Goal: Task Accomplishment & Management: Use online tool/utility

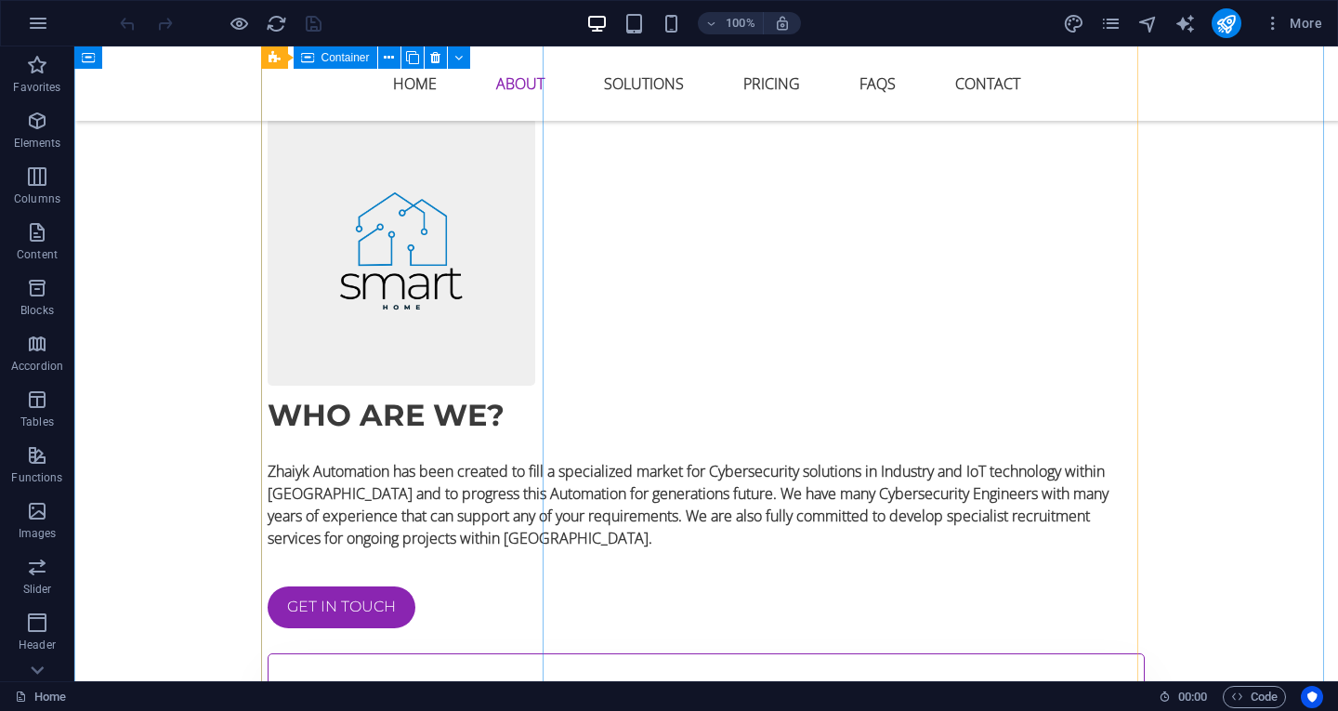
scroll to position [1580, 0]
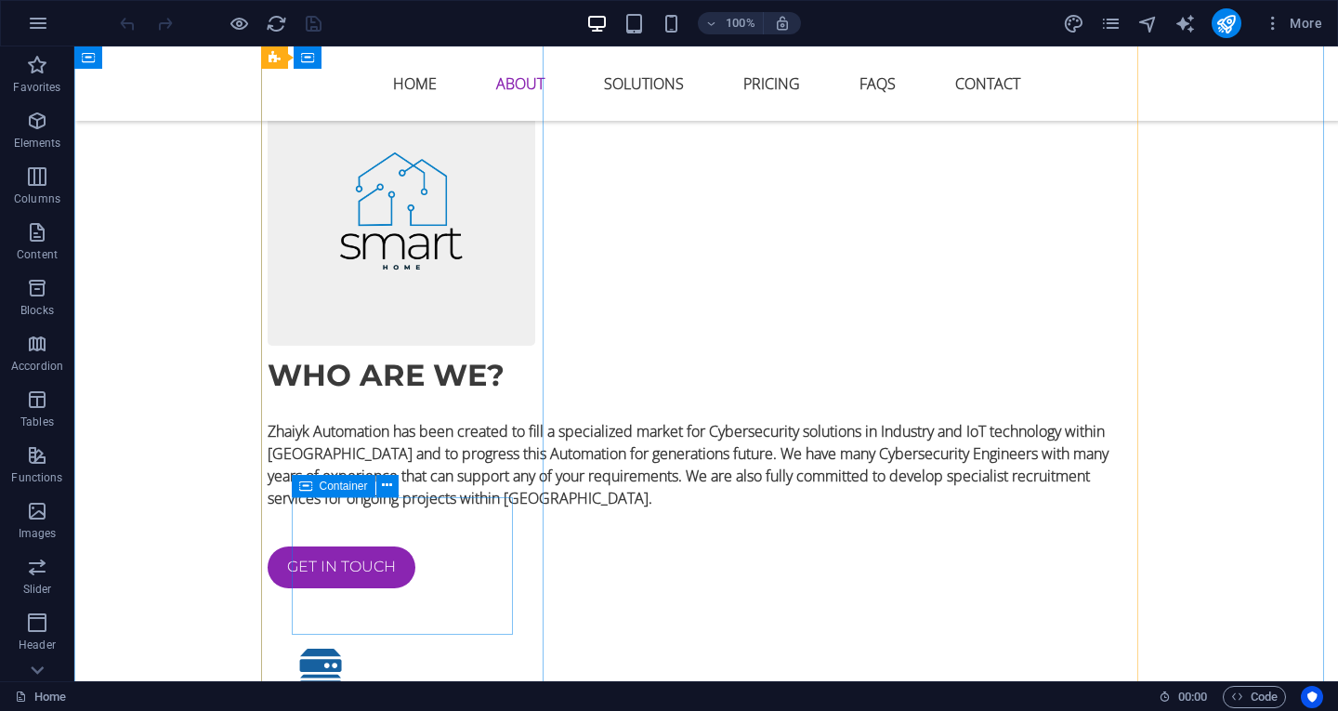
click at [321, 485] on font "Container" at bounding box center [344, 486] width 48 height 13
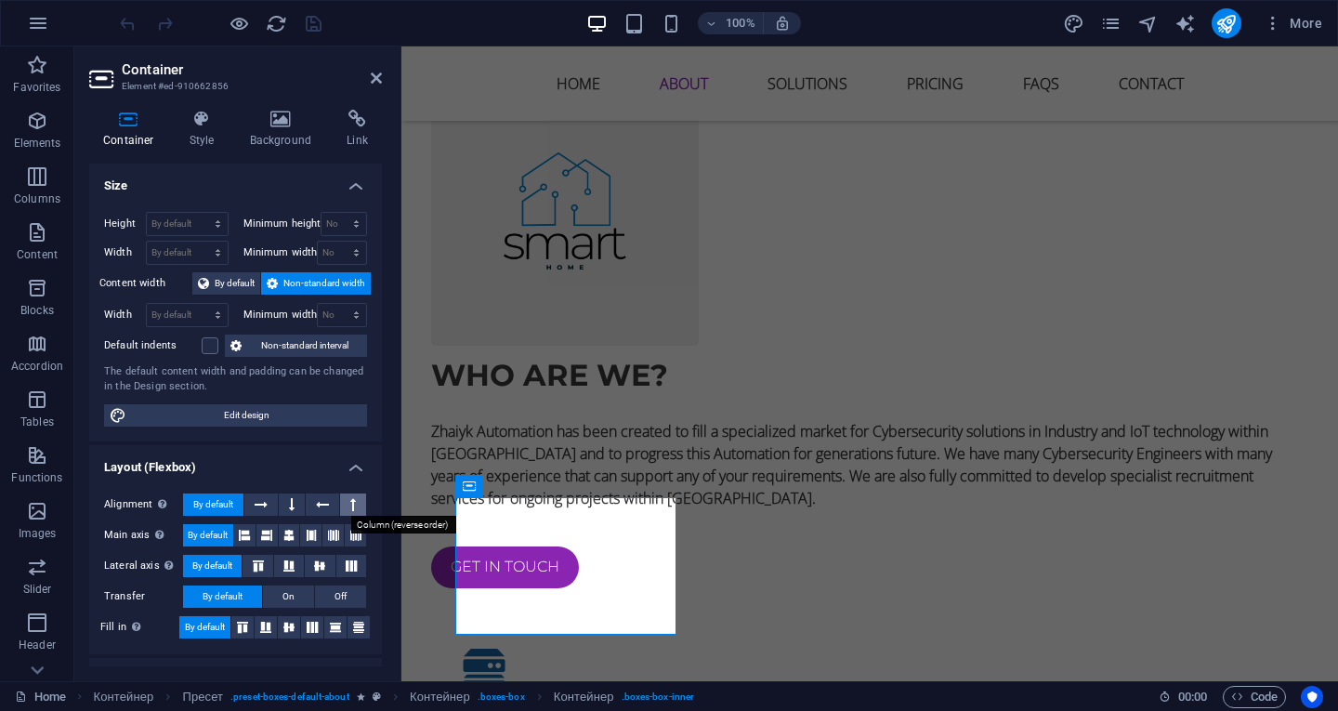
click at [347, 509] on button at bounding box center [353, 505] width 26 height 22
click at [347, 506] on button at bounding box center [353, 505] width 26 height 22
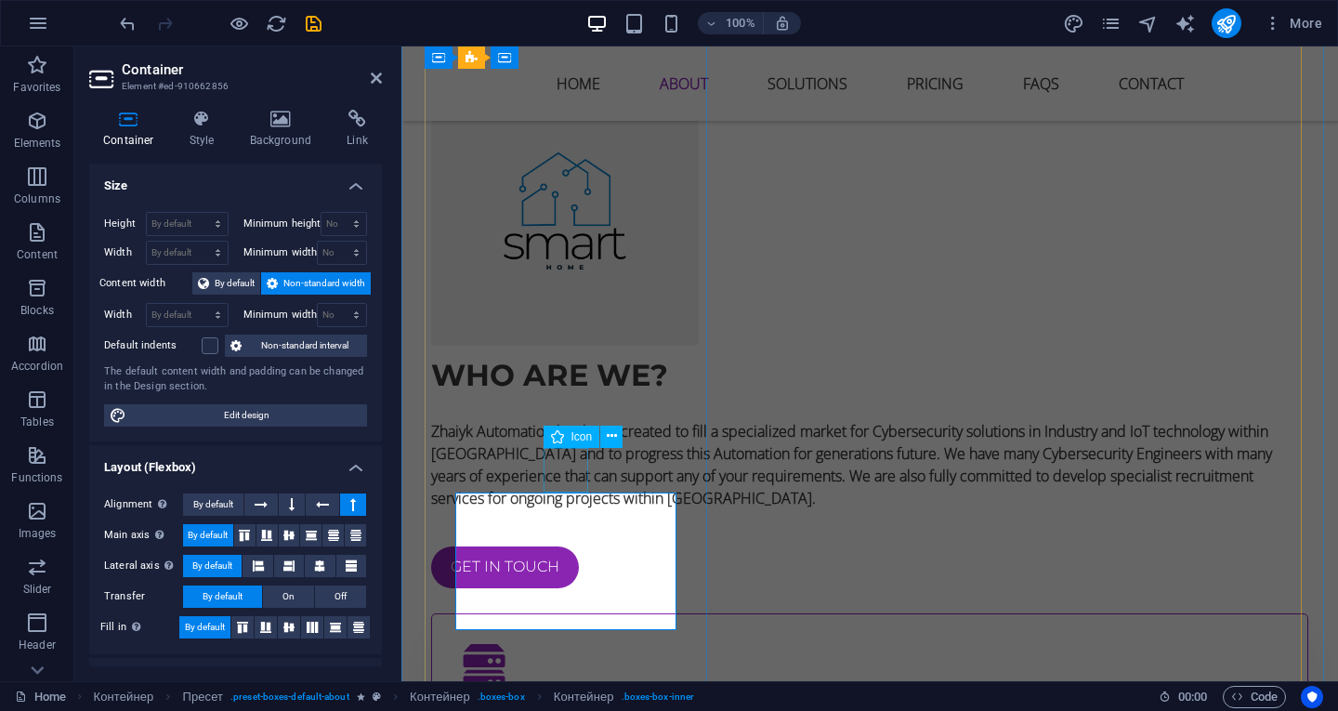
click at [579, 644] on figure at bounding box center [870, 666] width 816 height 45
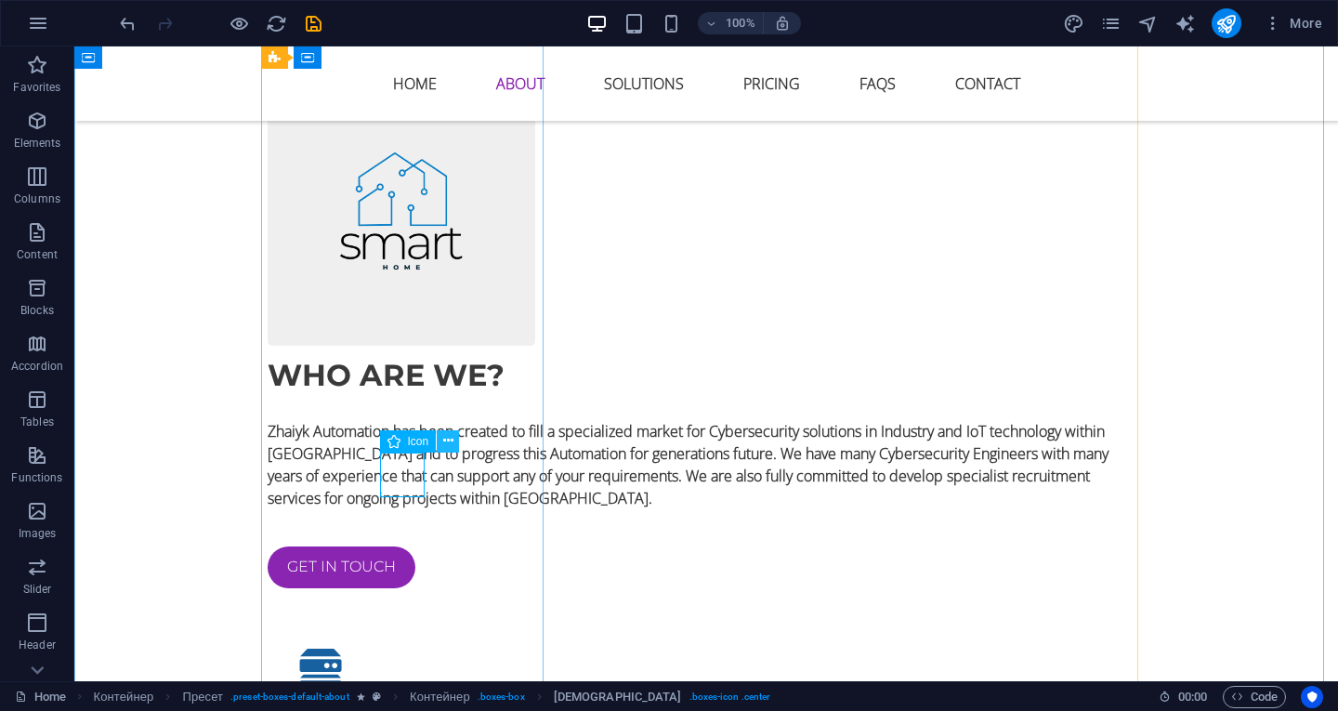
click at [443, 439] on icon at bounding box center [448, 441] width 10 height 20
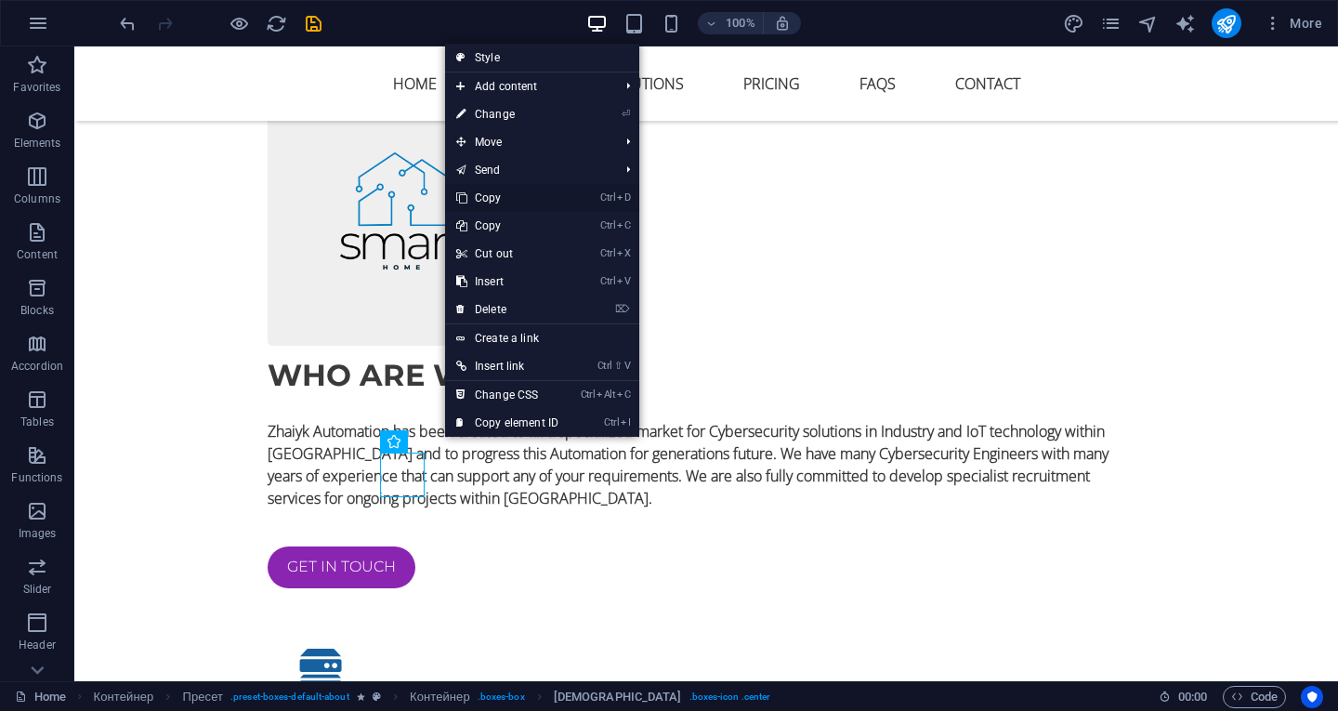
click at [490, 194] on font "Copy" at bounding box center [488, 197] width 27 height 13
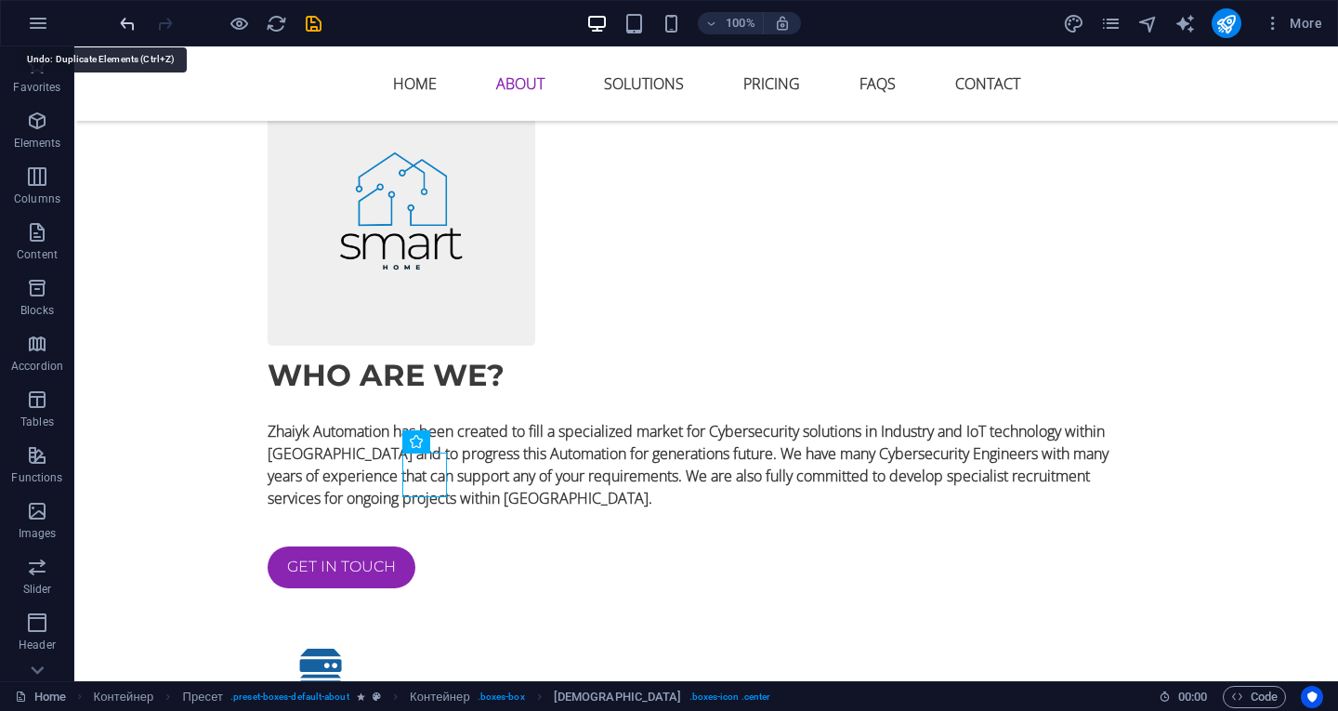
click at [128, 22] on icon "undo" at bounding box center [127, 23] width 21 height 21
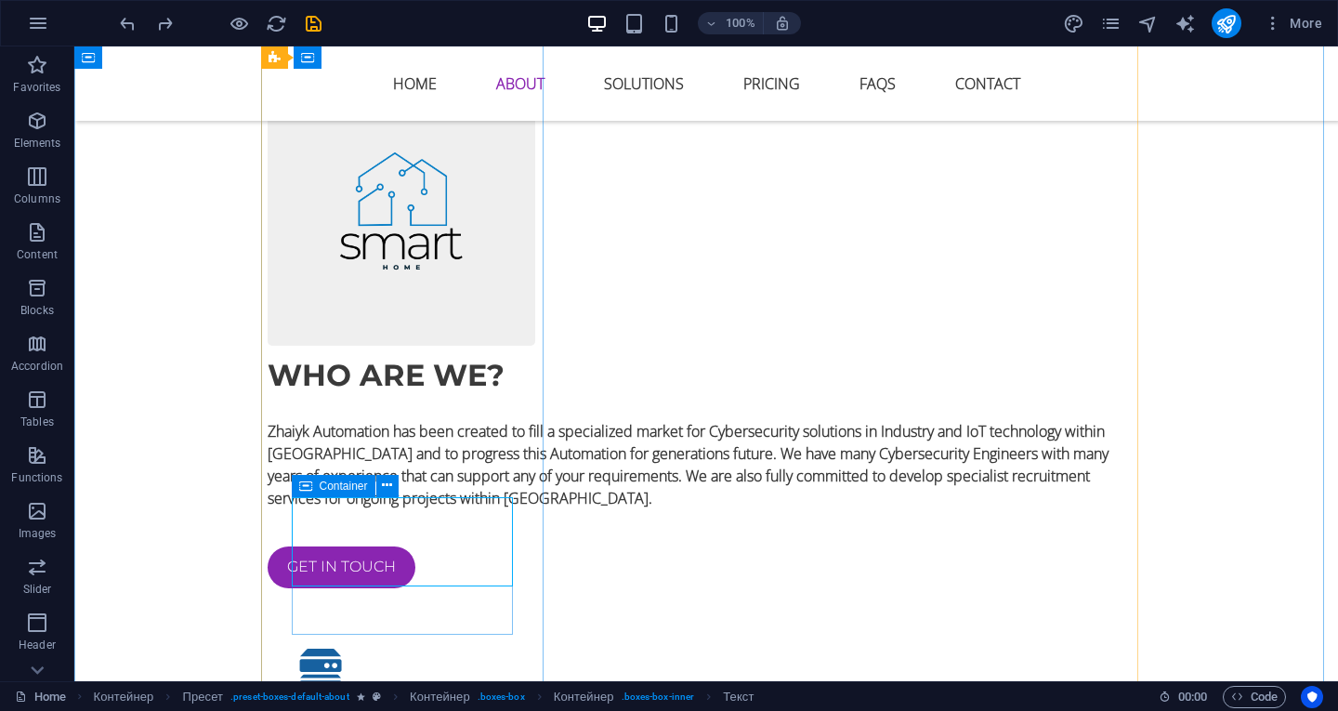
click at [310, 483] on icon at bounding box center [305, 486] width 13 height 22
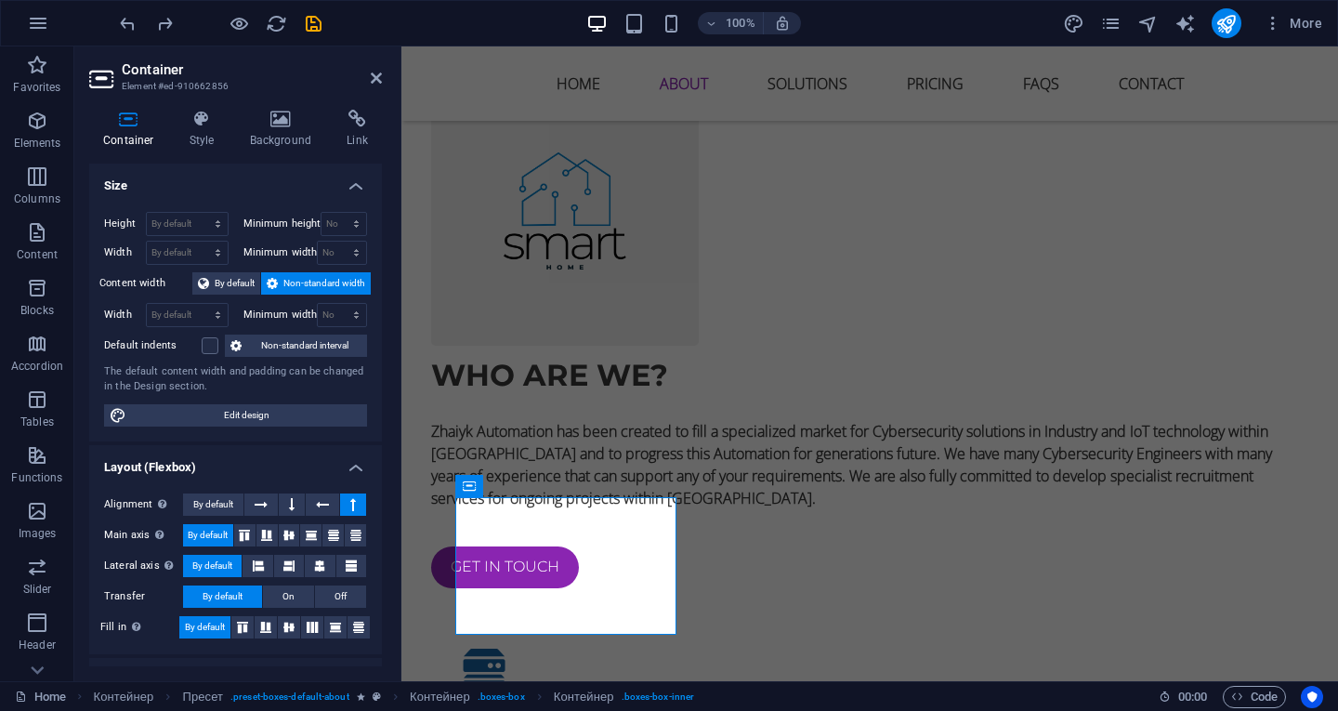
click at [353, 466] on h4 "Layout (Flexbox)" at bounding box center [235, 461] width 293 height 33
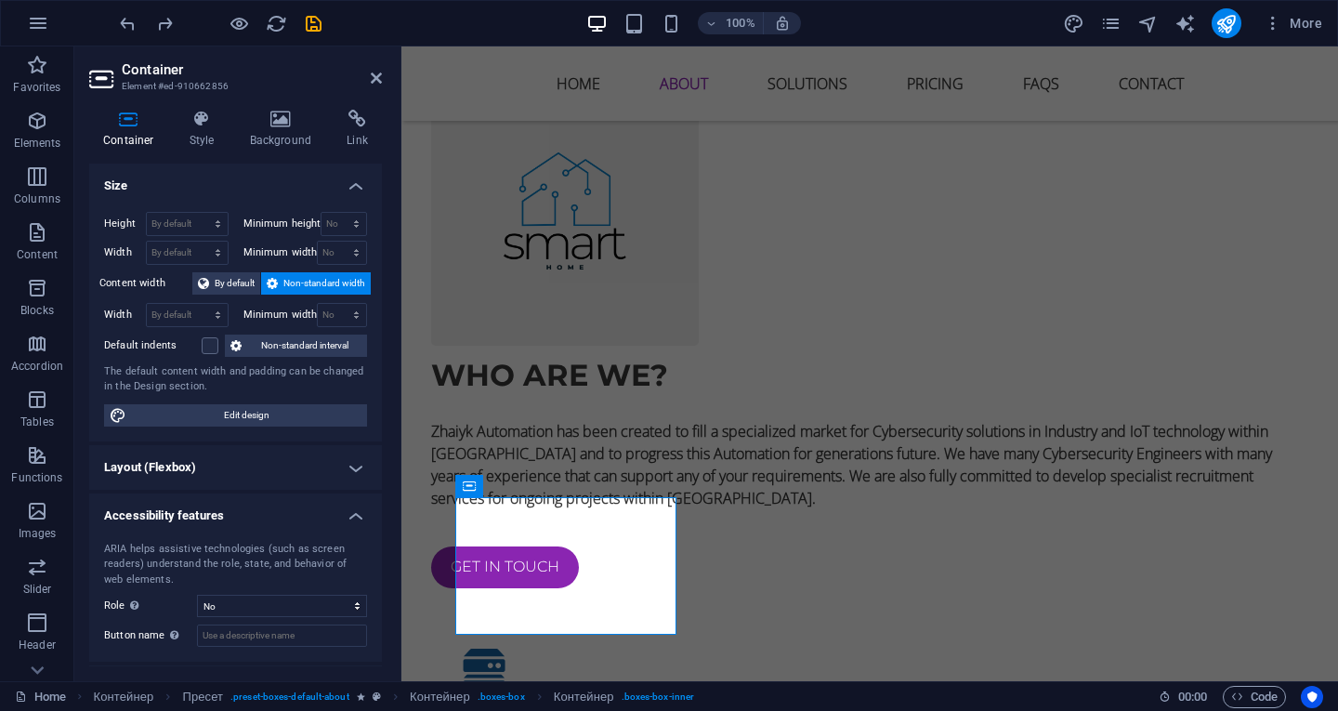
click at [353, 466] on h4 "Layout (Flexbox)" at bounding box center [235, 467] width 293 height 45
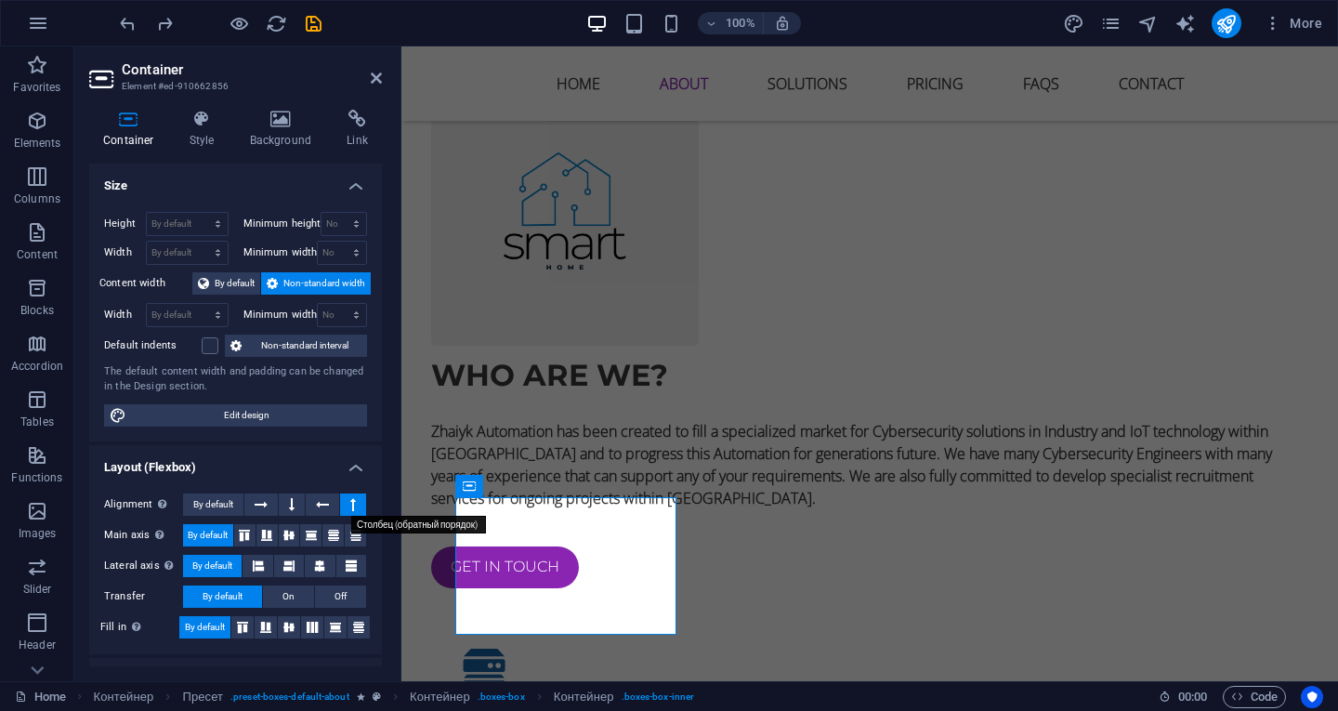
click at [346, 500] on button at bounding box center [353, 505] width 26 height 22
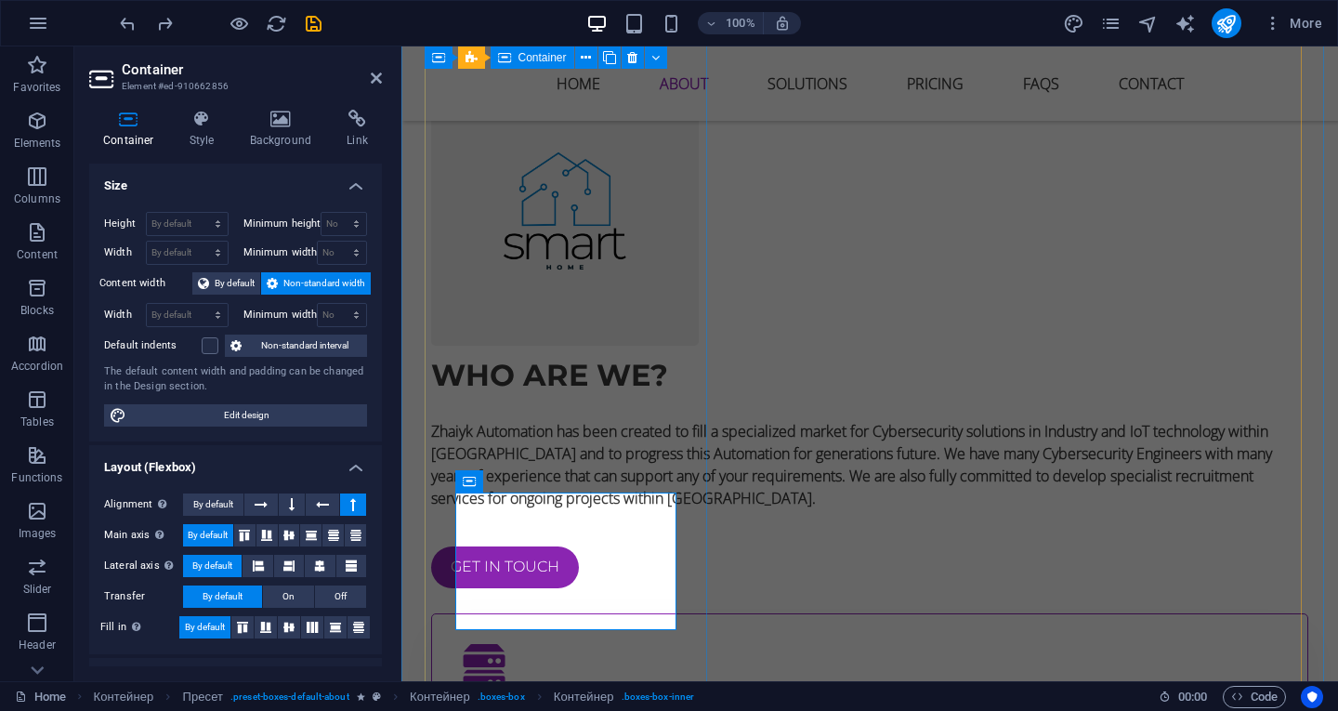
click at [486, 613] on div "IoT Devices Refer to our list of IoT devices to install in your house or Busine…" at bounding box center [869, 712] width 877 height 199
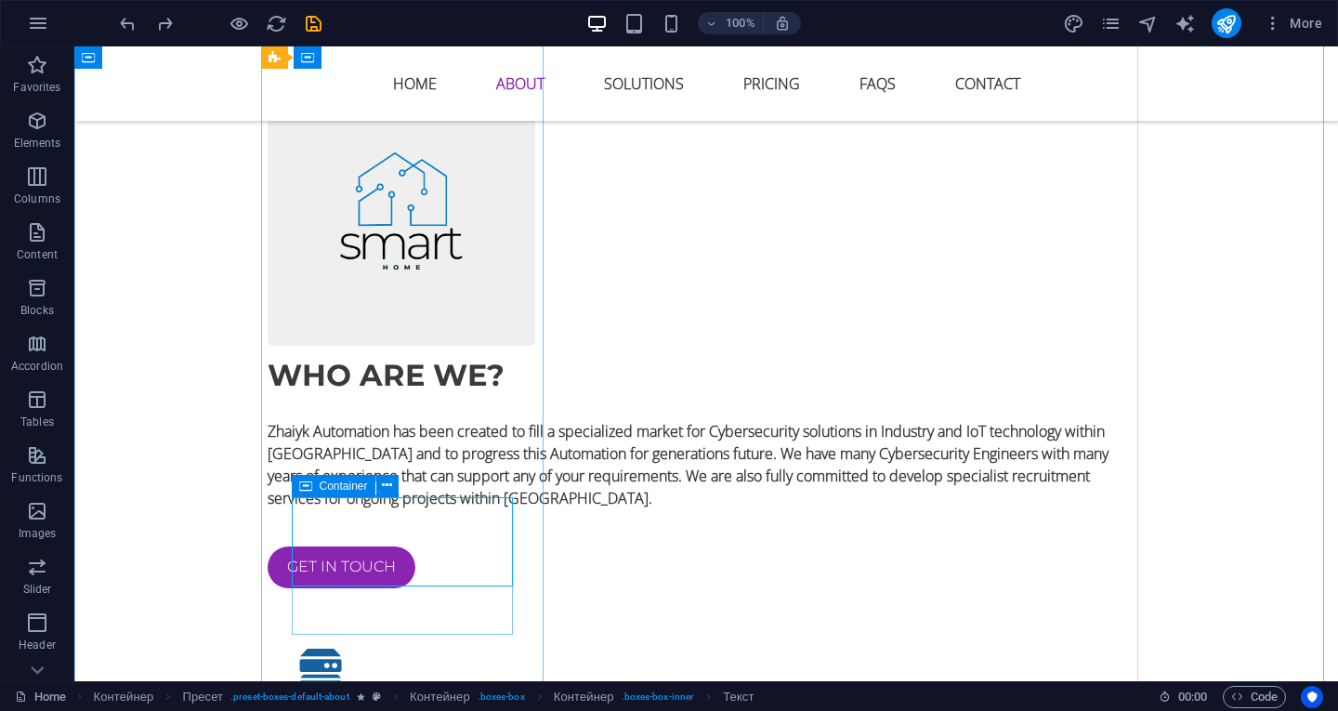
click at [305, 481] on icon at bounding box center [305, 486] width 13 height 22
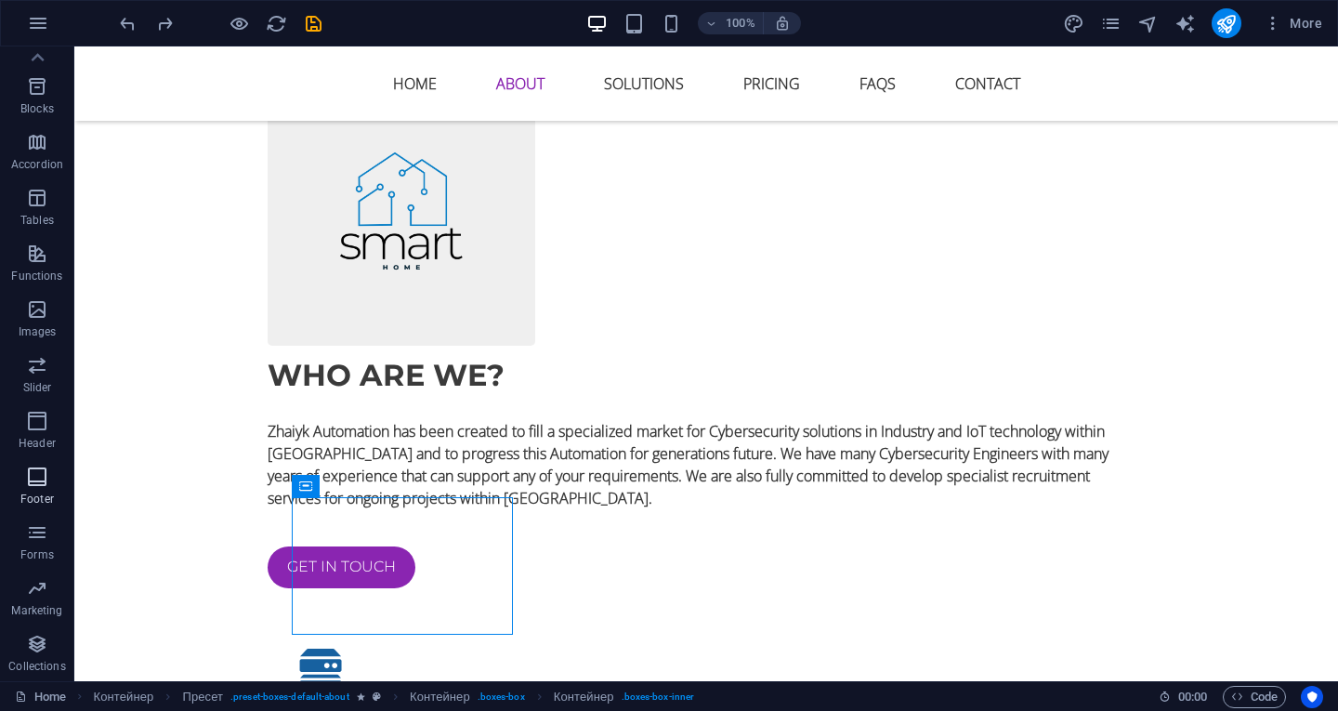
scroll to position [0, 0]
click at [1291, 26] on font "More" at bounding box center [1306, 23] width 33 height 15
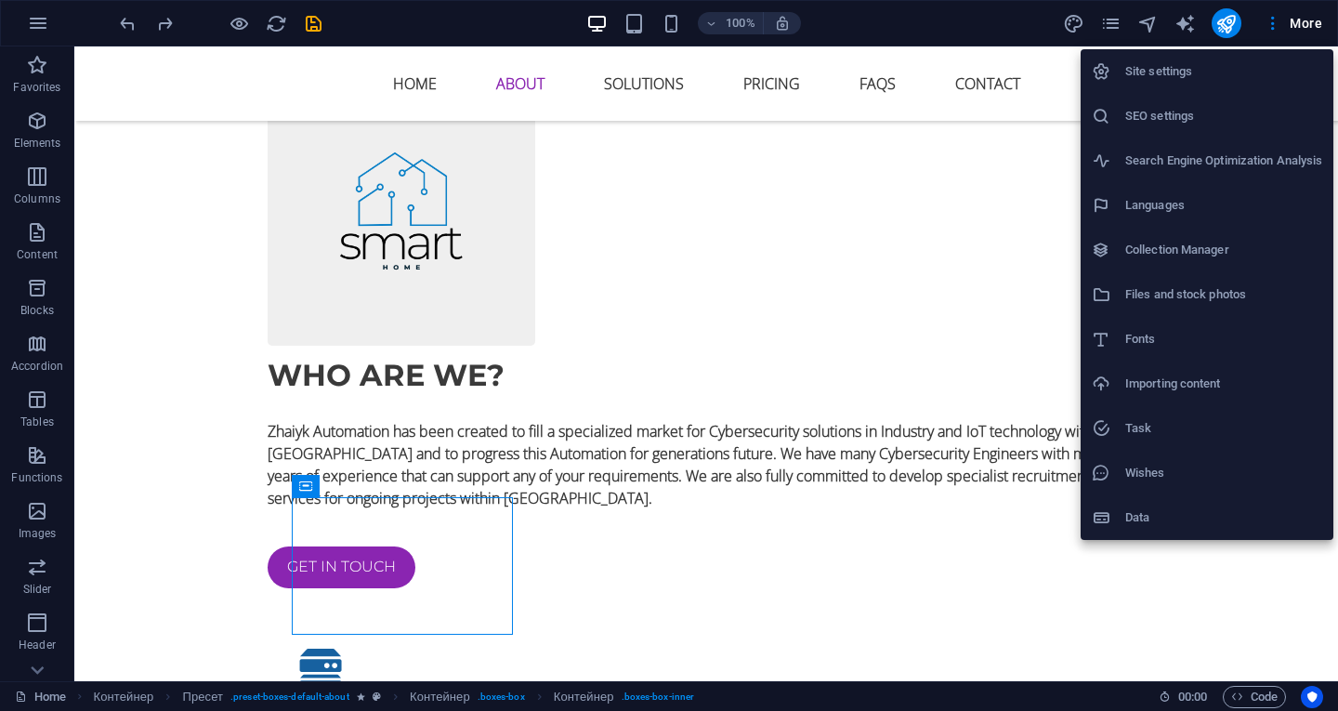
click at [38, 666] on div at bounding box center [669, 355] width 1338 height 711
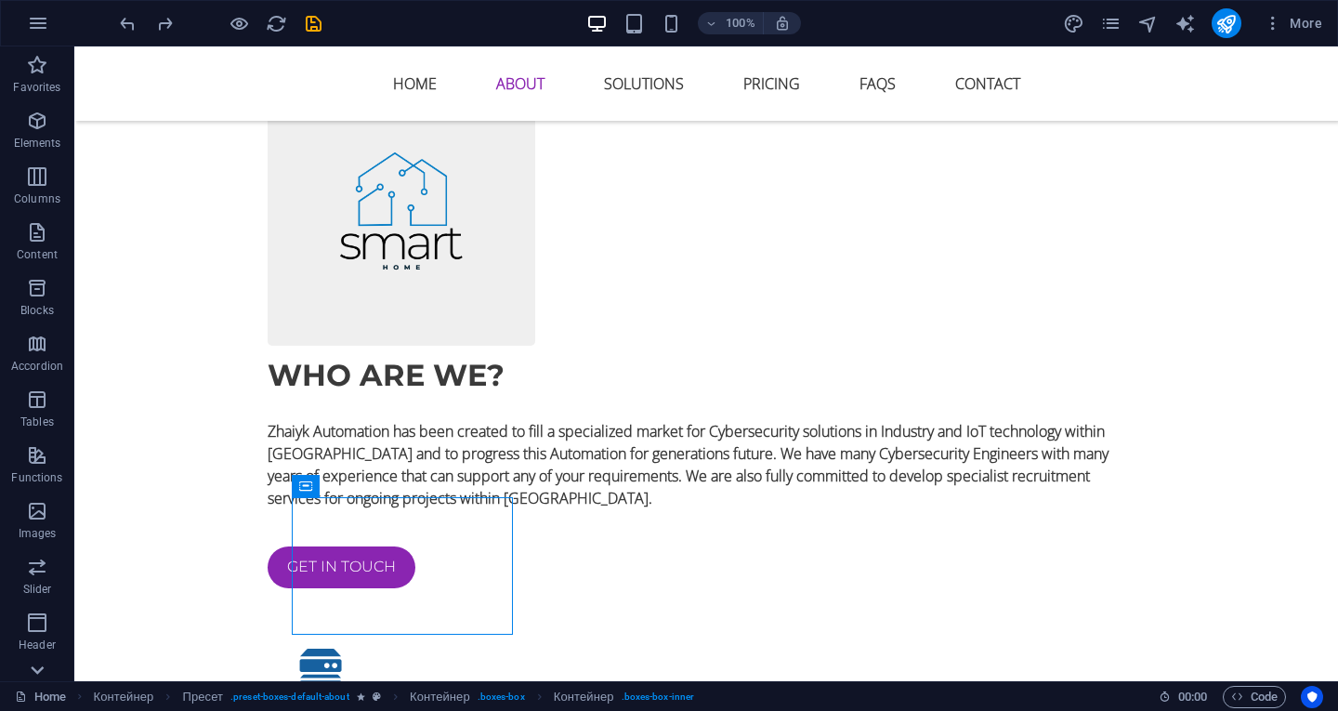
click at [33, 674] on icon at bounding box center [37, 670] width 26 height 26
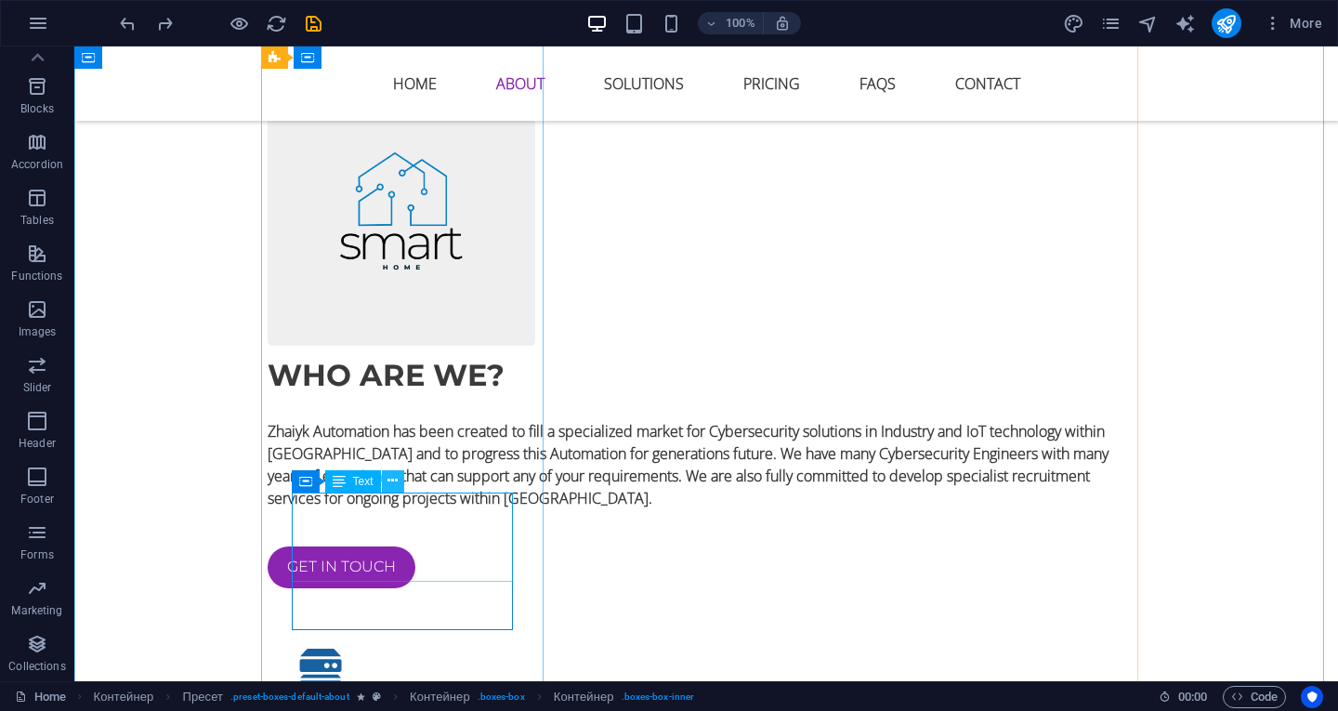
click at [394, 481] on icon at bounding box center [393, 481] width 10 height 20
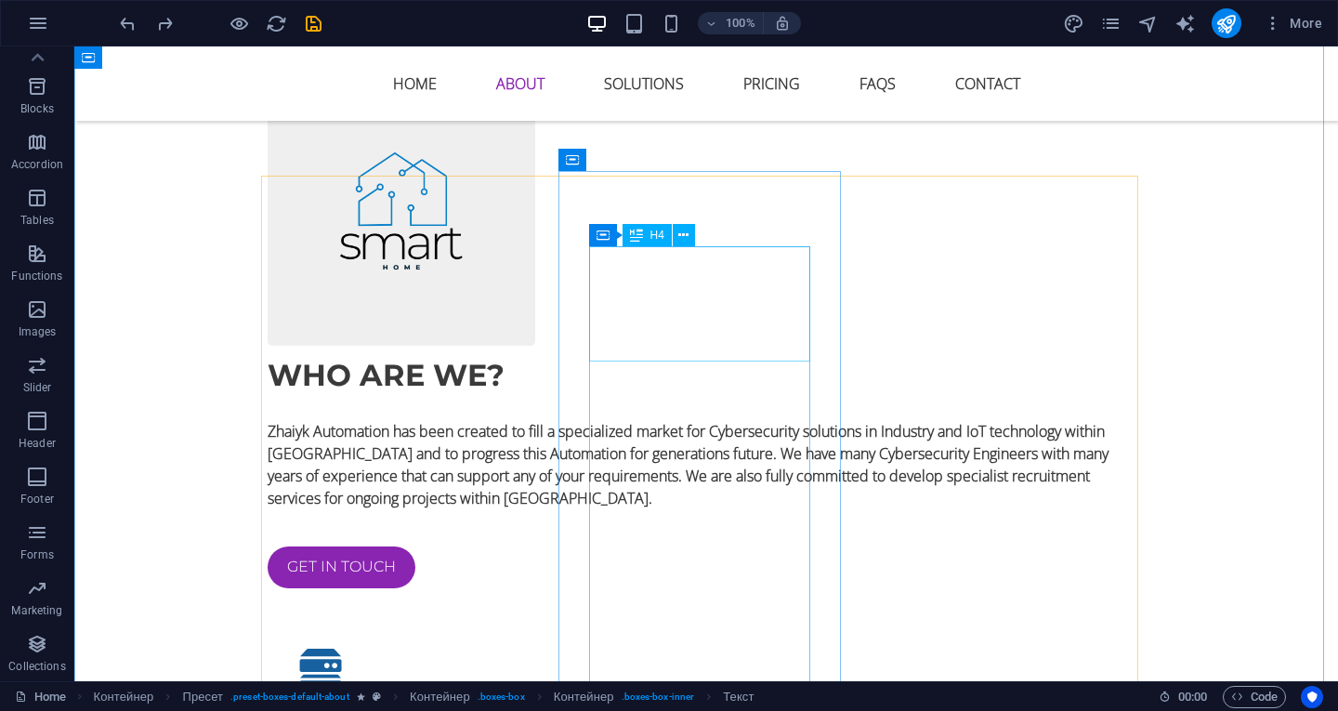
scroll to position [1301, 0]
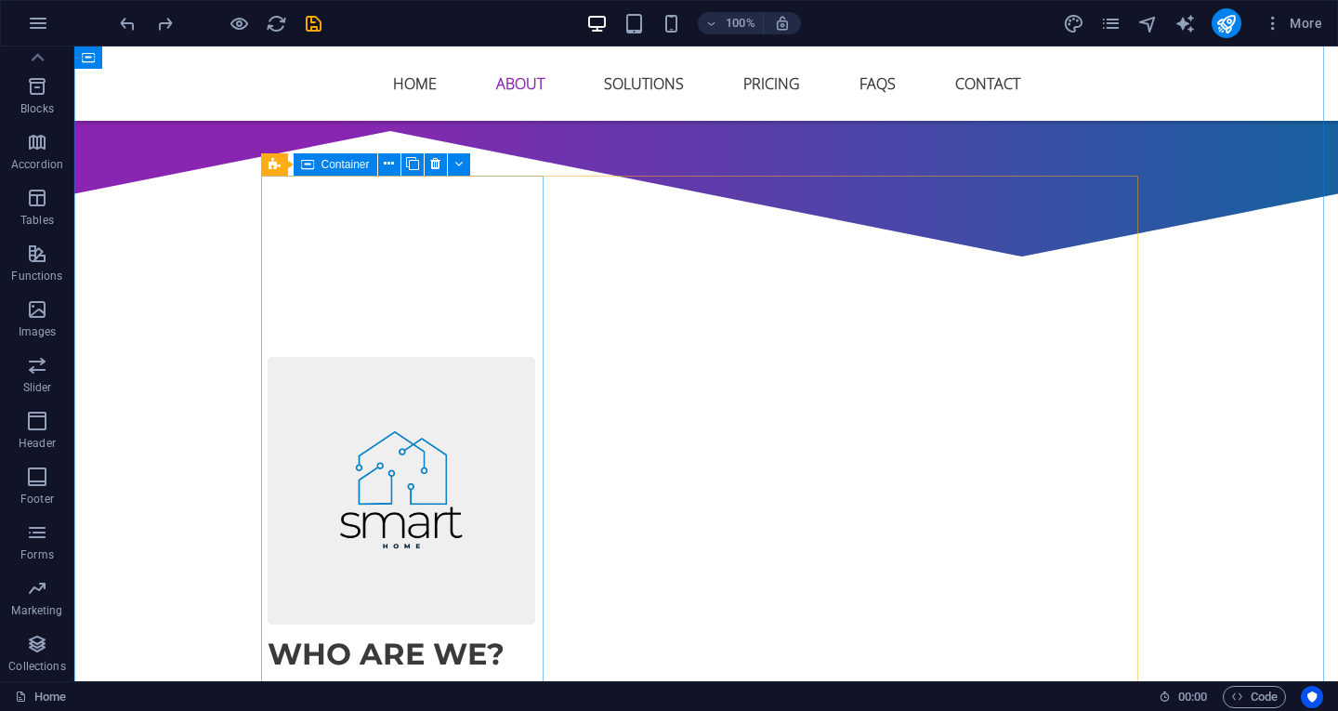
click at [303, 163] on icon at bounding box center [307, 164] width 13 height 22
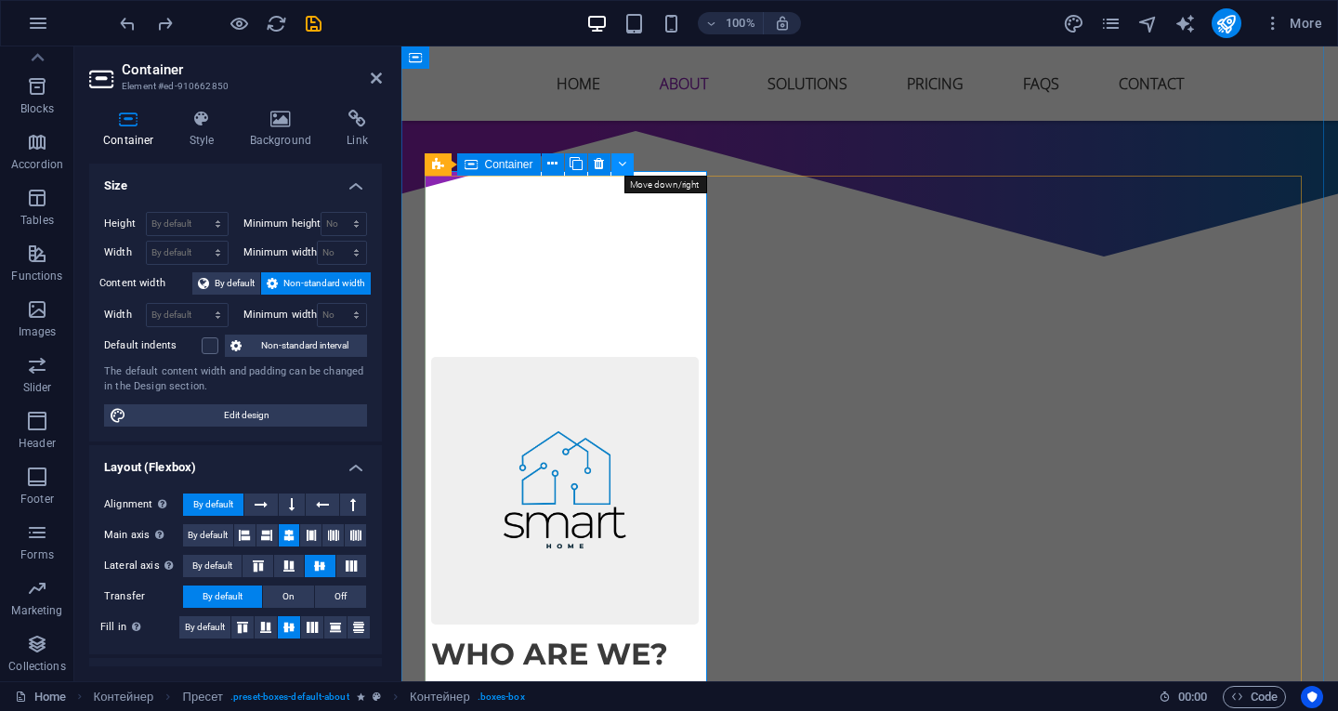
click at [627, 157] on button at bounding box center [623, 164] width 22 height 22
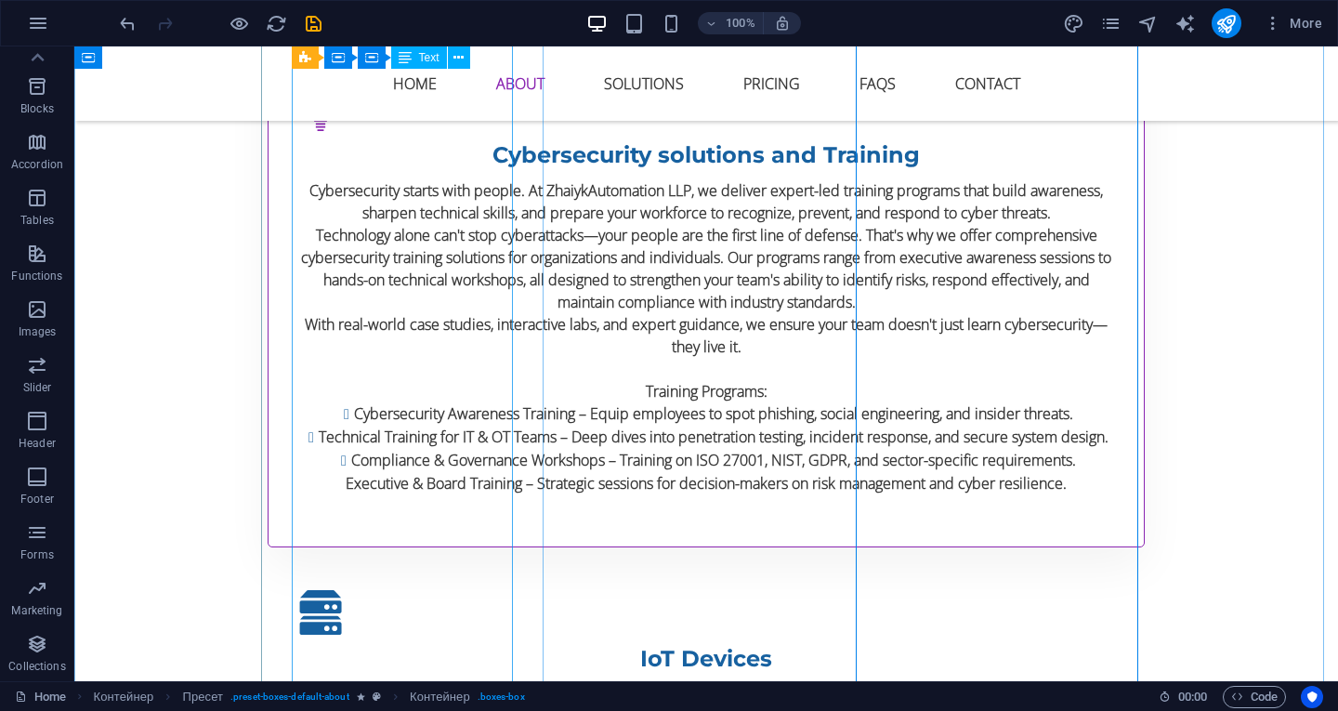
scroll to position [1766, 0]
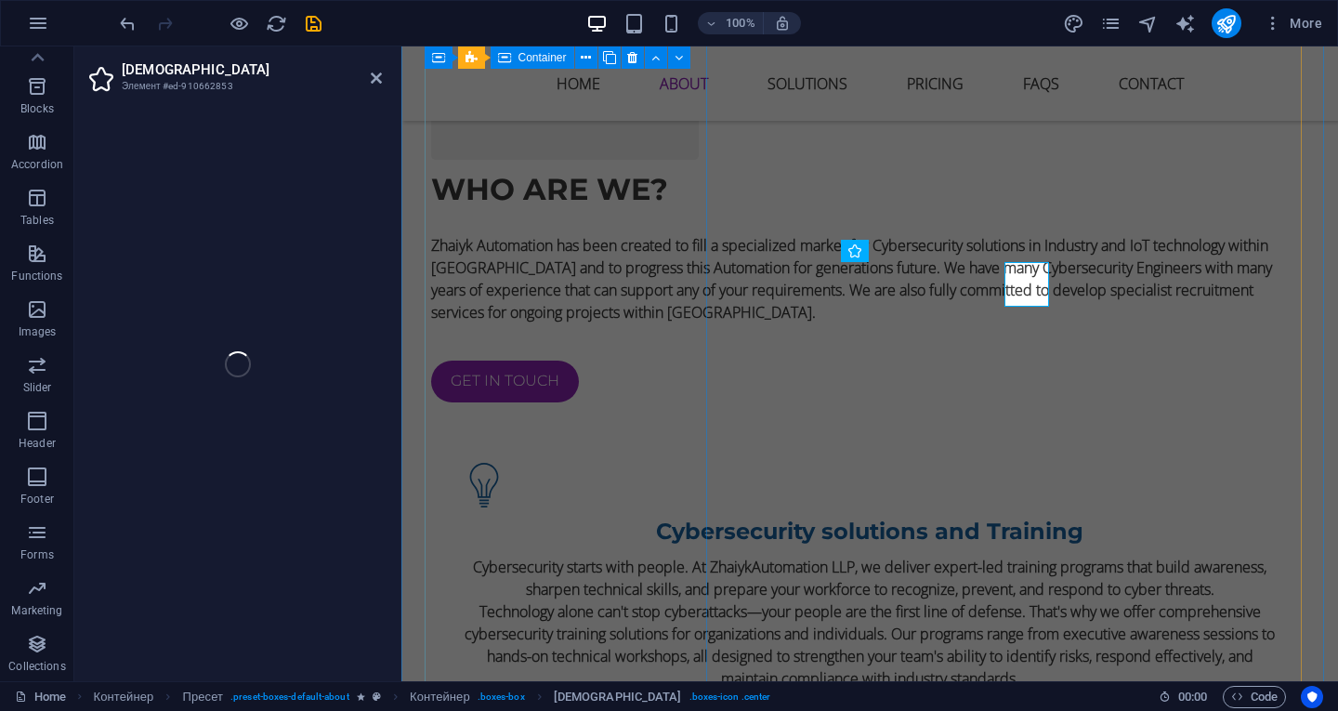
select select "xMidYMid"
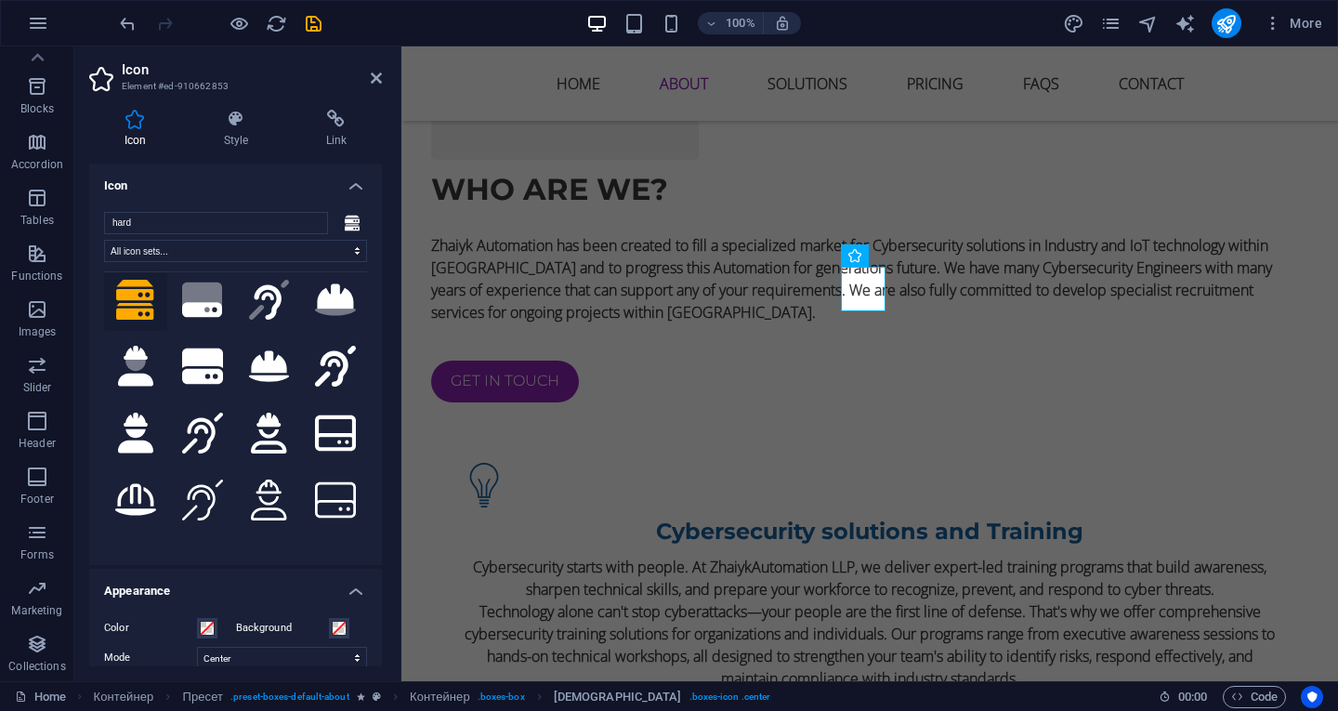
scroll to position [0, 0]
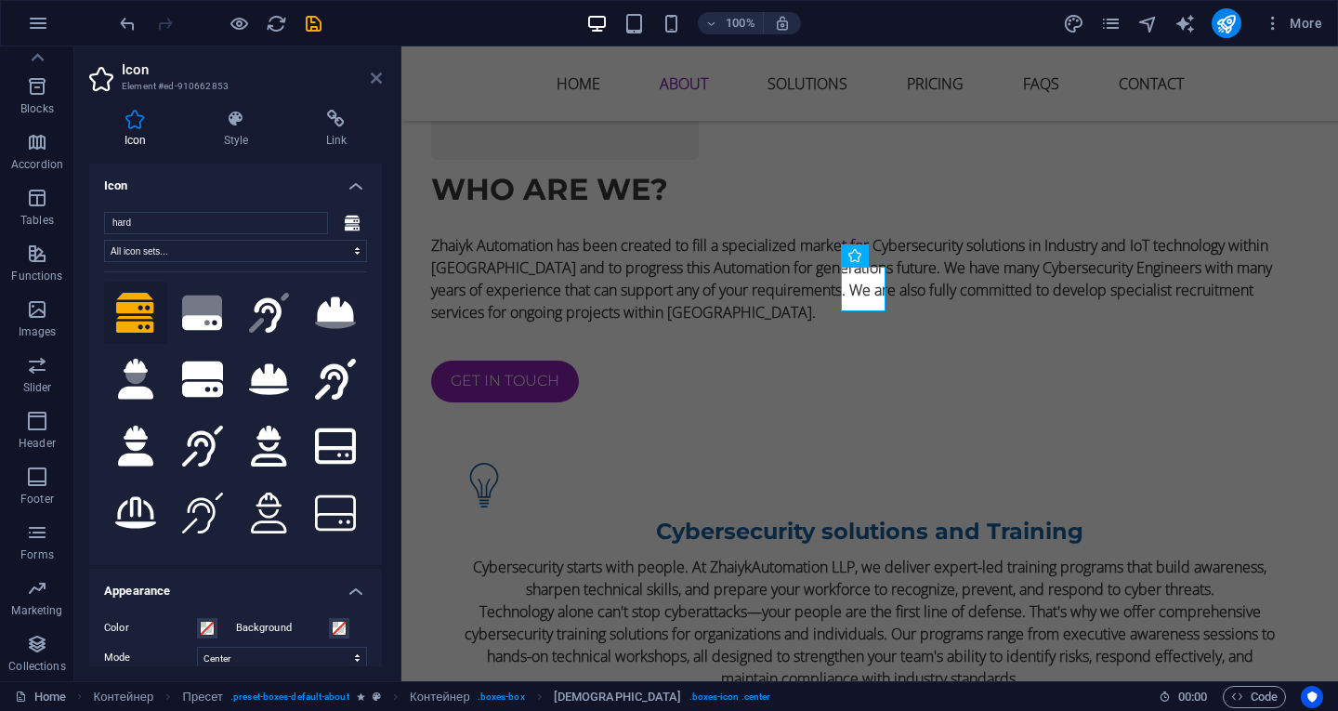
click at [378, 75] on icon at bounding box center [376, 78] width 11 height 15
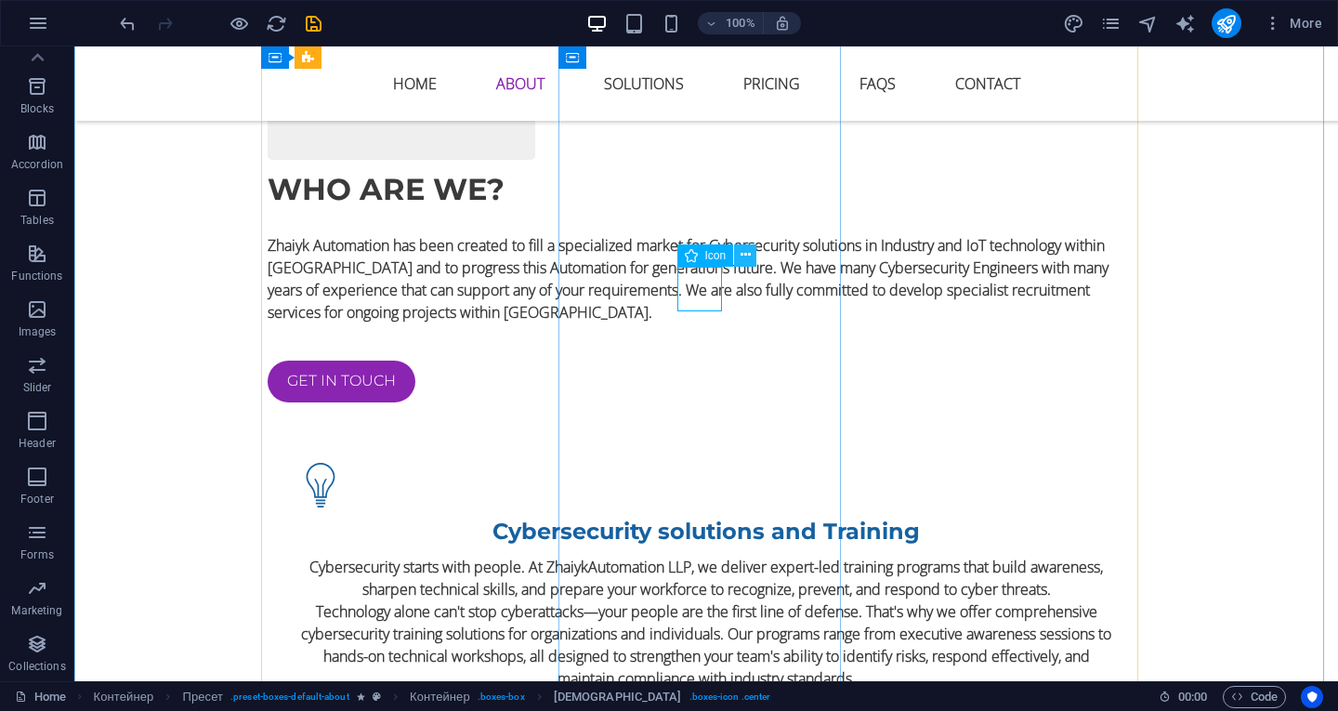
click at [745, 250] on icon at bounding box center [746, 255] width 10 height 20
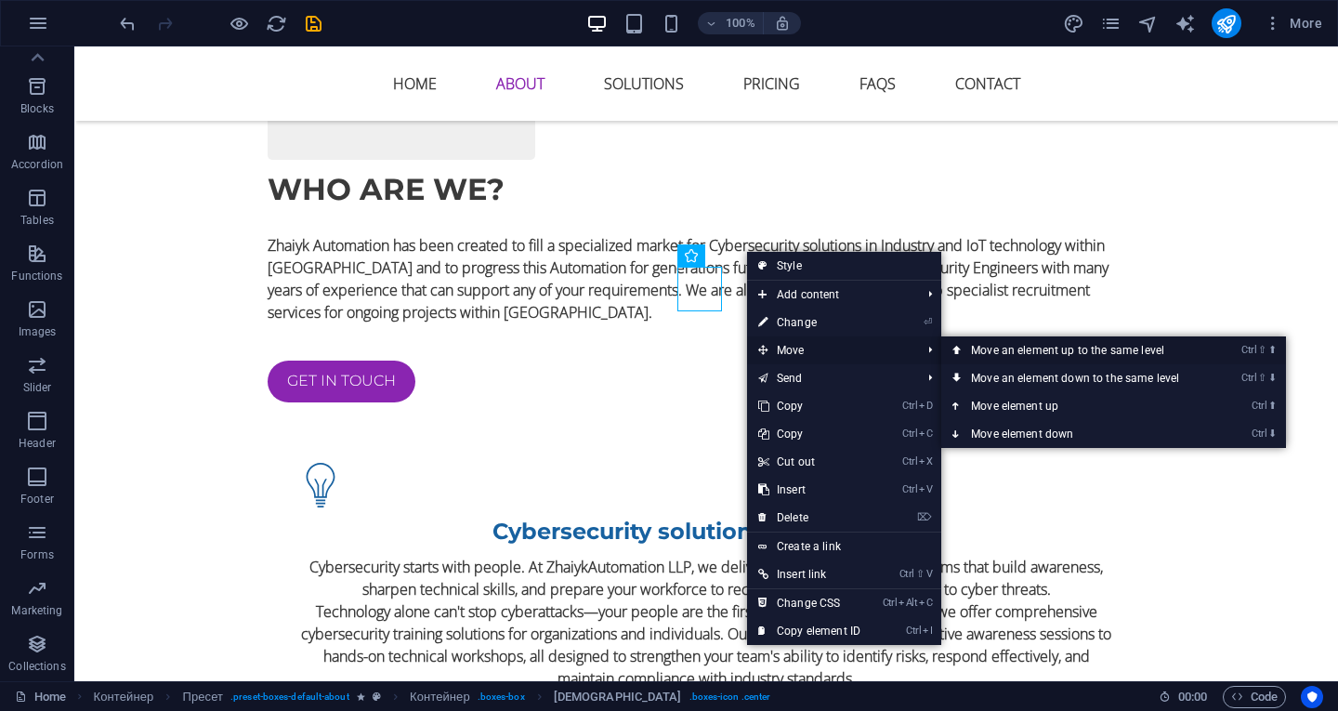
click at [988, 353] on font "Move an element up to the same level" at bounding box center [1067, 350] width 193 height 13
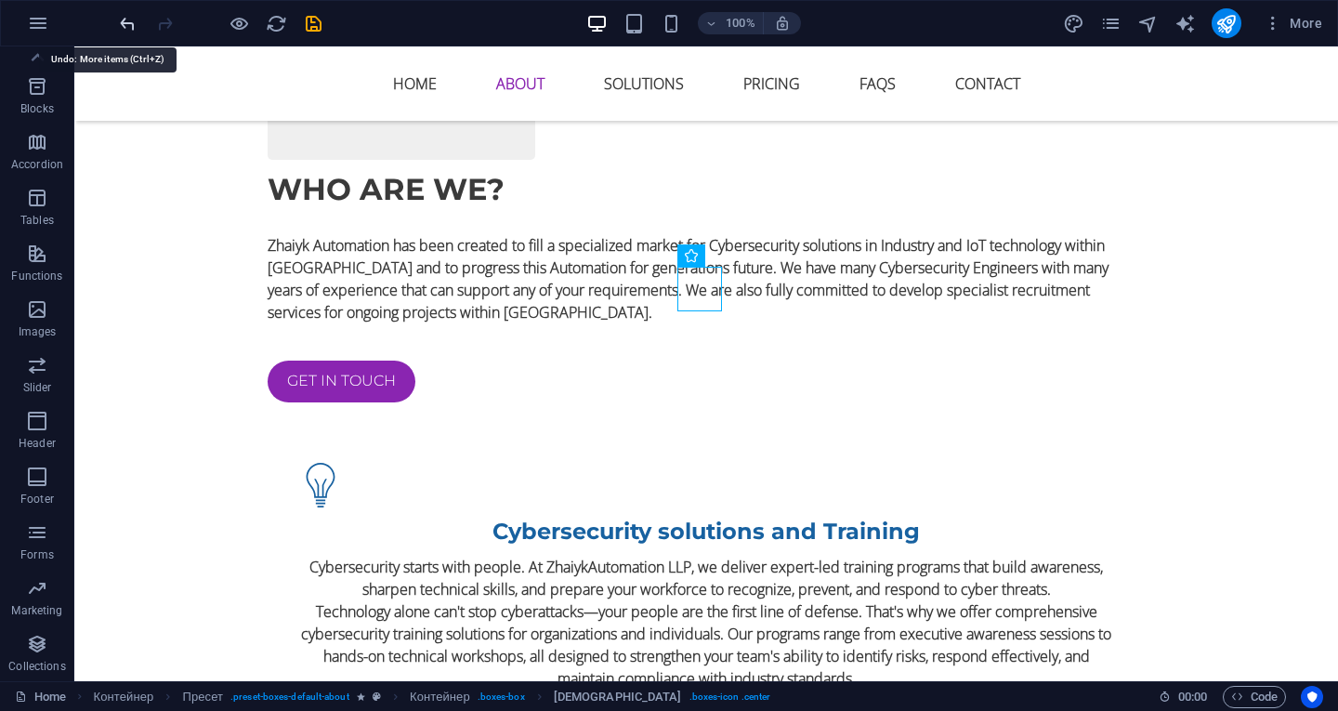
click at [134, 25] on icon "undo" at bounding box center [127, 23] width 21 height 21
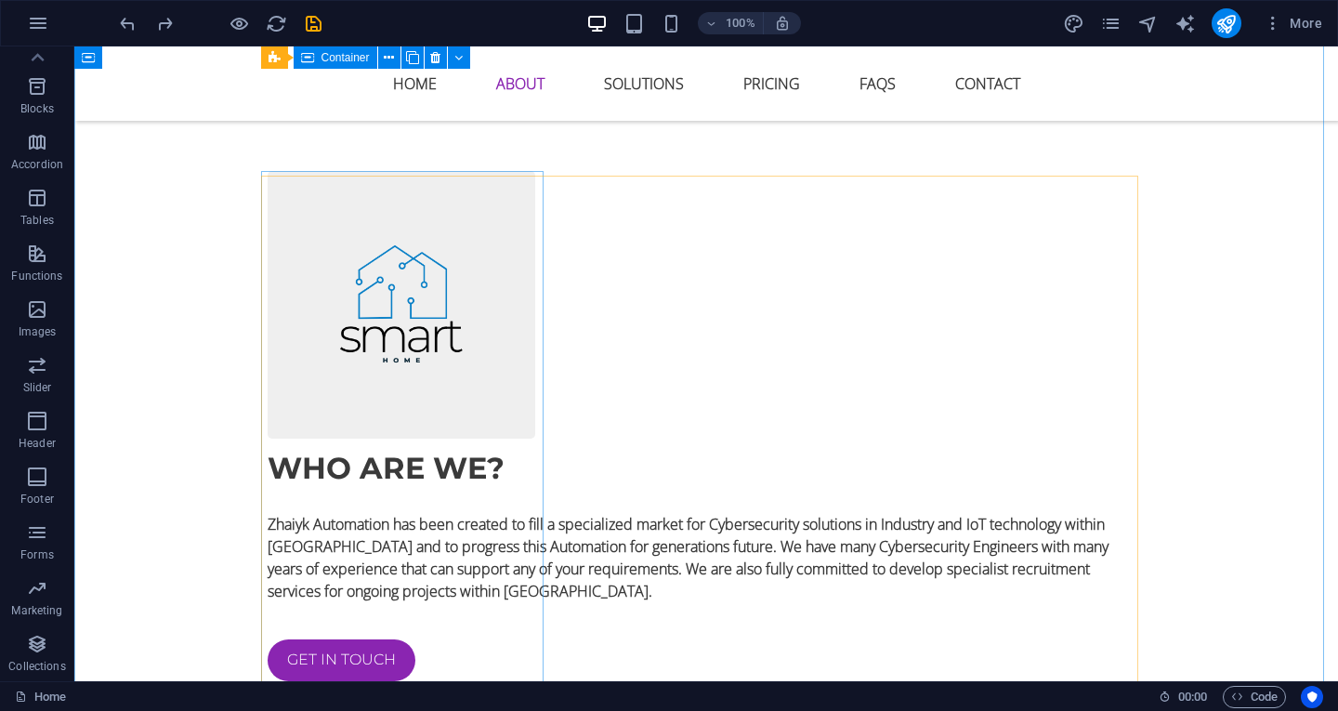
scroll to position [1301, 0]
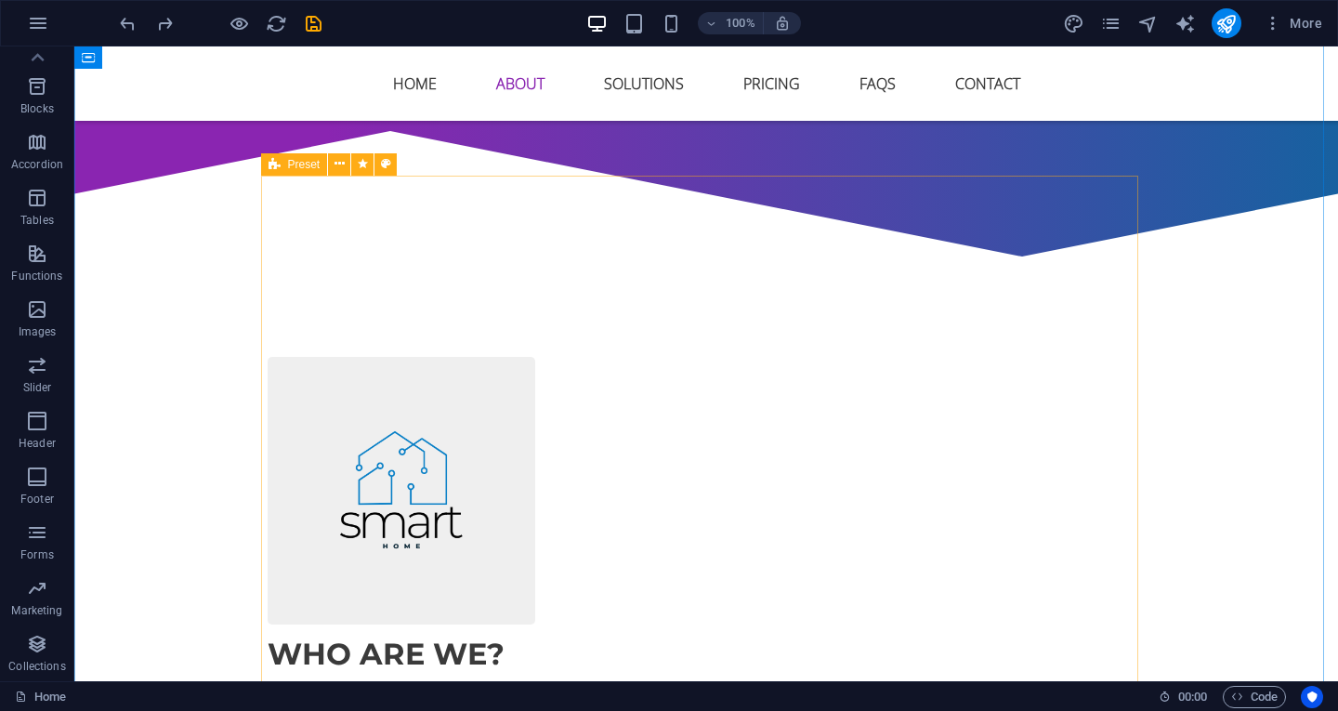
click at [285, 168] on div "Preset" at bounding box center [294, 164] width 67 height 22
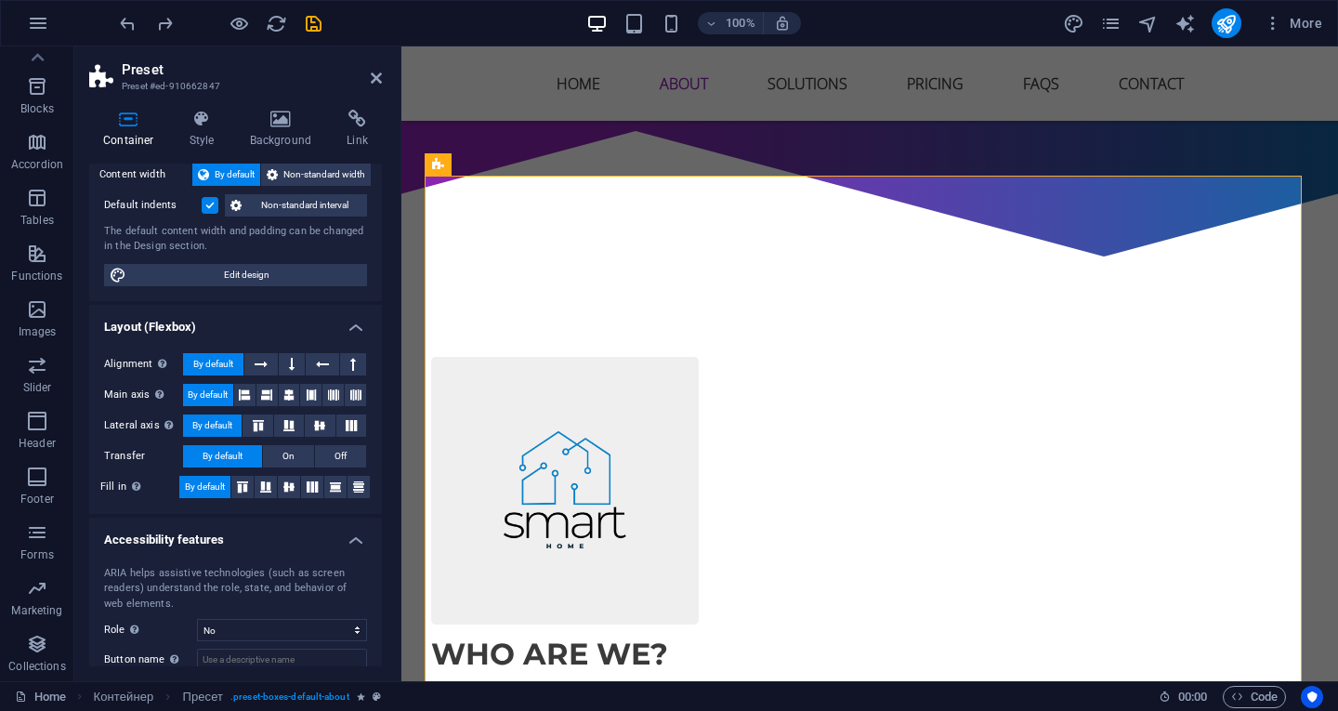
scroll to position [186, 0]
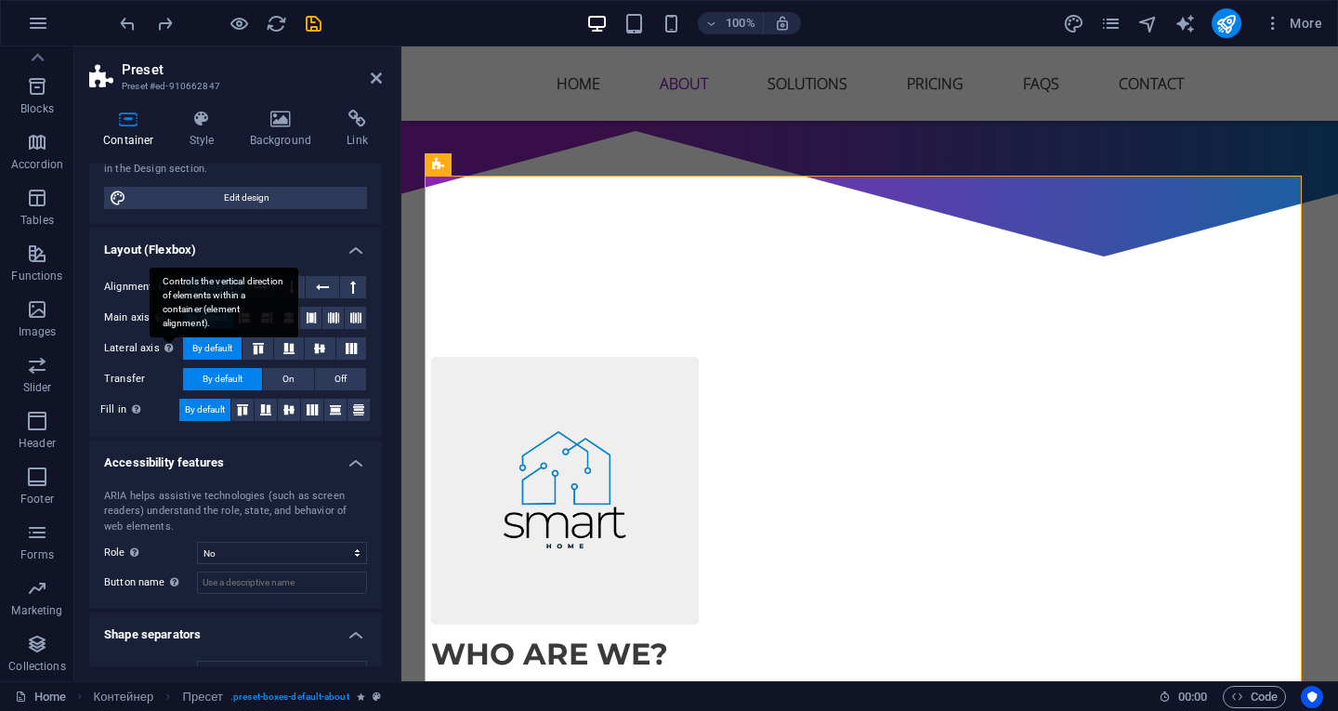
click at [164, 337] on div "Controls the vertical direction of elements within a container (element alignme…" at bounding box center [224, 303] width 149 height 70
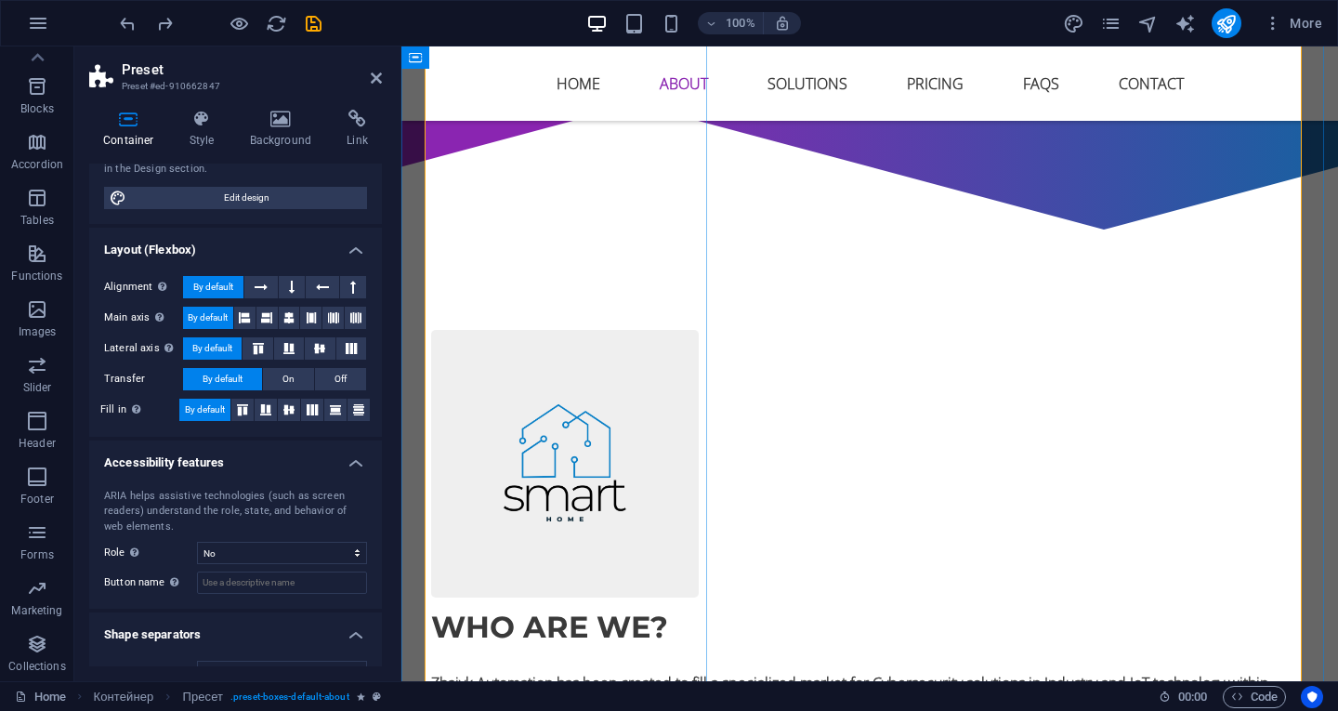
scroll to position [1580, 0]
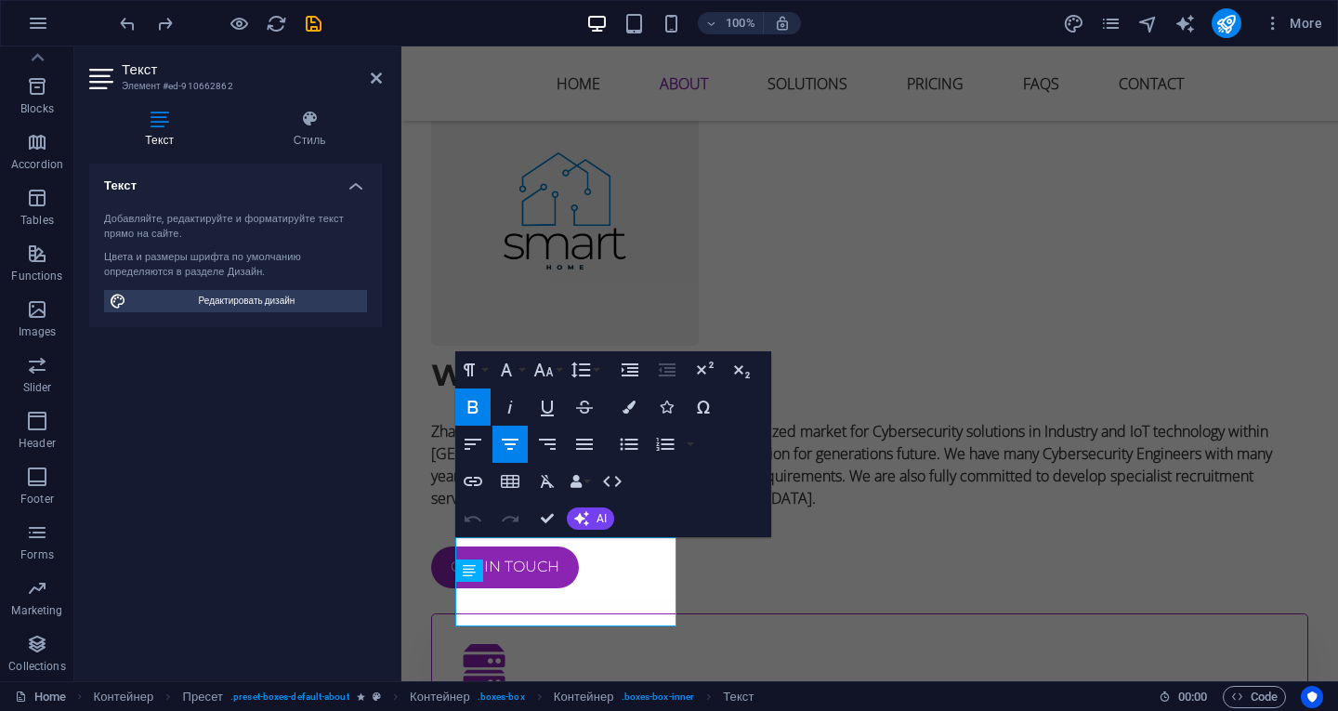
scroll to position [1535, 0]
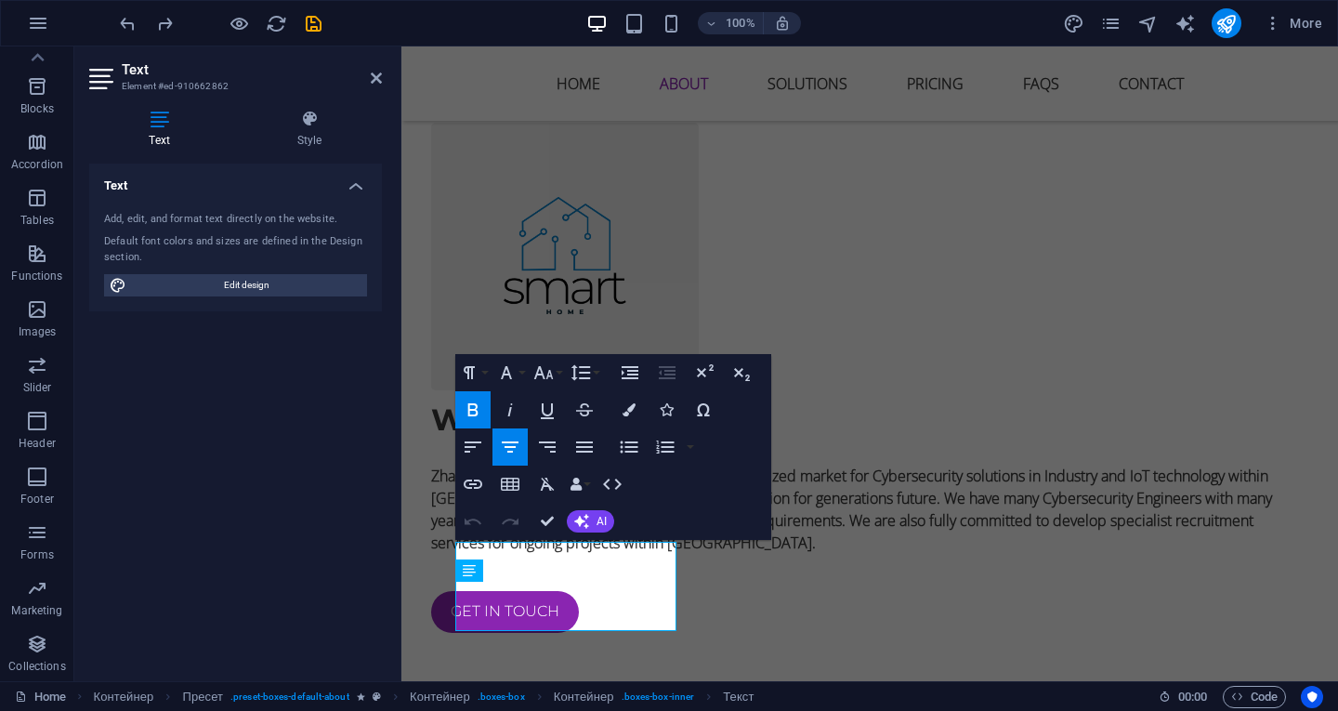
click at [355, 183] on h4 "Text" at bounding box center [235, 180] width 293 height 33
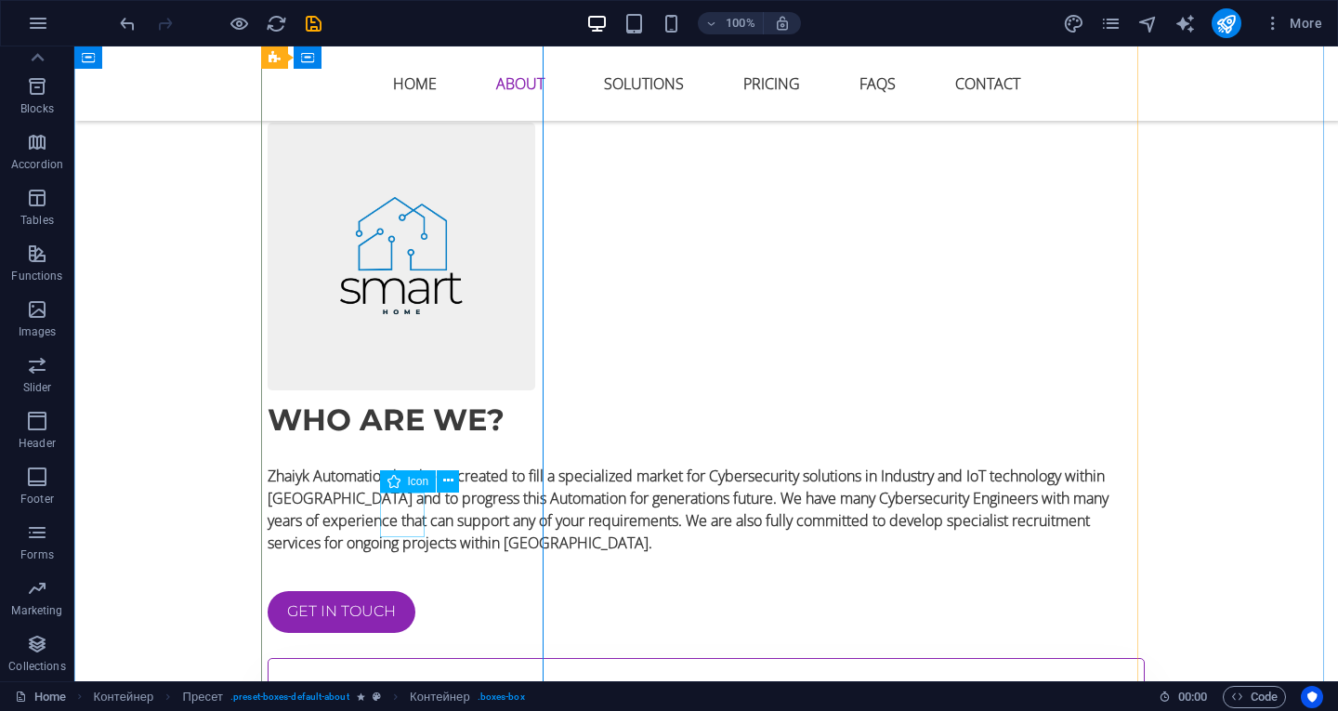
click at [386, 689] on figure at bounding box center [706, 711] width 816 height 45
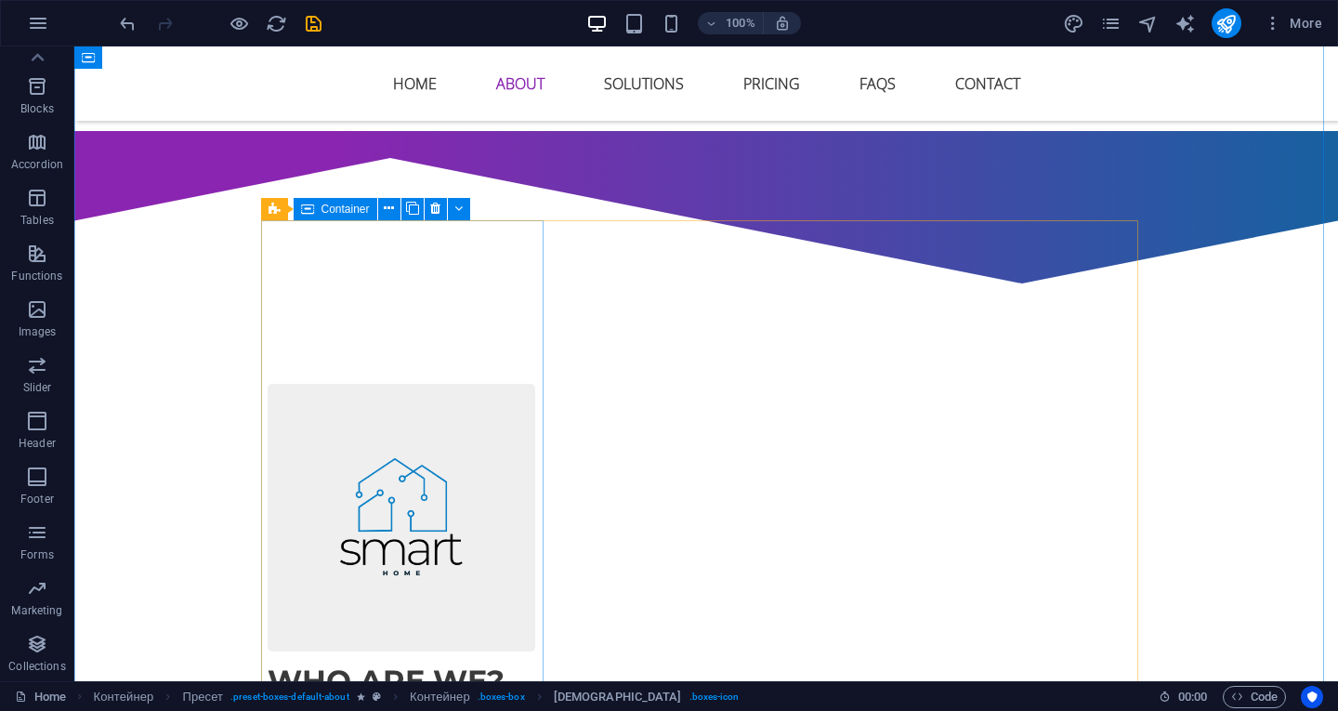
scroll to position [1257, 0]
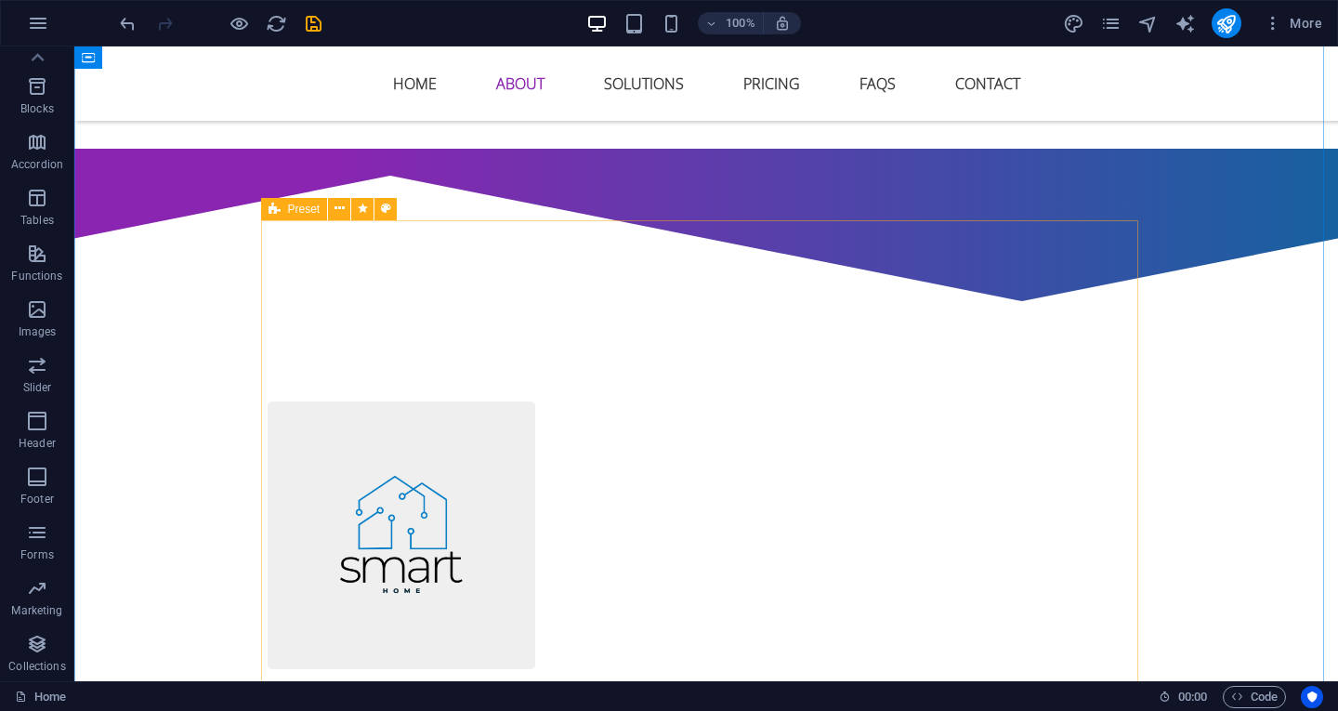
click at [277, 209] on icon at bounding box center [275, 209] width 12 height 22
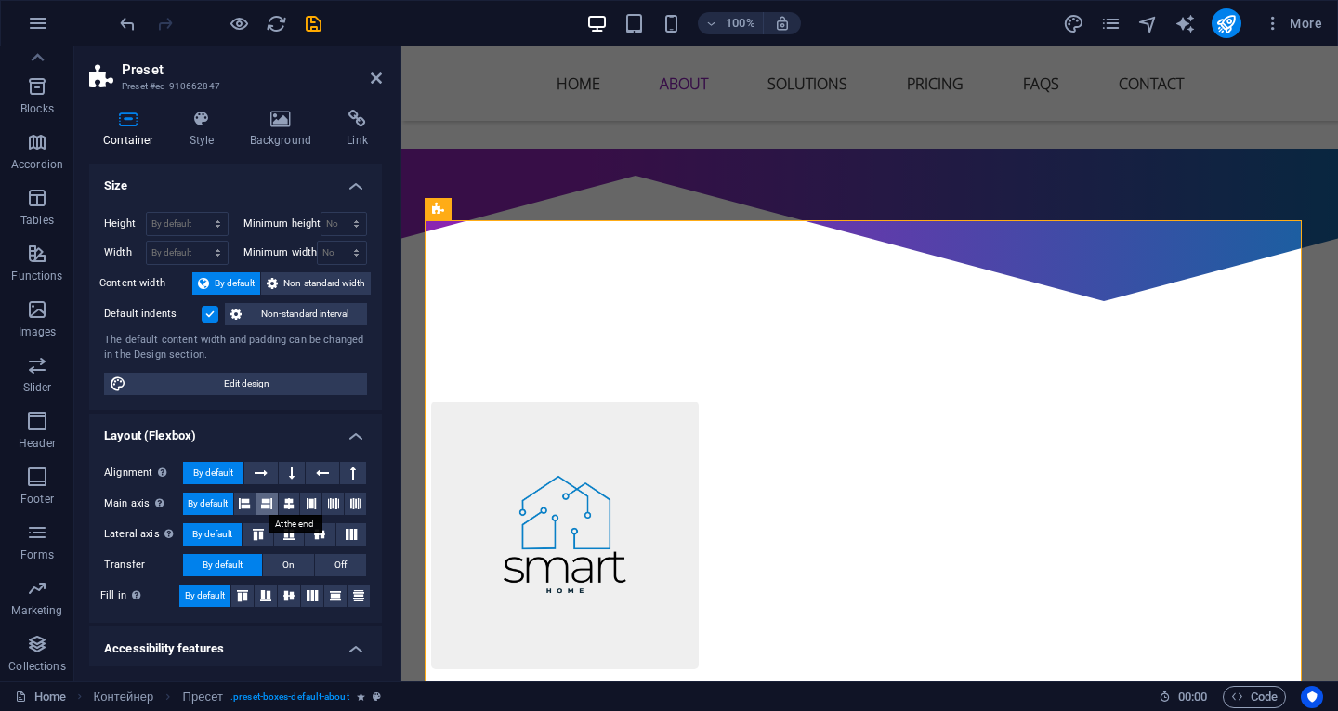
click at [266, 498] on icon at bounding box center [266, 504] width 11 height 22
click at [239, 496] on icon at bounding box center [244, 504] width 11 height 22
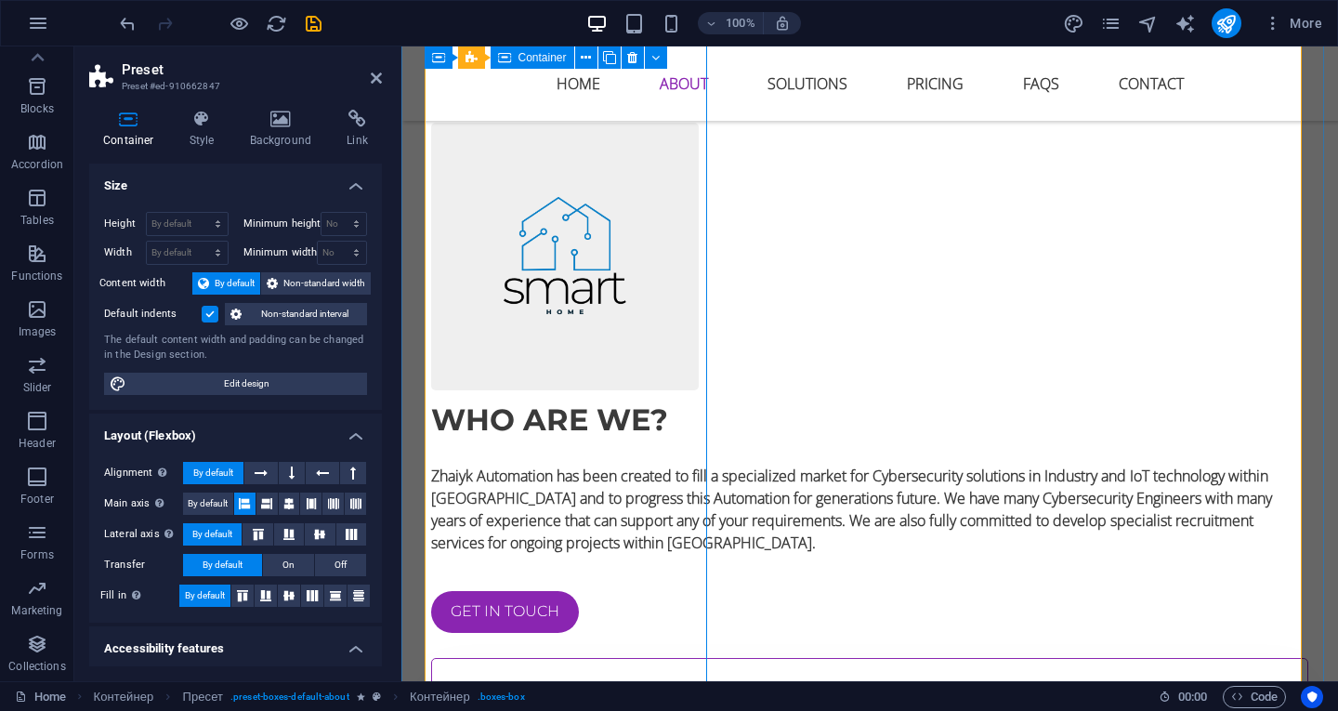
scroll to position [1721, 0]
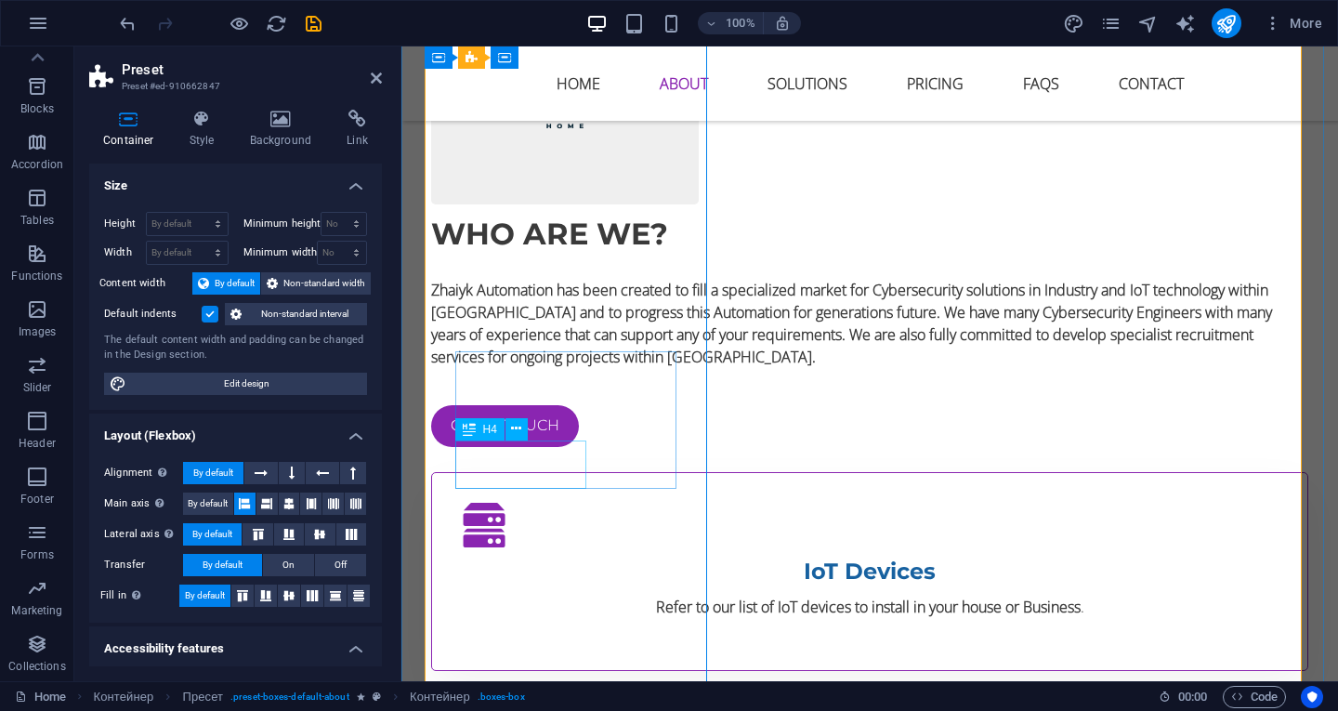
click at [550, 555] on div "IoT Devices" at bounding box center [870, 571] width 816 height 33
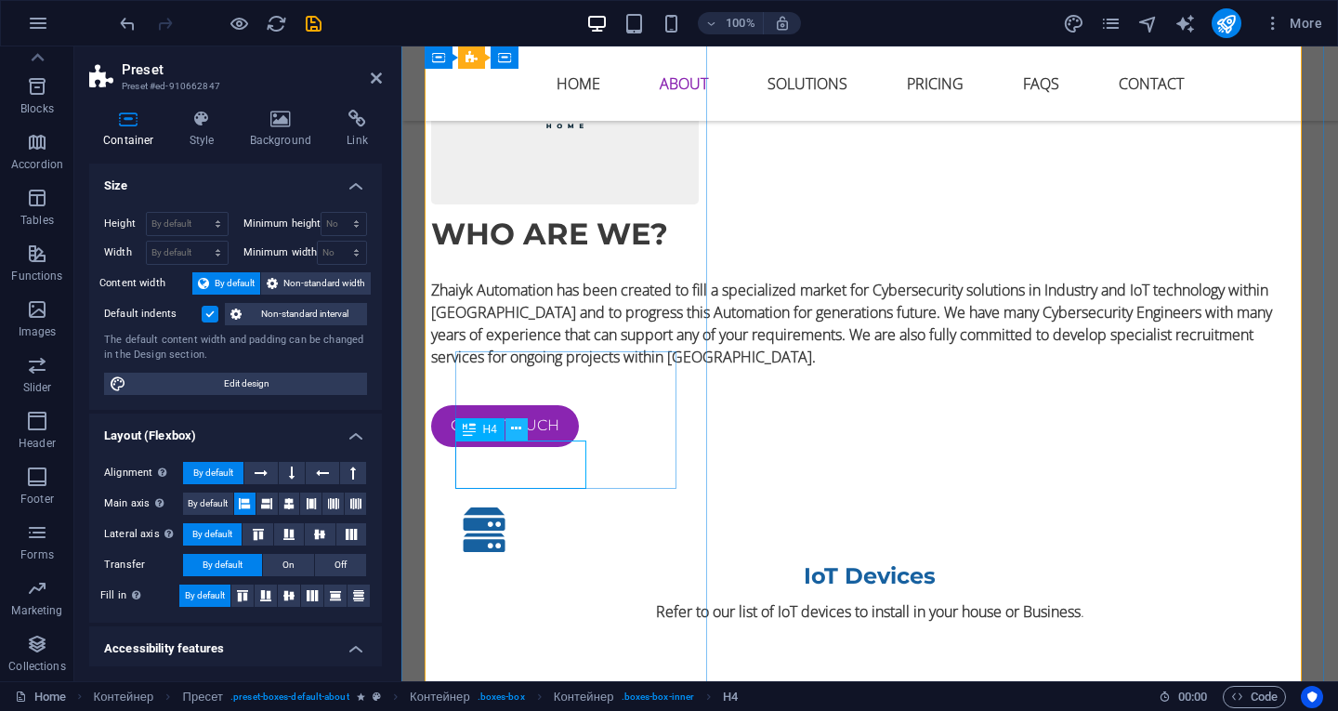
click at [519, 430] on icon at bounding box center [516, 429] width 10 height 20
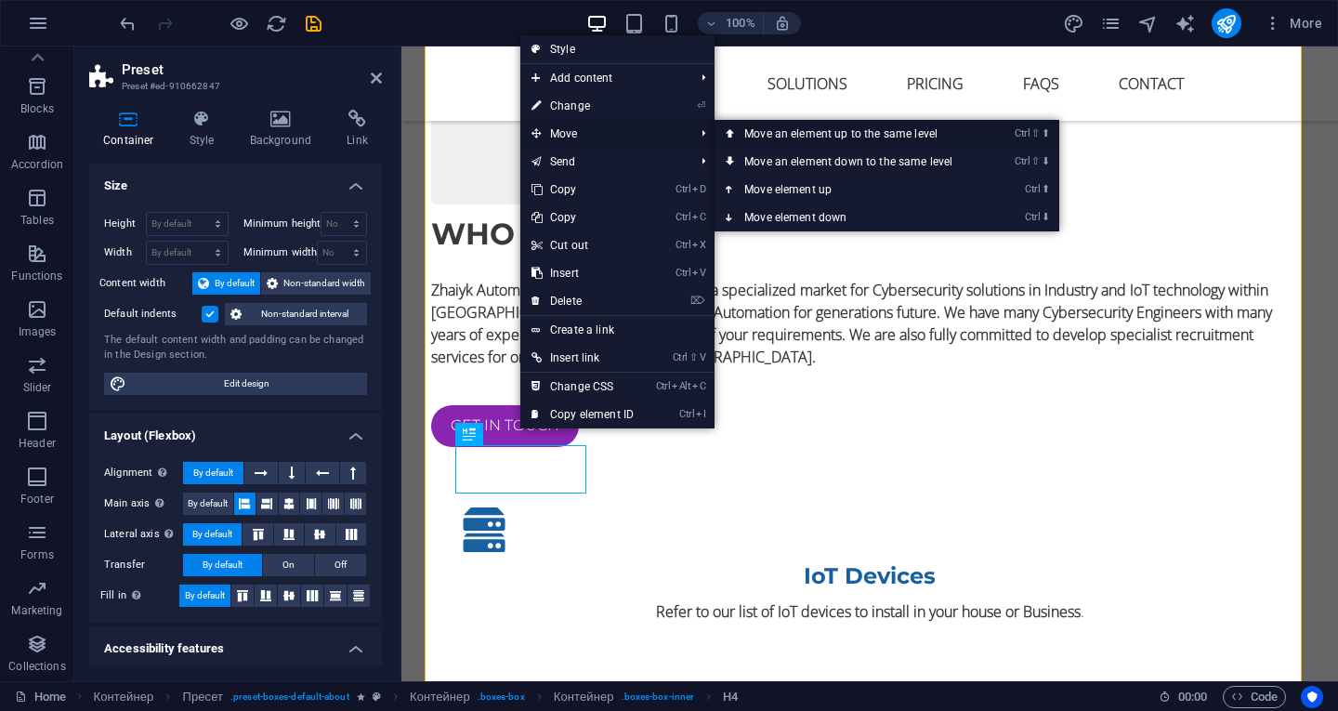
click at [771, 134] on font "Move an element up to the same level" at bounding box center [840, 133] width 193 height 13
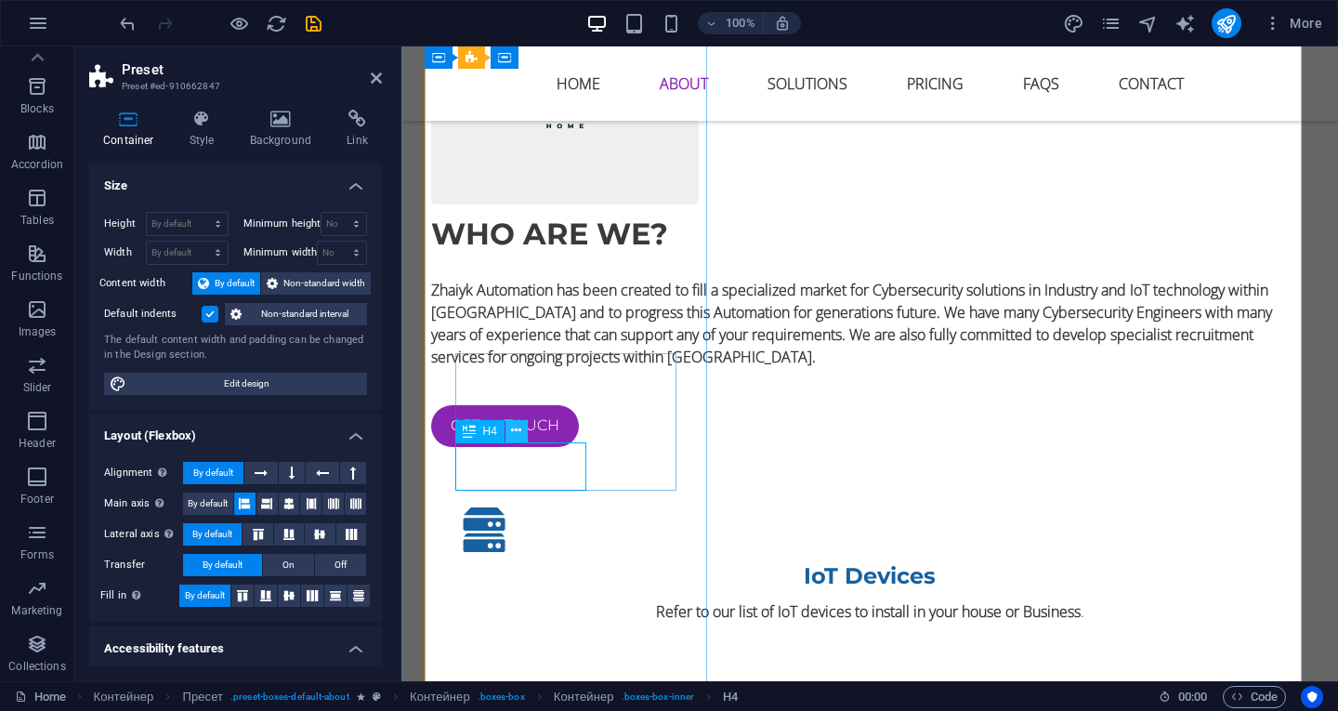
click at [517, 427] on icon at bounding box center [516, 431] width 10 height 20
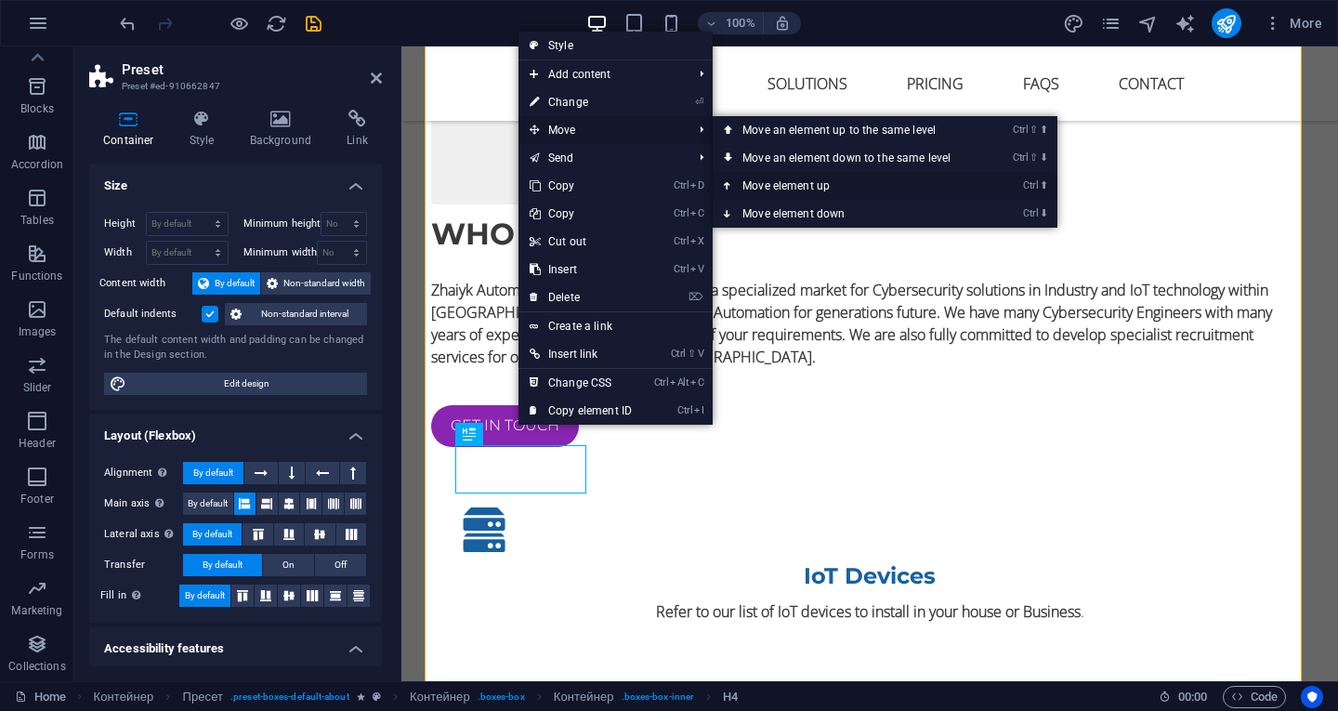
click at [765, 181] on font "Move element up" at bounding box center [786, 185] width 87 height 13
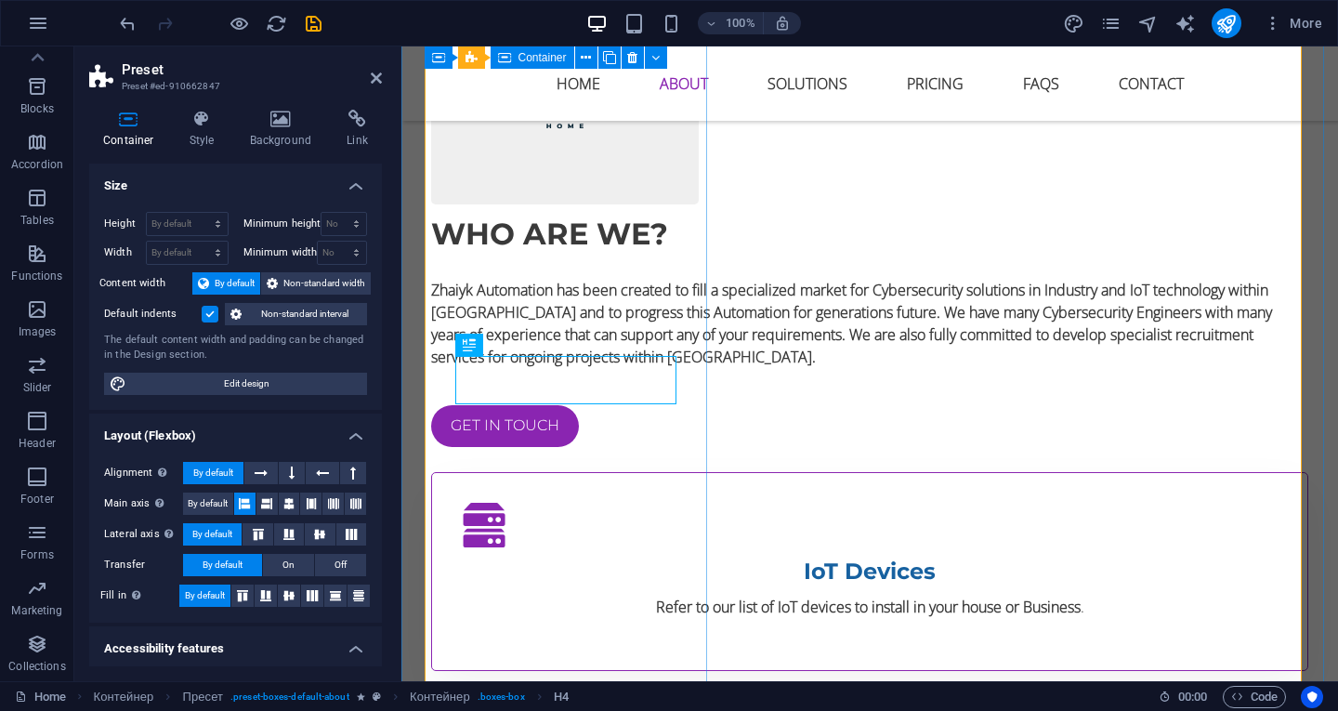
click at [586, 472] on div "IoT Devices Refer to our list of IoT devices to install in your house or Busine…" at bounding box center [869, 571] width 877 height 199
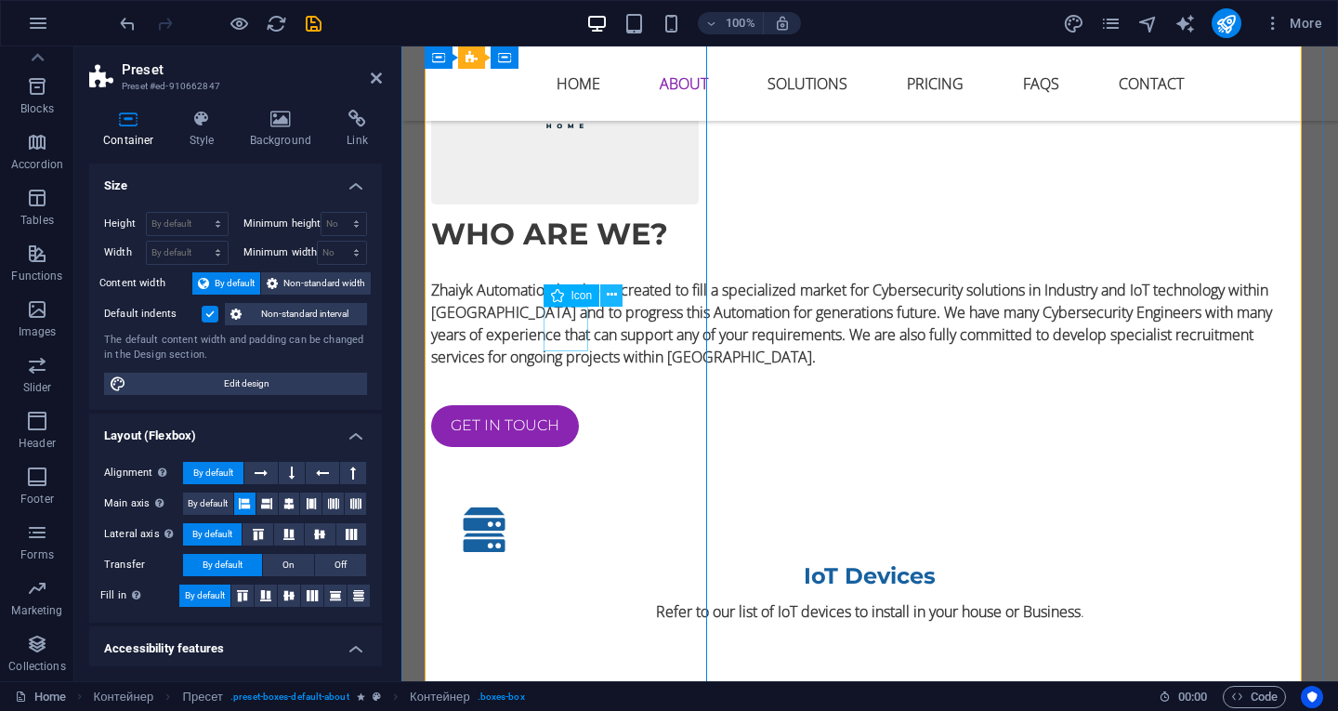
click at [611, 295] on icon at bounding box center [612, 295] width 10 height 20
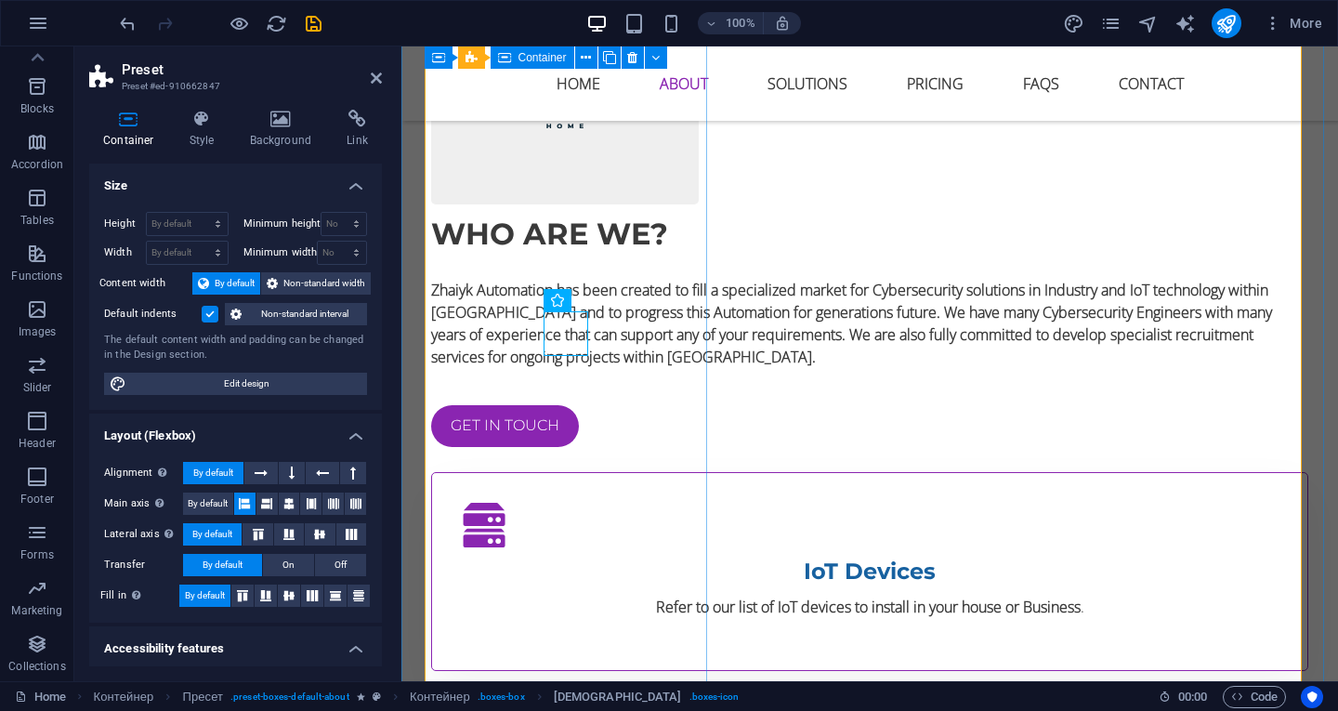
scroll to position [1628, 0]
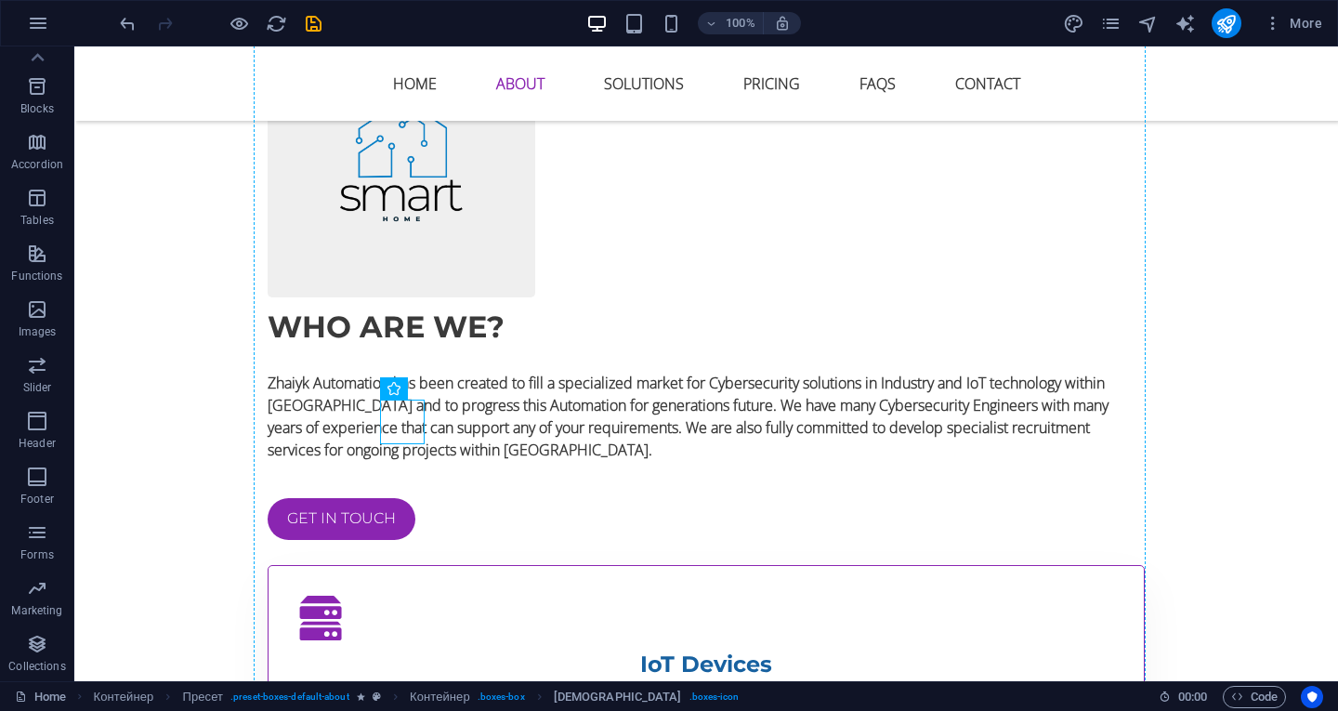
drag, startPoint x: 244, startPoint y: 418, endPoint x: 410, endPoint y: 186, distance: 285.2
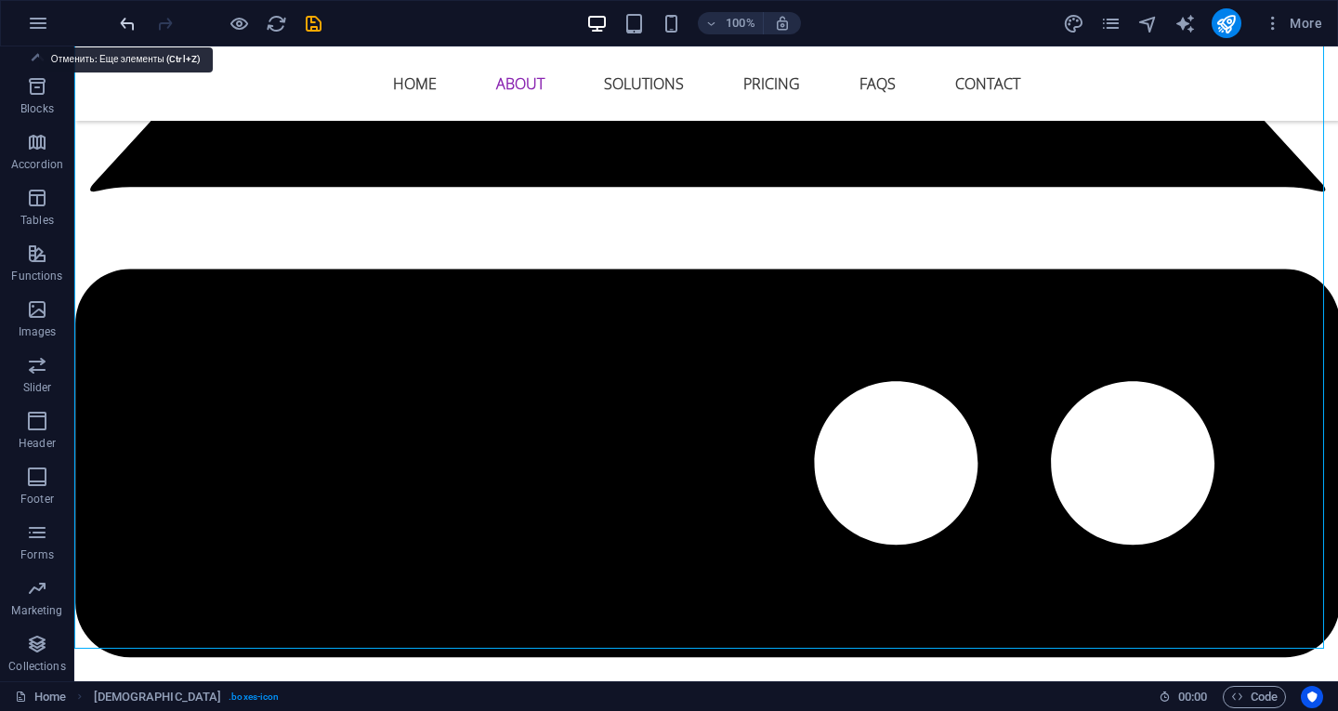
click at [128, 19] on icon "undo" at bounding box center [127, 23] width 21 height 21
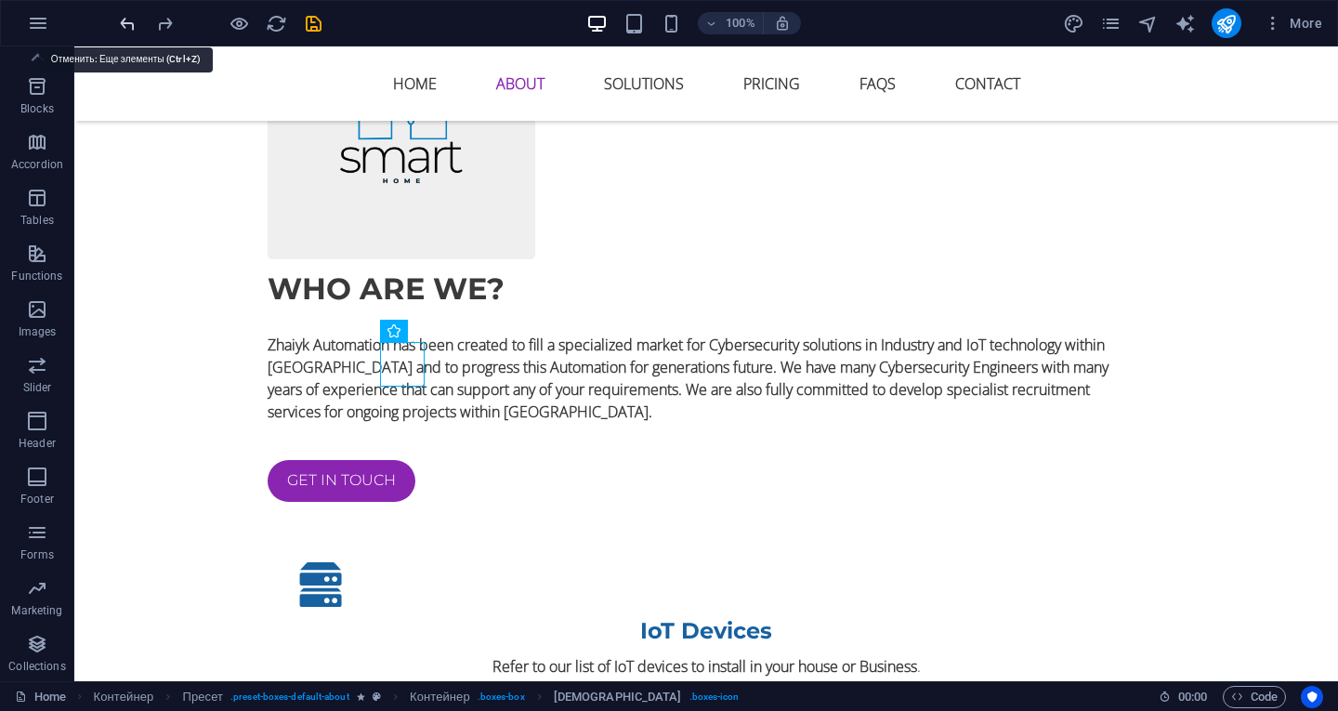
scroll to position [1691, 0]
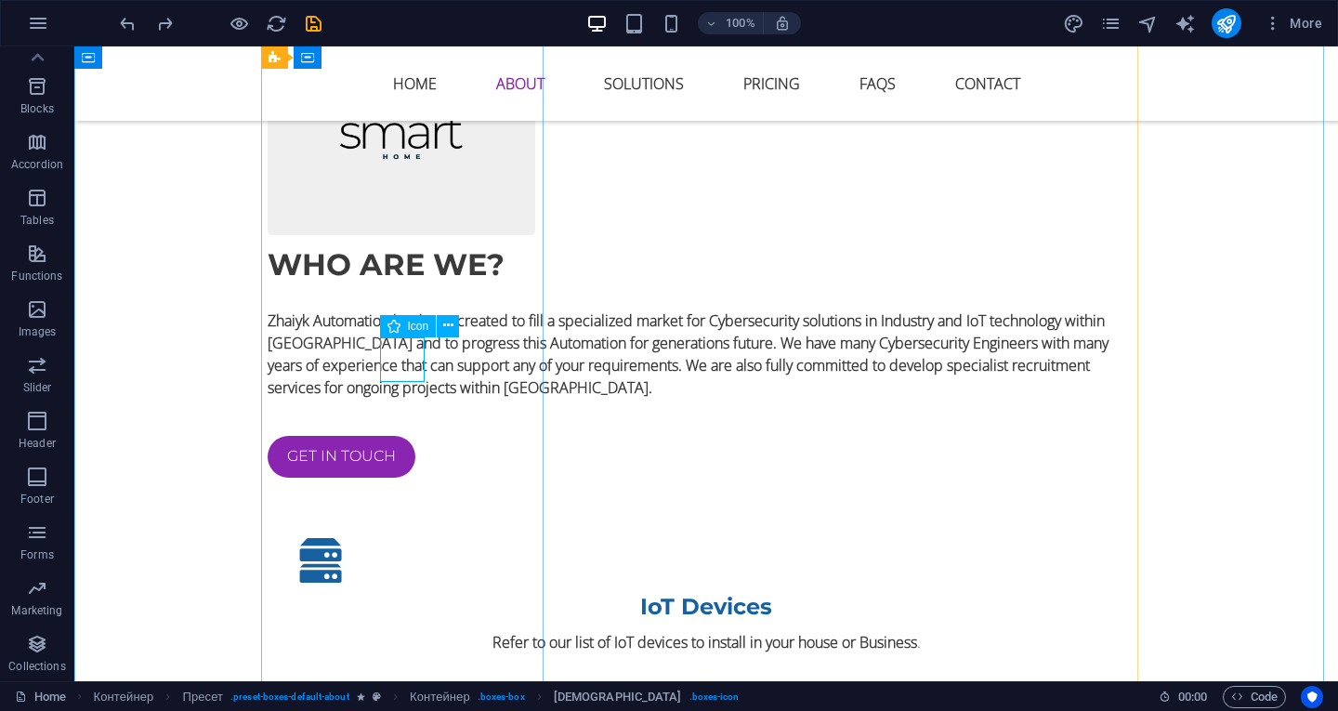
click at [393, 327] on icon at bounding box center [394, 326] width 13 height 22
select select "xMidYMid"
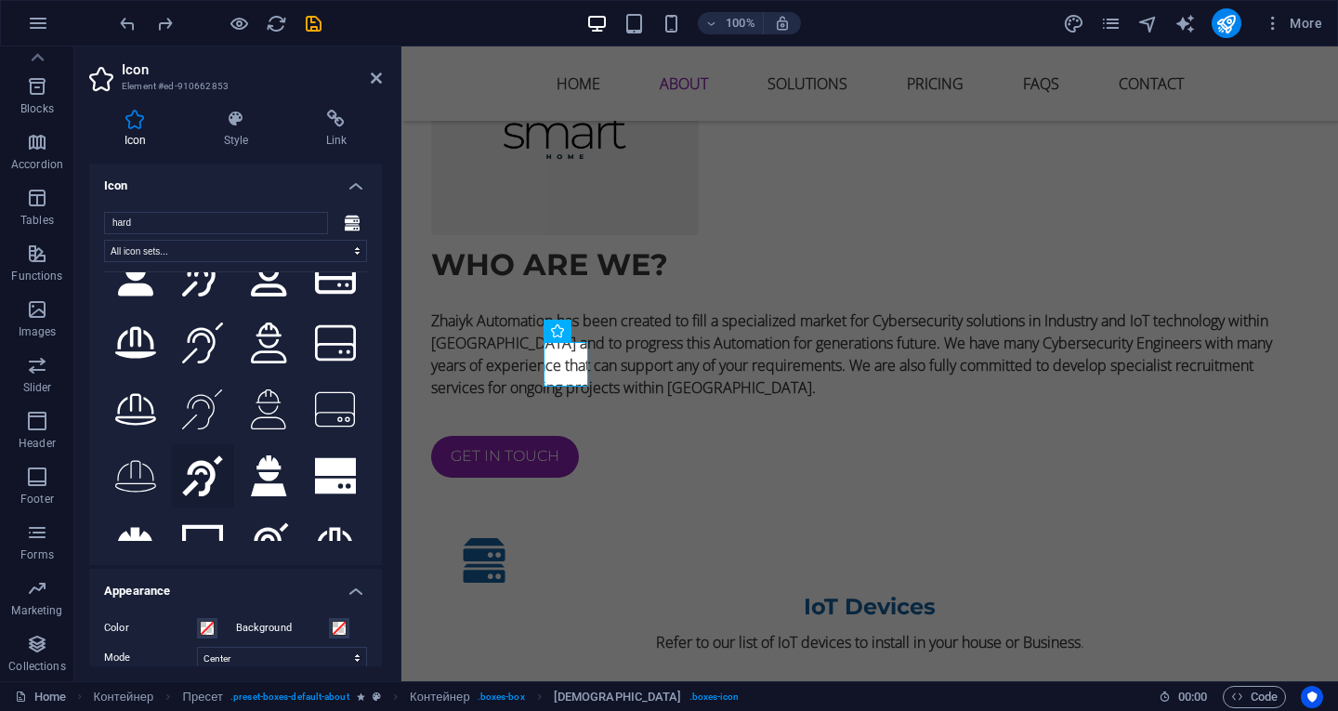
scroll to position [186, 0]
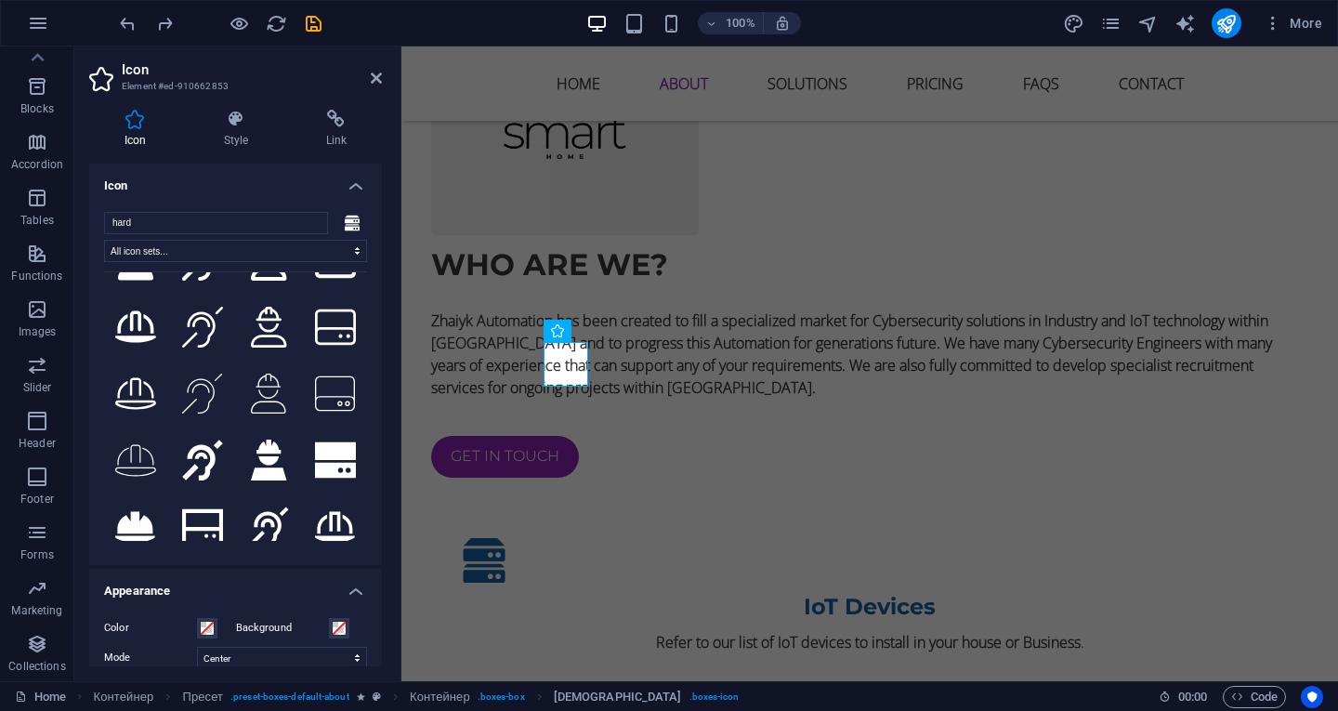
click at [353, 589] on h4 "Appearance" at bounding box center [235, 585] width 293 height 33
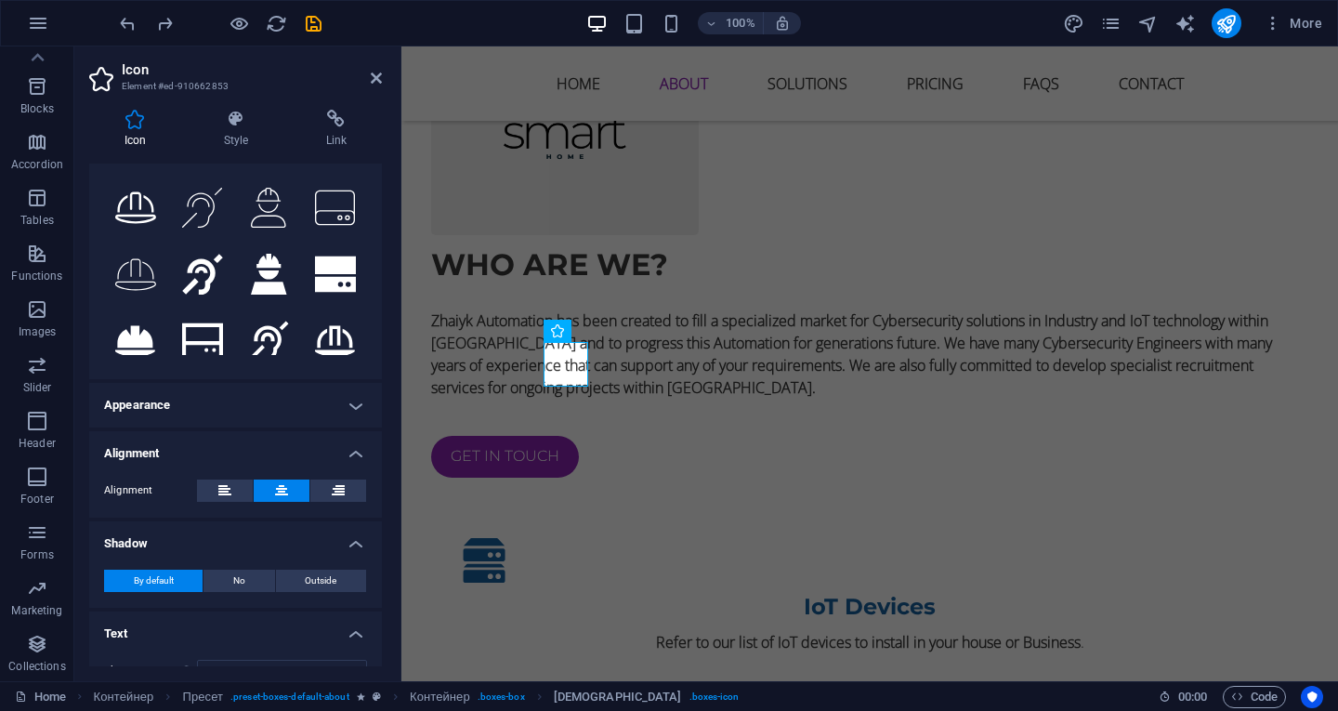
click at [256, 454] on h4 "Alignment" at bounding box center [235, 447] width 293 height 33
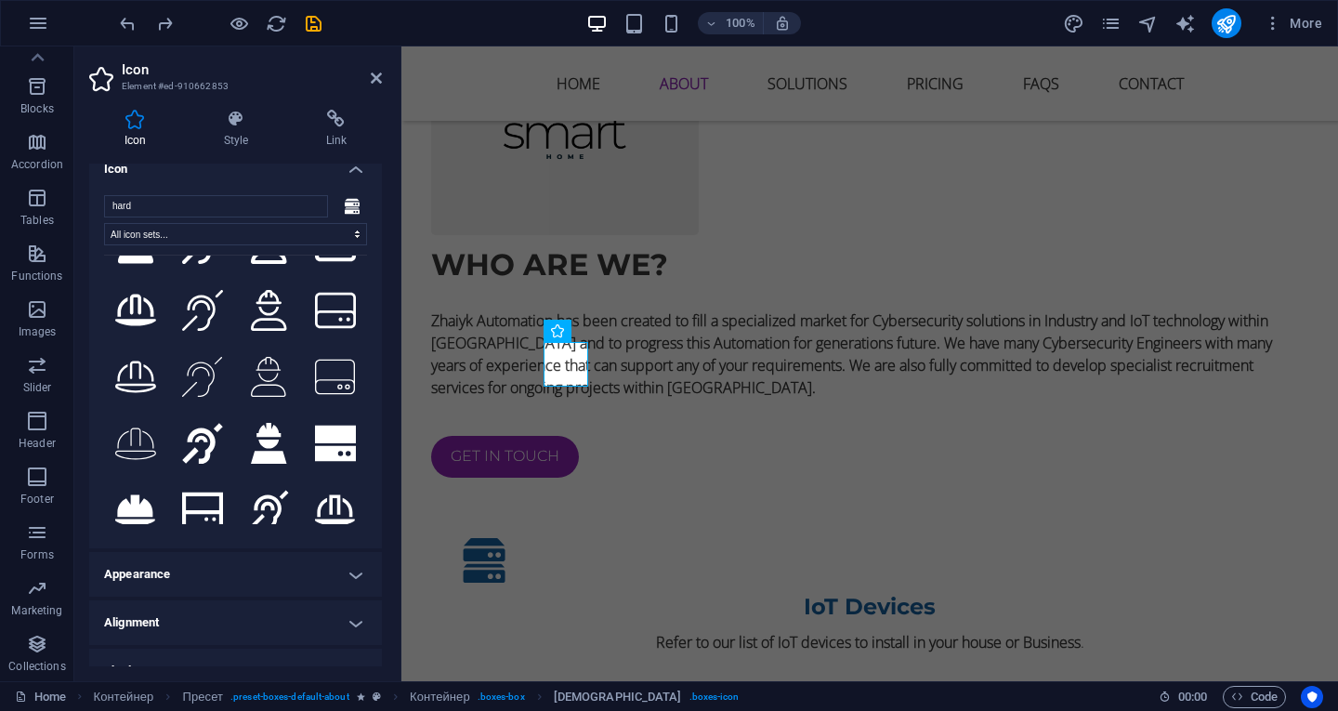
scroll to position [0, 0]
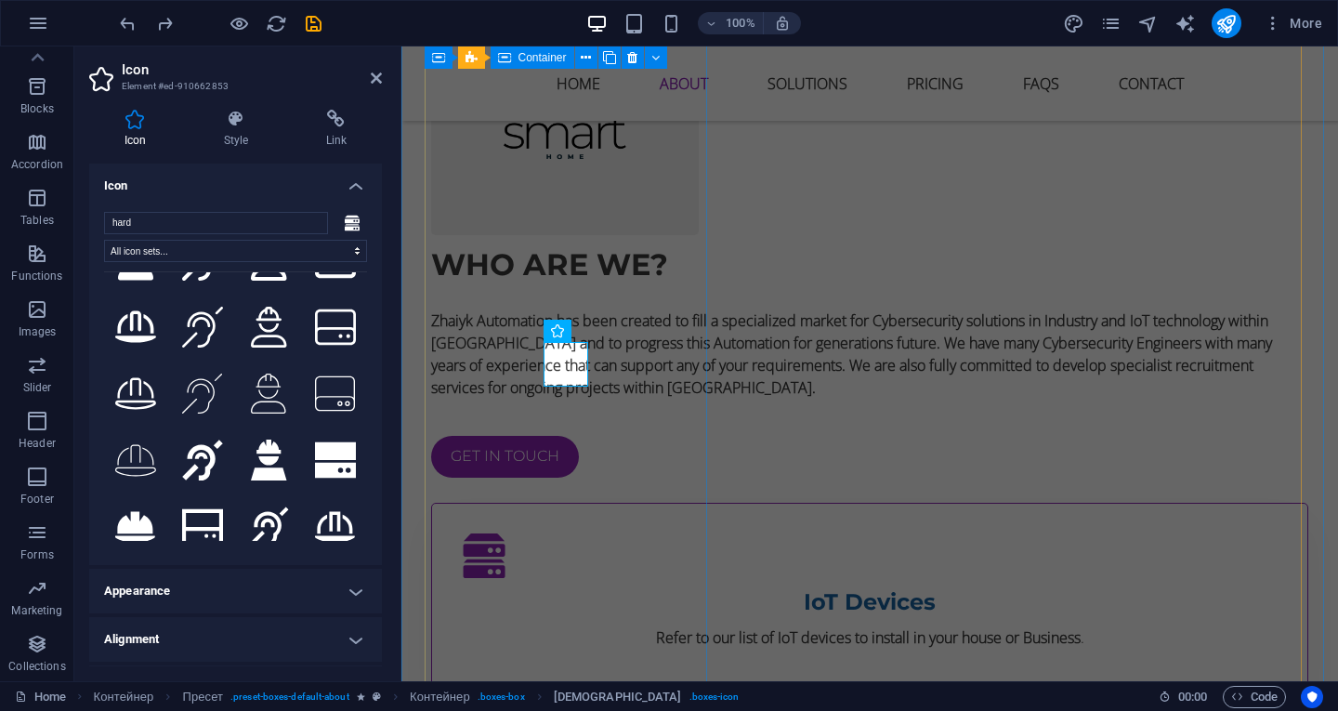
click at [468, 503] on div "IoT Devices Refer to our list of IoT devices to install in your house or Busine…" at bounding box center [869, 602] width 877 height 199
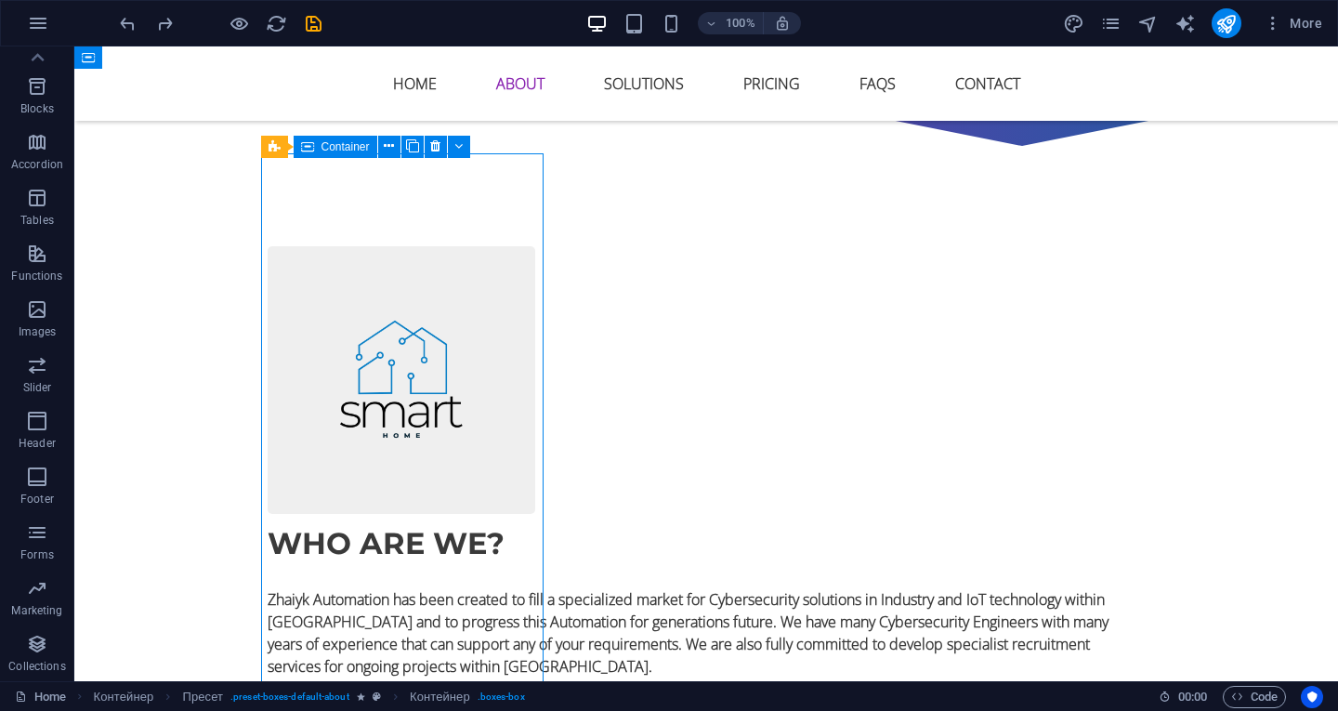
scroll to position [1319, 0]
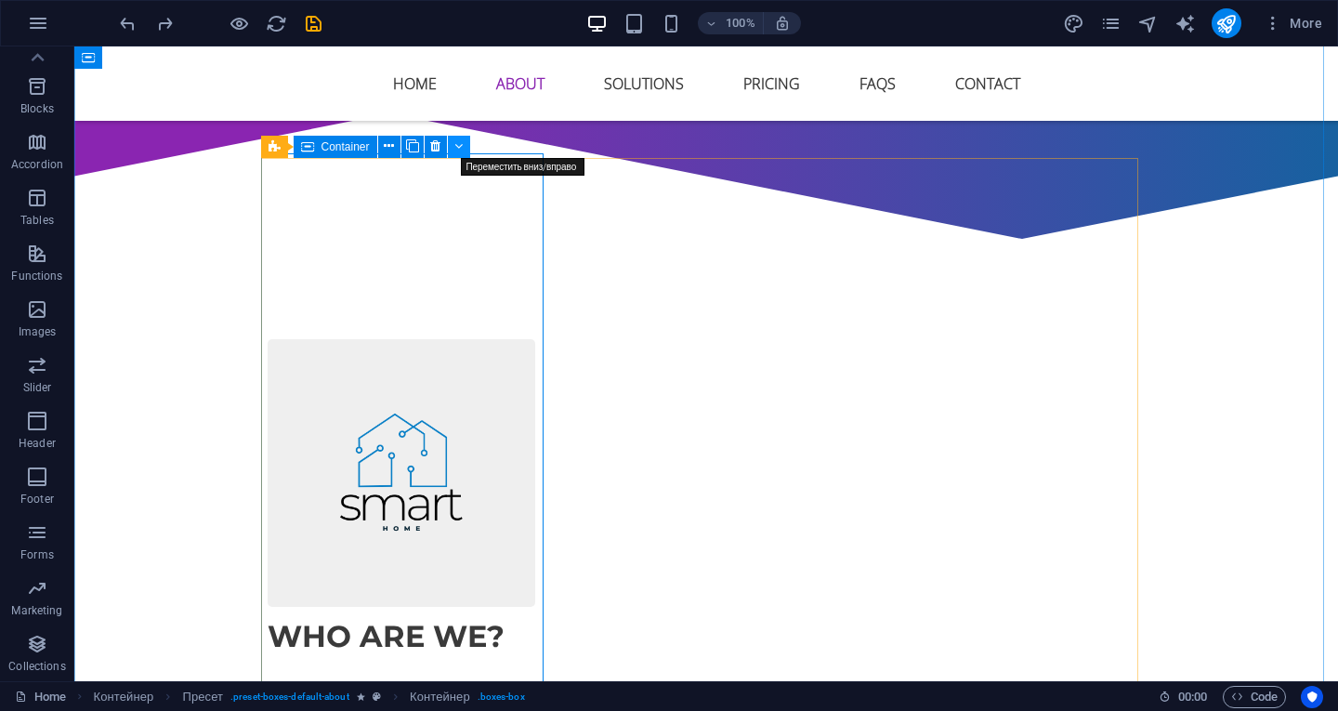
click at [457, 150] on icon at bounding box center [458, 147] width 8 height 20
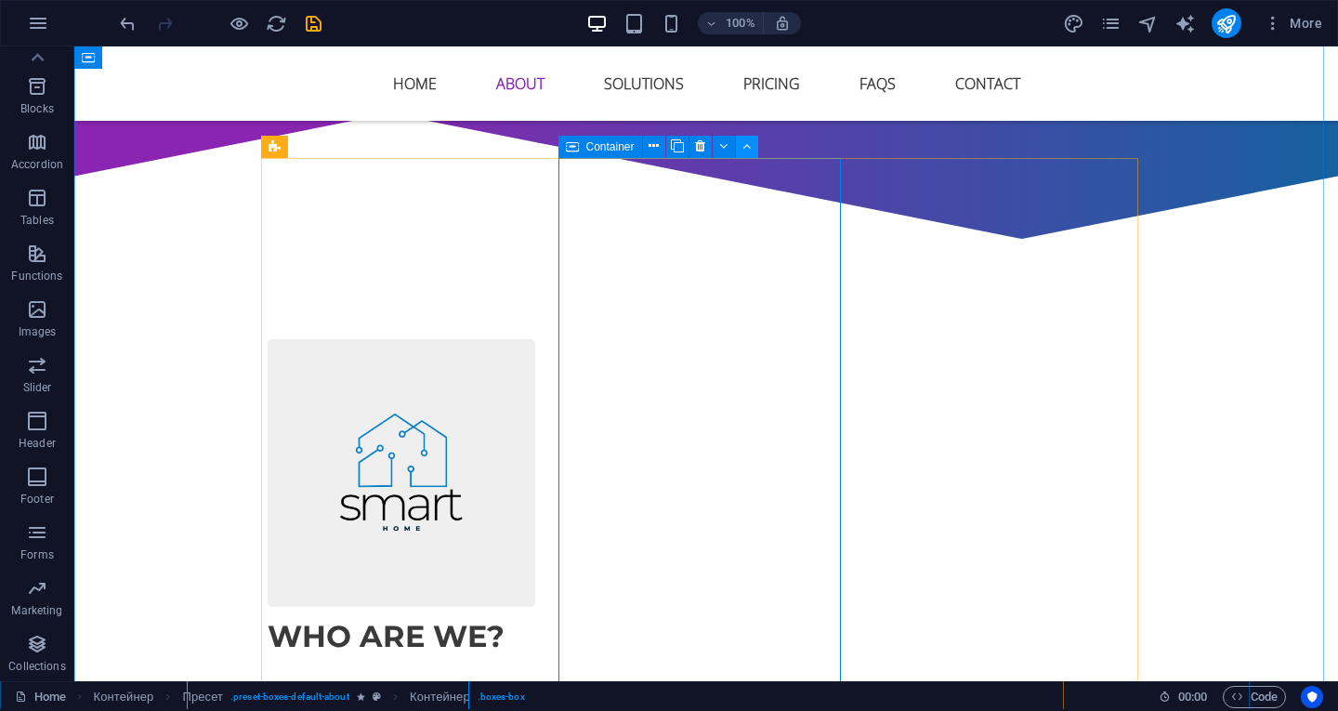
click at [744, 143] on icon at bounding box center [747, 147] width 8 height 20
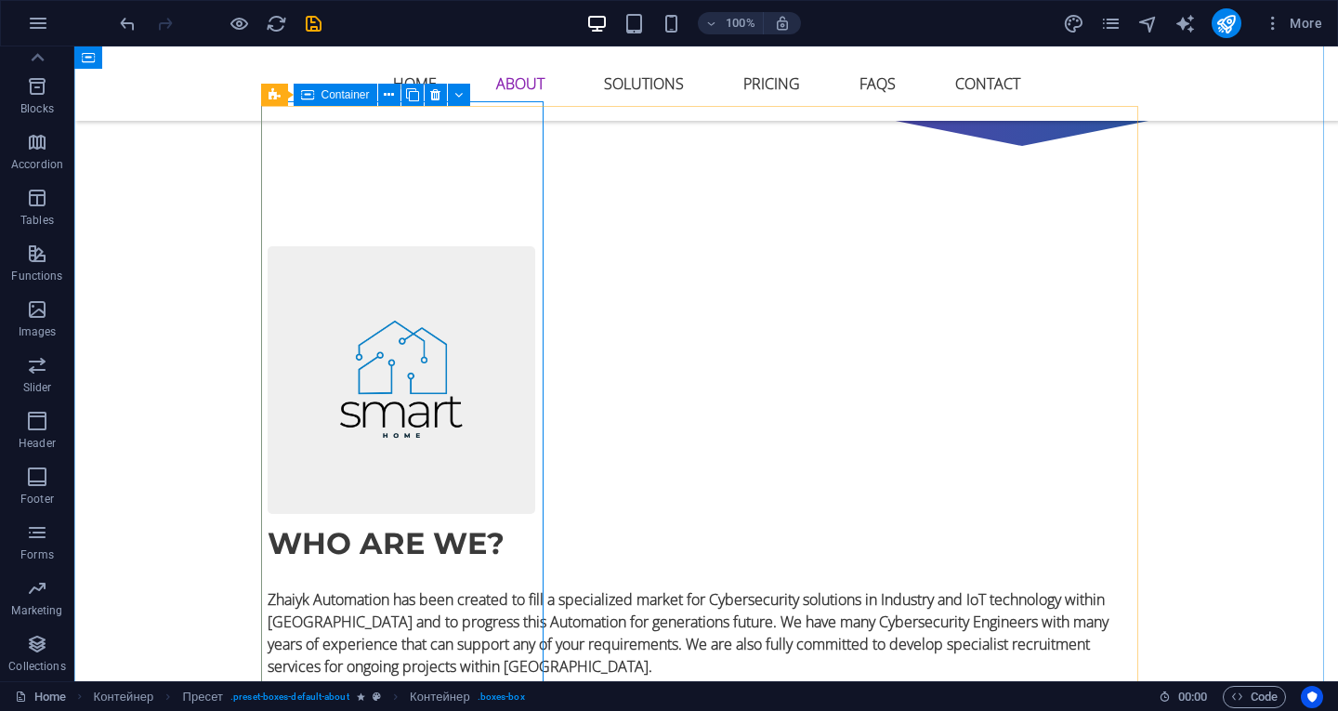
scroll to position [1226, 0]
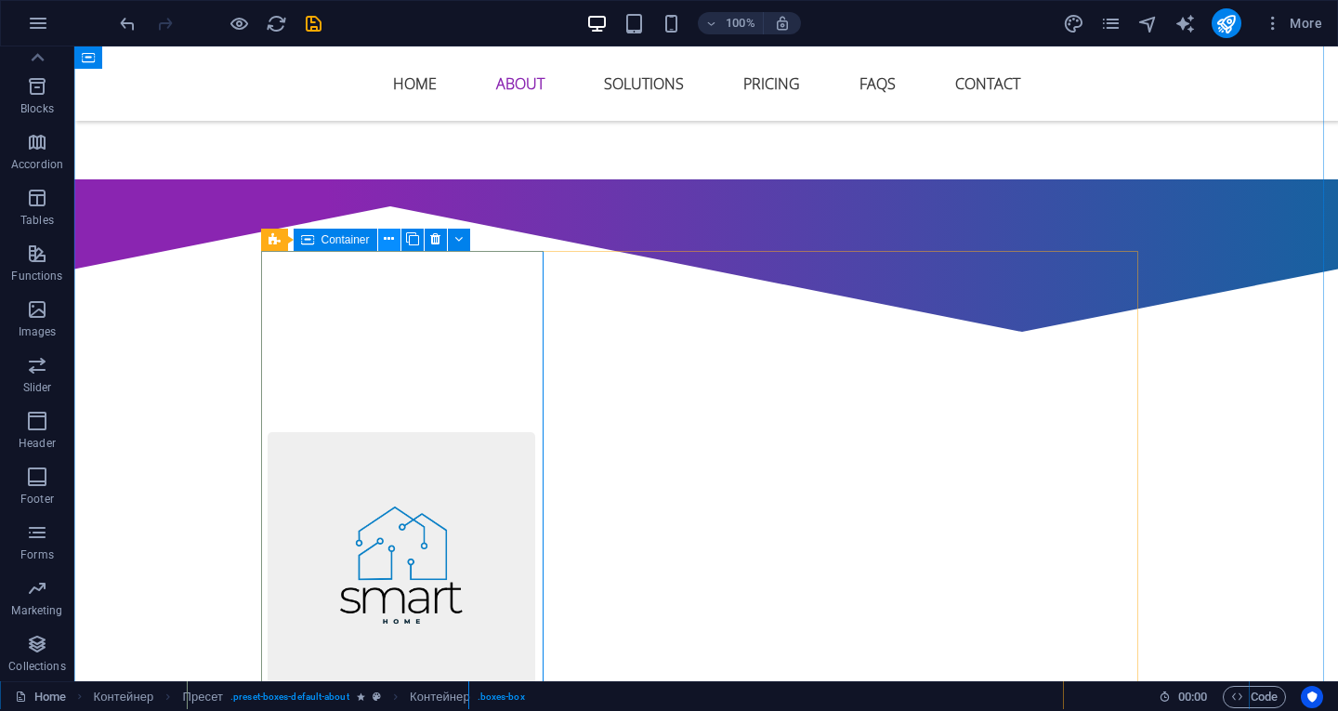
click at [387, 240] on icon at bounding box center [389, 240] width 10 height 20
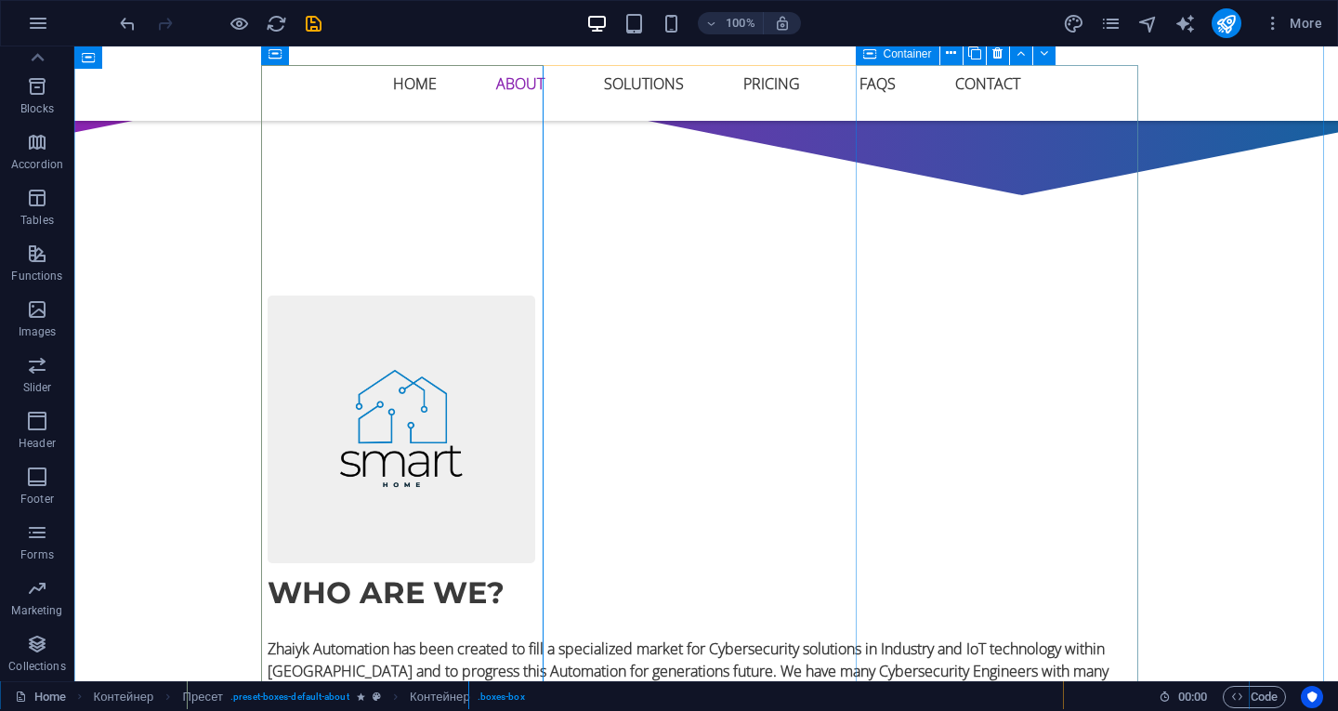
scroll to position [1412, 0]
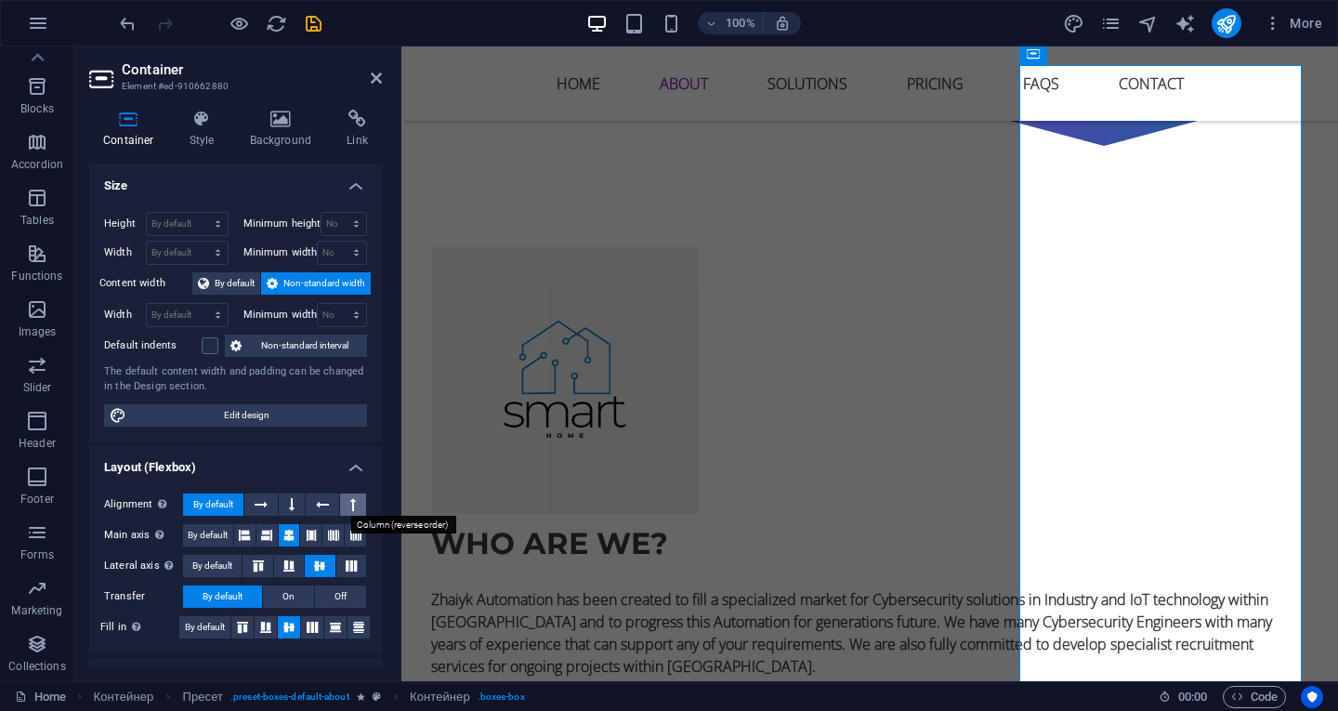
click at [350, 502] on icon at bounding box center [353, 505] width 6 height 22
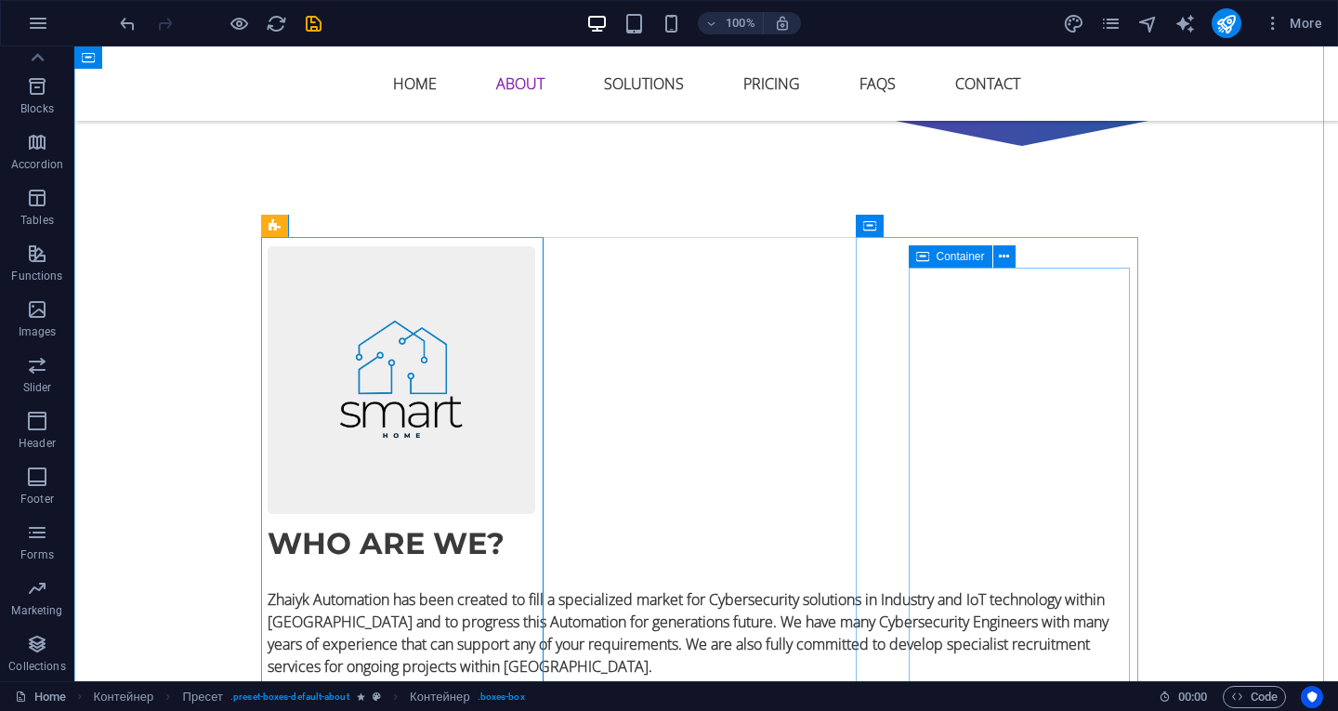
scroll to position [1226, 0]
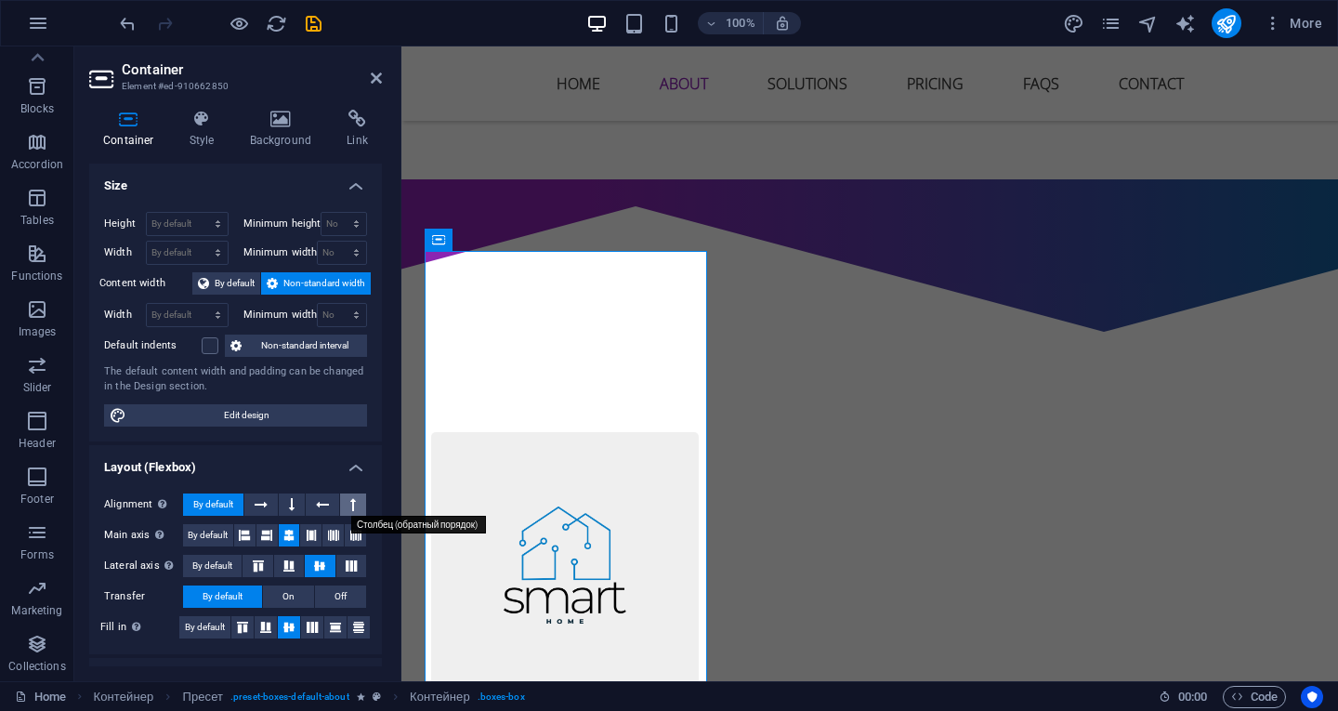
click at [351, 509] on icon at bounding box center [353, 505] width 6 height 22
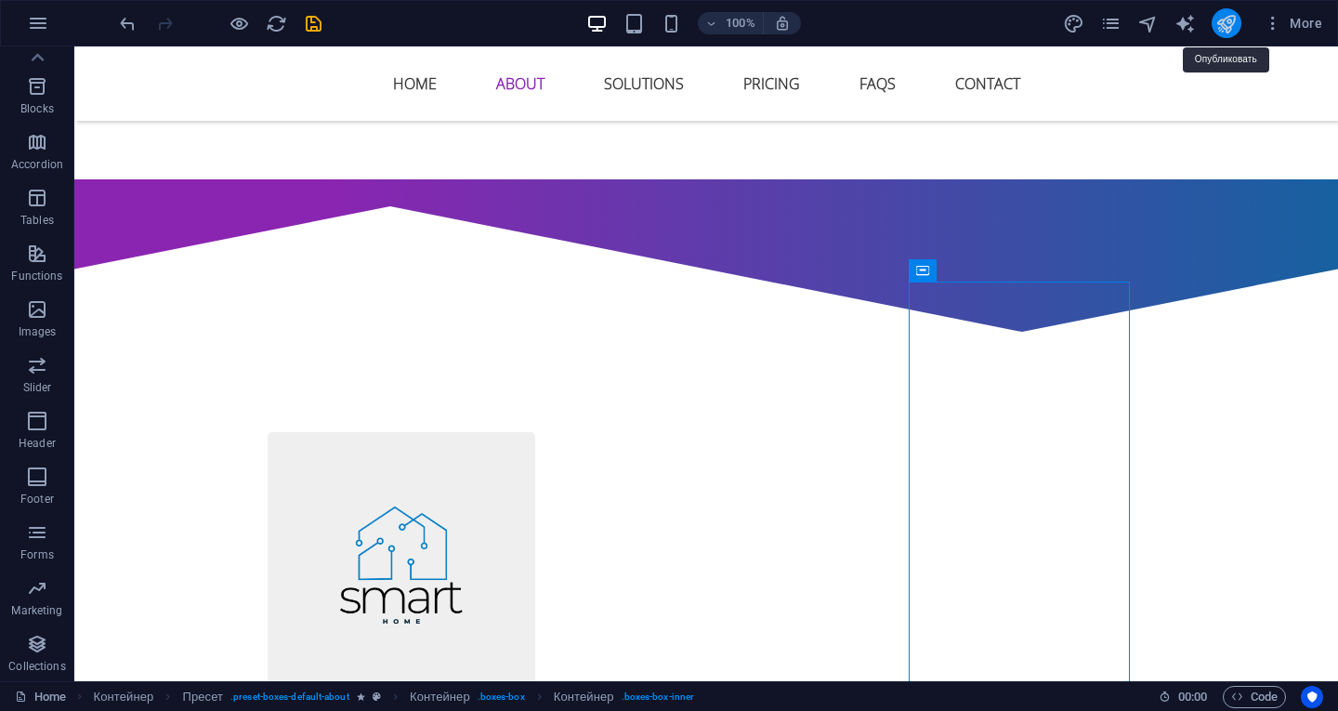
click at [1228, 30] on icon "publish" at bounding box center [1226, 23] width 21 height 21
checkbox input "false"
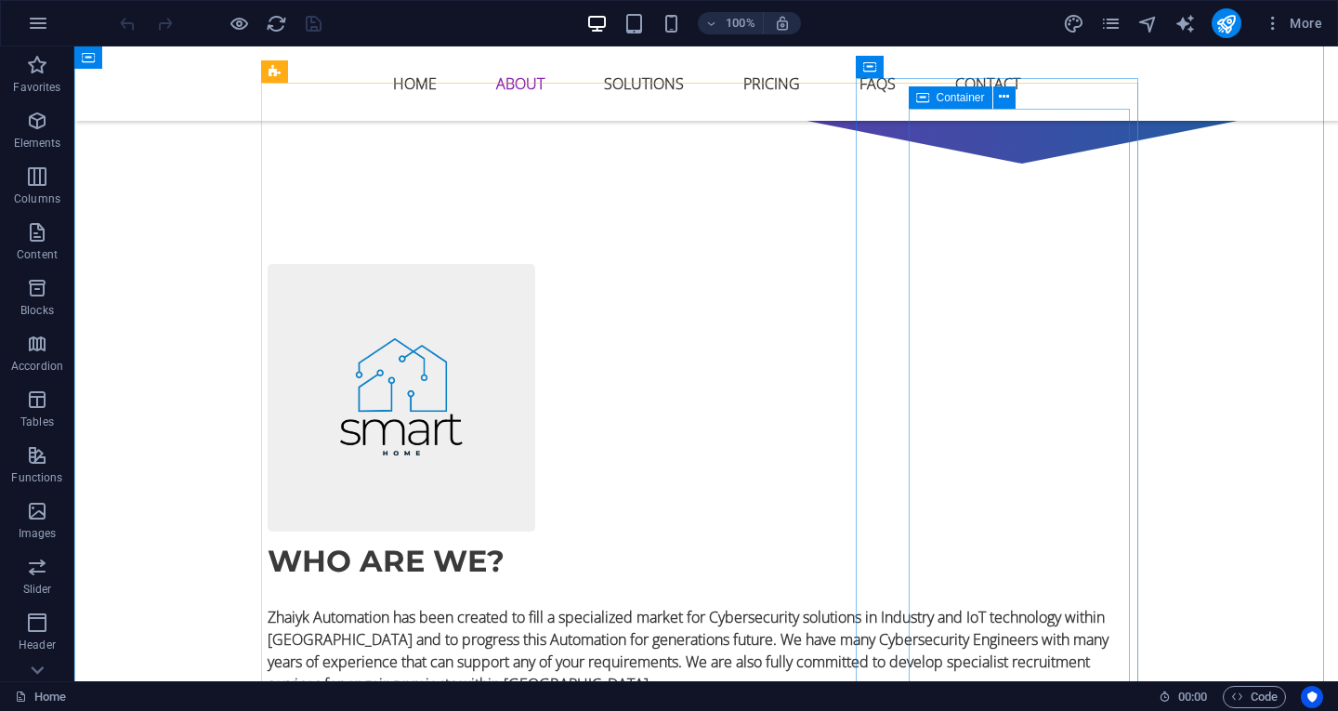
scroll to position [1580, 0]
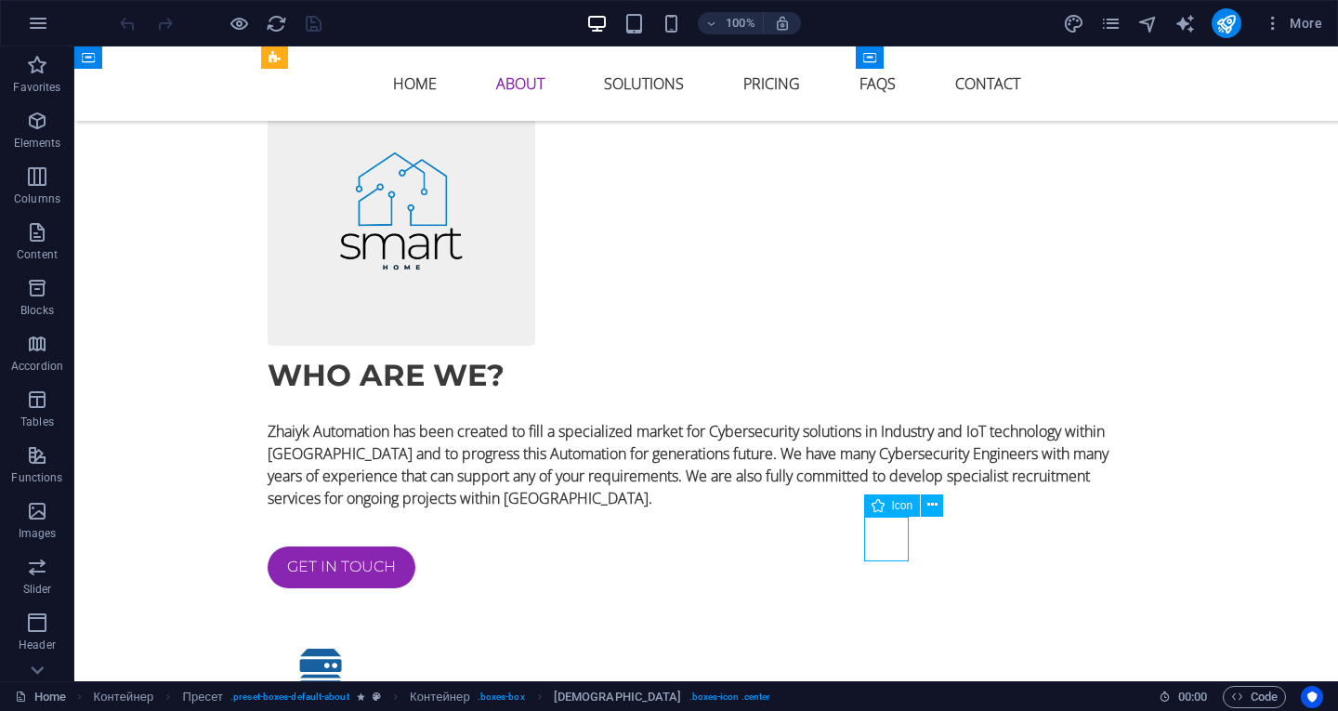
select select "xMidYMid"
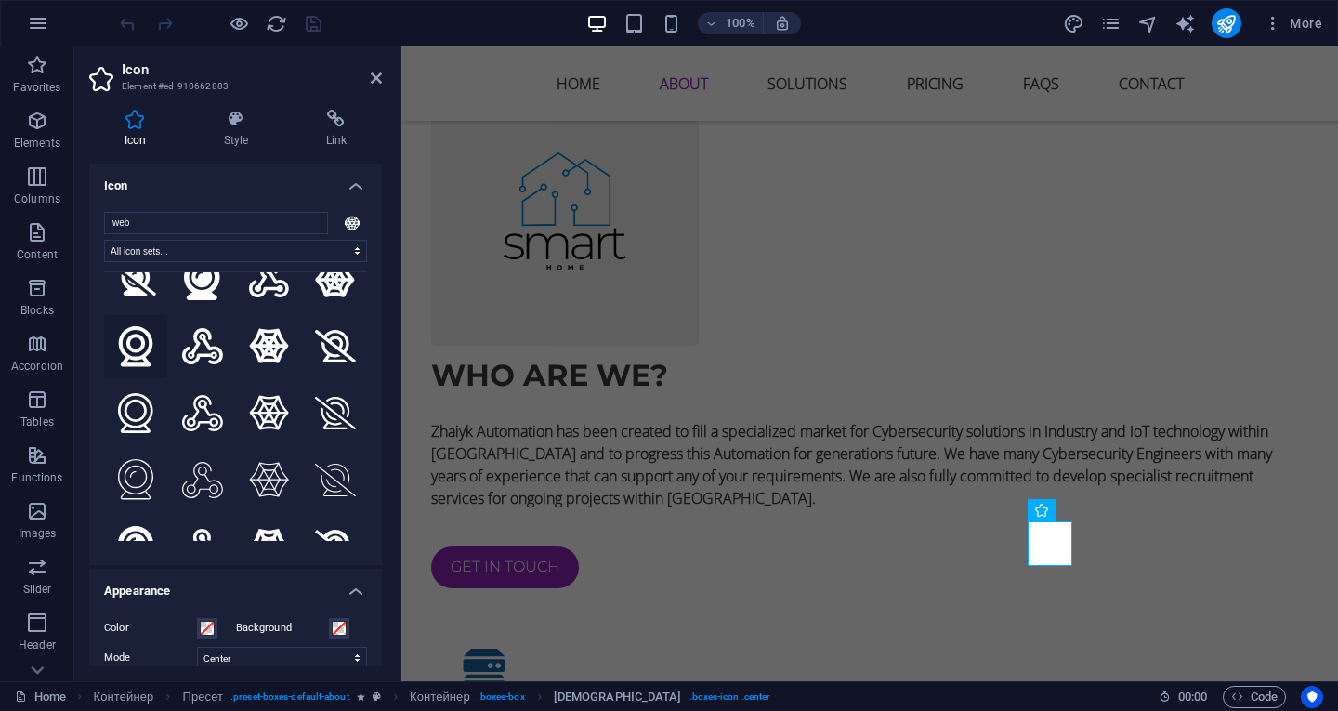
scroll to position [186, 0]
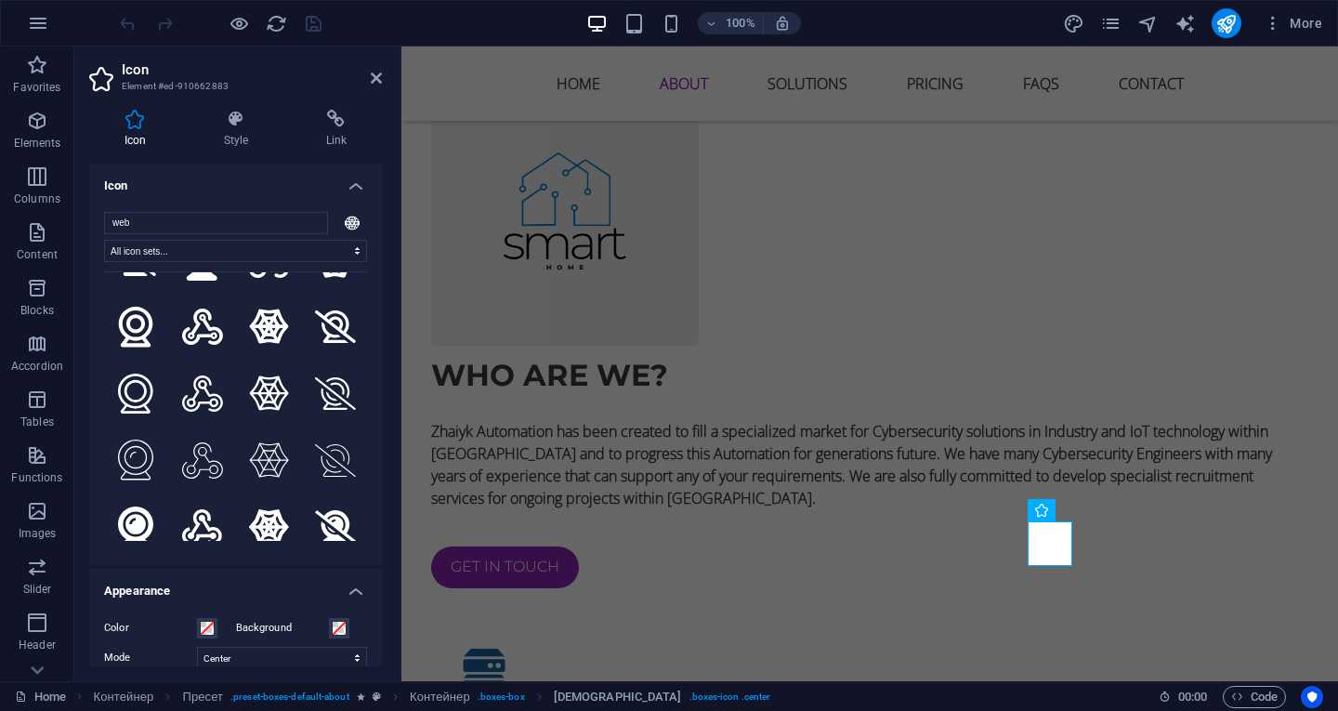
click at [356, 592] on h4 "Appearance" at bounding box center [235, 585] width 293 height 33
click at [283, 631] on h4 "Alignment" at bounding box center [235, 633] width 293 height 33
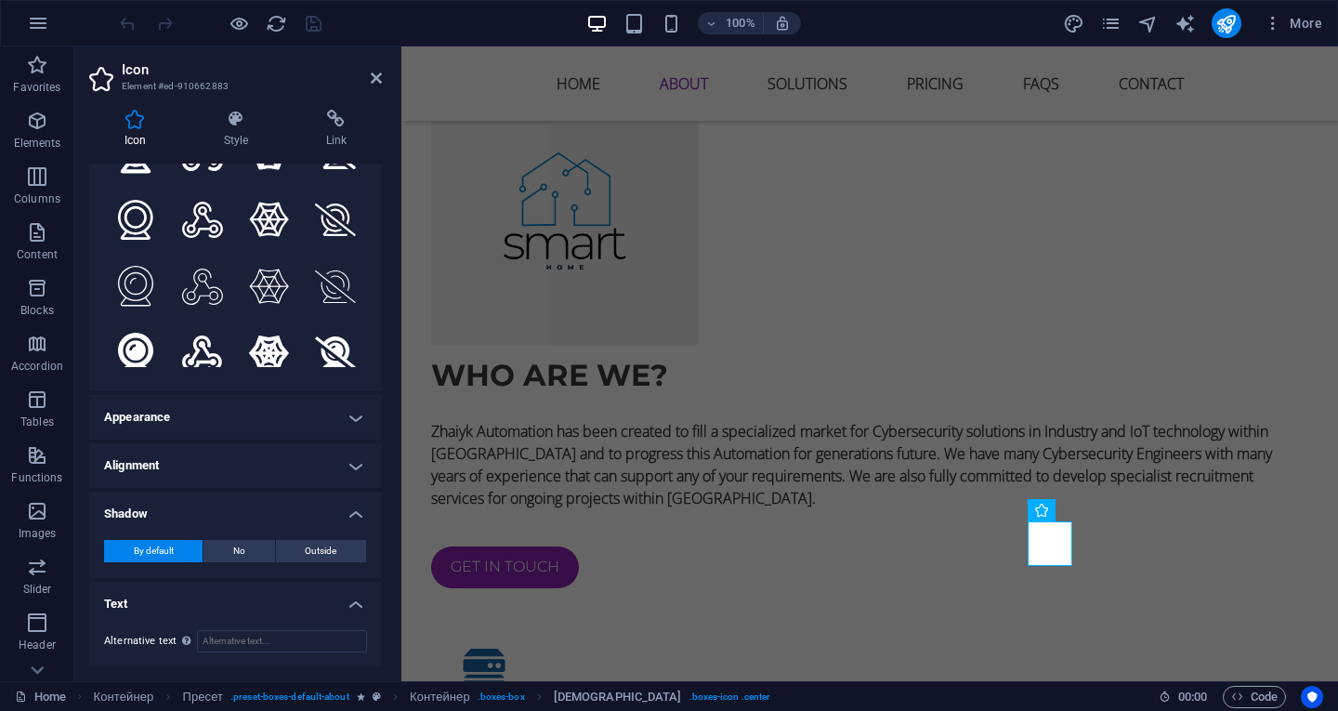
click at [346, 466] on h4 "Alignment" at bounding box center [235, 465] width 293 height 45
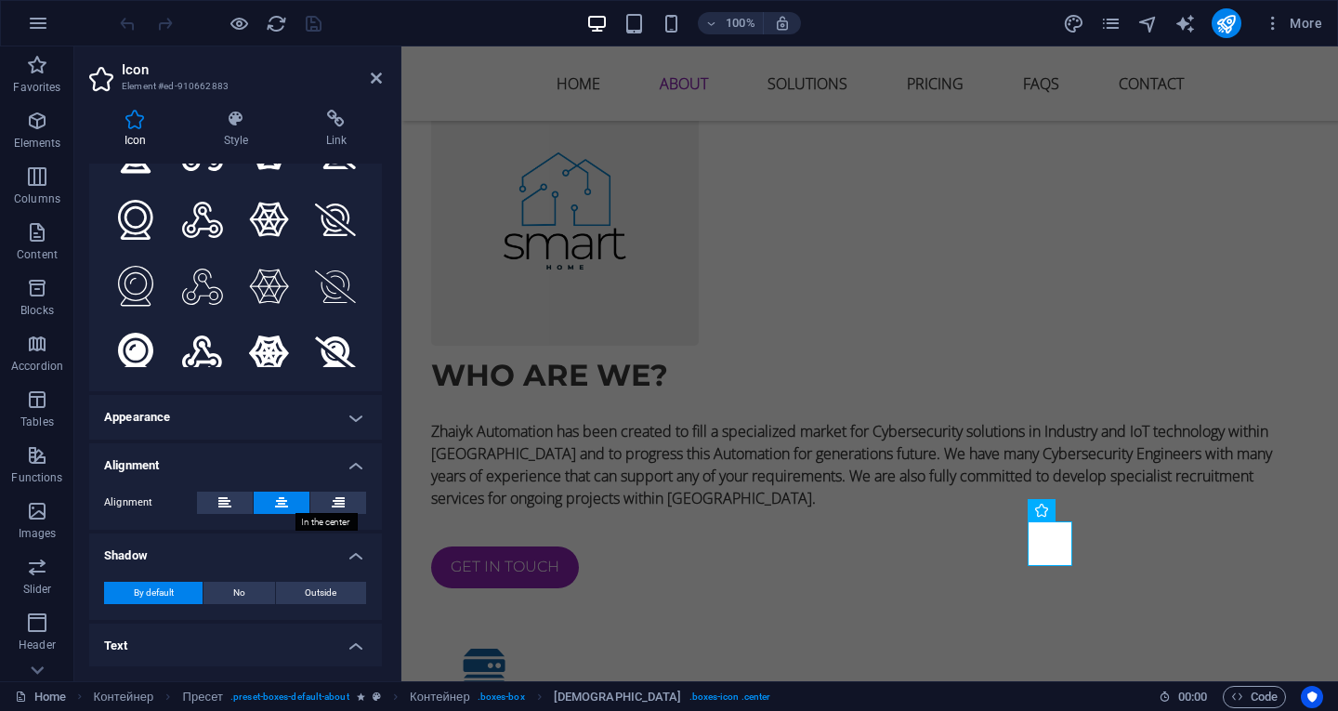
click at [275, 496] on icon at bounding box center [281, 503] width 13 height 22
click at [1098, 506] on icon at bounding box center [1096, 510] width 10 height 20
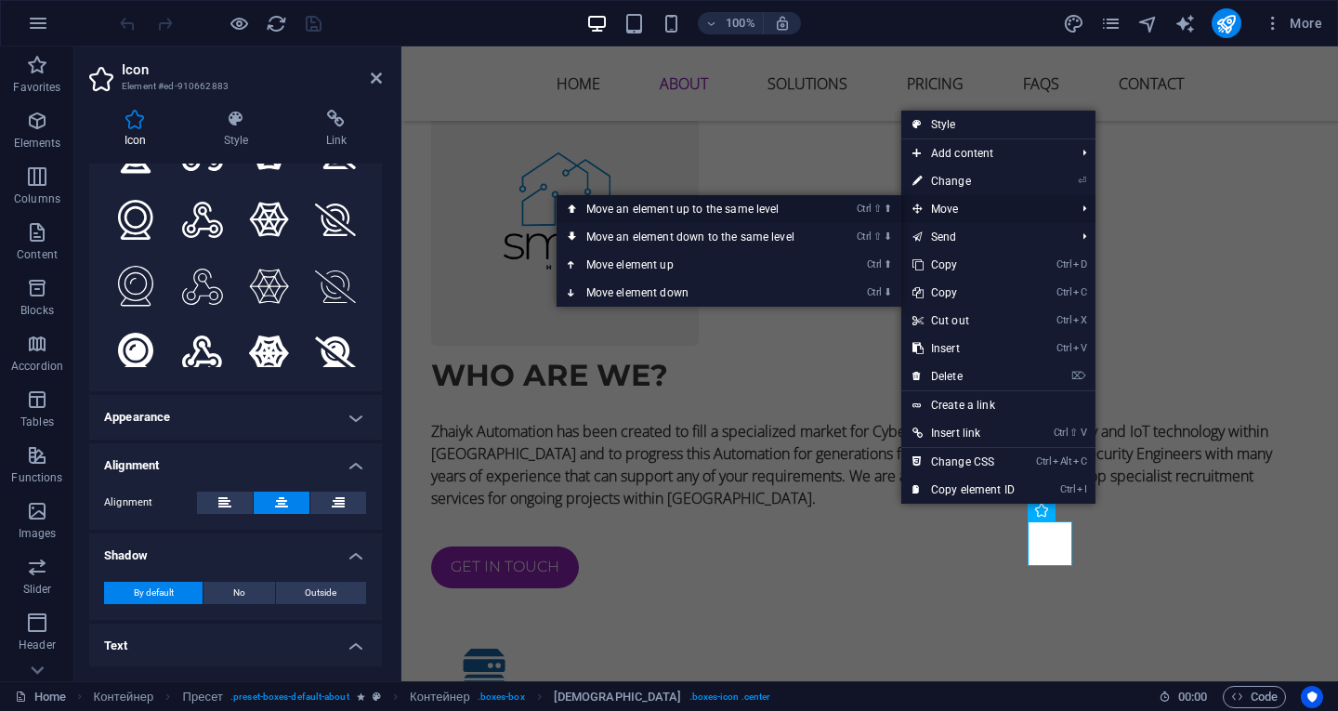
click at [770, 209] on font "Move an element up to the same level" at bounding box center [682, 209] width 193 height 13
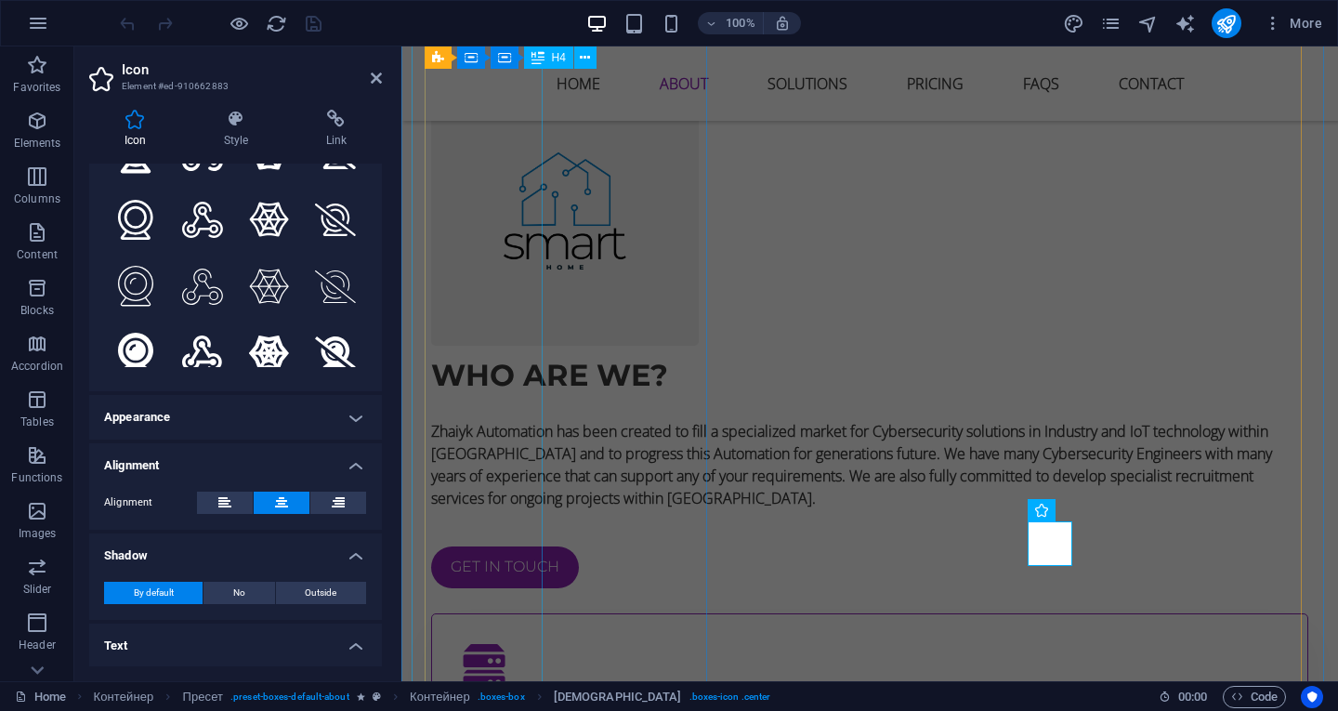
click at [539, 696] on div "IoT Devices" at bounding box center [870, 712] width 816 height 33
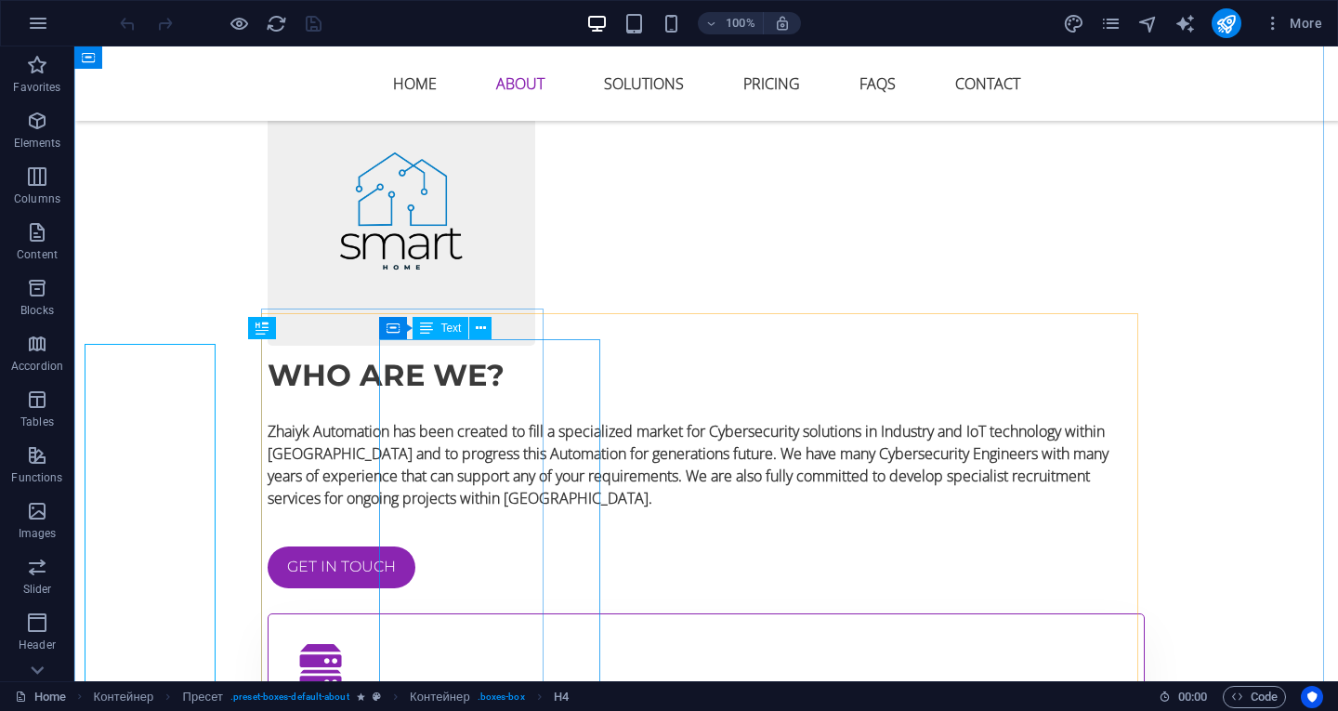
scroll to position [1163, 0]
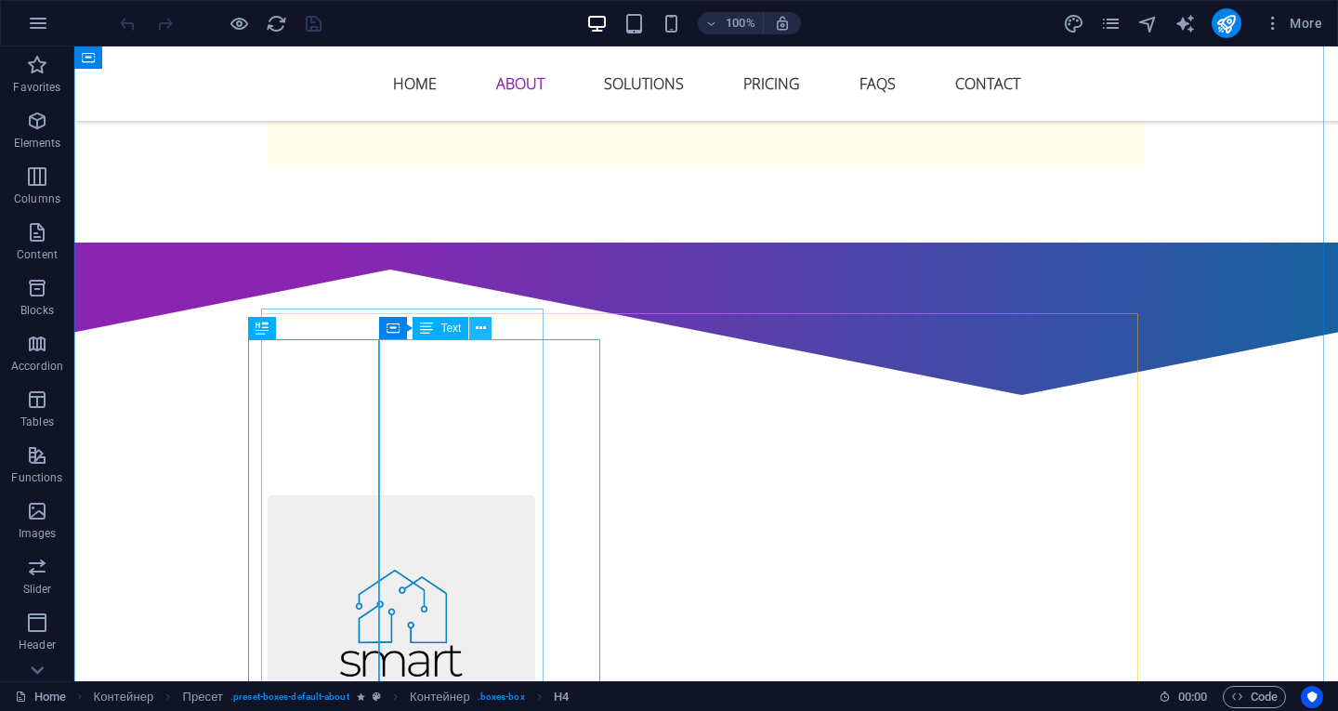
click at [487, 328] on button at bounding box center [480, 328] width 22 height 22
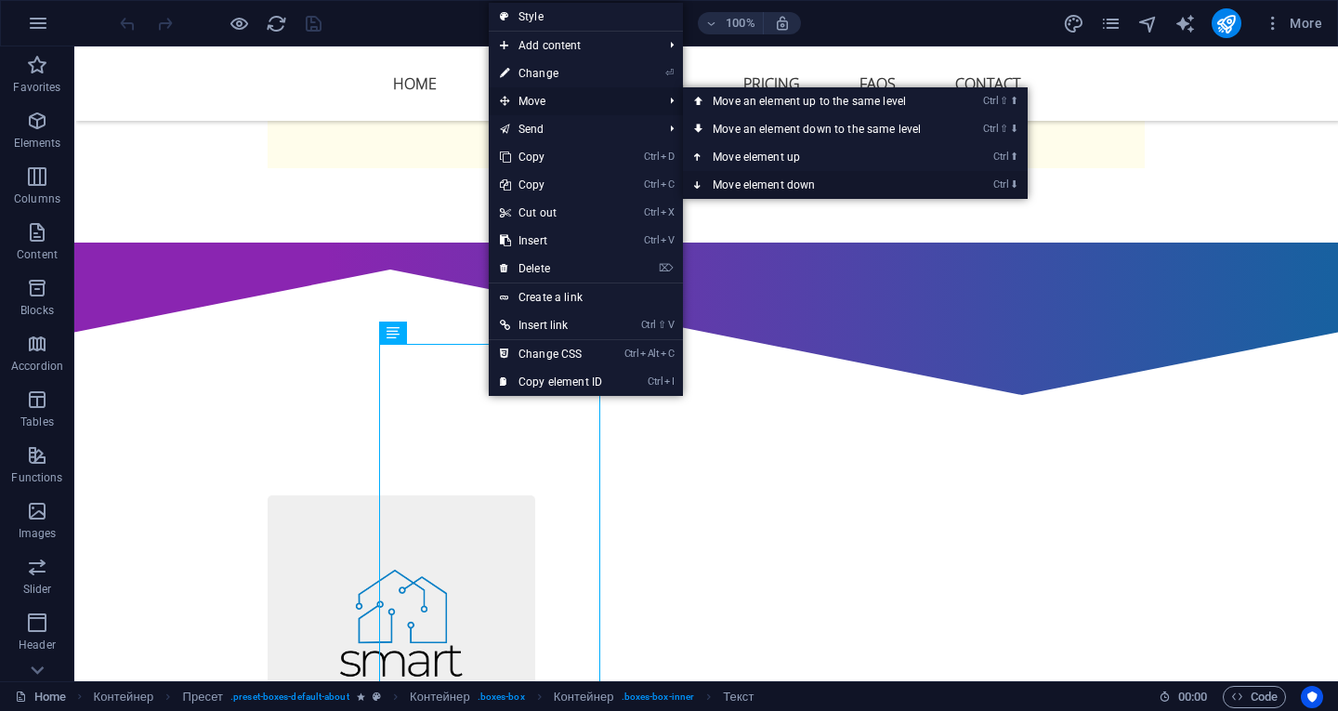
click at [775, 184] on font "Move element down" at bounding box center [764, 184] width 102 height 13
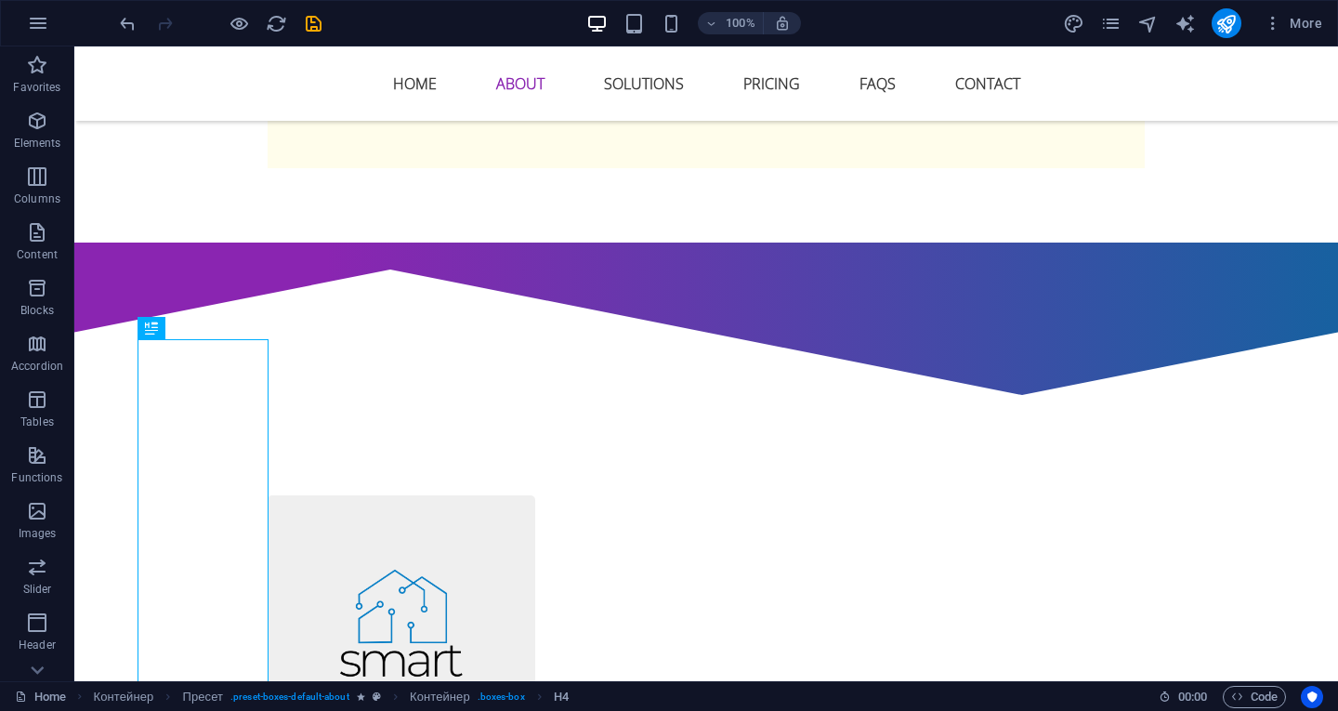
drag, startPoint x: 194, startPoint y: 368, endPoint x: 365, endPoint y: 378, distance: 171.3
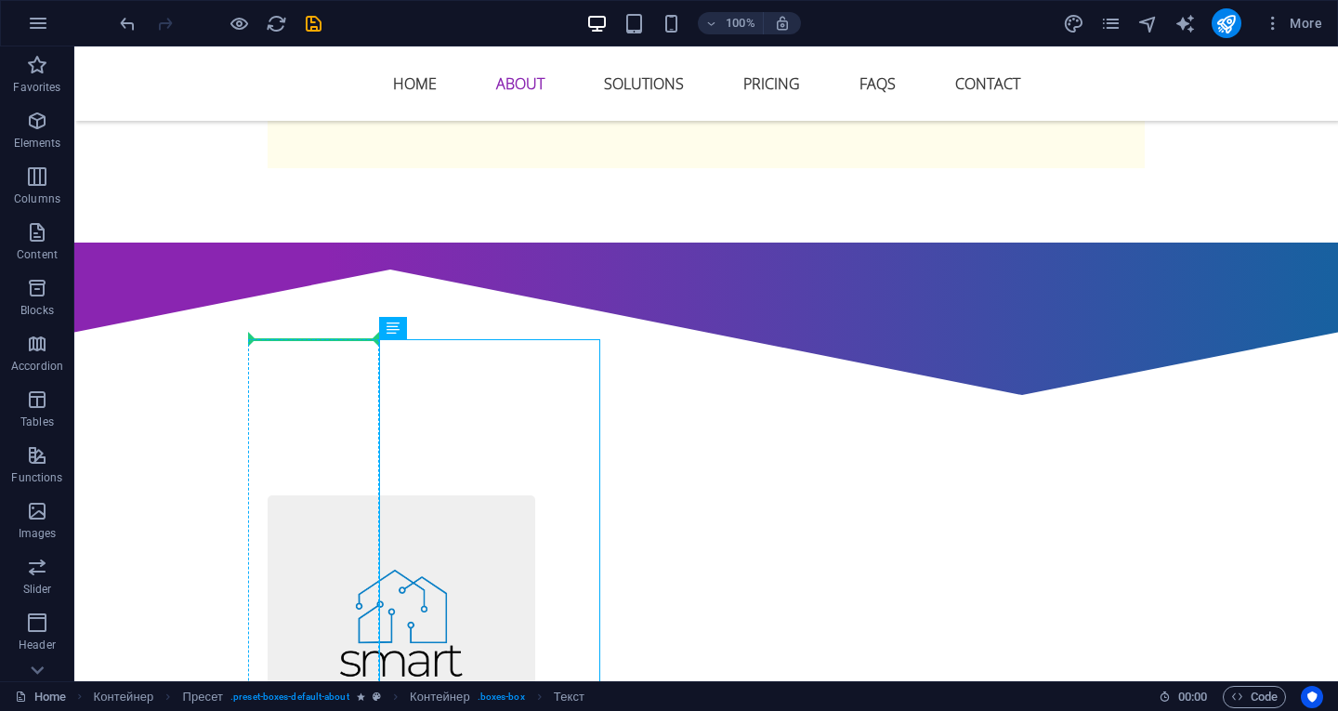
drag, startPoint x: 424, startPoint y: 354, endPoint x: 339, endPoint y: 426, distance: 110.8
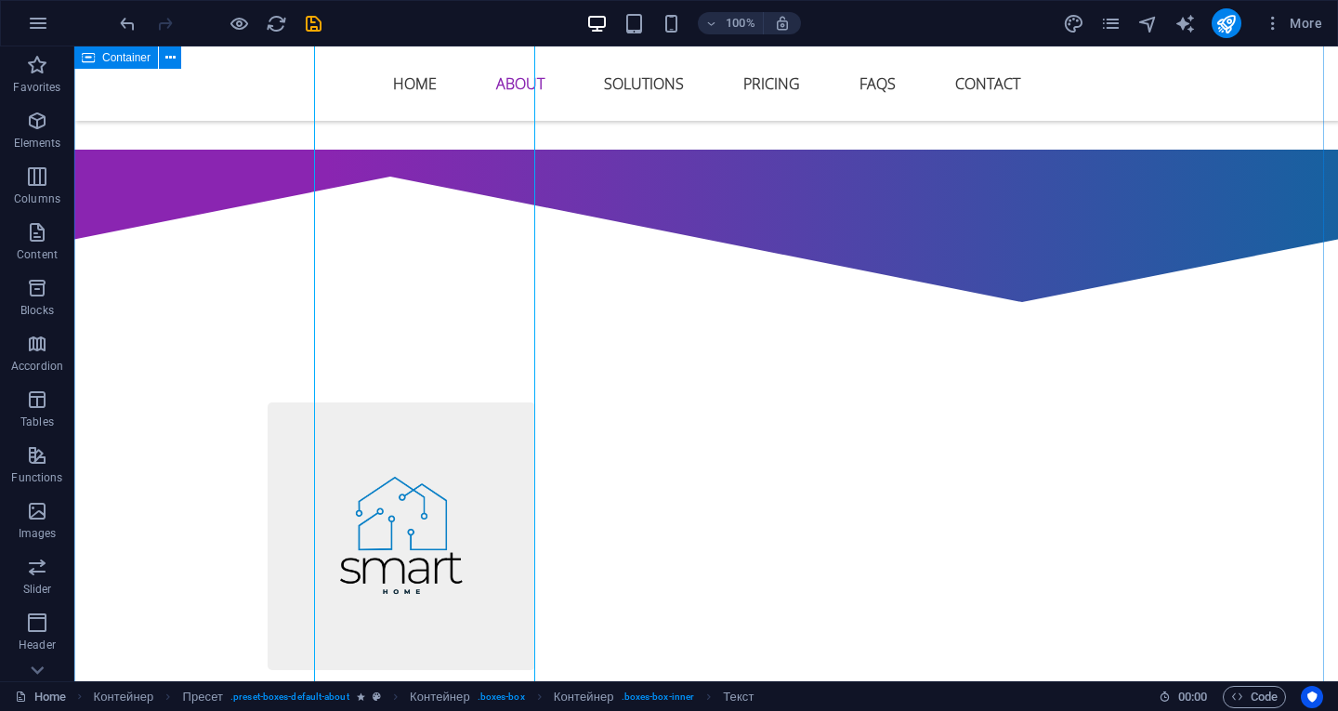
scroll to position [1627, 0]
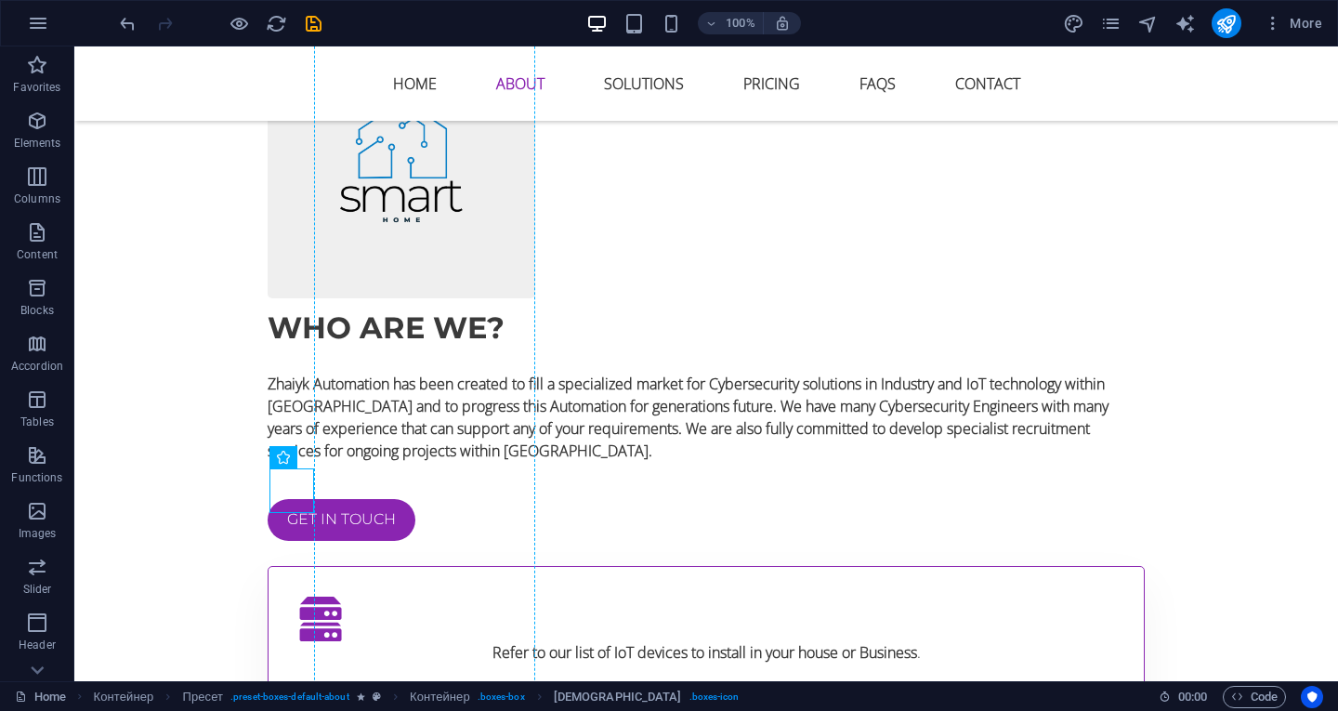
drag, startPoint x: 305, startPoint y: 477, endPoint x: 436, endPoint y: 273, distance: 242.1
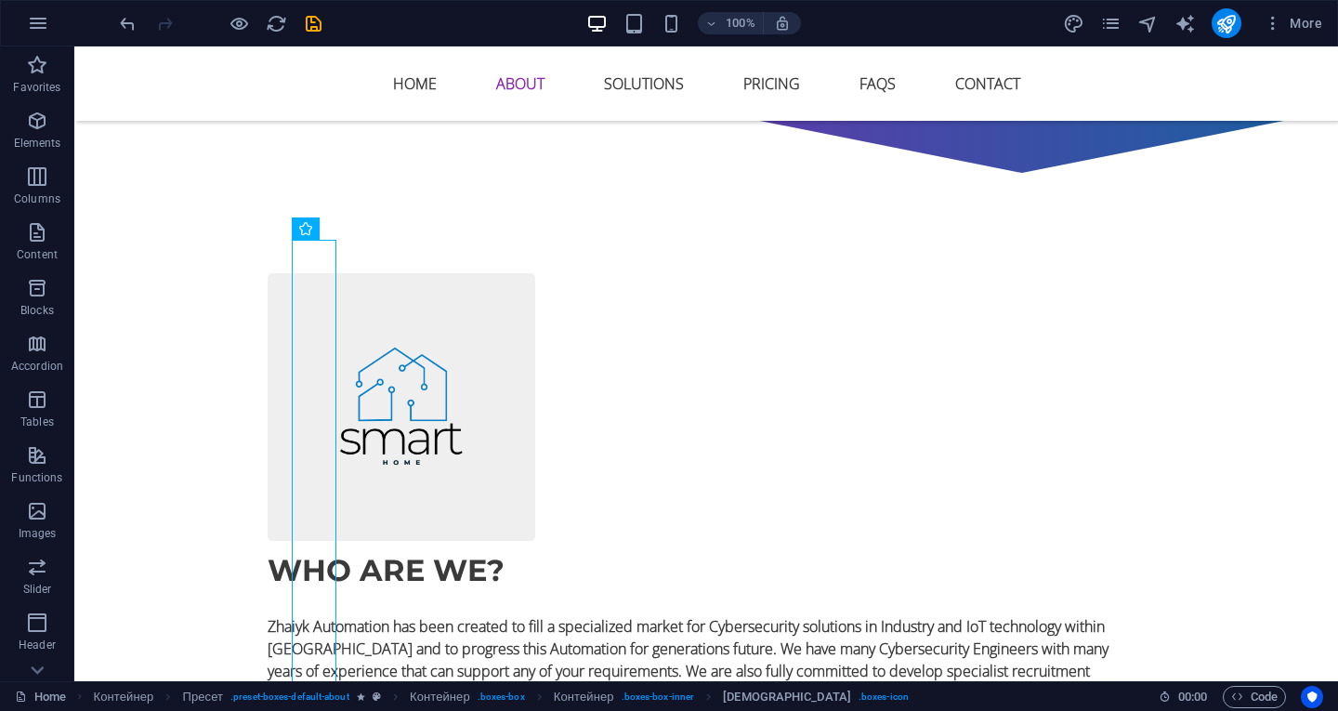
scroll to position [1256, 0]
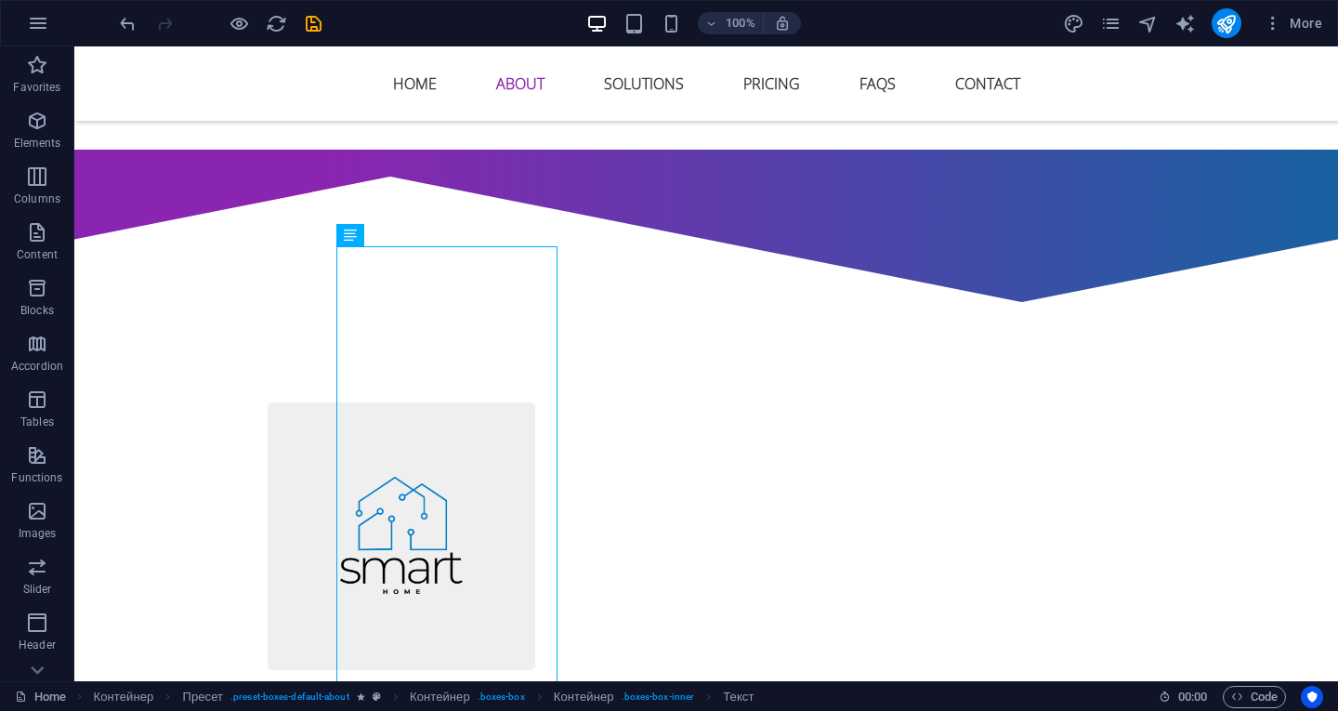
drag, startPoint x: 386, startPoint y: 263, endPoint x: 351, endPoint y: 402, distance: 143.6
click at [383, 239] on icon at bounding box center [387, 240] width 10 height 20
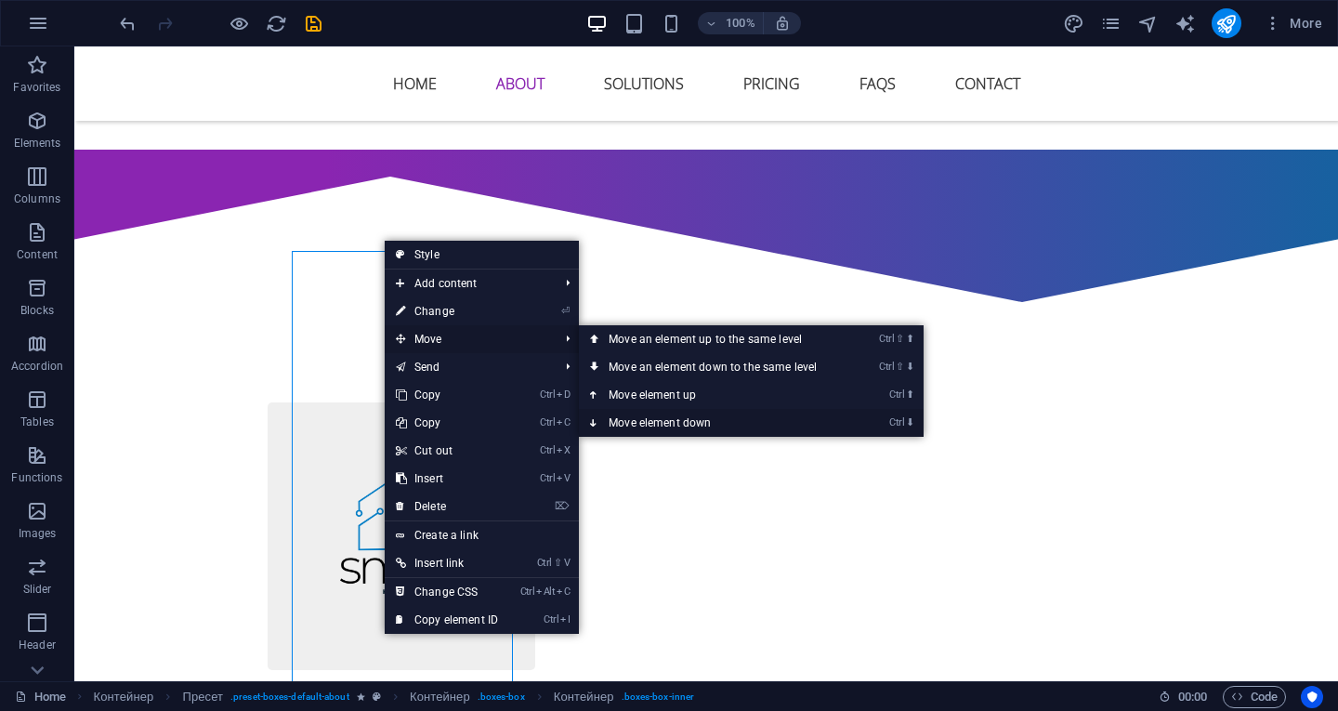
click at [628, 419] on font "Move element down" at bounding box center [660, 422] width 102 height 13
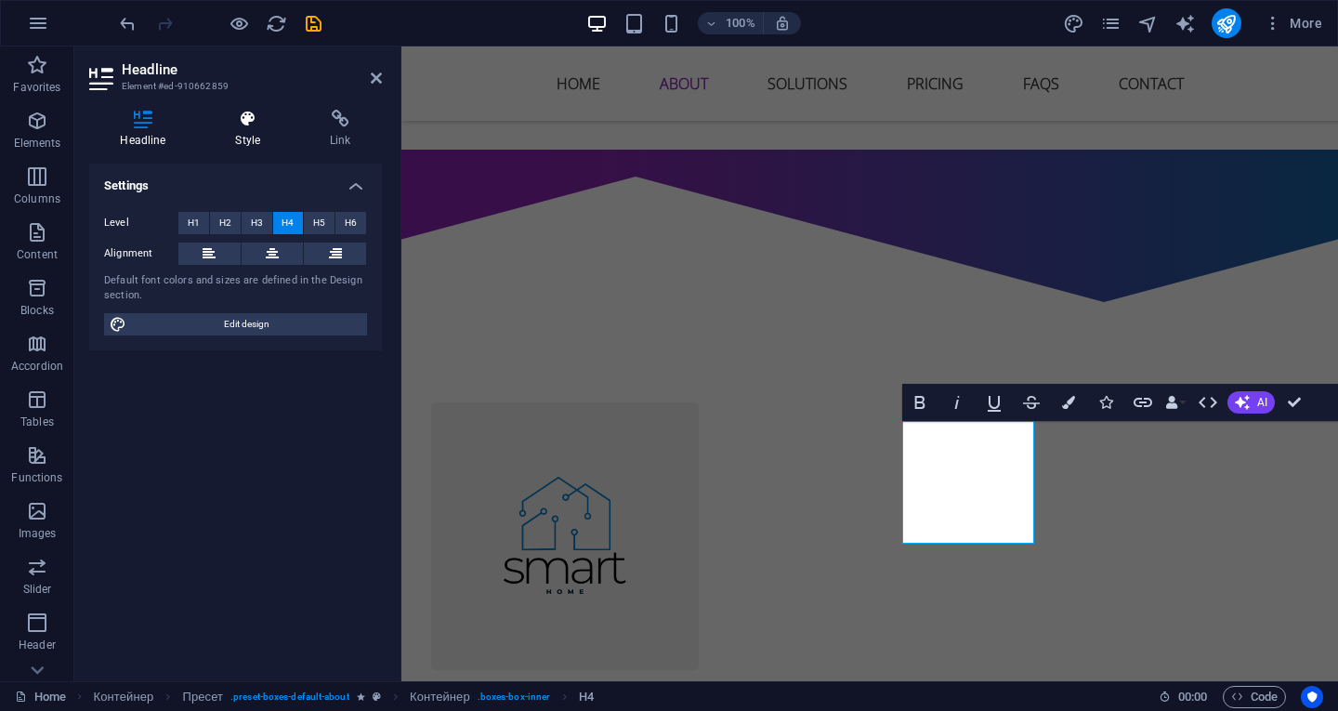
click at [253, 127] on icon at bounding box center [247, 119] width 87 height 19
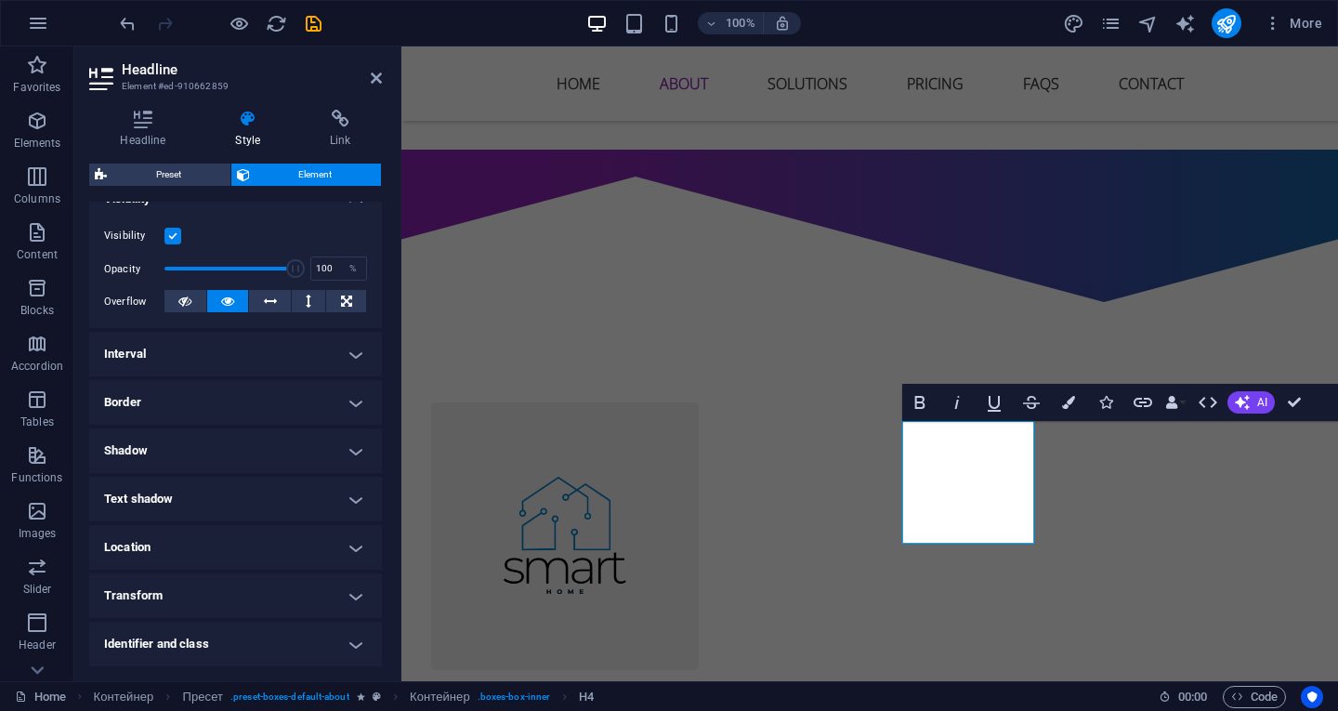
scroll to position [279, 0]
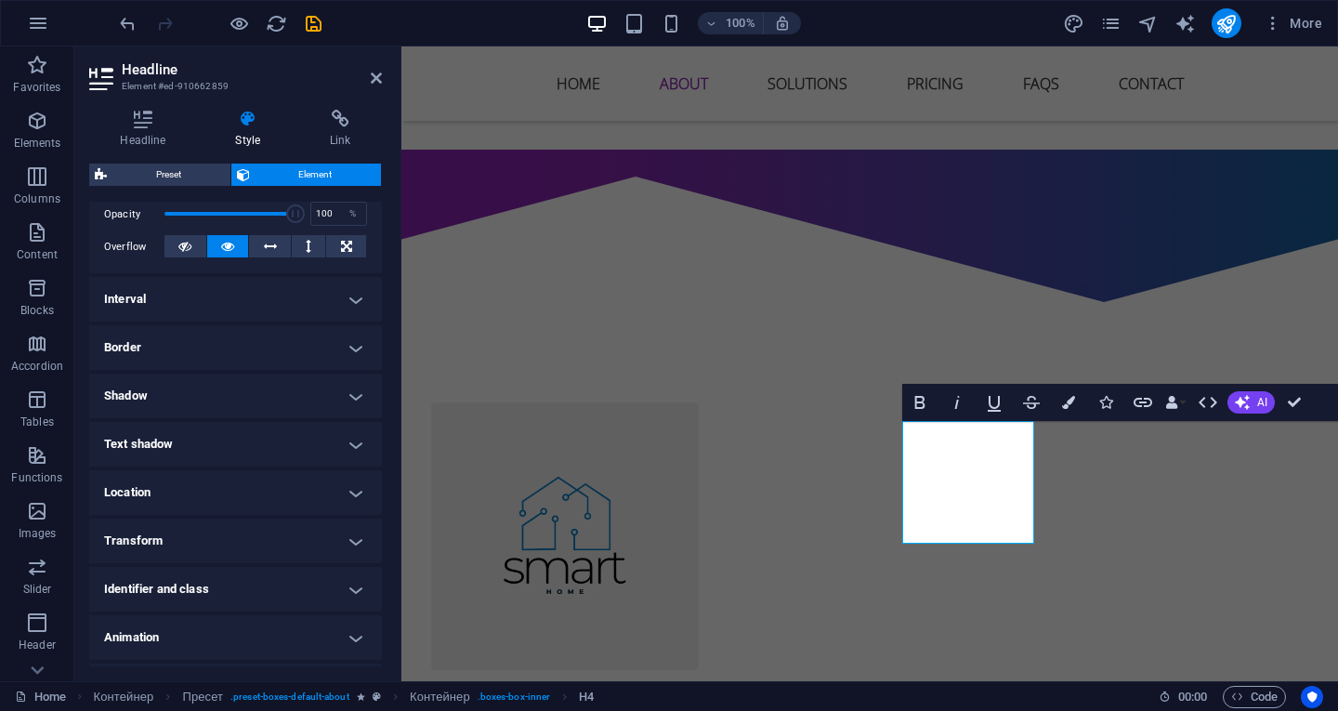
click at [249, 475] on h4 "Location" at bounding box center [235, 492] width 293 height 45
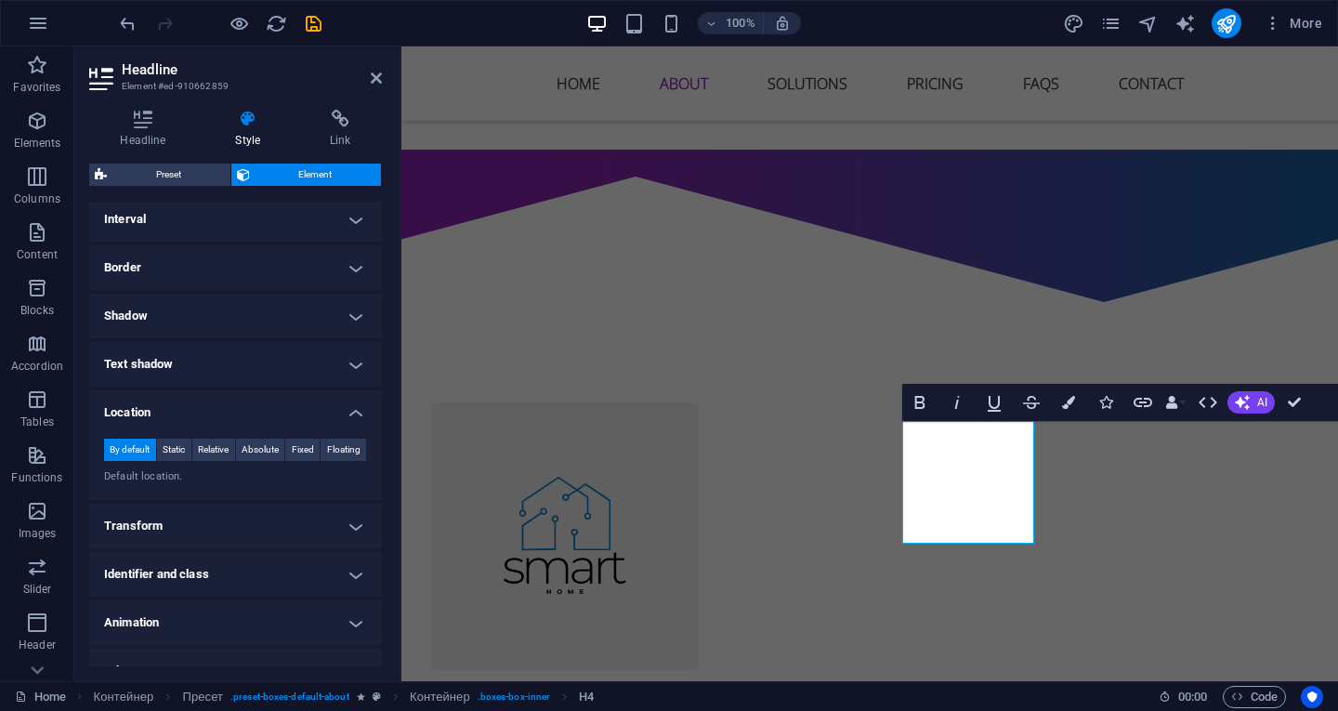
scroll to position [408, 0]
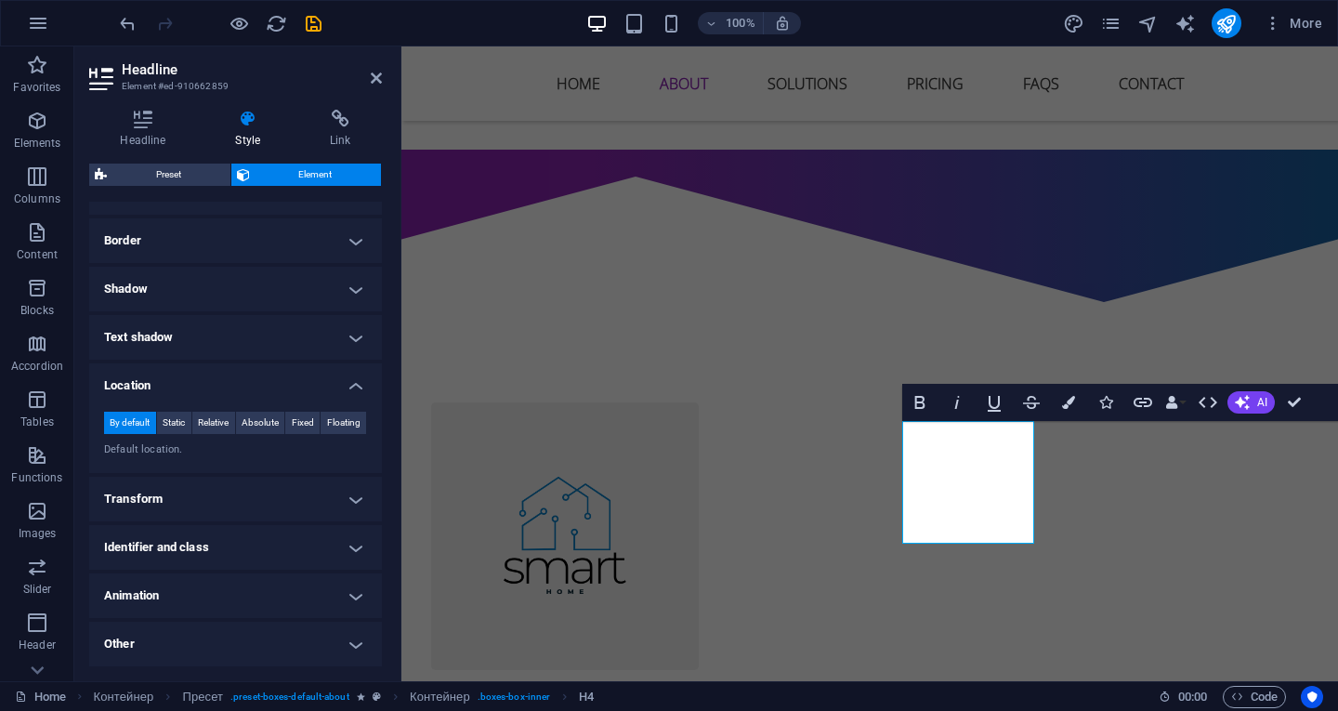
click at [942, 33] on div "100% More" at bounding box center [723, 23] width 1214 height 30
click at [350, 9] on div "100% More" at bounding box center [723, 23] width 1214 height 30
click at [119, 18] on icon "undo" at bounding box center [127, 23] width 21 height 21
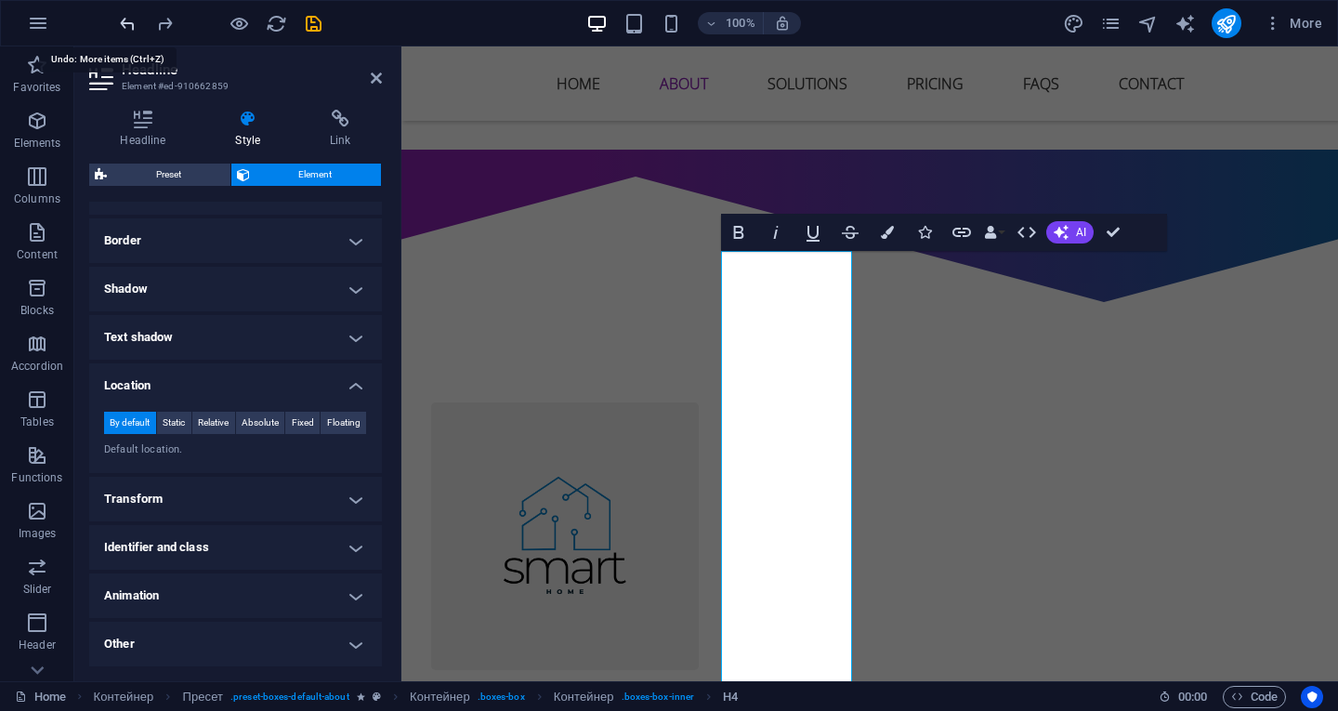
click at [119, 18] on icon "undo" at bounding box center [127, 23] width 21 height 21
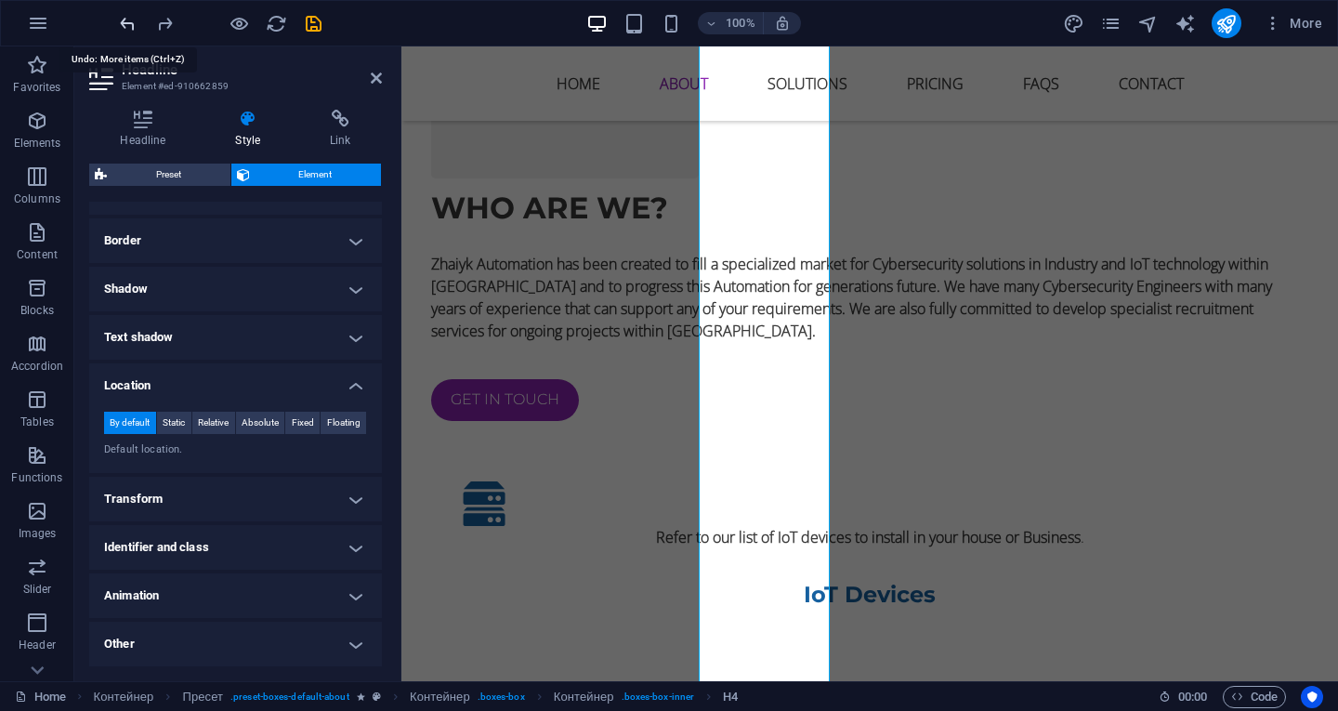
scroll to position [1759, 0]
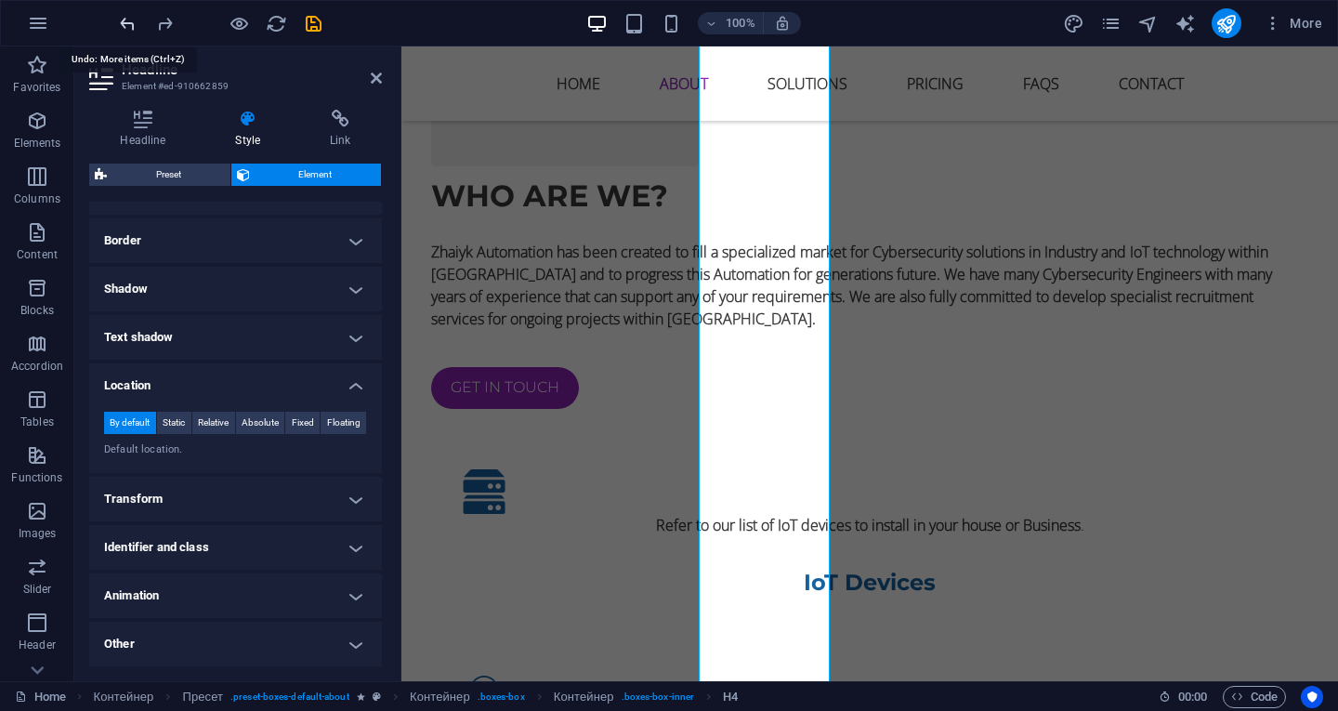
click at [119, 18] on icon "undo" at bounding box center [127, 23] width 21 height 21
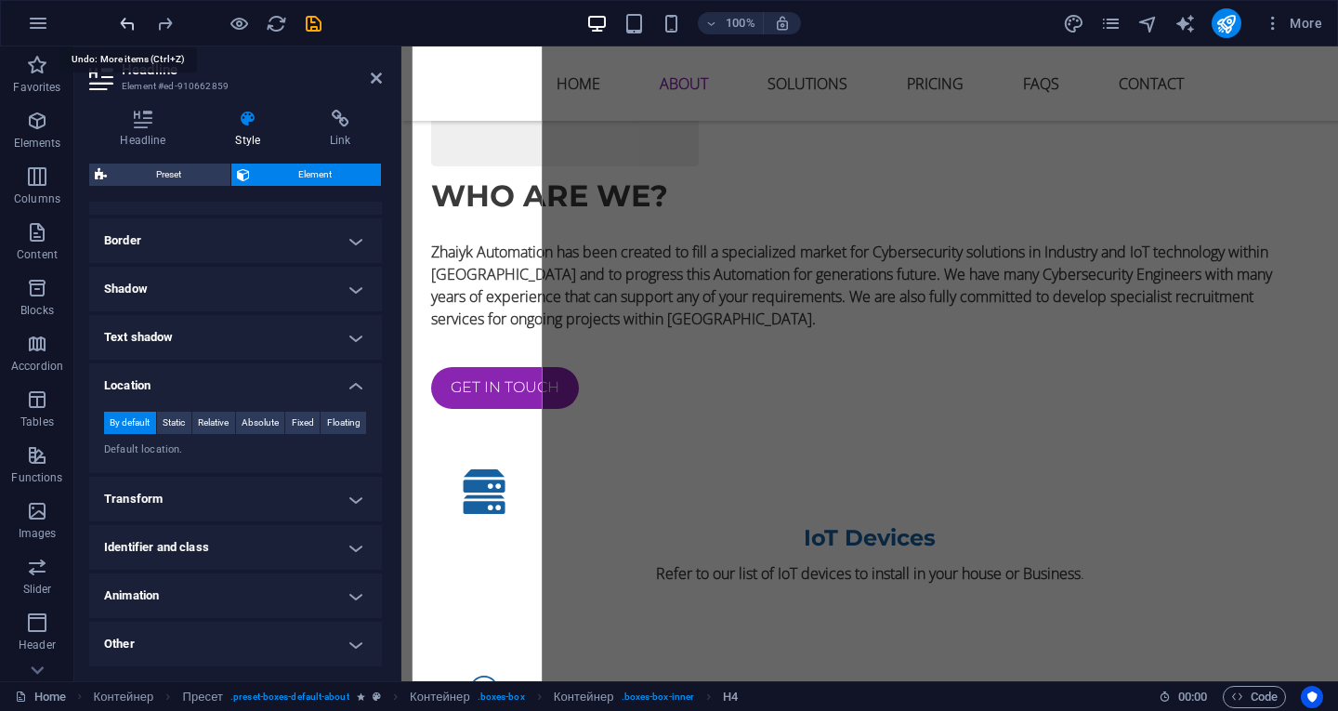
click at [119, 18] on icon "undo" at bounding box center [127, 23] width 21 height 21
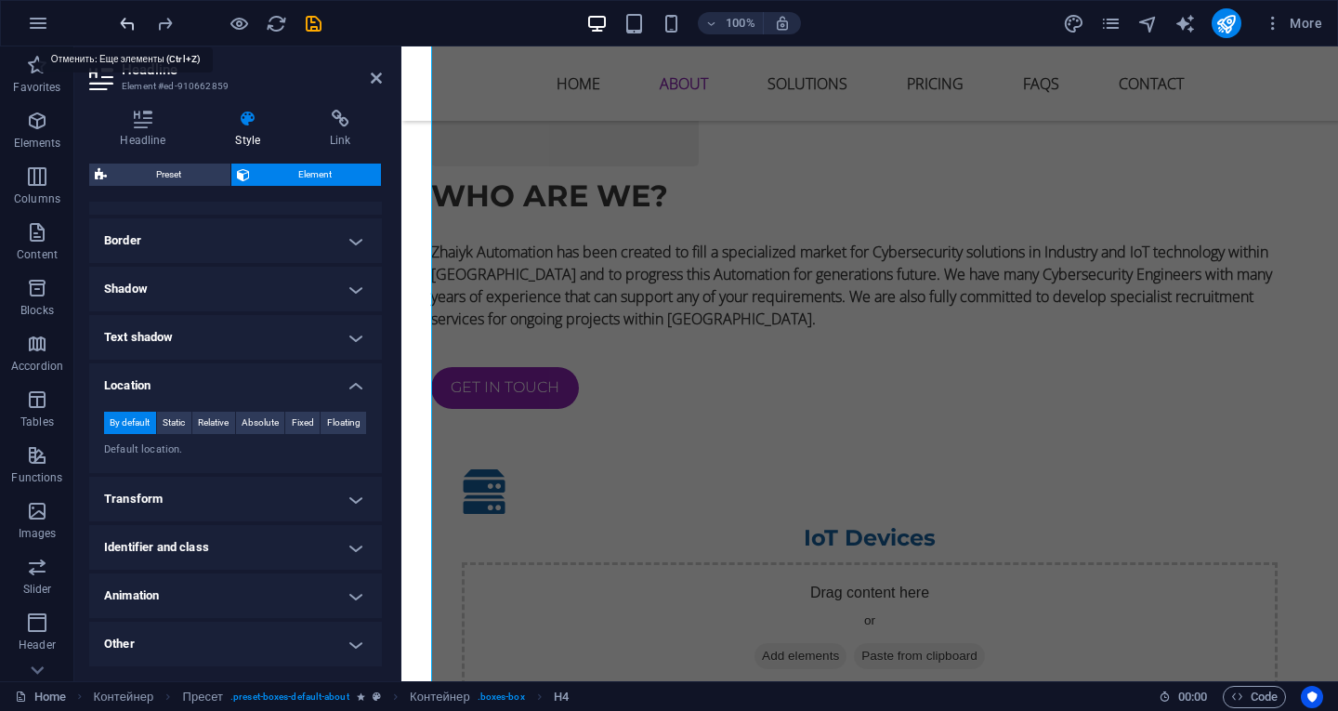
click at [131, 24] on icon "undo" at bounding box center [127, 23] width 21 height 21
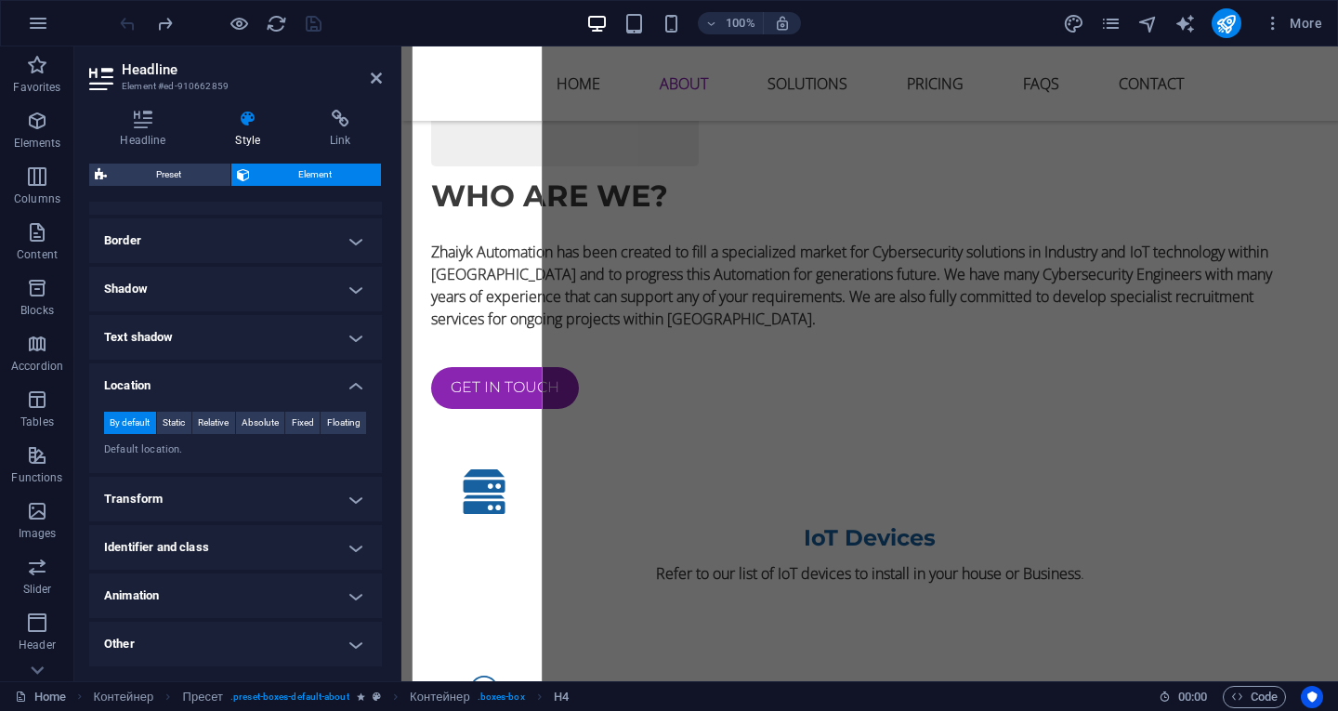
click at [896, 41] on div "100% More" at bounding box center [669, 23] width 1337 height 45
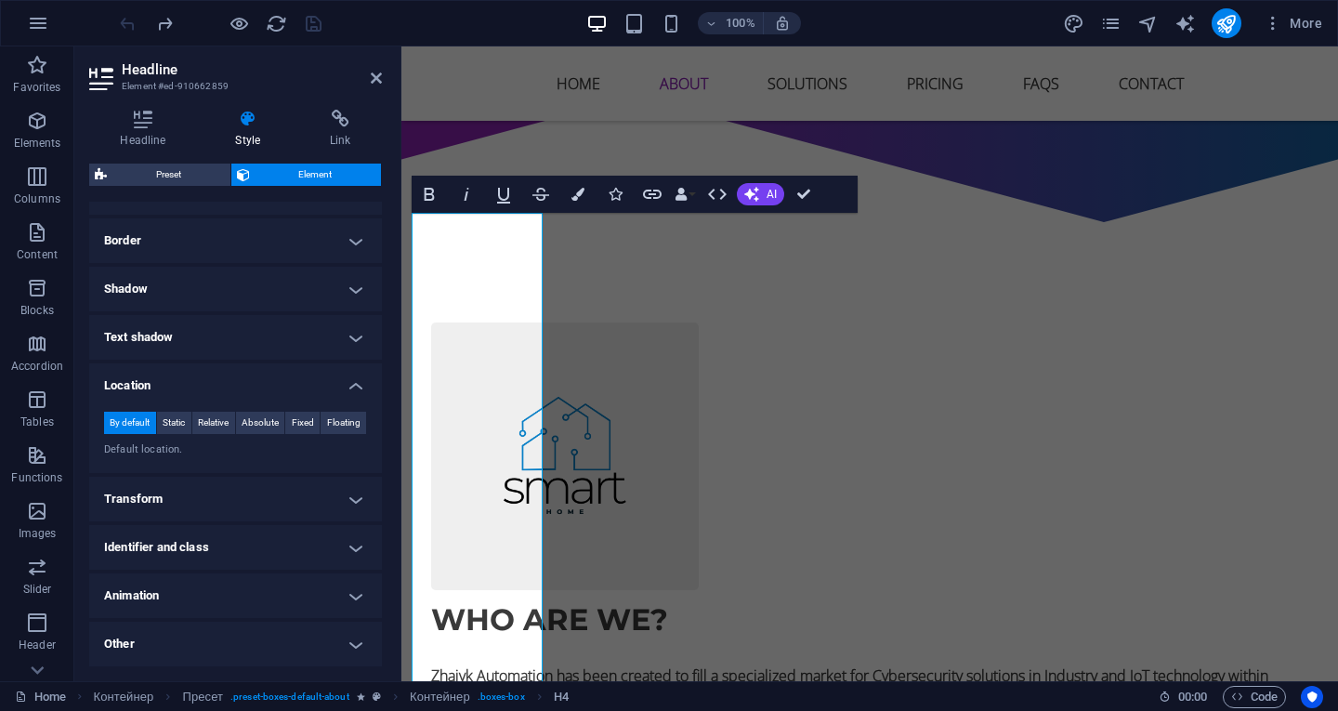
scroll to position [1295, 0]
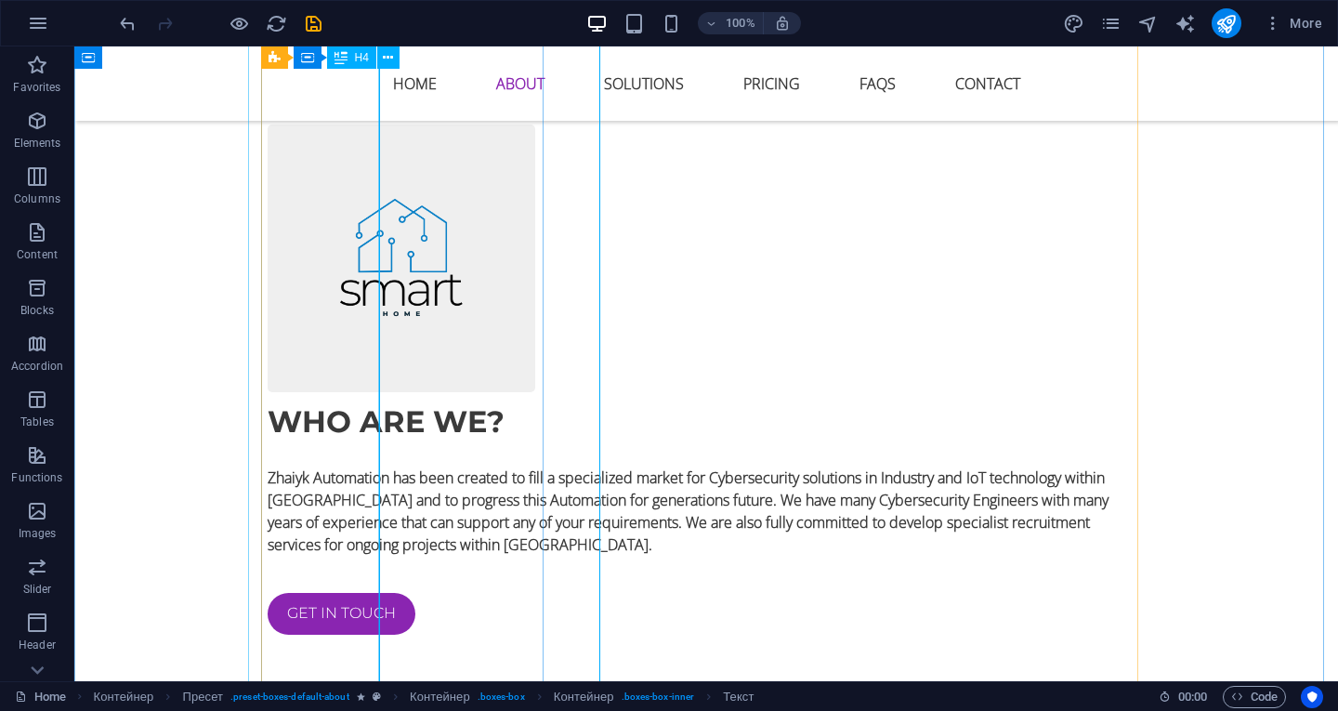
scroll to position [1574, 0]
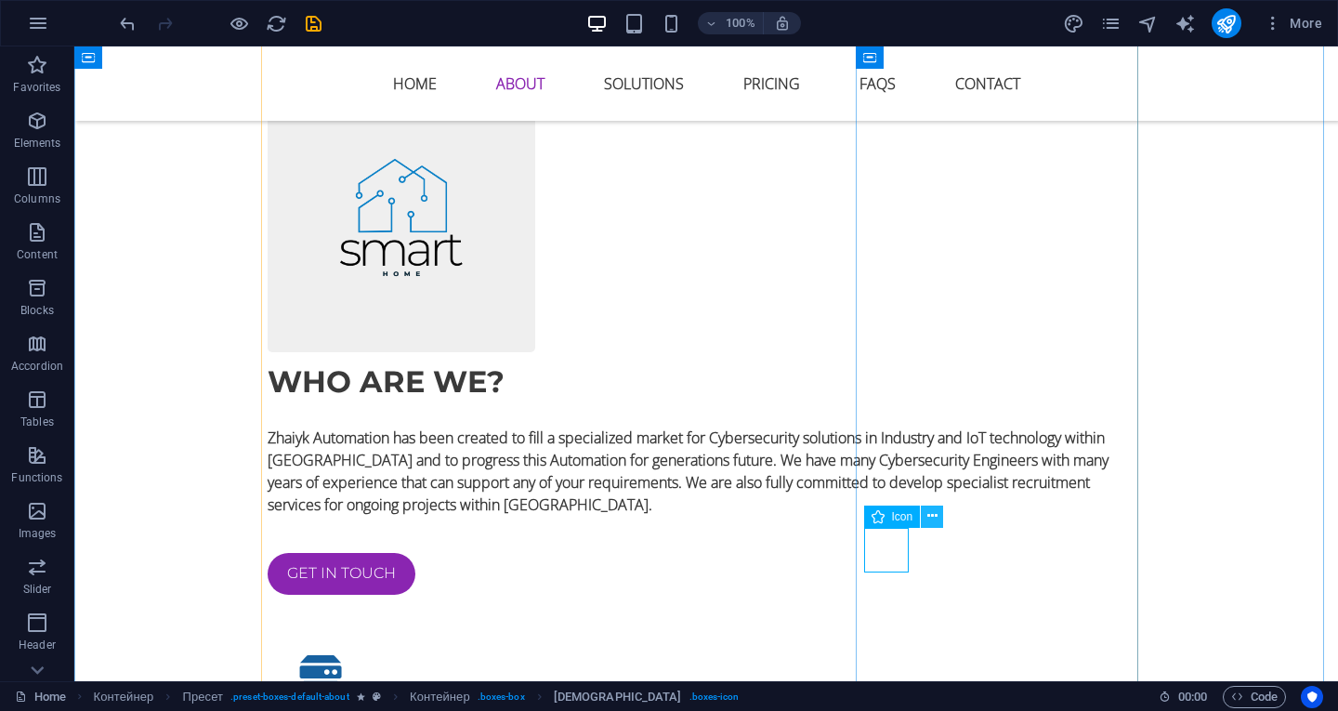
click at [931, 509] on icon at bounding box center [933, 517] width 10 height 20
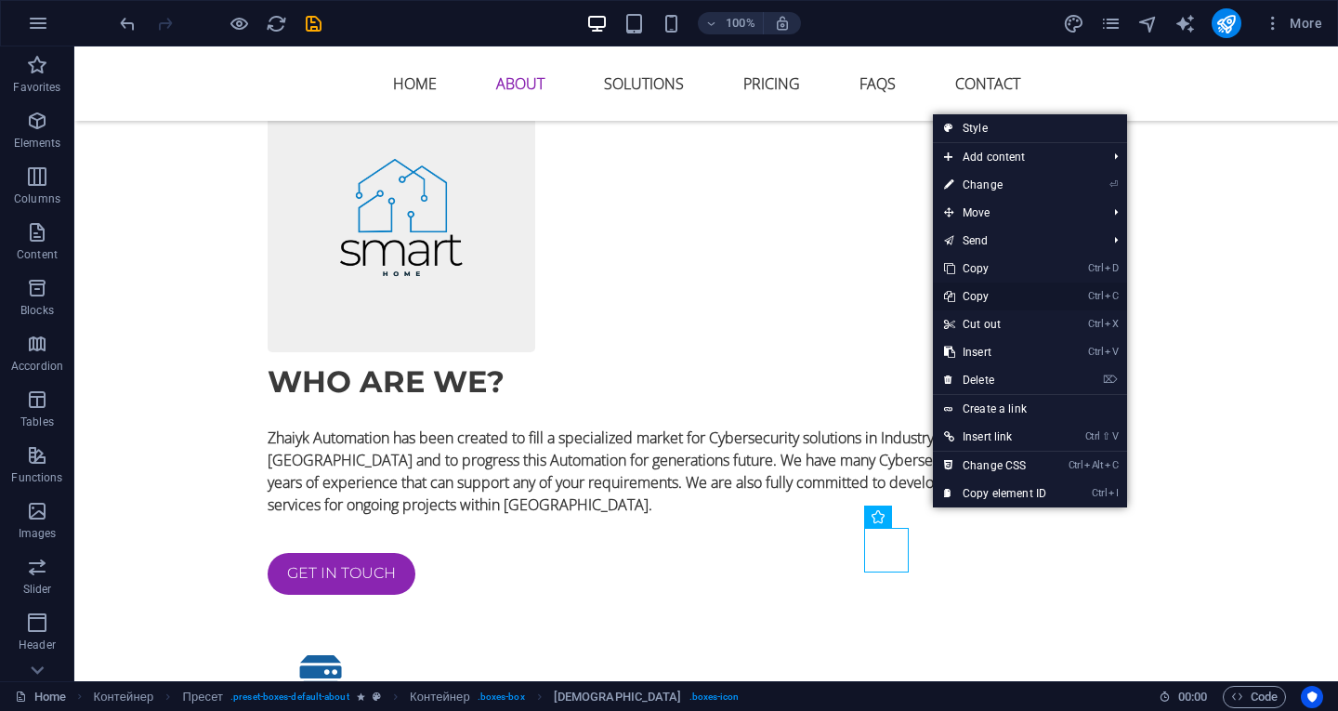
click at [985, 296] on font "Copy" at bounding box center [976, 296] width 27 height 13
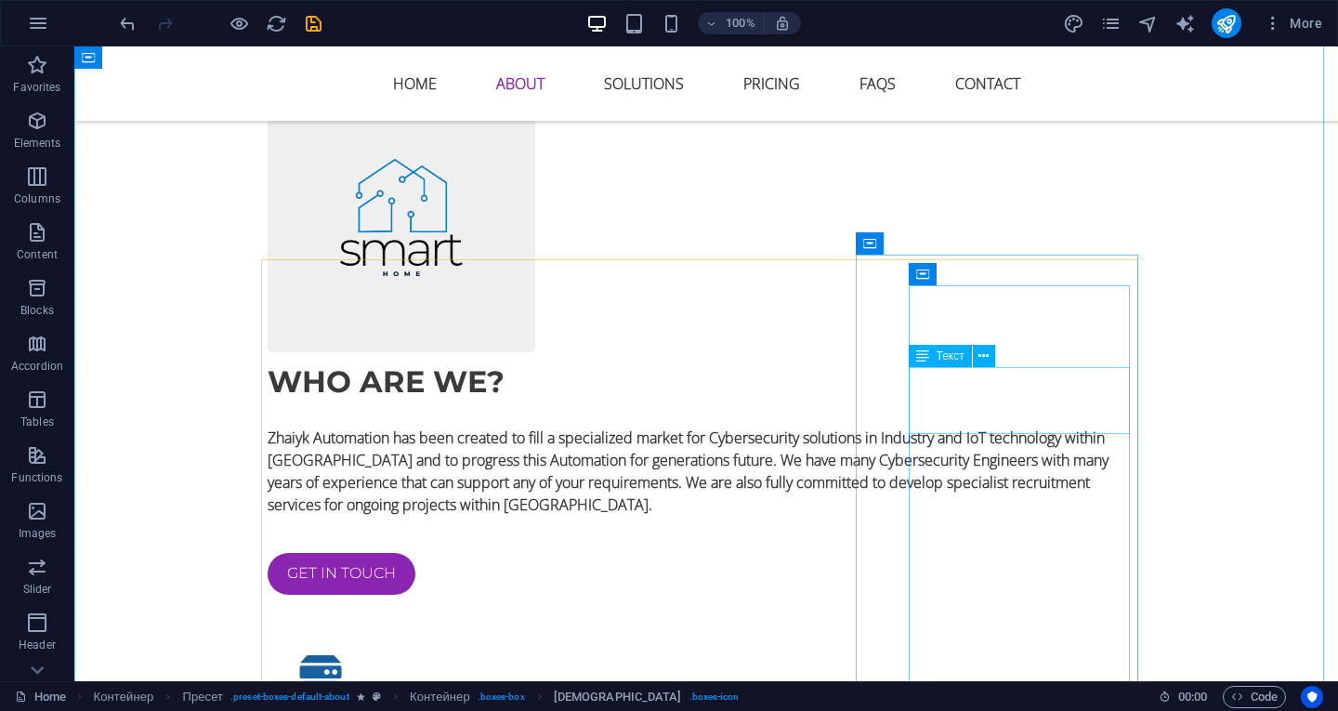
scroll to position [1202, 0]
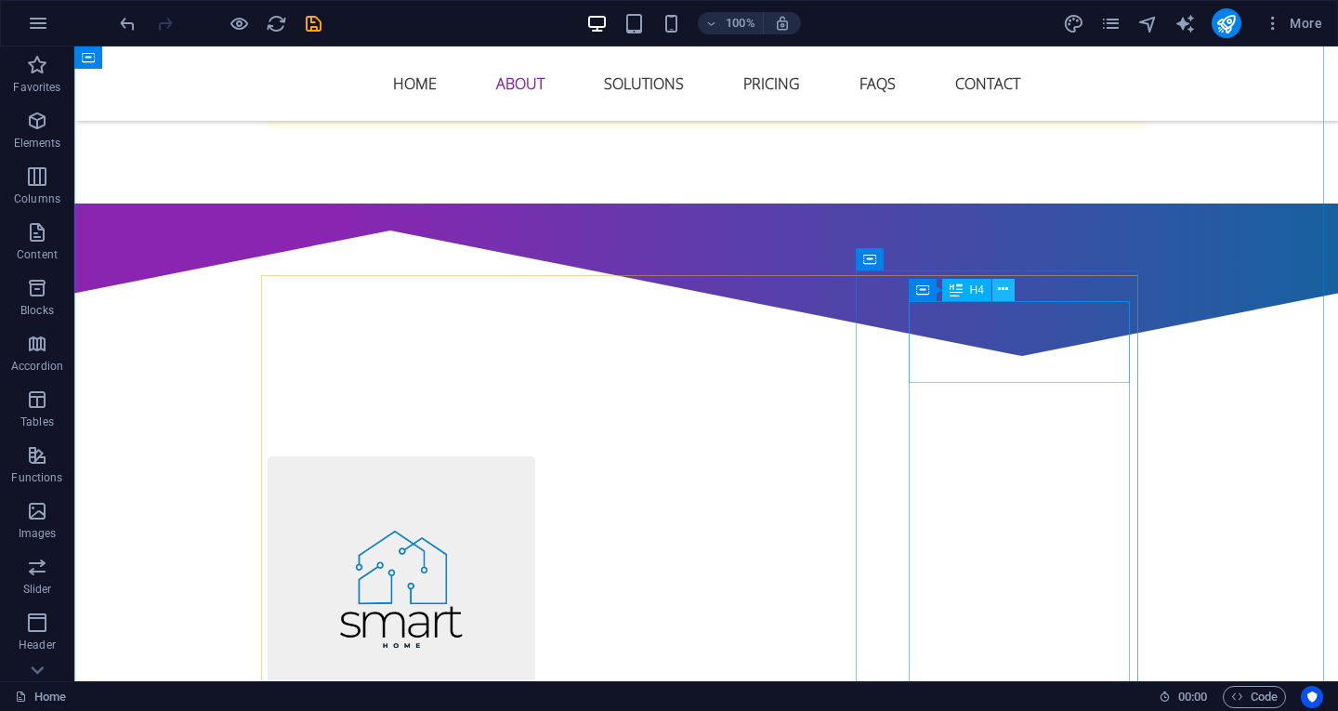
click at [1002, 289] on icon at bounding box center [1003, 290] width 10 height 20
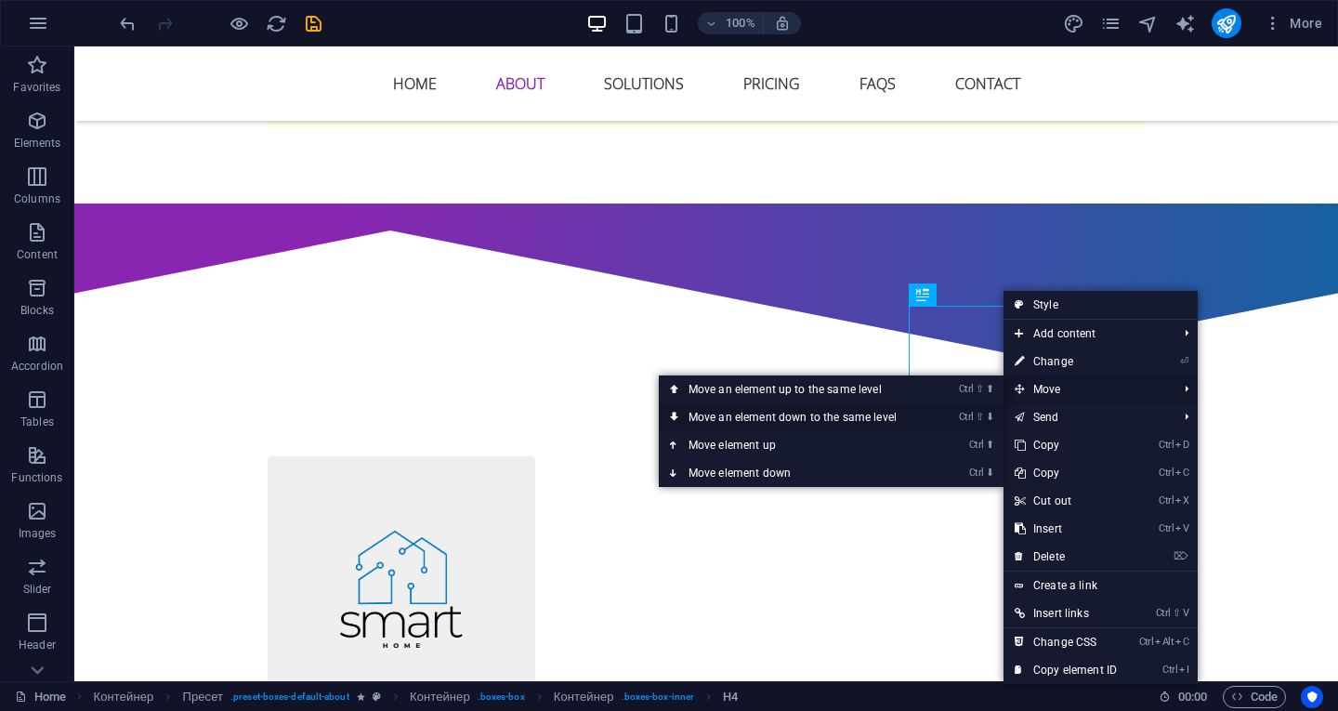
click at [817, 412] on font "Move an element down to the same level" at bounding box center [793, 417] width 208 height 13
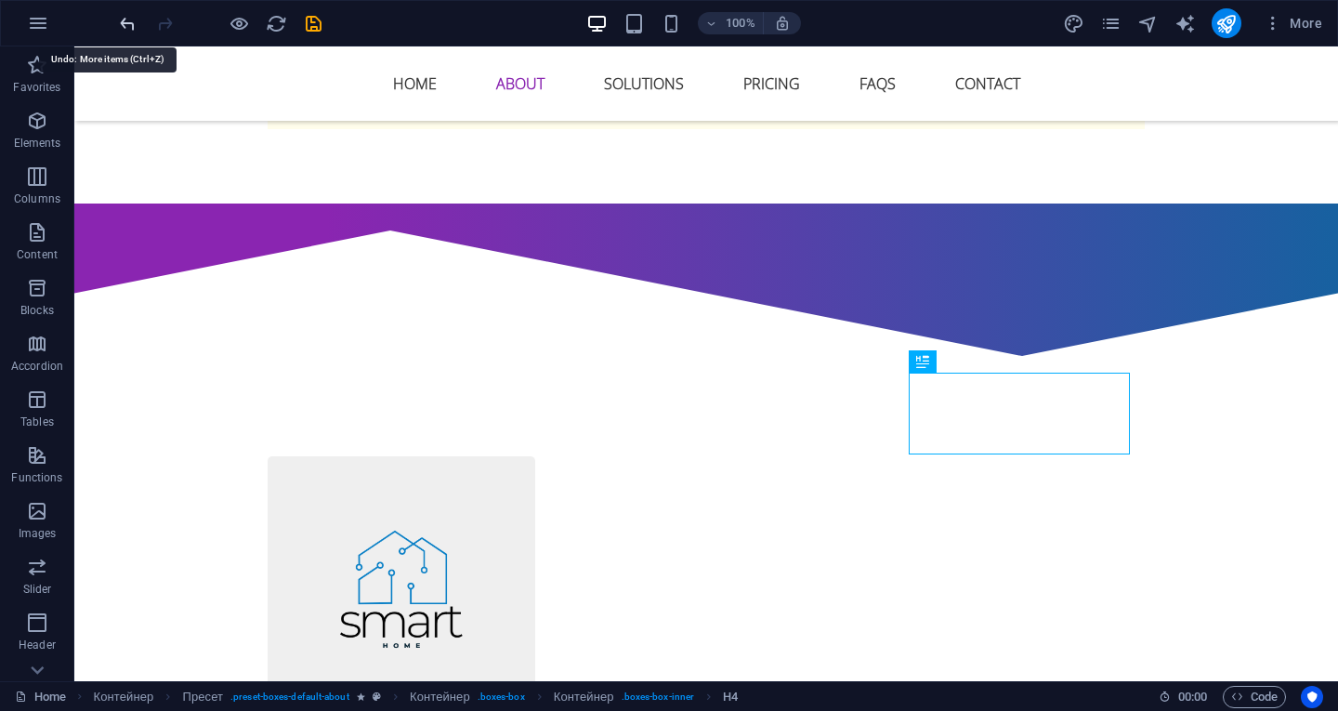
click at [124, 18] on icon "undo" at bounding box center [127, 23] width 21 height 21
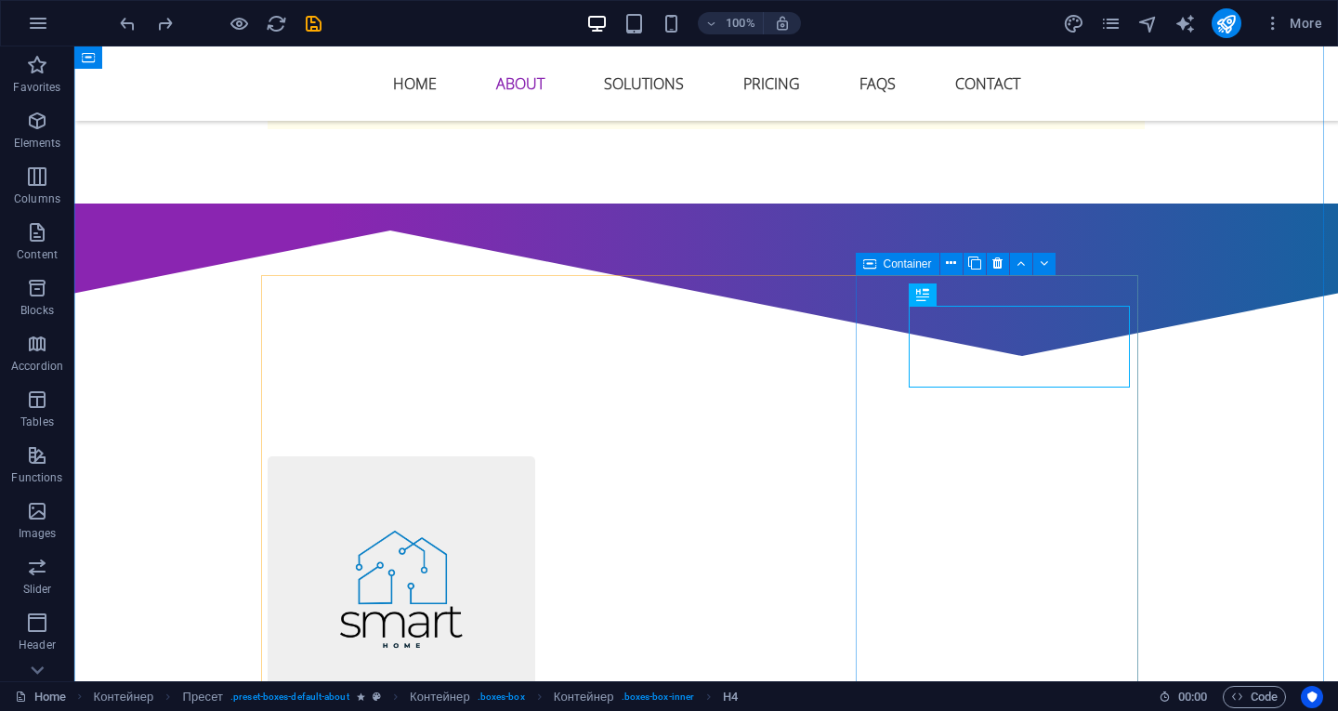
click at [909, 258] on font "Container" at bounding box center [908, 263] width 48 height 13
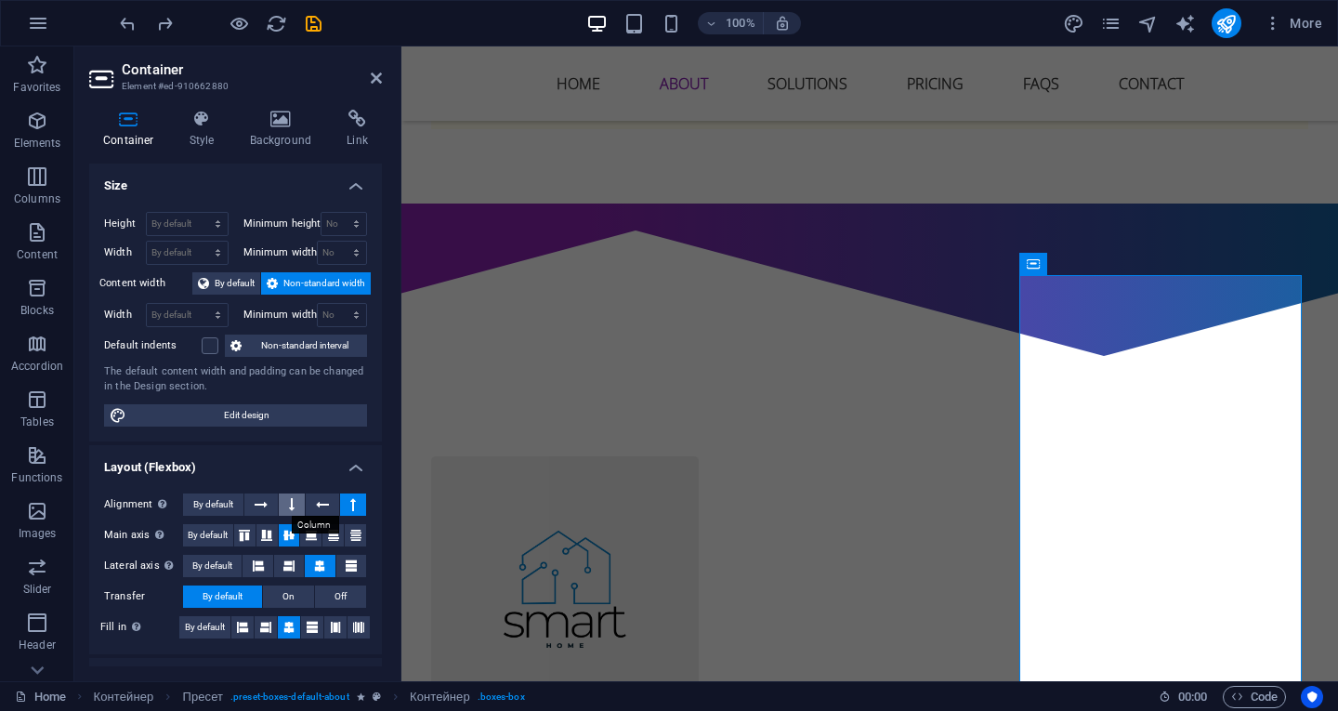
click at [296, 509] on button at bounding box center [292, 505] width 26 height 22
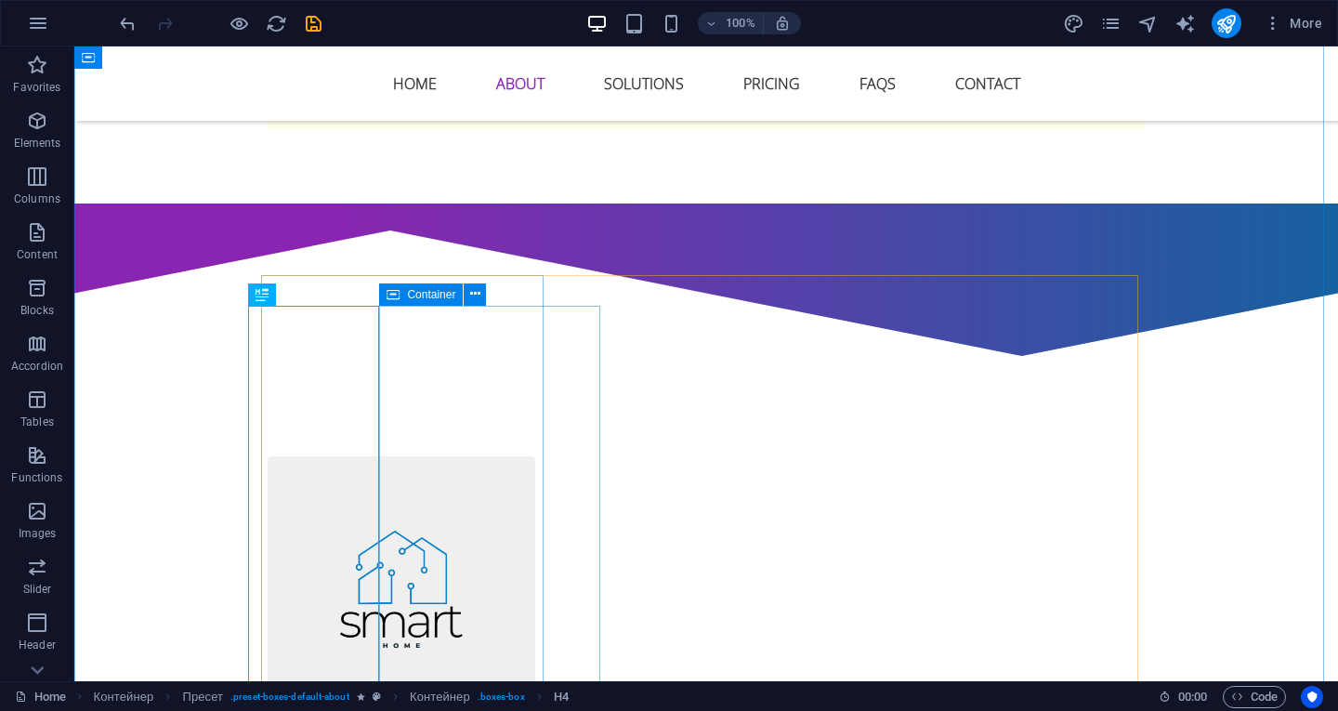
click at [393, 292] on icon at bounding box center [393, 294] width 13 height 22
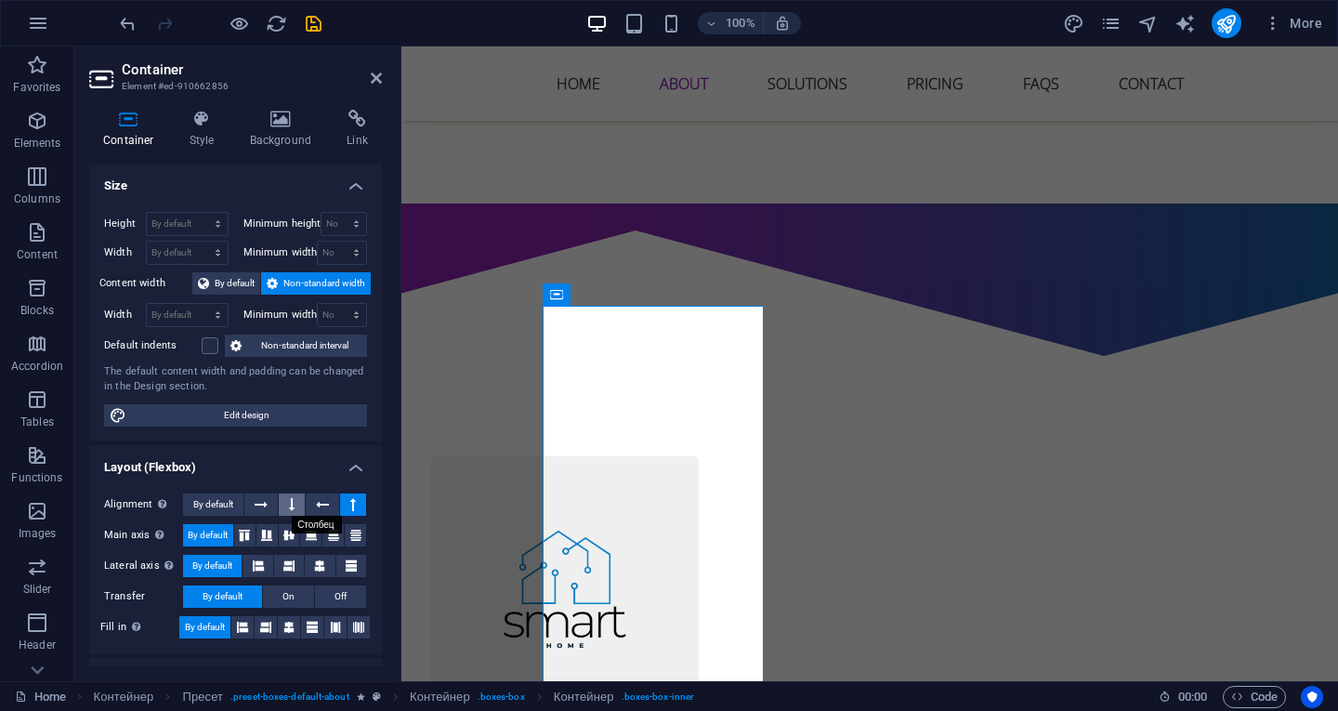
click at [295, 502] on button at bounding box center [292, 505] width 26 height 22
click at [311, 560] on button at bounding box center [320, 566] width 30 height 22
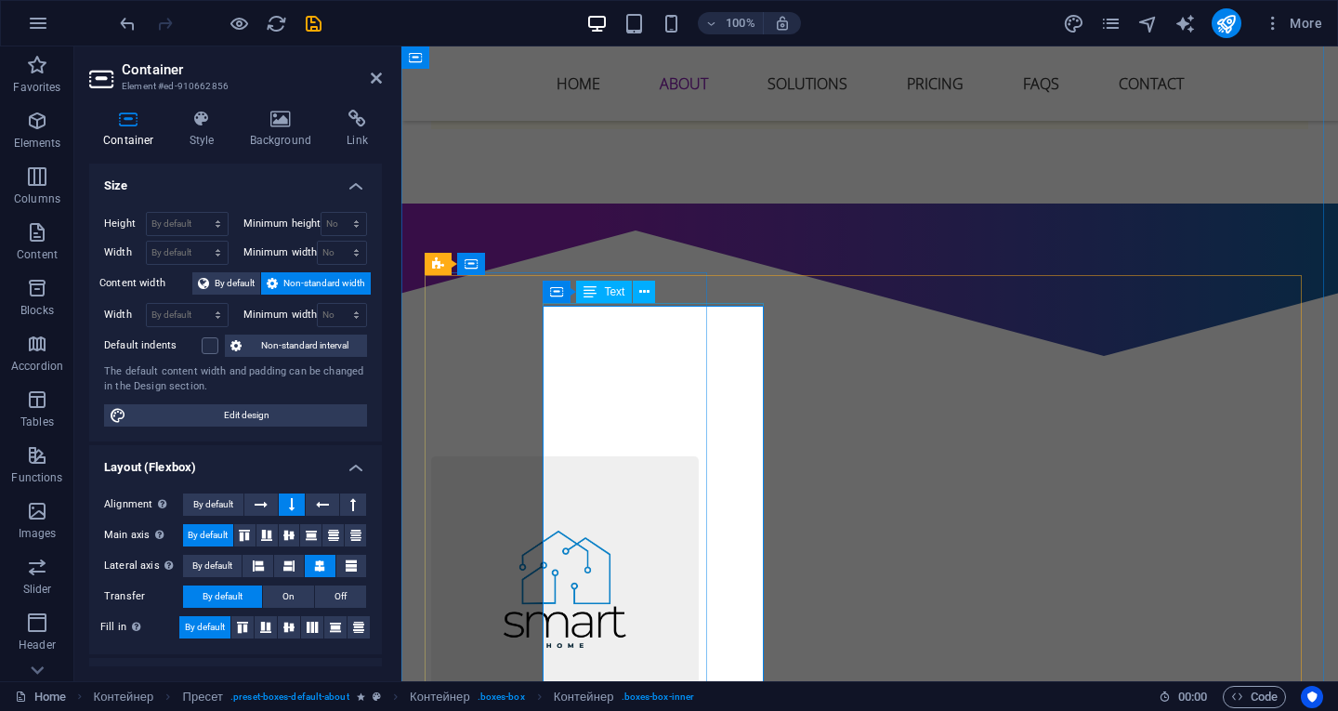
click at [647, 289] on icon at bounding box center [644, 290] width 10 height 20
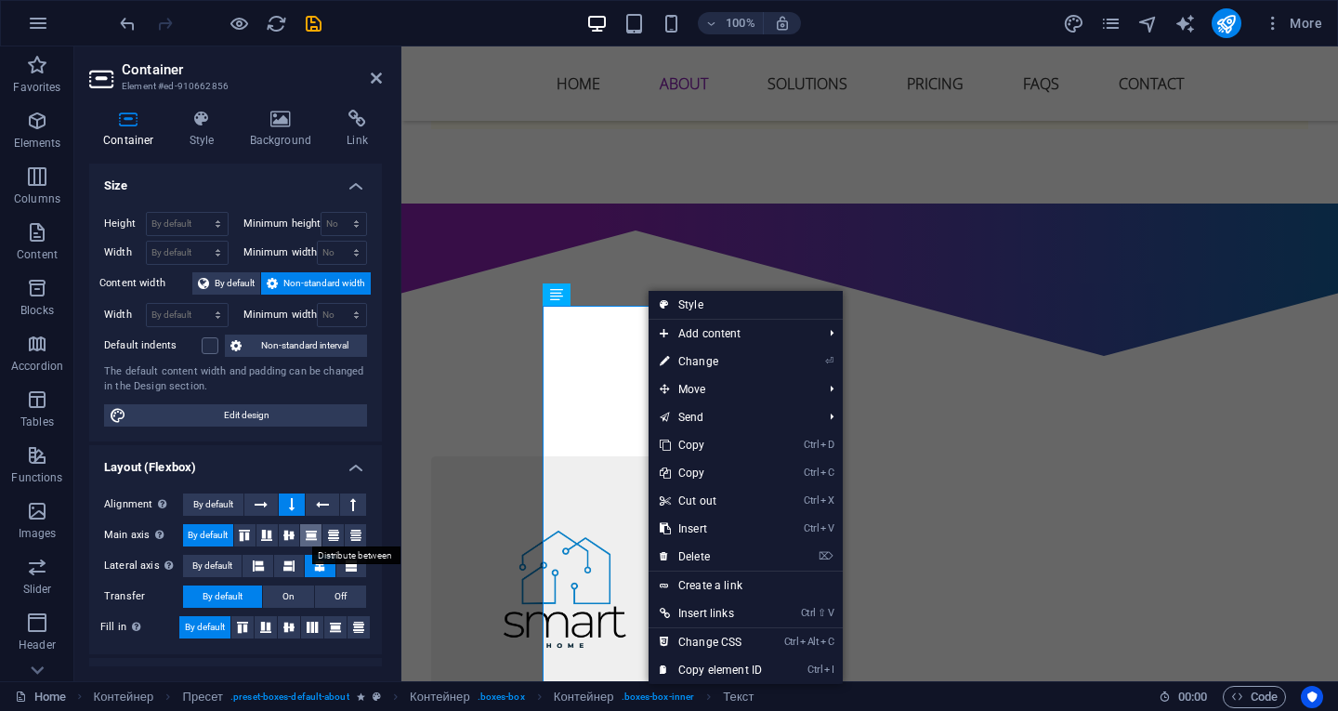
click at [309, 533] on icon at bounding box center [311, 535] width 22 height 11
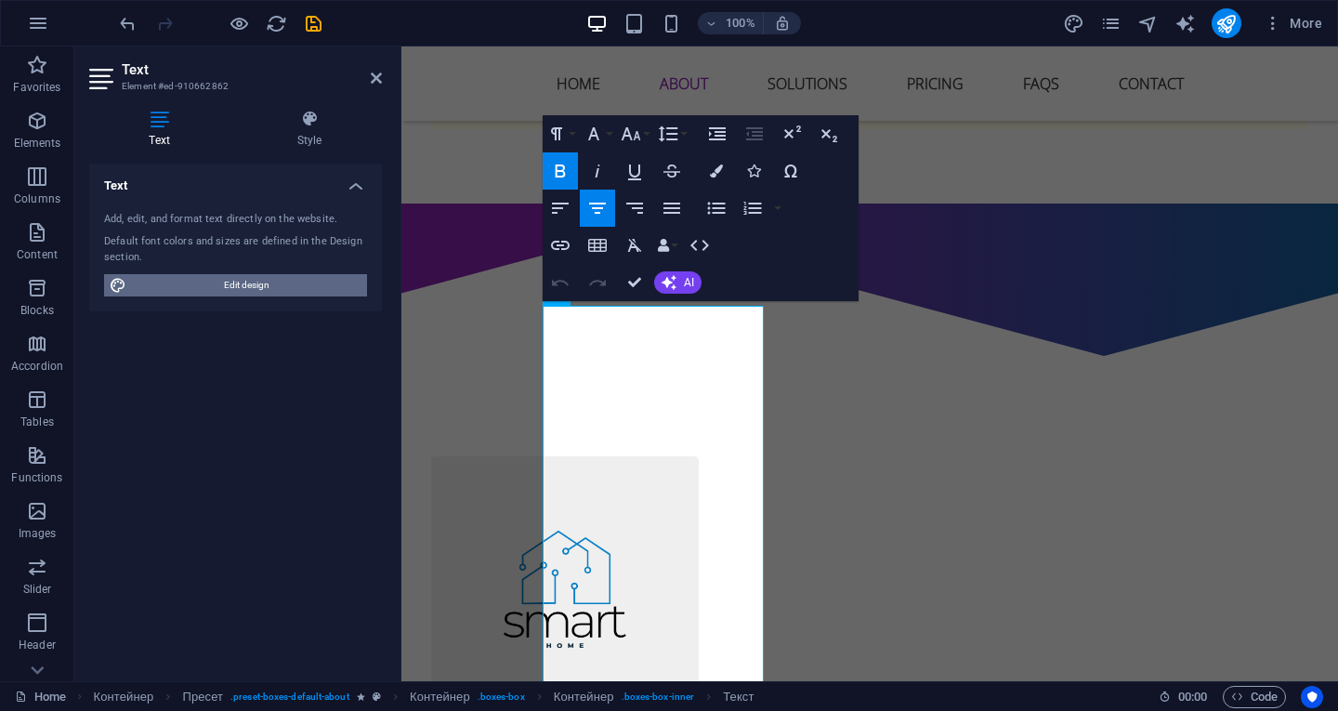
click at [238, 277] on span "Edit design" at bounding box center [247, 285] width 230 height 22
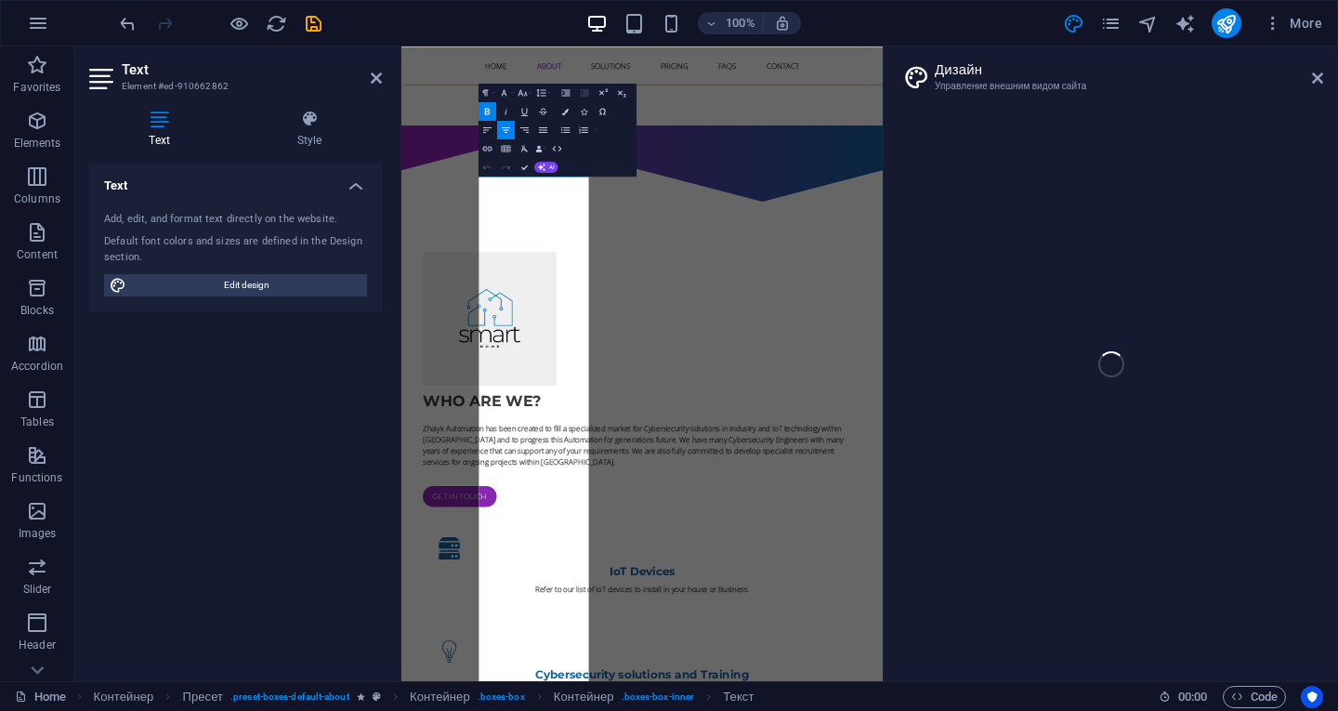
select select "px"
select select "400"
select select "px"
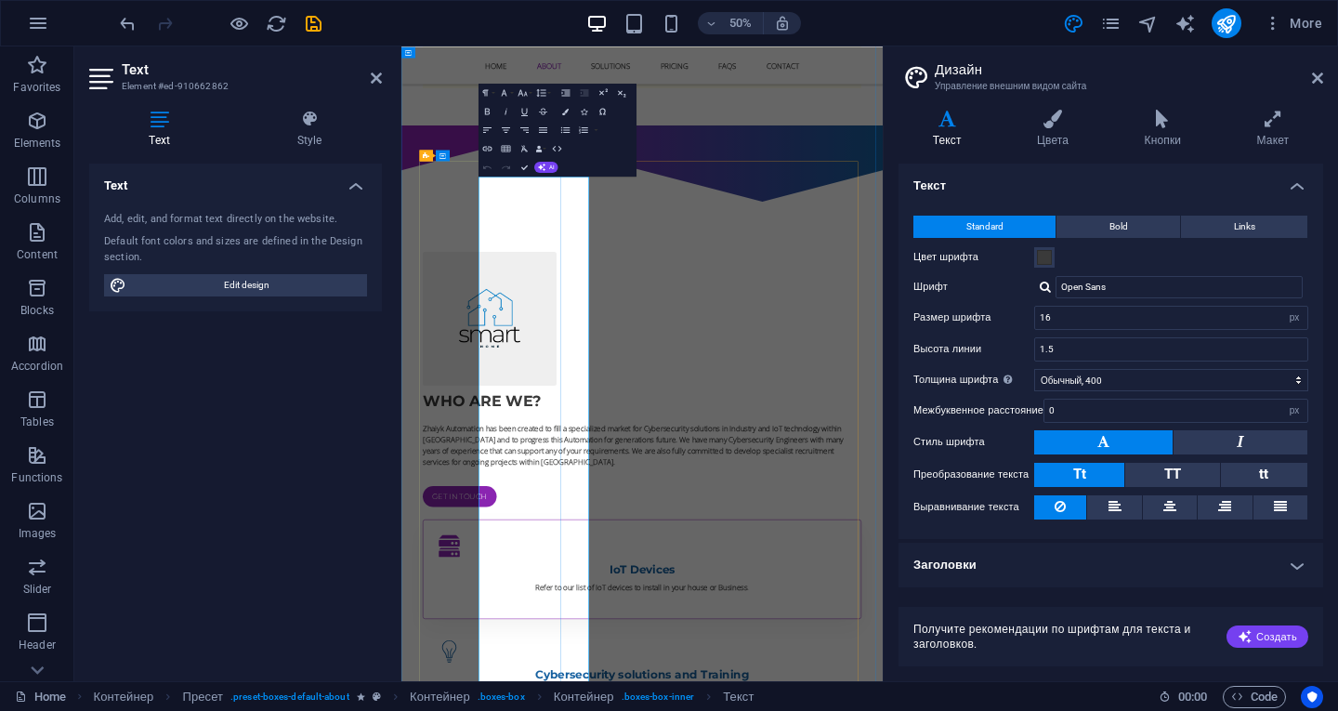
scroll to position [1449, 0]
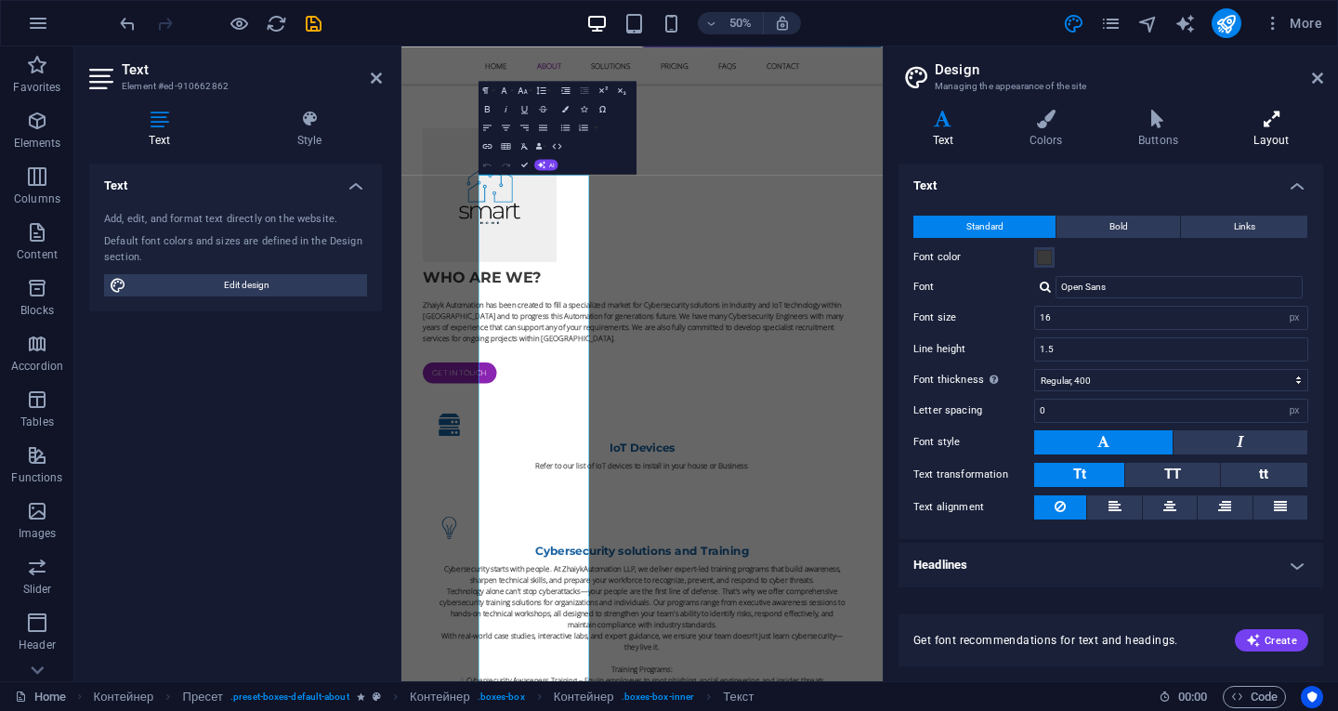
click at [1276, 112] on icon at bounding box center [1271, 119] width 103 height 19
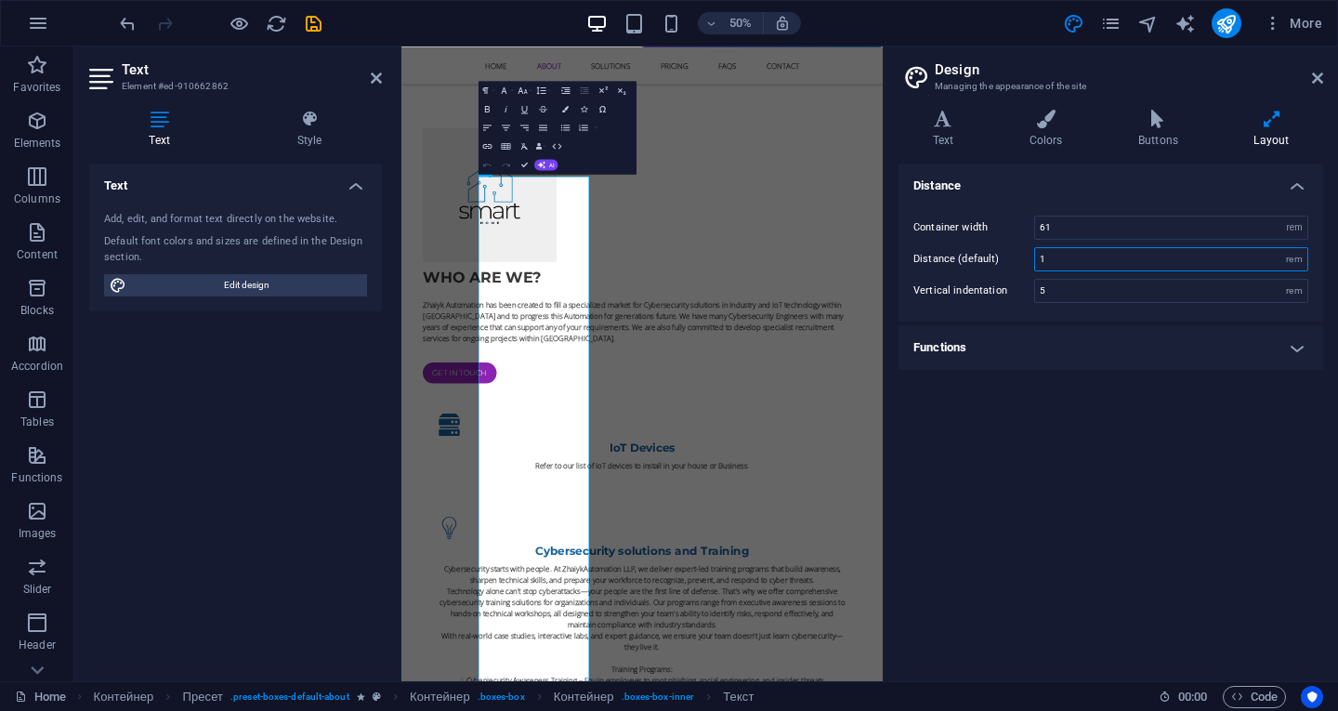
click at [1091, 265] on input "1" at bounding box center [1171, 259] width 272 height 22
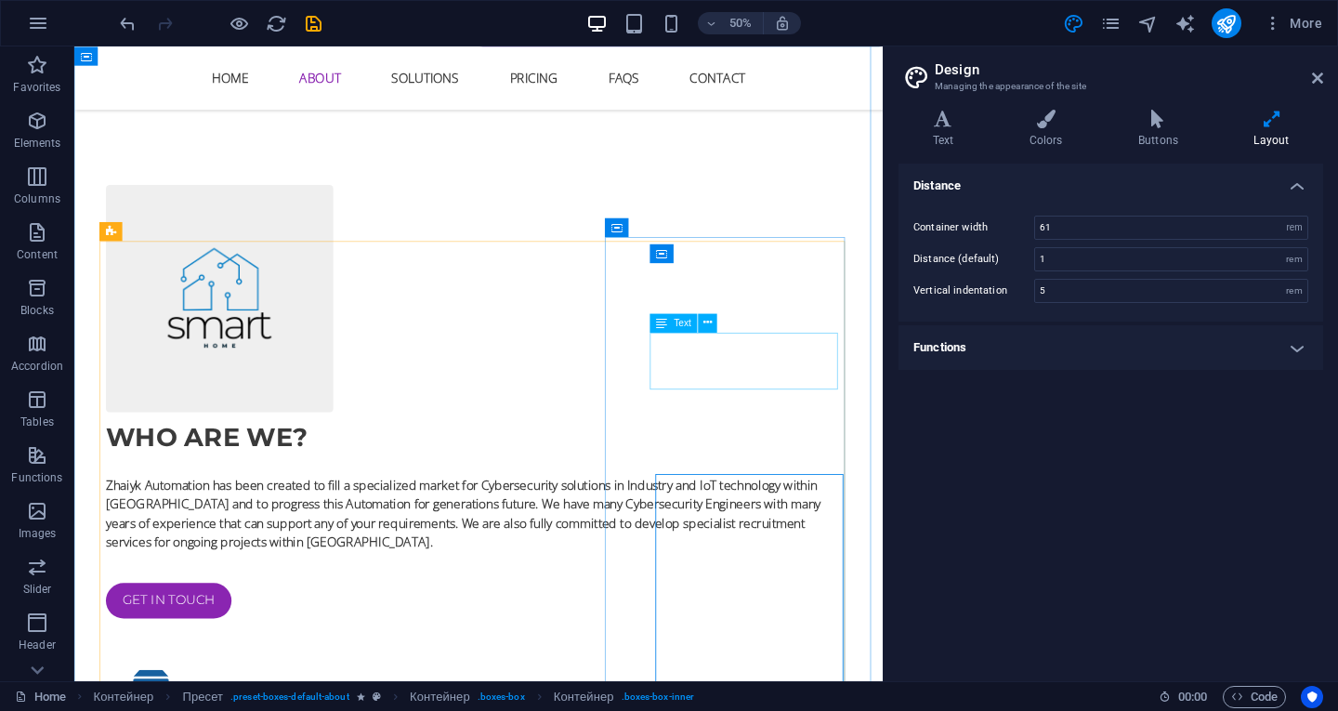
scroll to position [1202, 0]
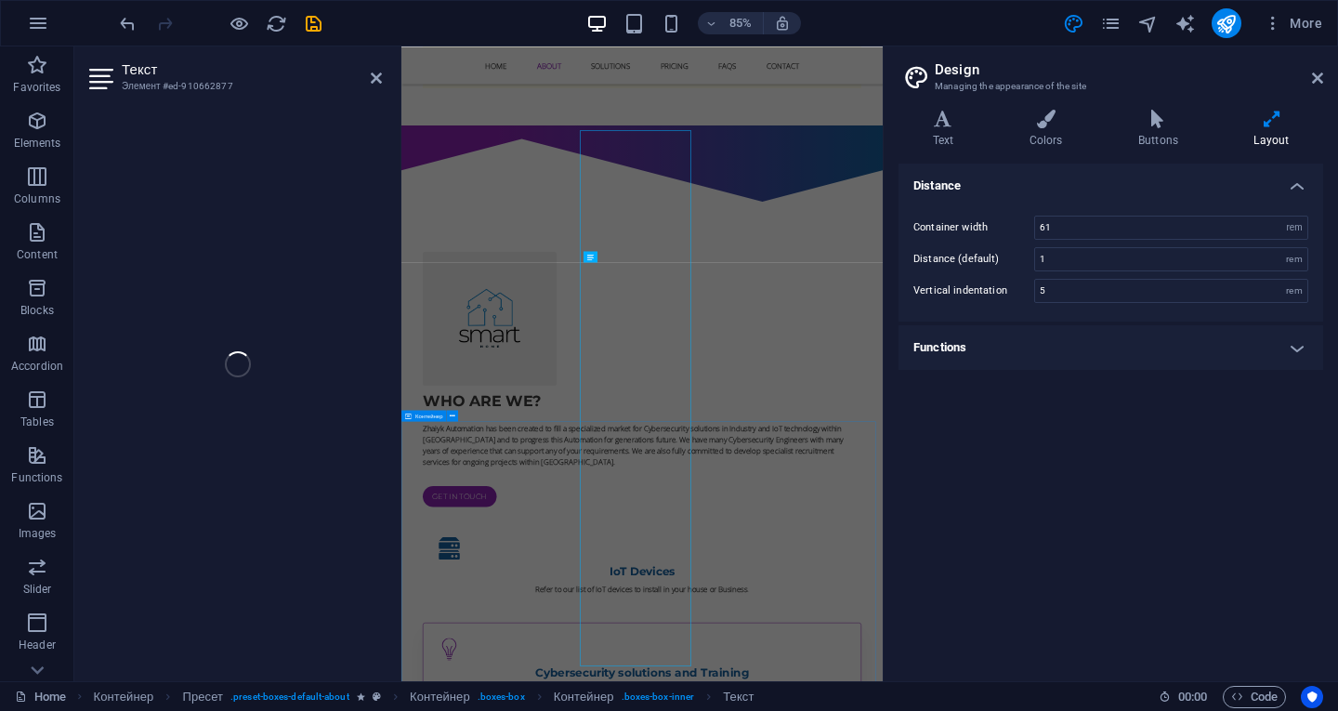
scroll to position [1449, 0]
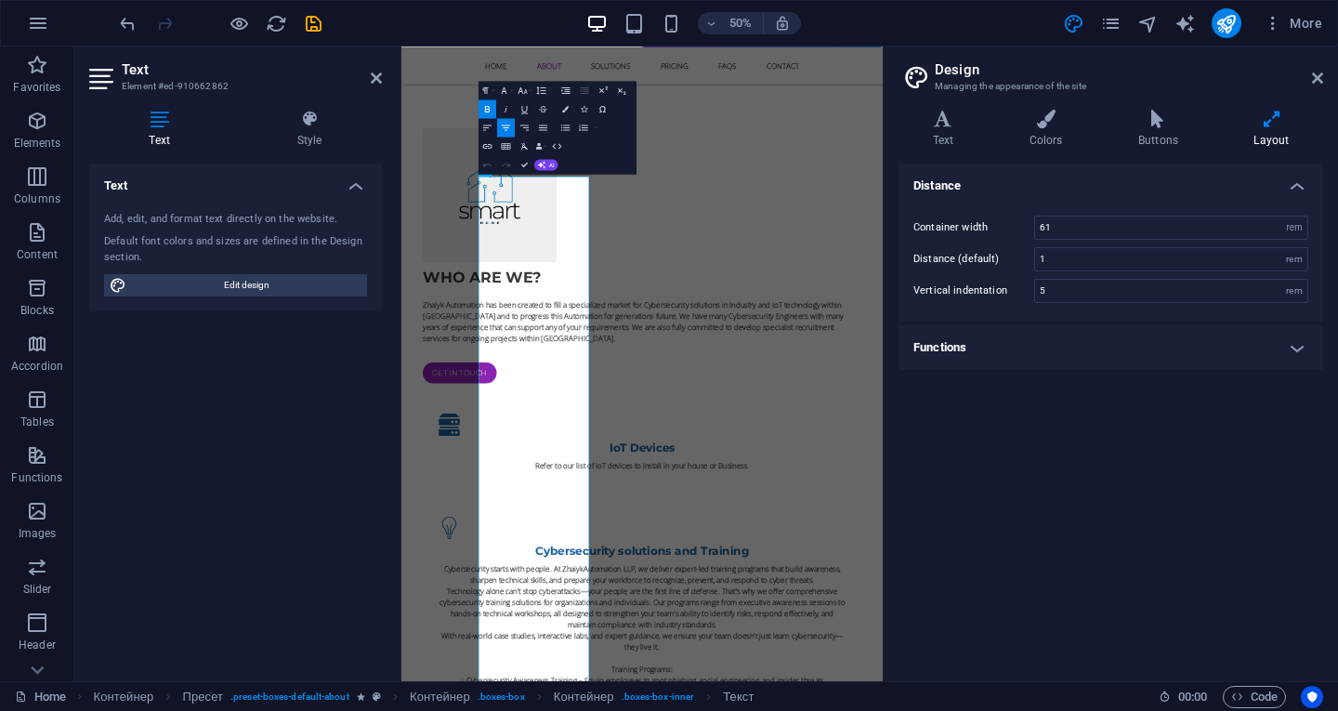
click at [1292, 348] on h4 "Functions" at bounding box center [1111, 347] width 425 height 45
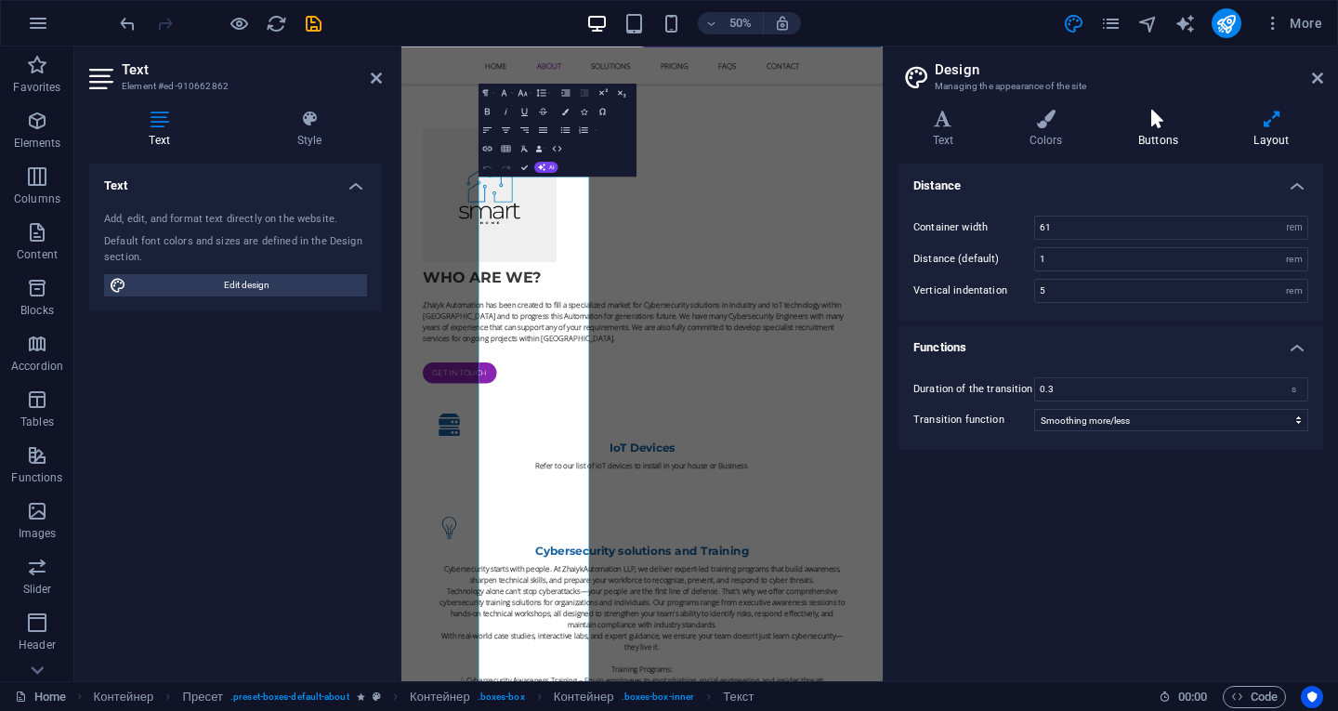
click at [1165, 130] on h4 "Buttons" at bounding box center [1161, 129] width 115 height 39
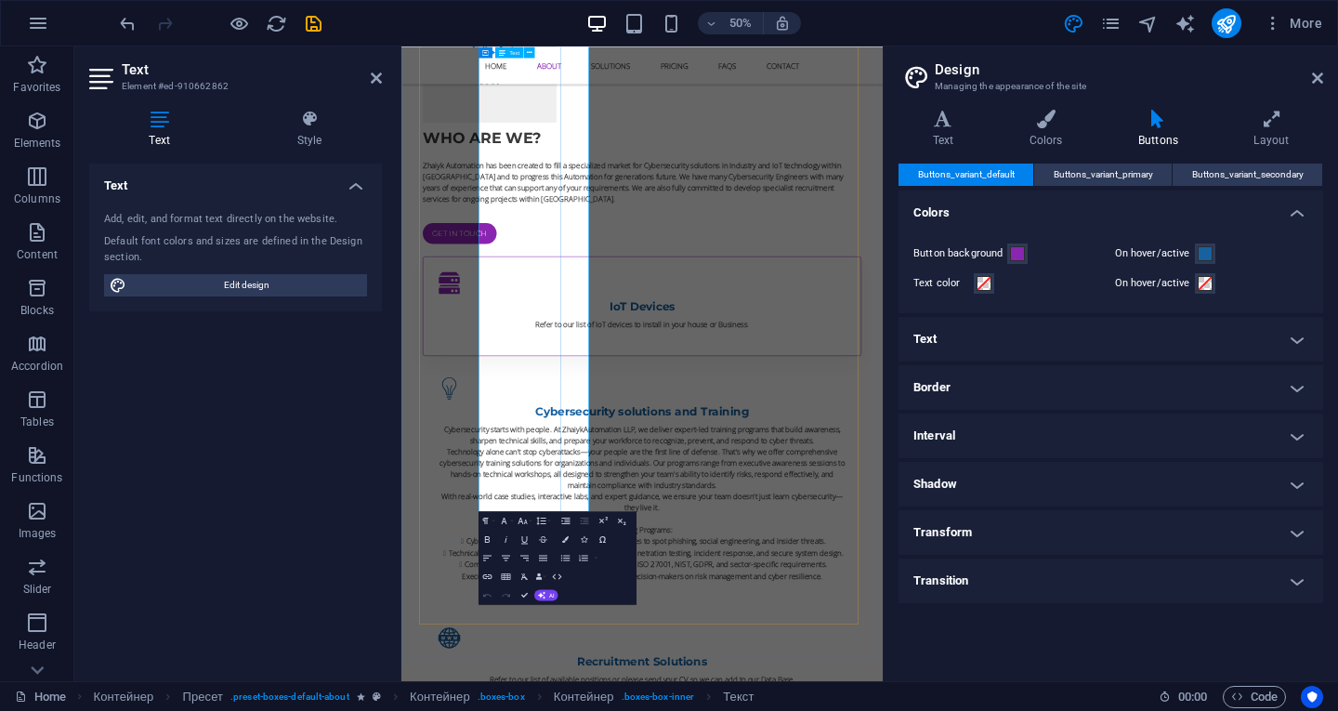
scroll to position [2007, 0]
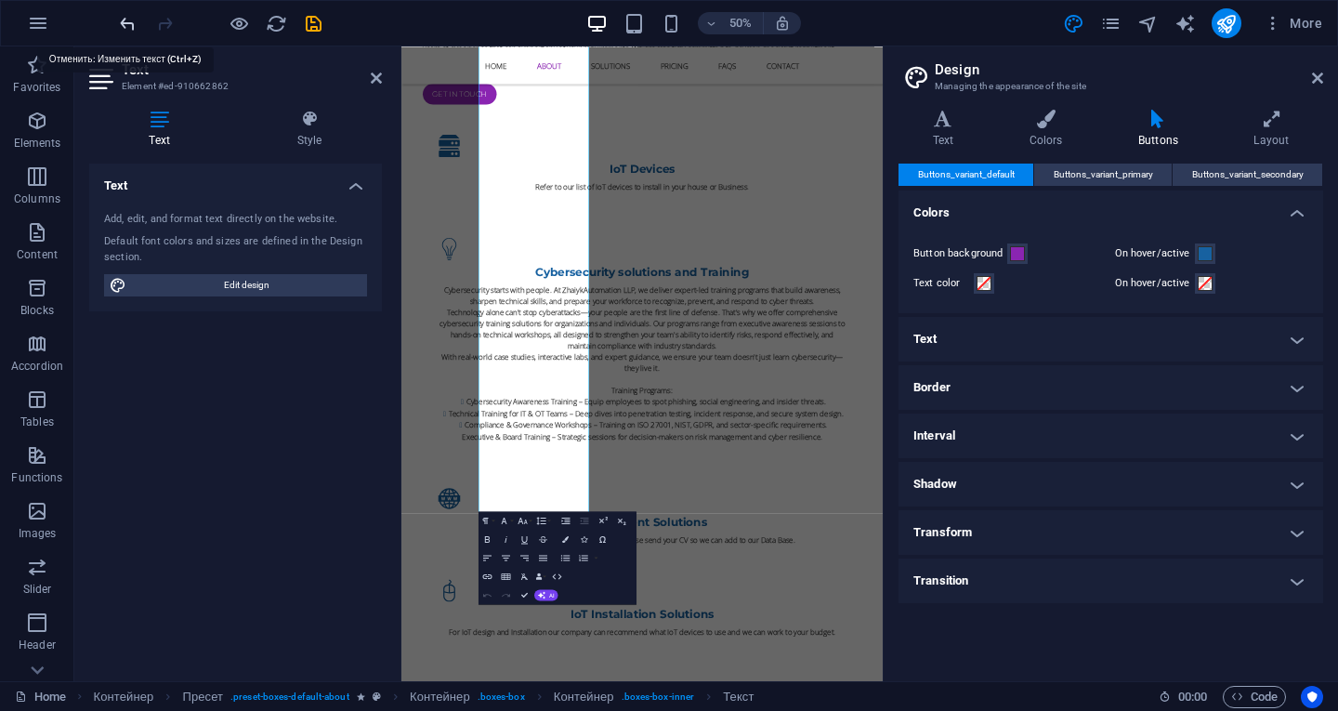
click at [129, 23] on icon "undo" at bounding box center [127, 23] width 21 height 21
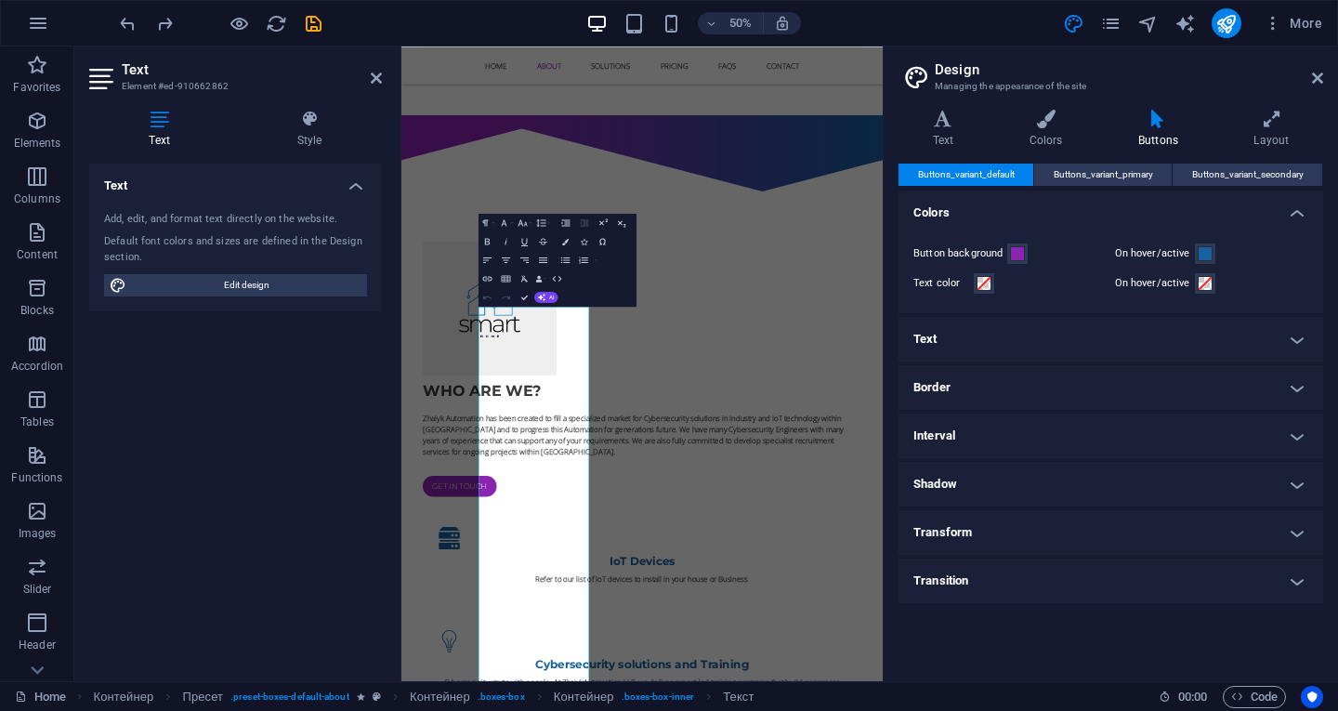
scroll to position [1189, 0]
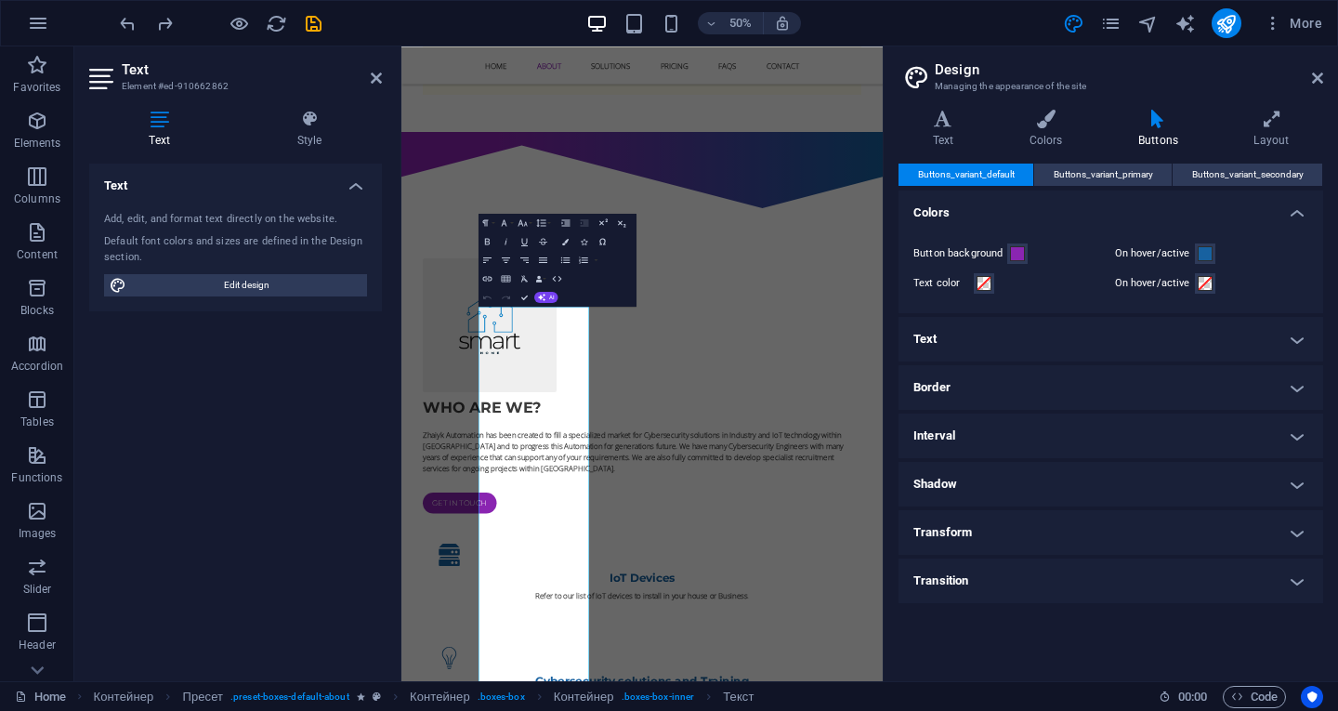
click at [891, 33] on div "50% More" at bounding box center [723, 23] width 1214 height 30
click at [1227, 35] on button "publish" at bounding box center [1227, 23] width 30 height 30
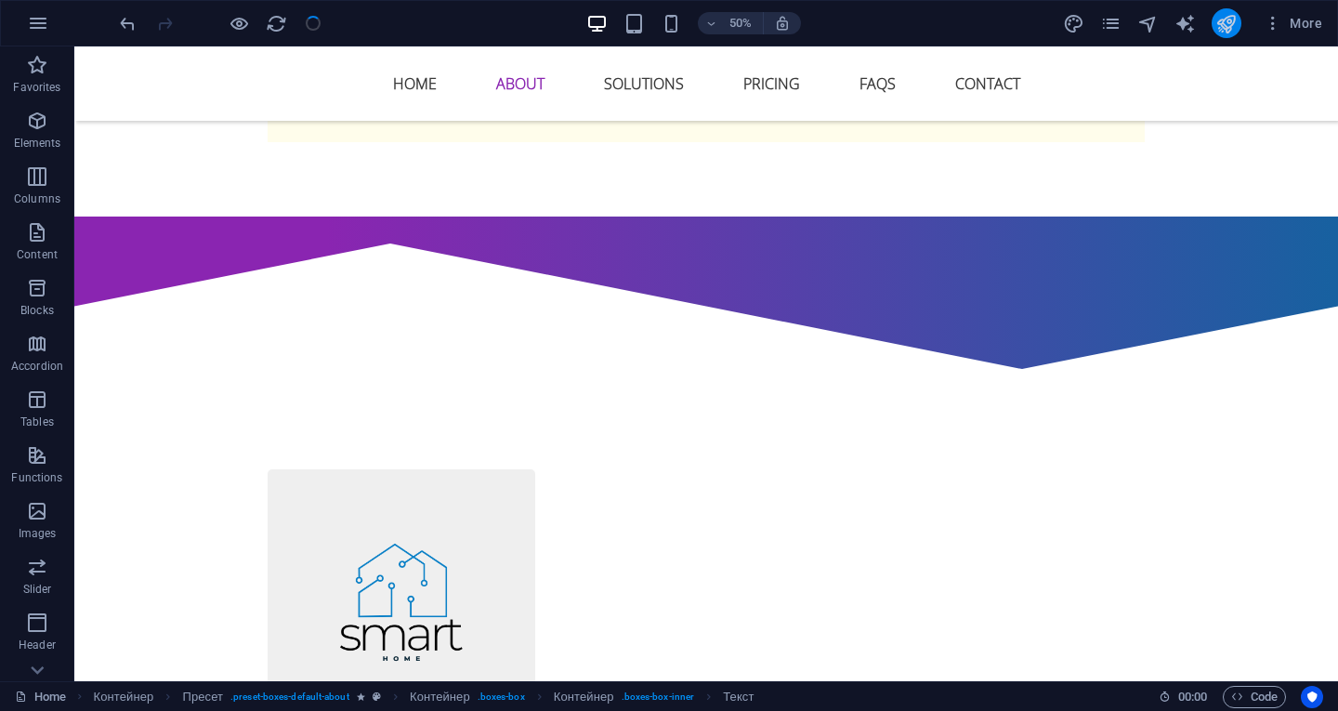
checkbox input "false"
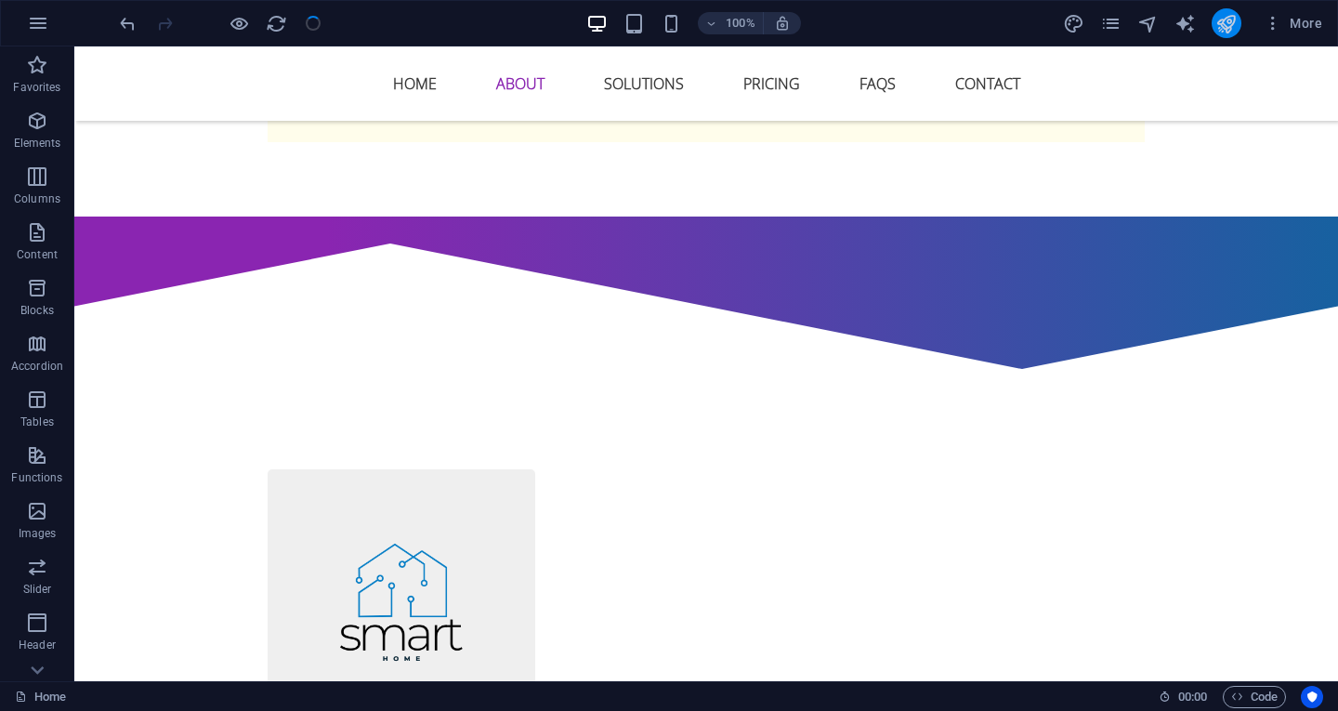
scroll to position [942, 0]
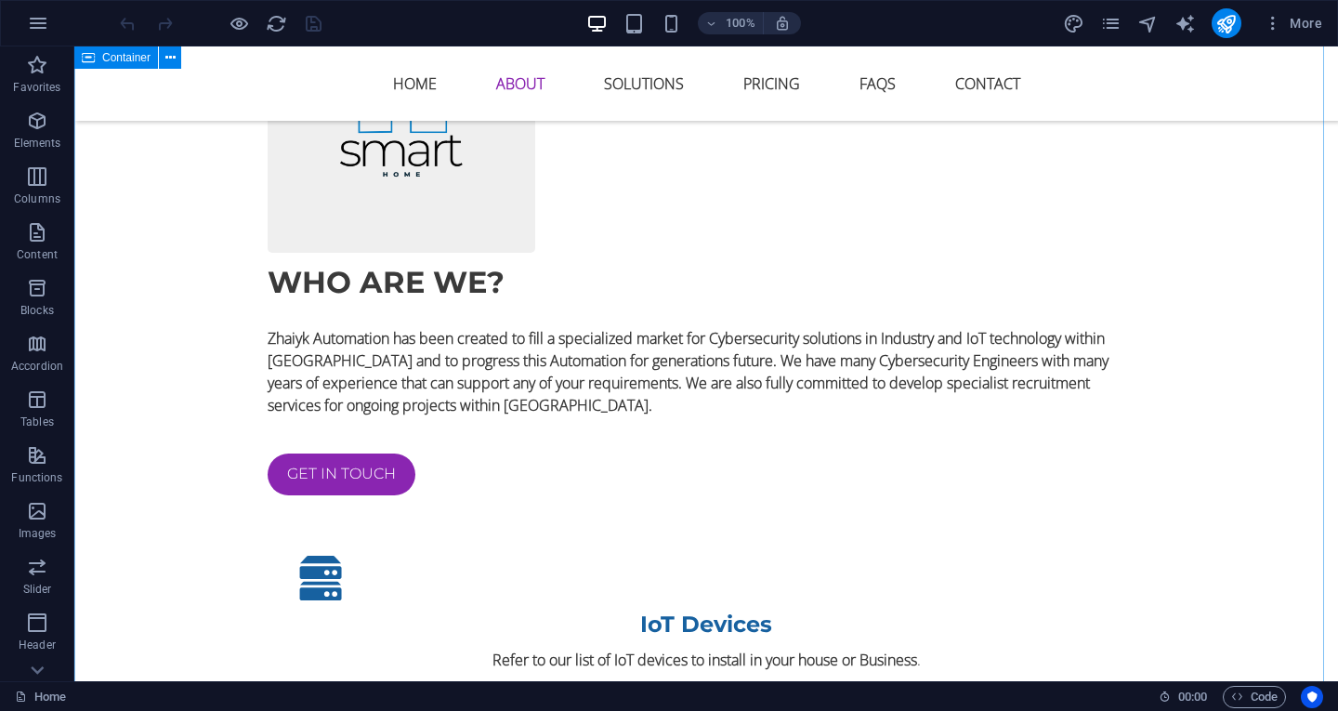
scroll to position [1301, 0]
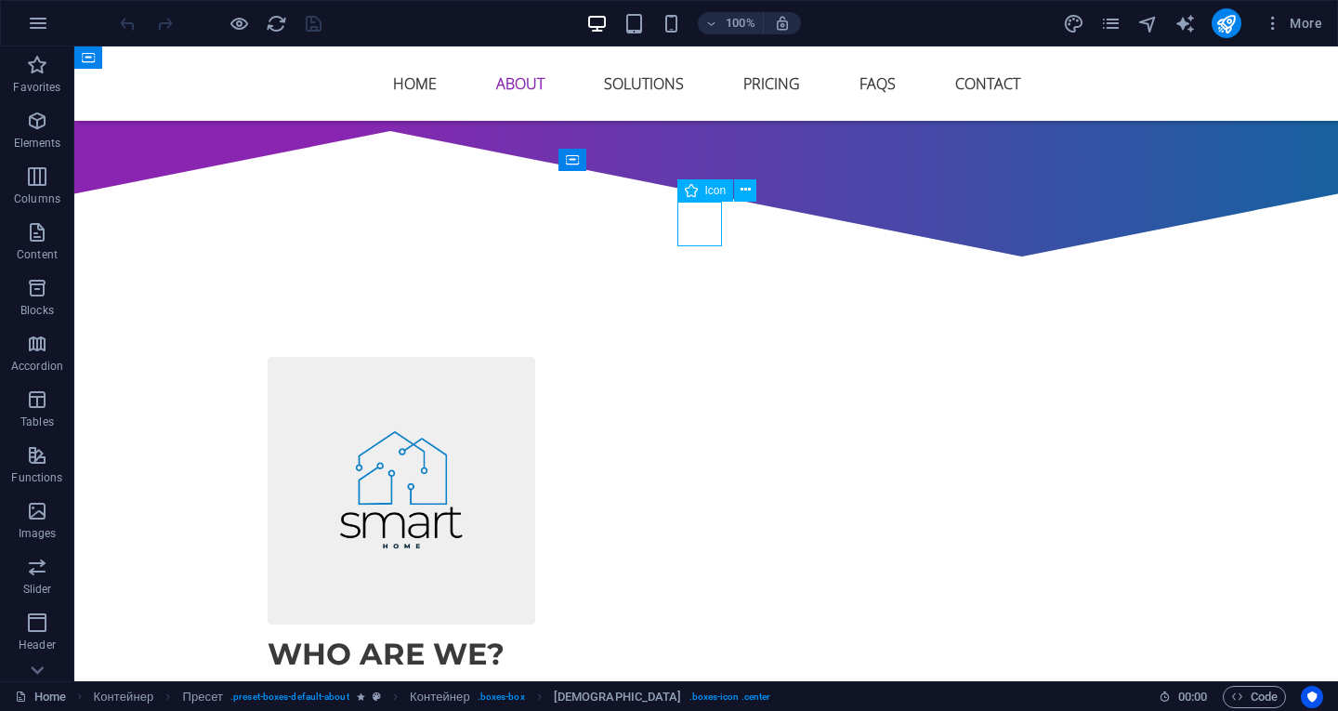
select select "xMidYMid"
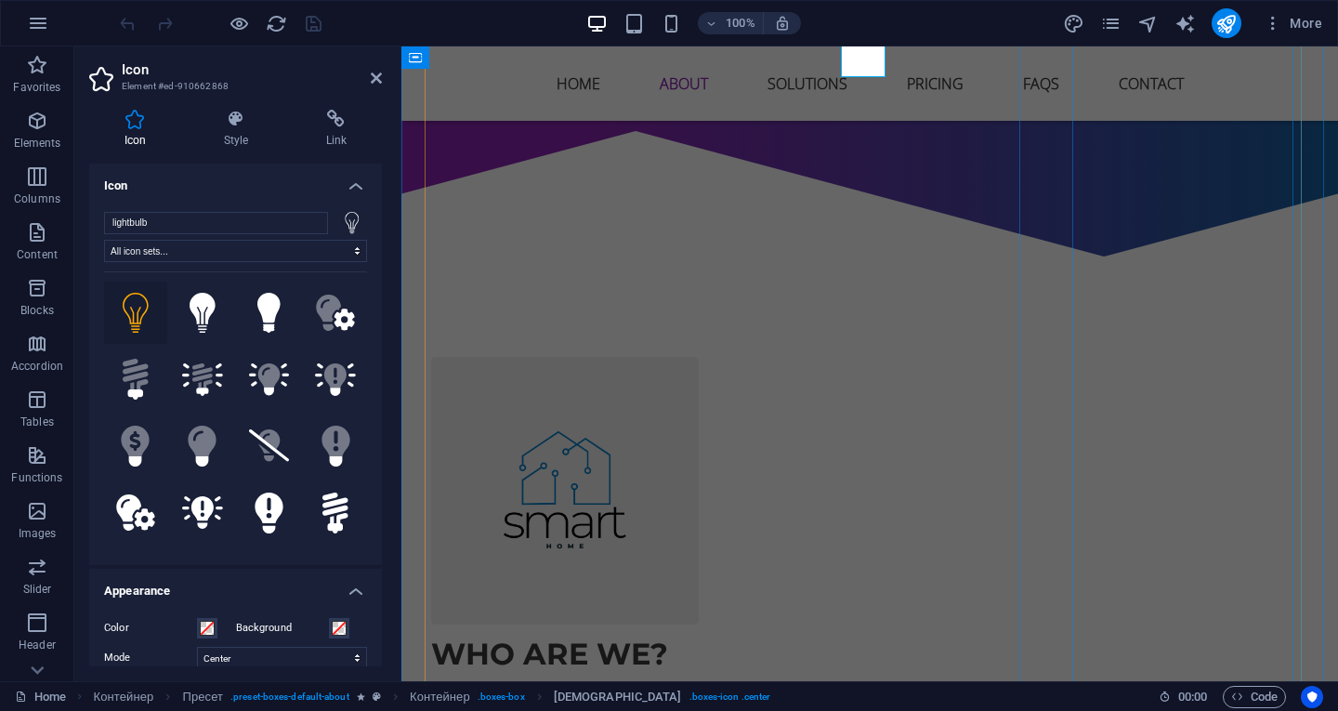
scroll to position [1580, 0]
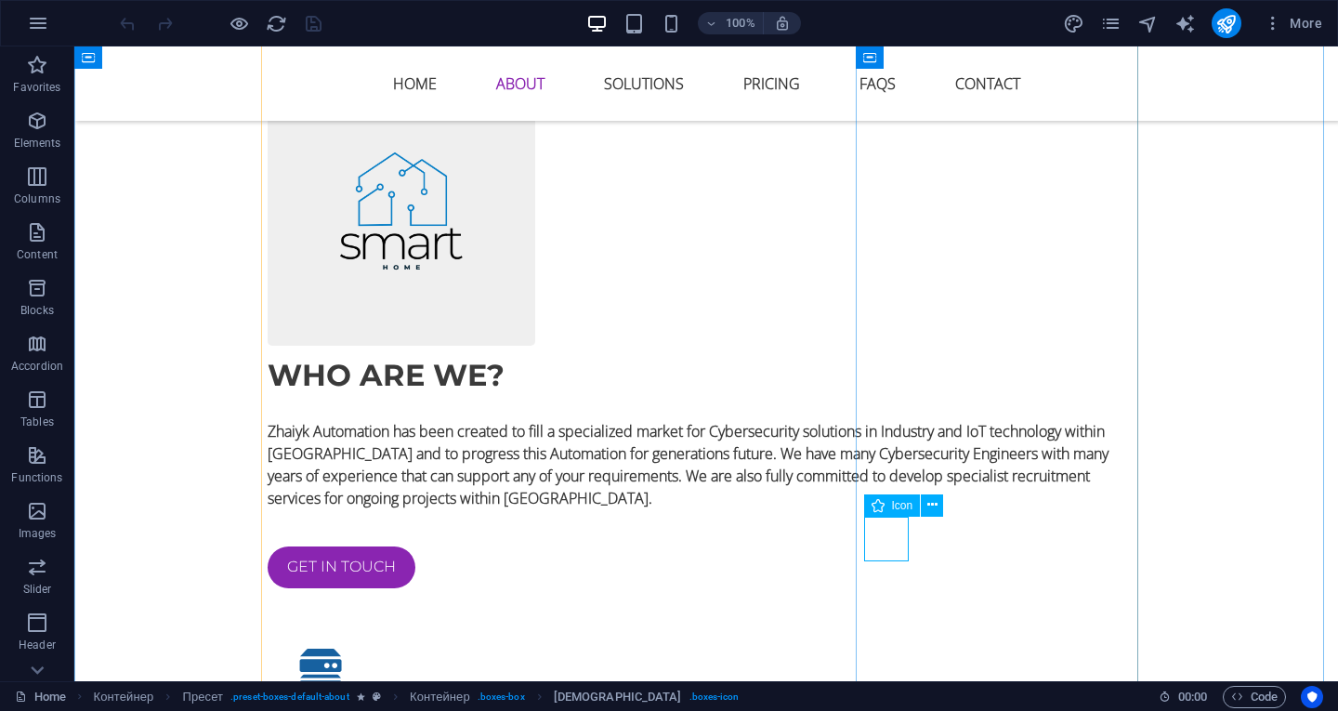
select select "xMidYMid"
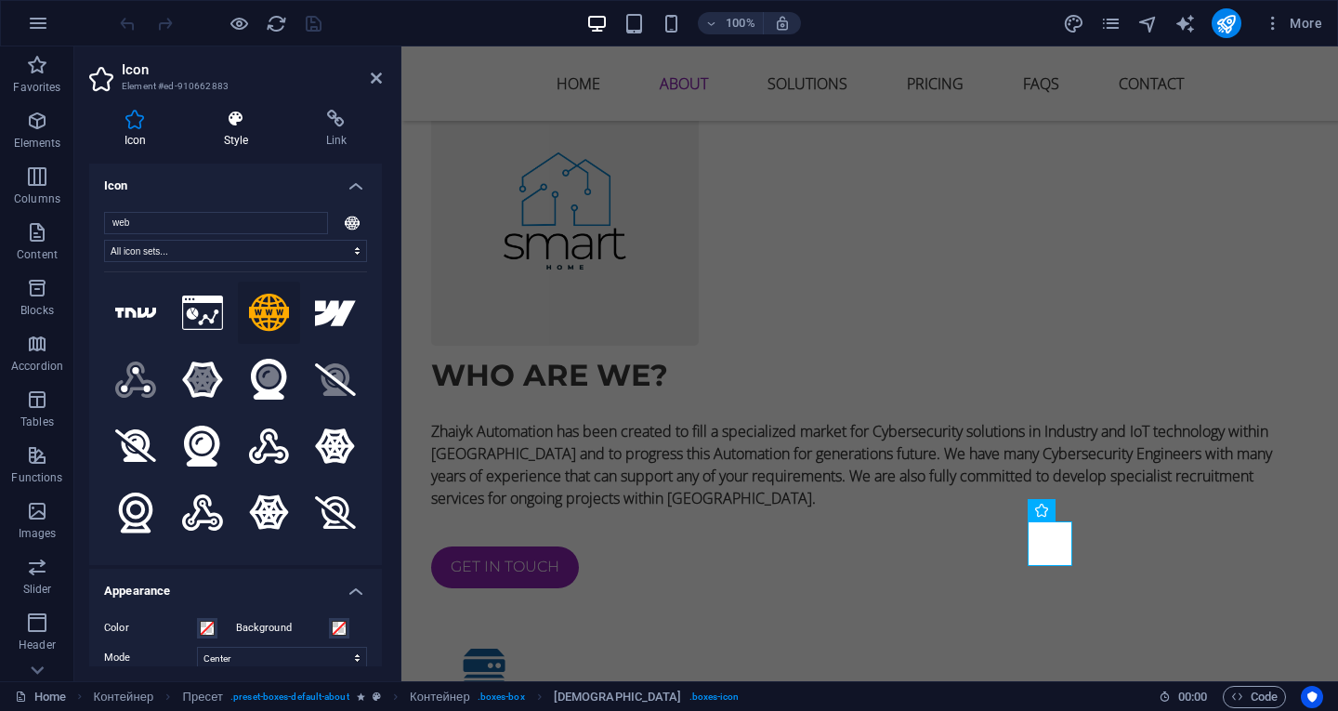
click at [244, 126] on icon at bounding box center [236, 119] width 95 height 19
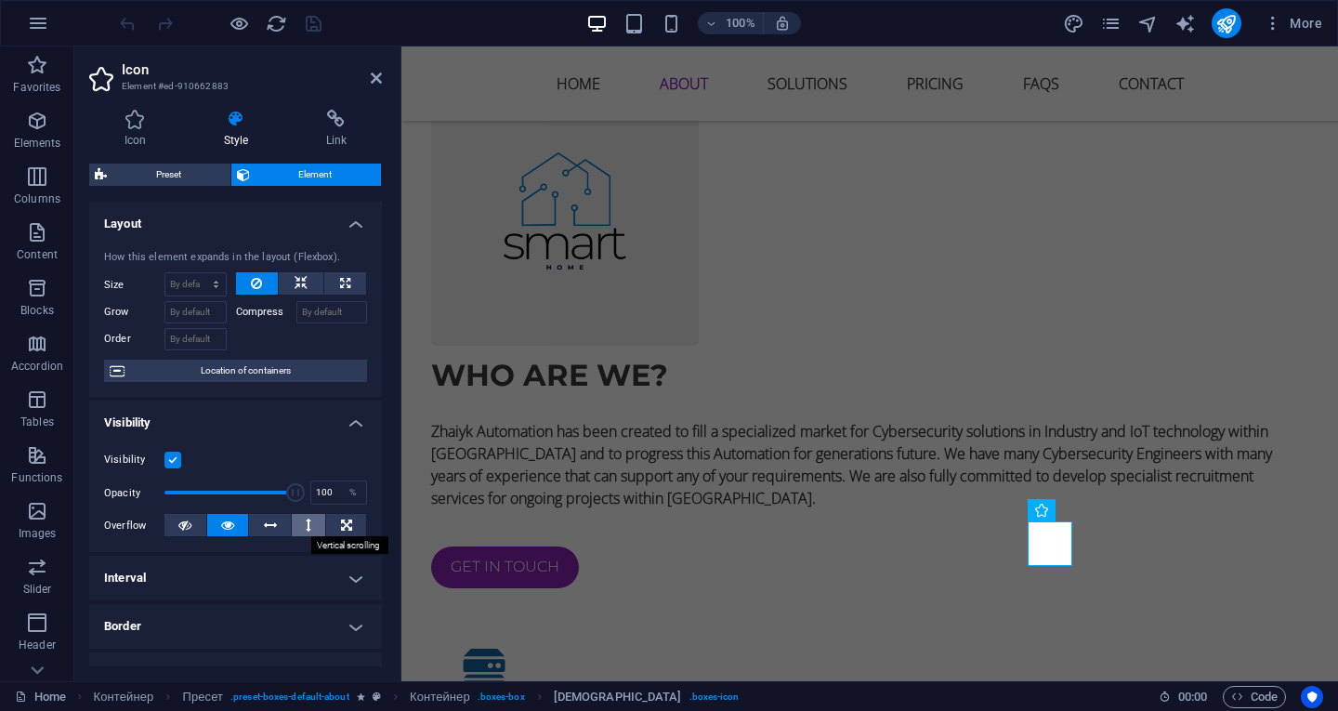
click at [314, 518] on button at bounding box center [309, 525] width 34 height 22
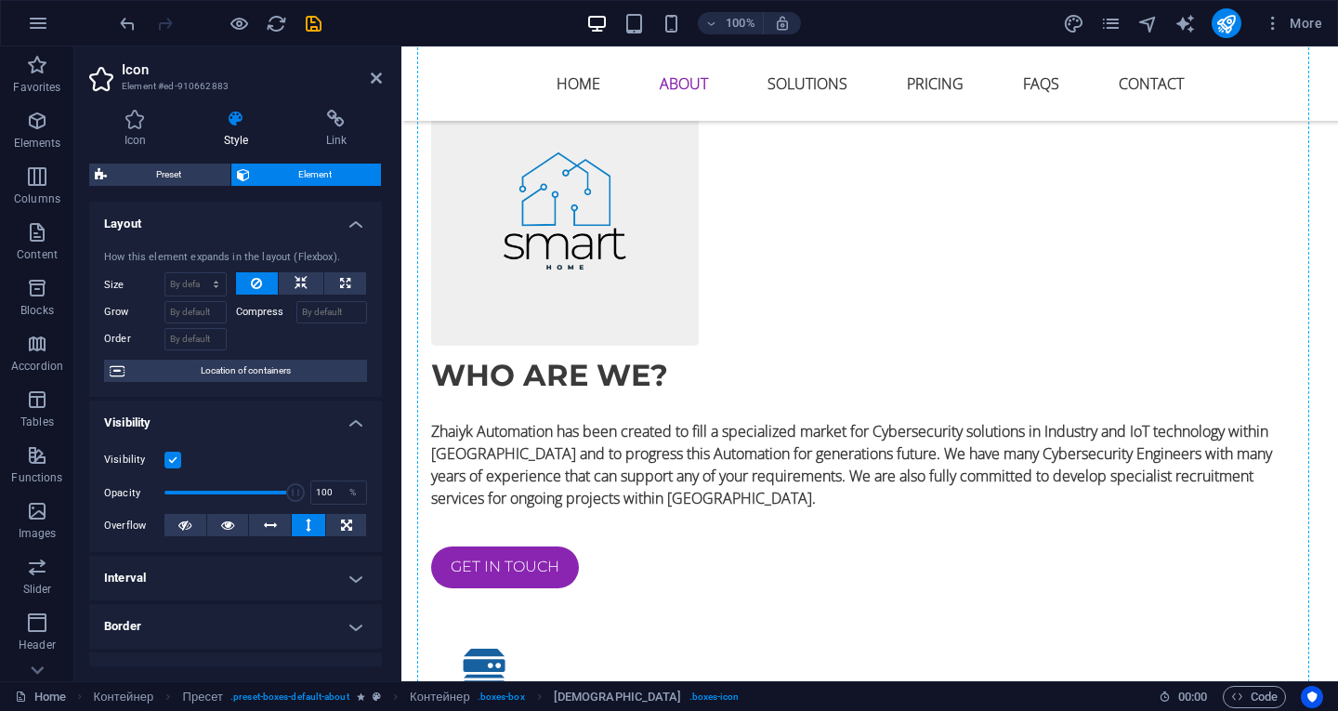
drag, startPoint x: 1062, startPoint y: 530, endPoint x: 1115, endPoint y: 368, distance: 170.2
drag, startPoint x: 1260, startPoint y: 535, endPoint x: 1227, endPoint y: 402, distance: 137.1
drag, startPoint x: 1035, startPoint y: 542, endPoint x: 1197, endPoint y: 553, distance: 162.1
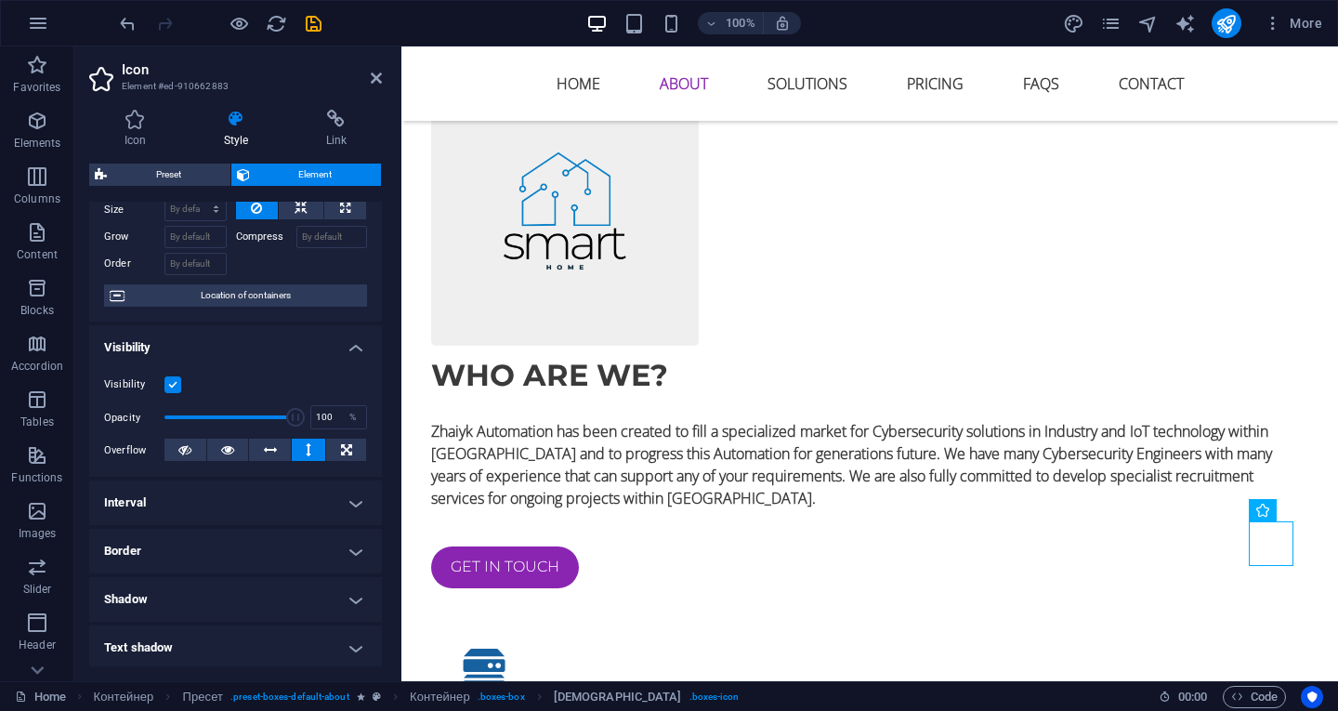
scroll to position [93, 0]
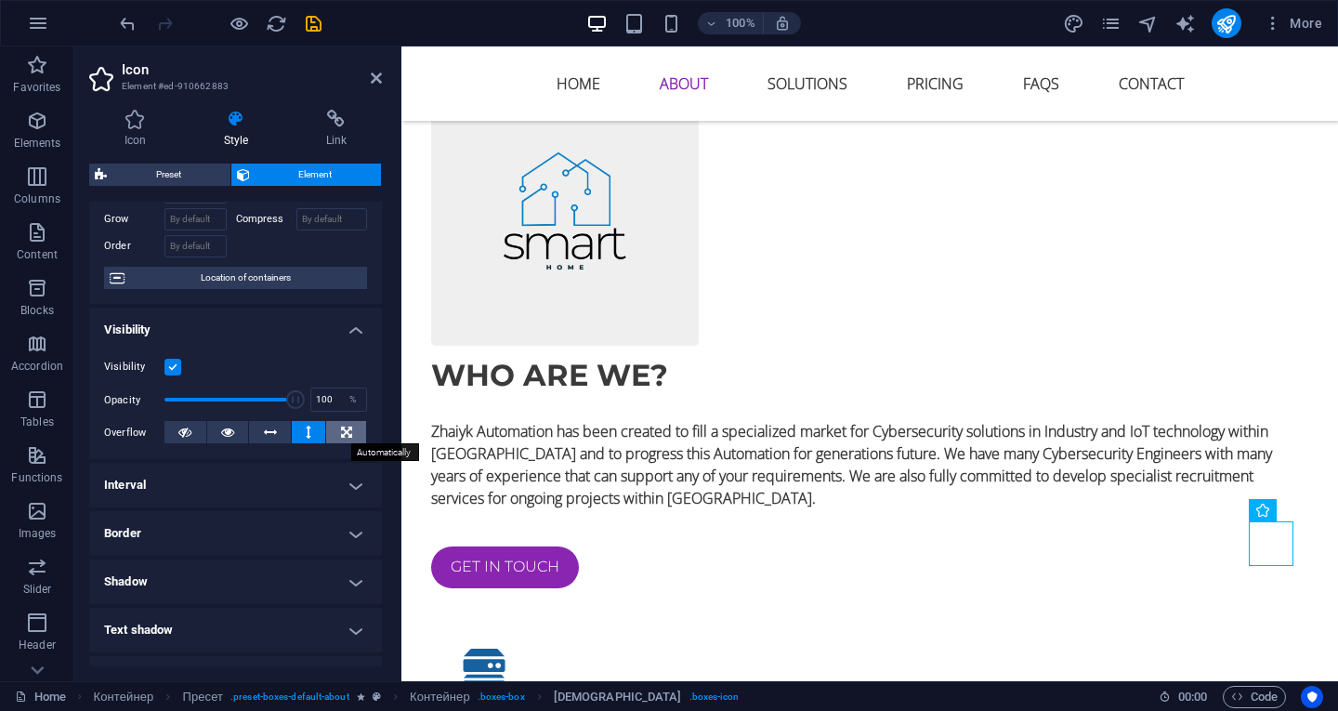
click at [344, 428] on icon at bounding box center [346, 432] width 11 height 22
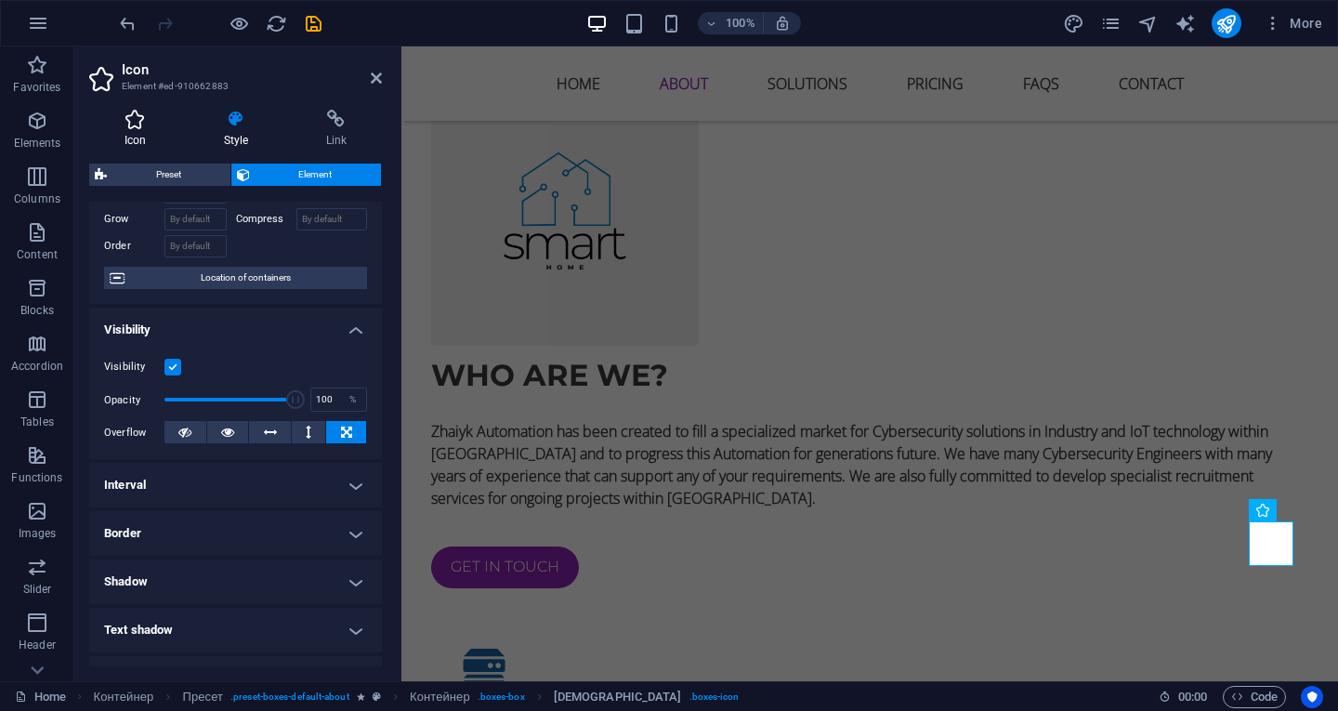
click at [137, 133] on h4 "Icon" at bounding box center [138, 129] width 99 height 39
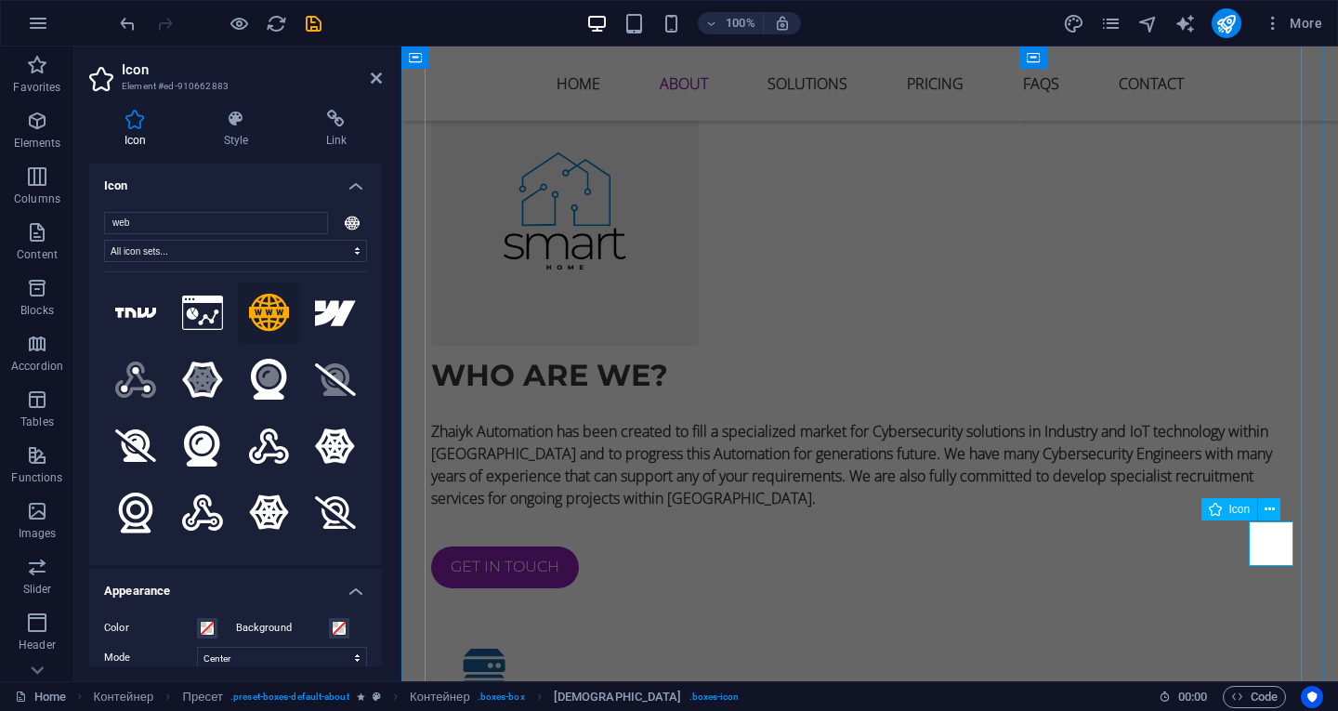
click at [1271, 508] on icon at bounding box center [1270, 505] width 10 height 20
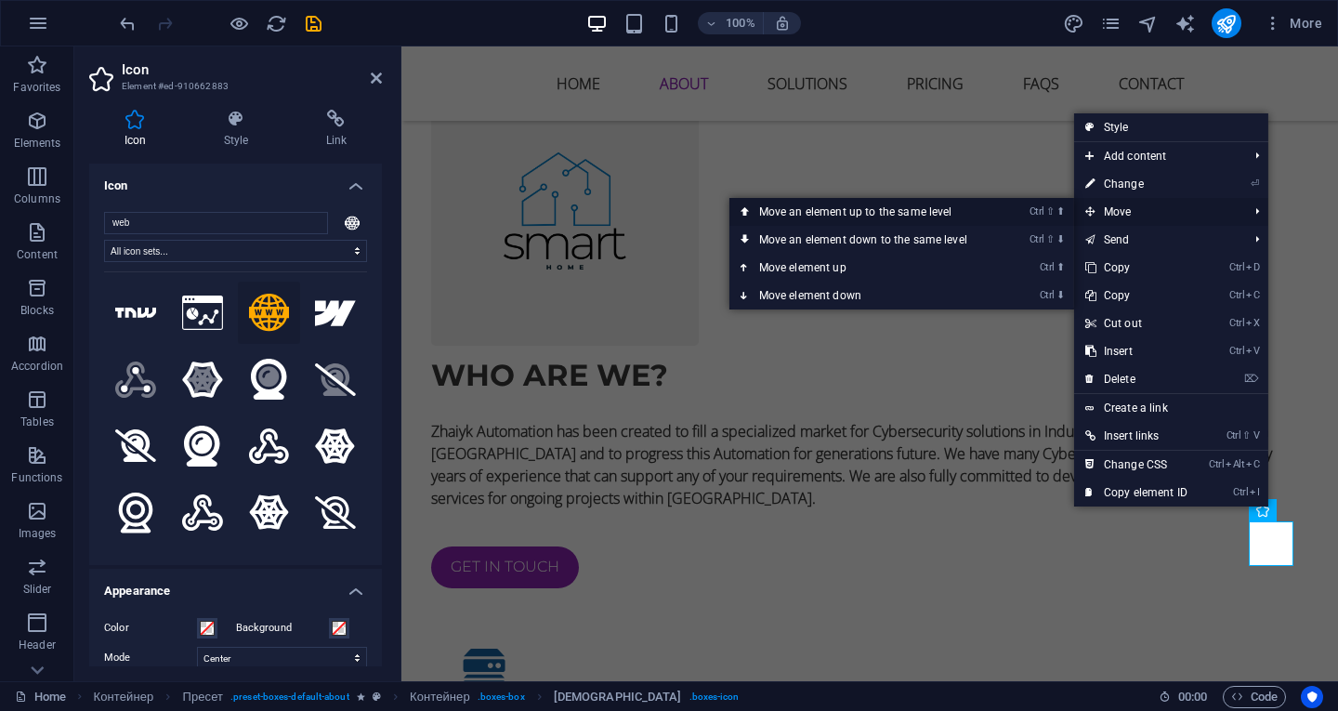
click at [935, 210] on font "Move an element up to the same level" at bounding box center [855, 211] width 193 height 13
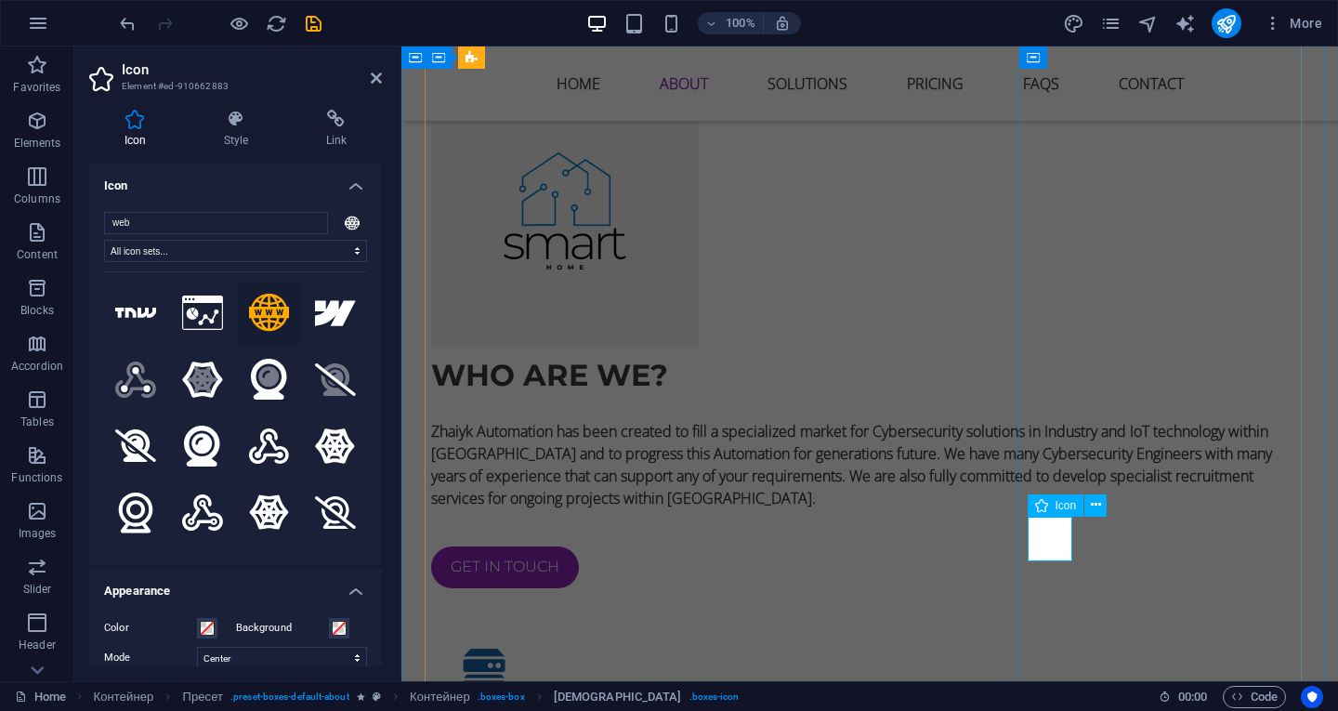
click at [1100, 506] on icon at bounding box center [1096, 505] width 10 height 20
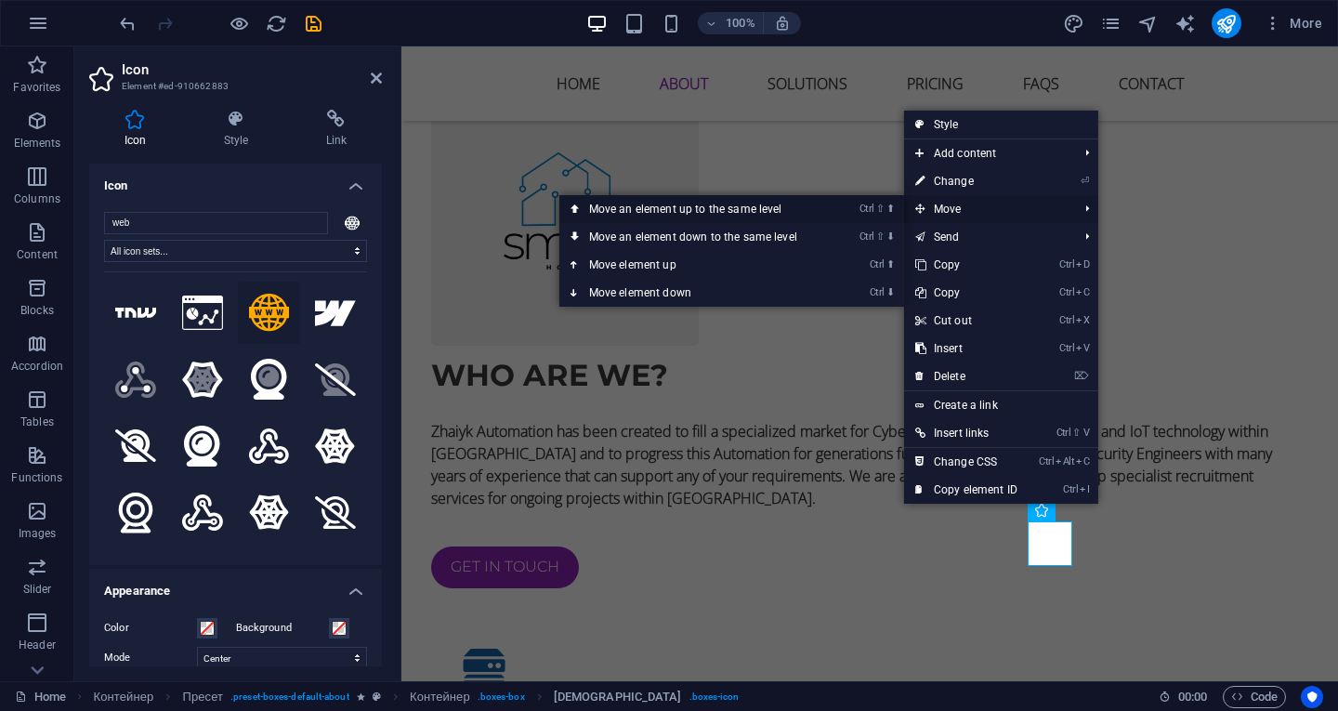
click at [747, 203] on font "Move an element up to the same level" at bounding box center [685, 209] width 193 height 13
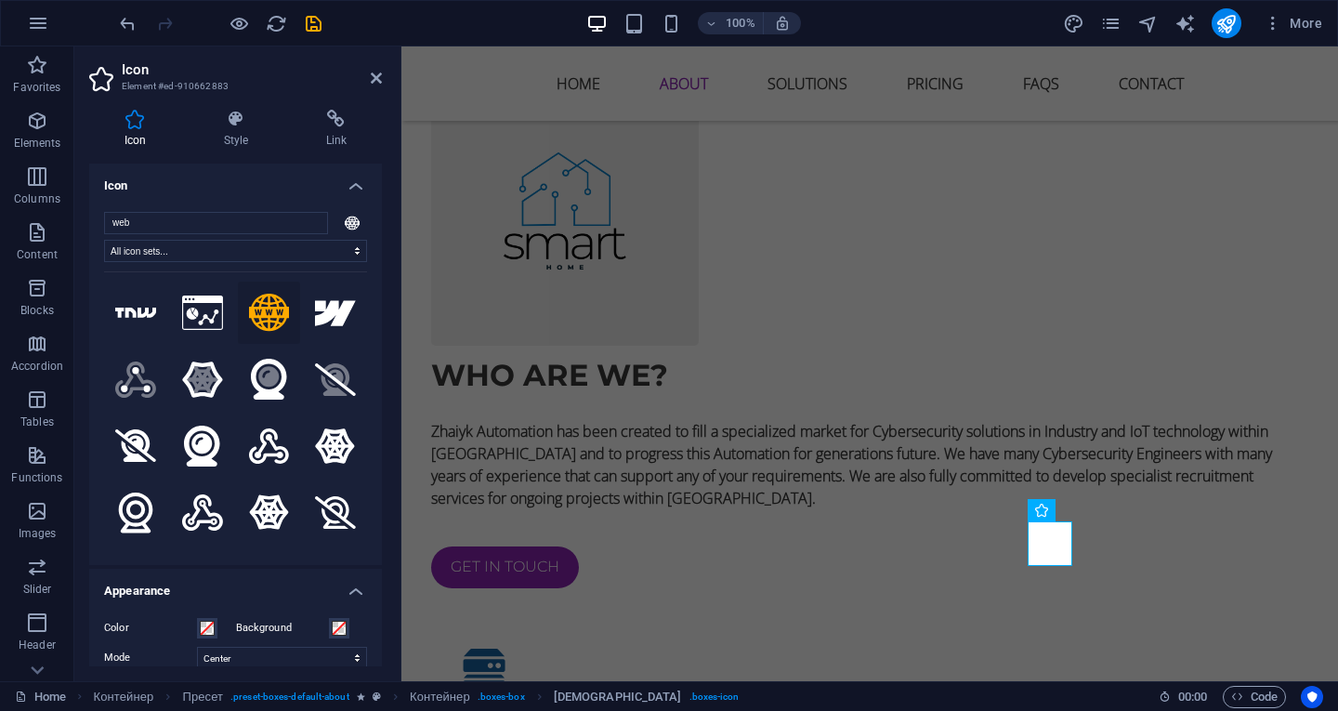
click at [852, 14] on div "100% More" at bounding box center [723, 23] width 1214 height 30
click at [445, 31] on div "100% More" at bounding box center [723, 23] width 1214 height 30
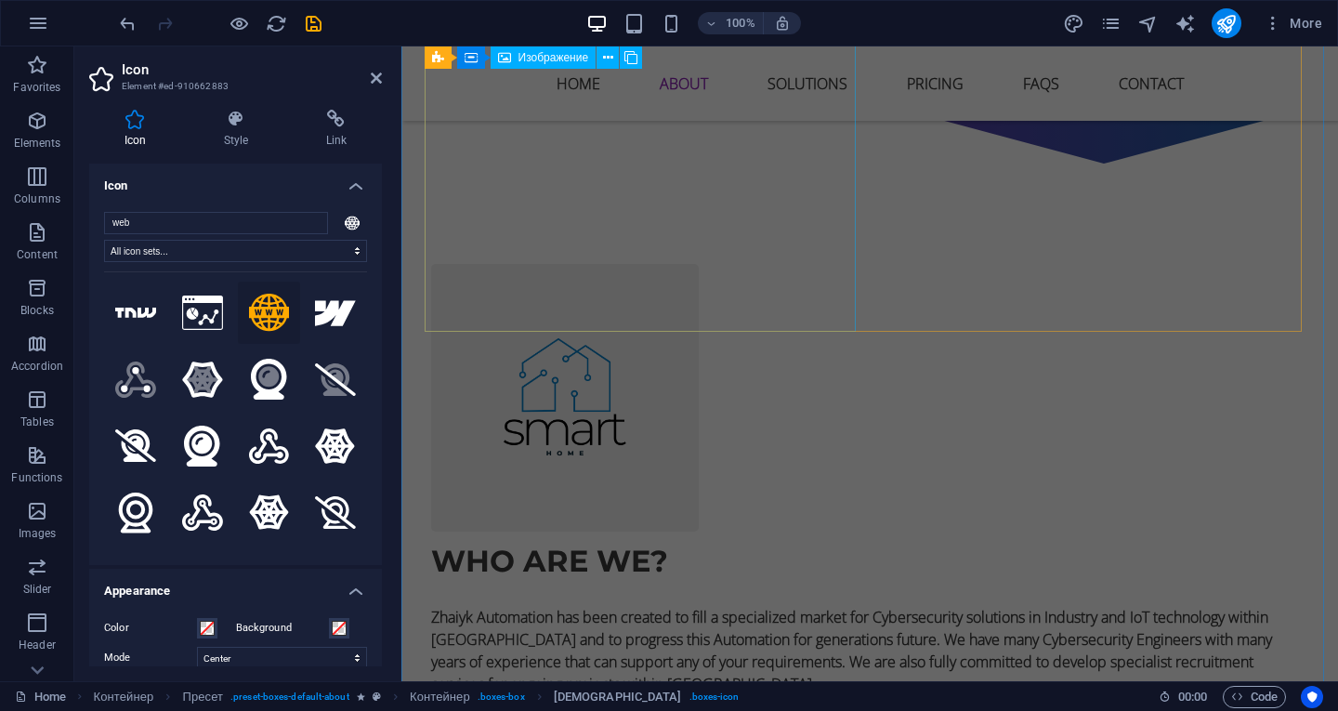
scroll to position [1115, 0]
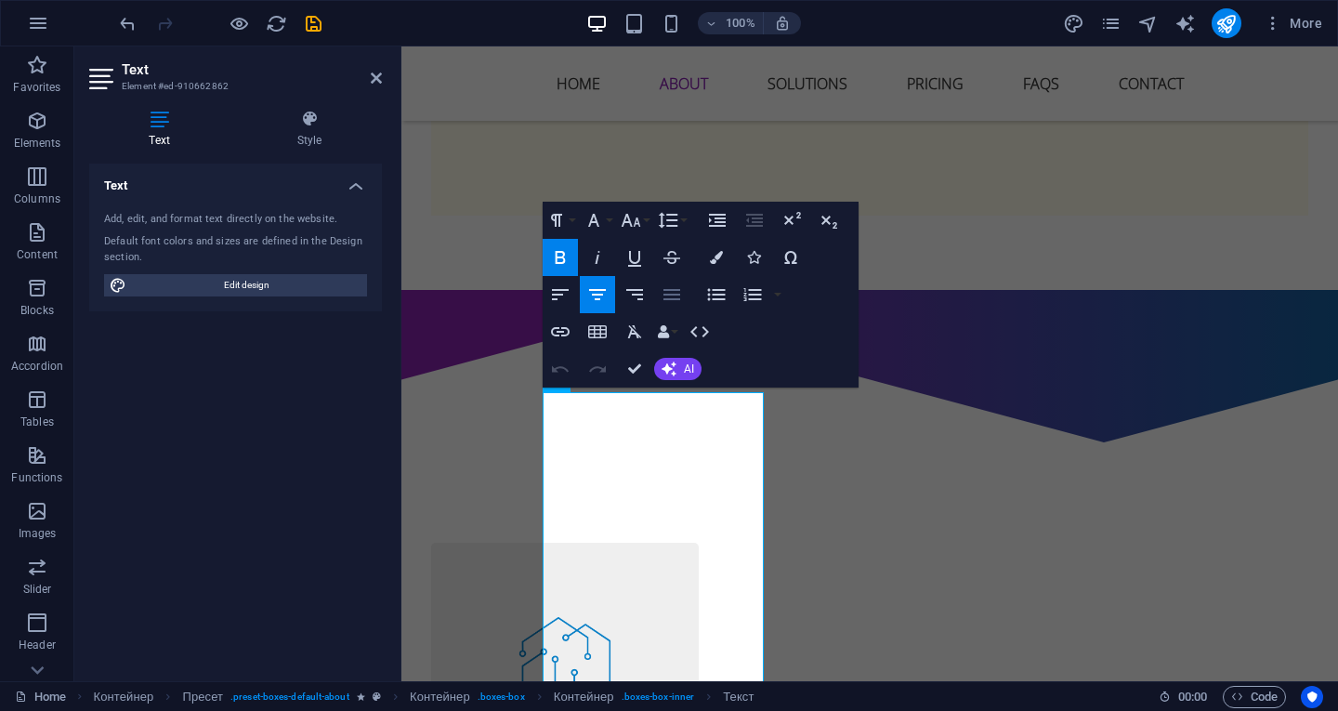
click at [681, 296] on icon "button" at bounding box center [672, 294] width 22 height 22
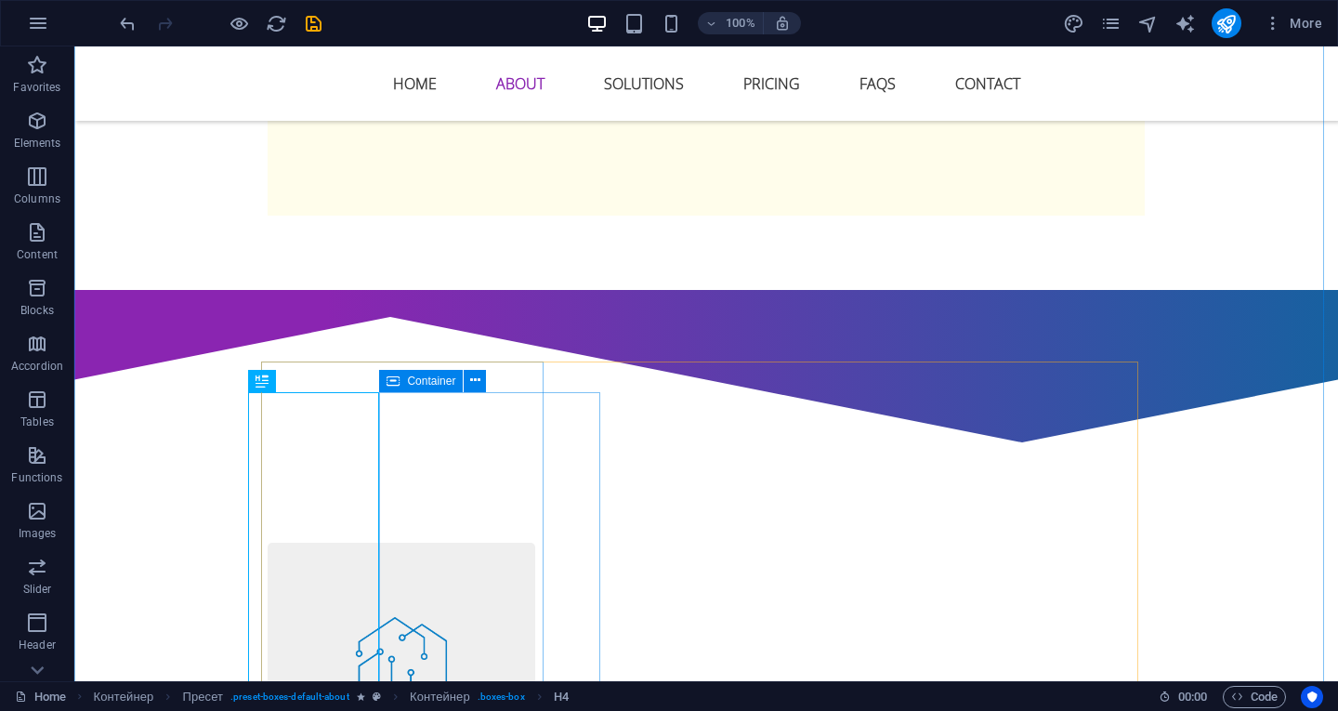
click at [391, 375] on icon at bounding box center [393, 381] width 13 height 22
click at [398, 382] on icon at bounding box center [393, 381] width 13 height 22
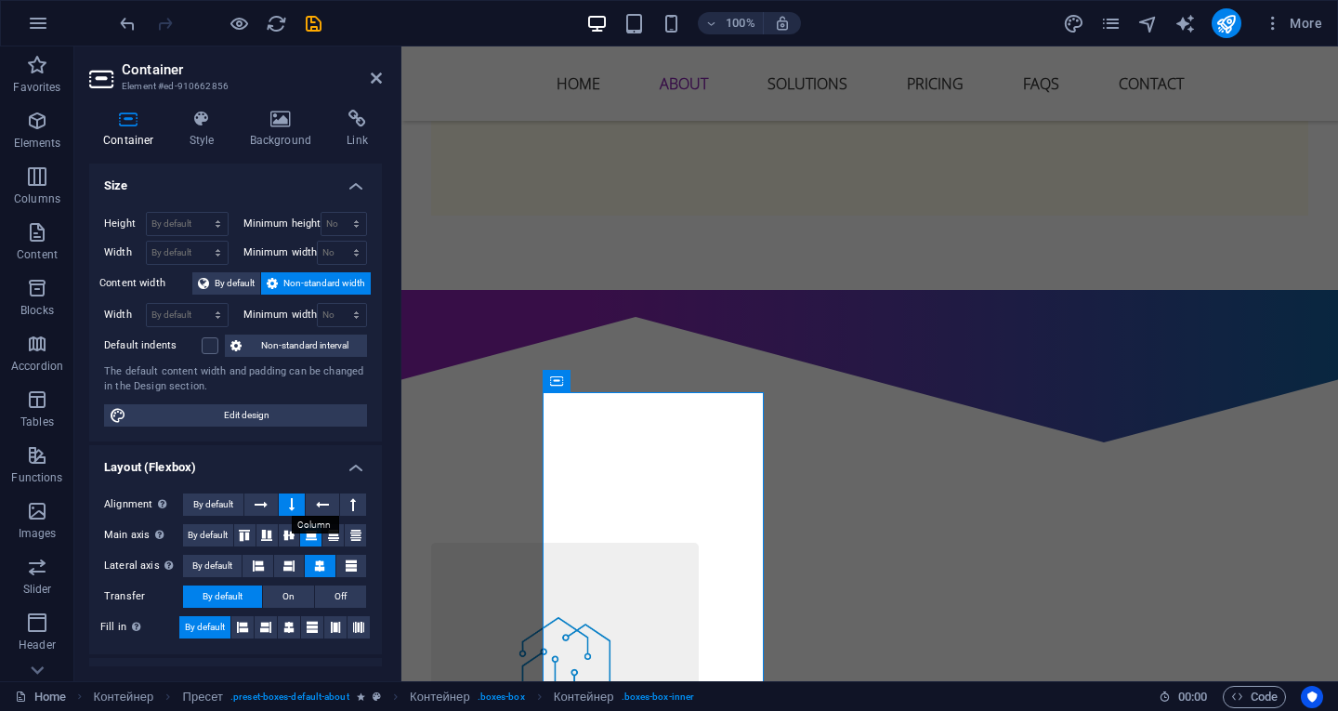
click at [290, 497] on icon at bounding box center [292, 505] width 6 height 22
click at [556, 378] on icon at bounding box center [556, 381] width 13 height 22
click at [289, 532] on icon at bounding box center [289, 535] width 22 height 11
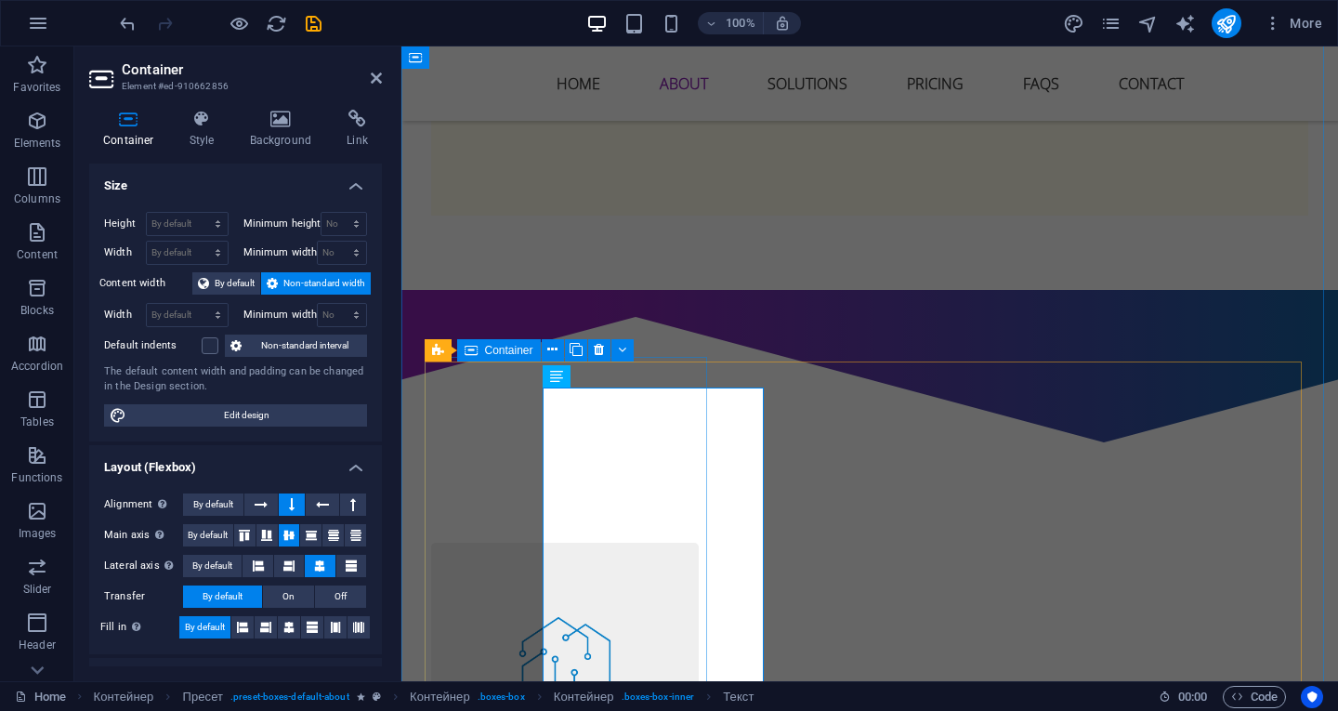
click at [468, 351] on icon at bounding box center [471, 350] width 13 height 22
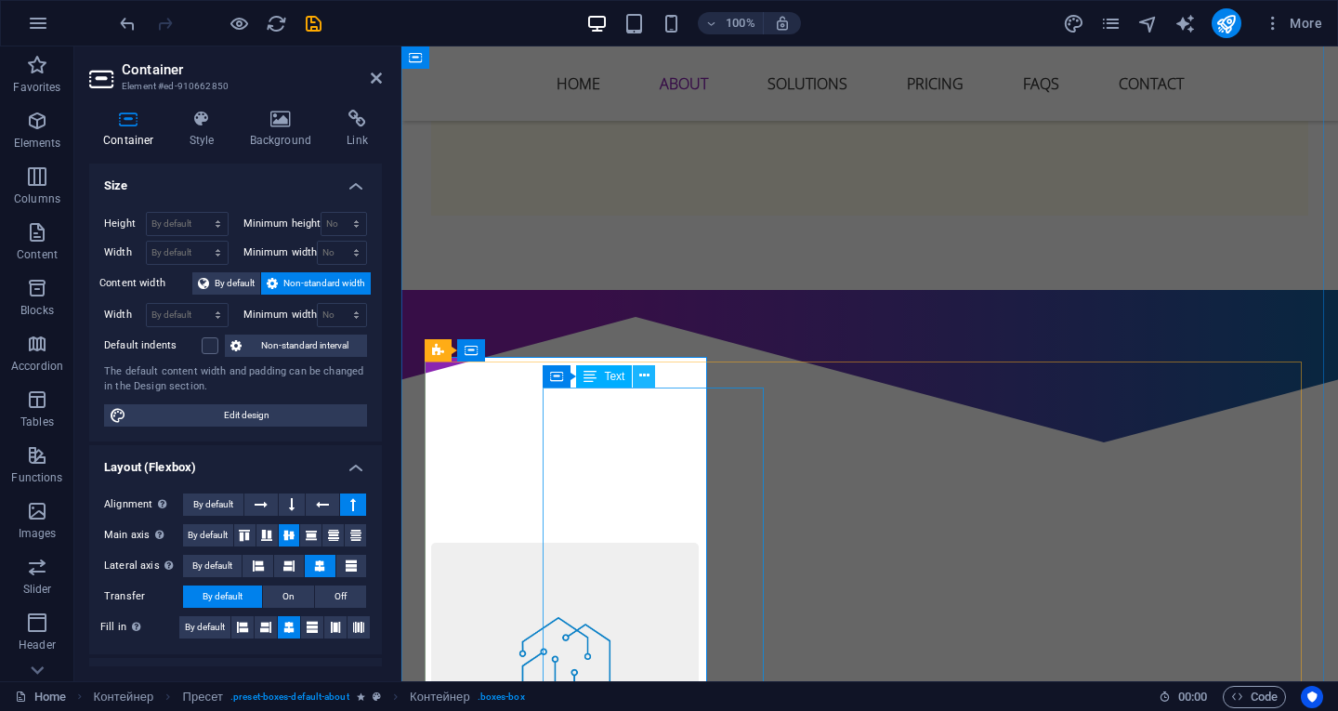
click at [639, 375] on icon at bounding box center [644, 376] width 10 height 20
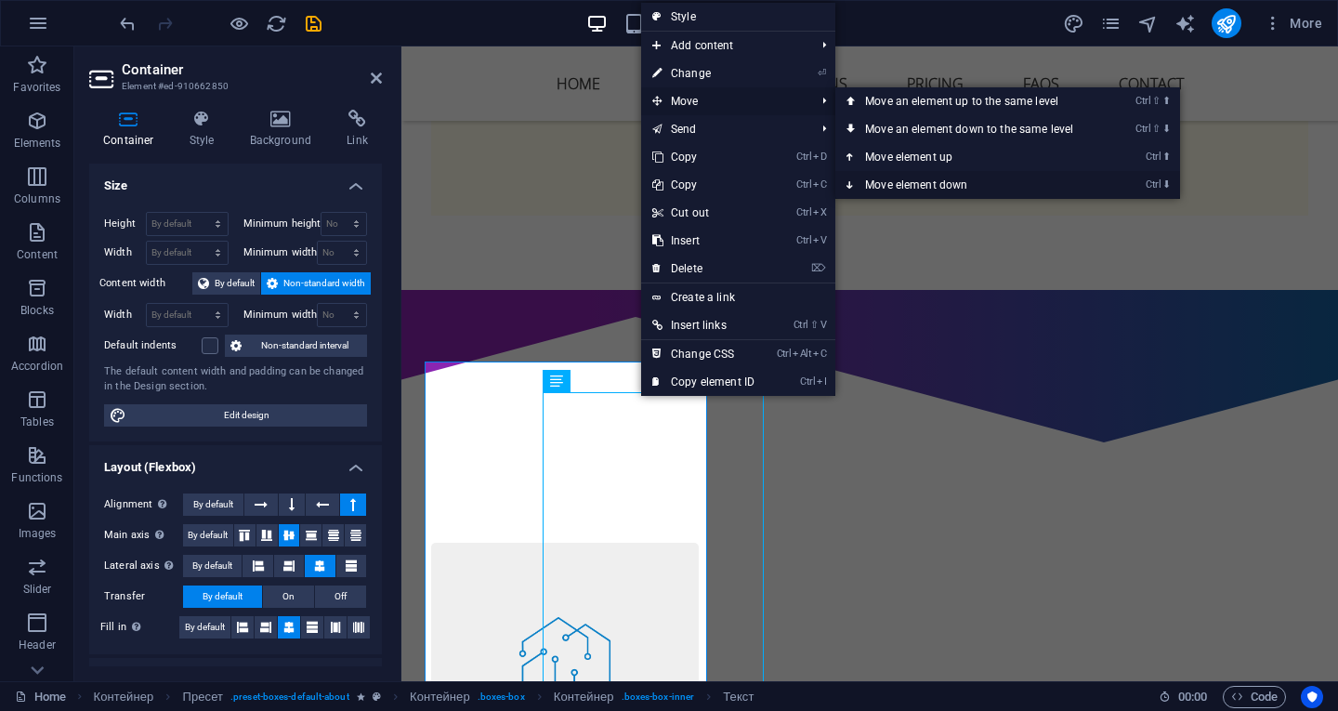
click at [885, 184] on font "Move element down" at bounding box center [916, 184] width 102 height 13
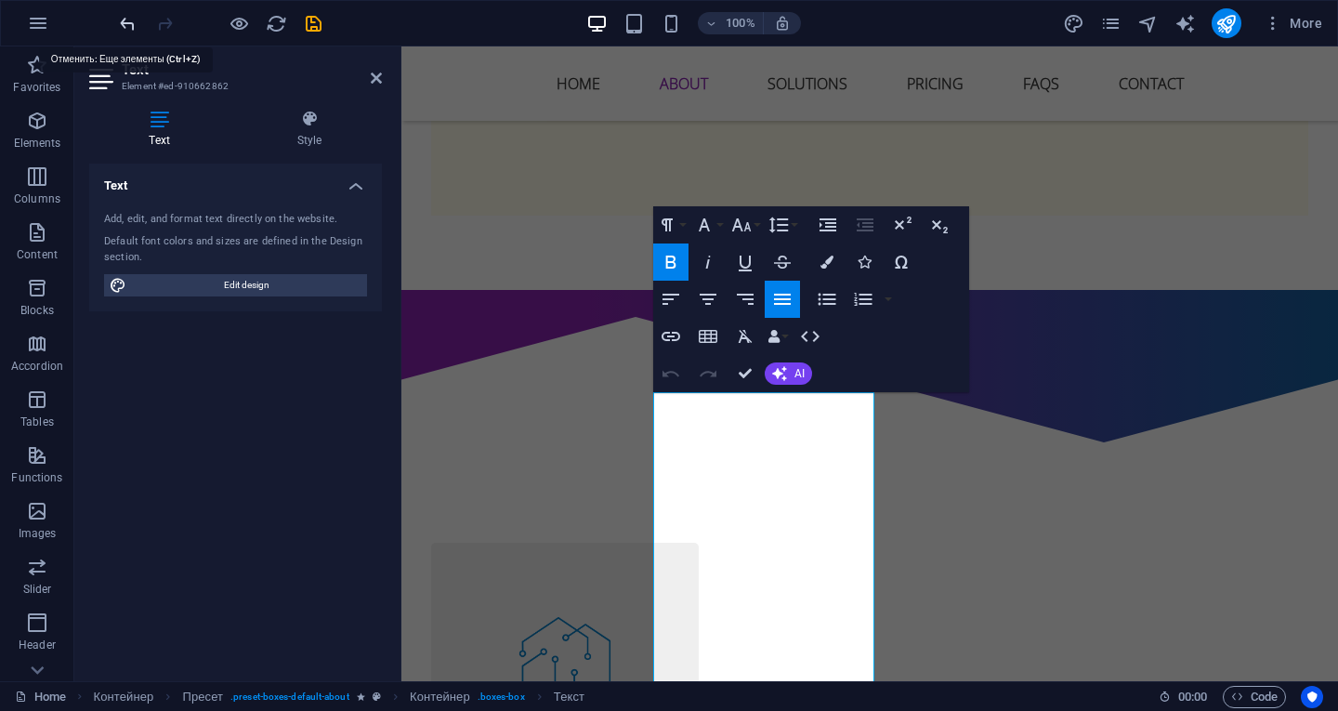
click at [134, 22] on icon "undo" at bounding box center [127, 23] width 21 height 21
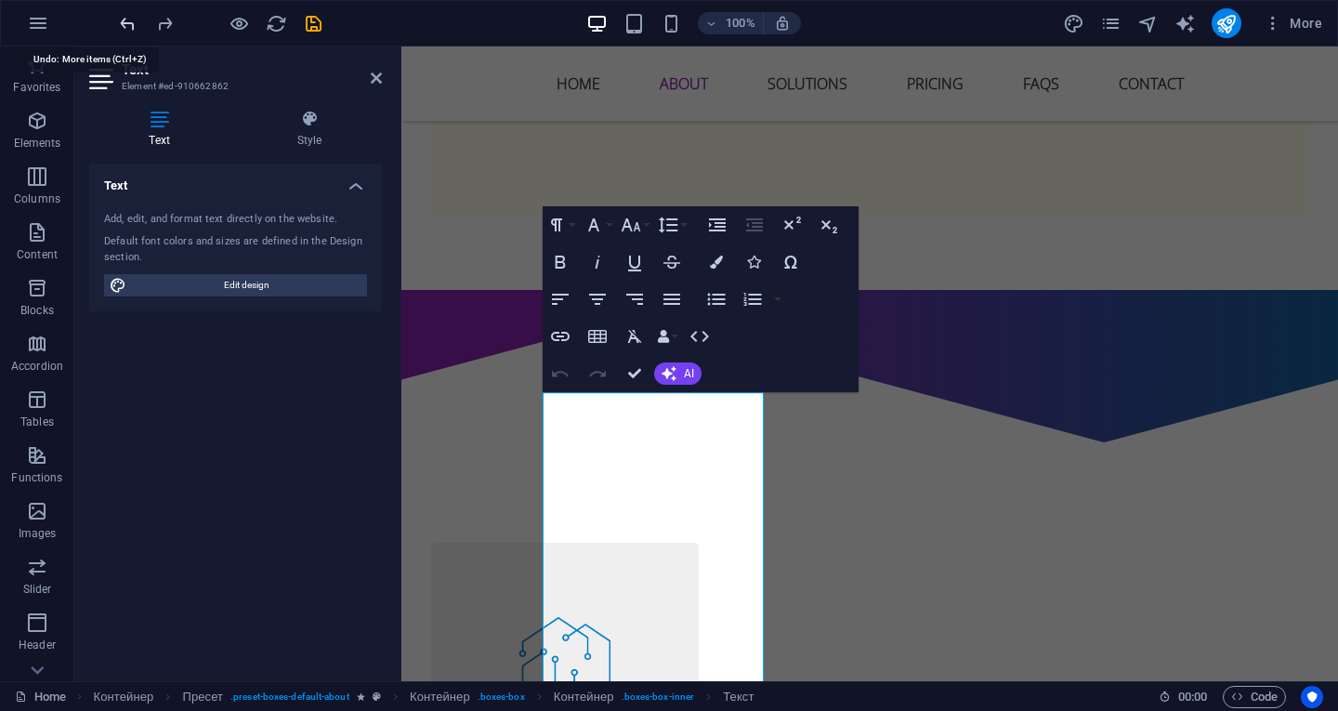
click at [134, 22] on icon "undo" at bounding box center [127, 23] width 21 height 21
click at [125, 22] on icon "undo" at bounding box center [127, 23] width 21 height 21
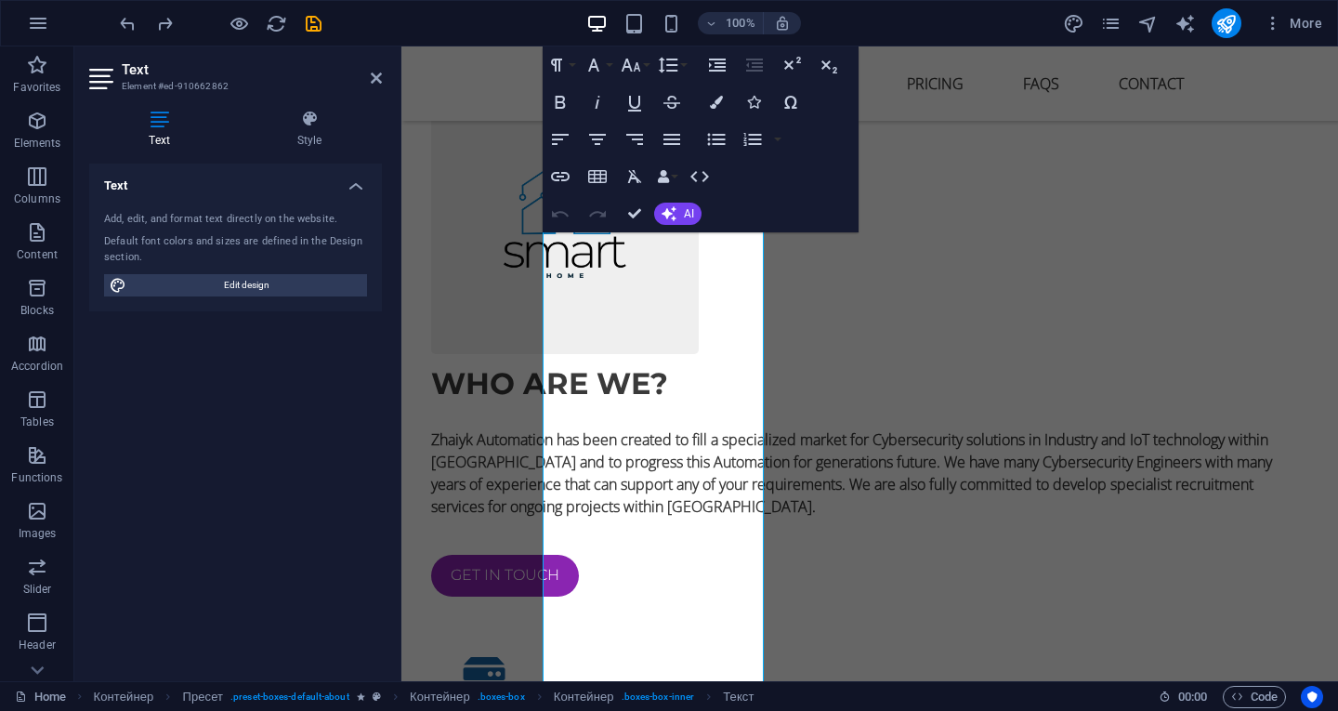
scroll to position [1759, 0]
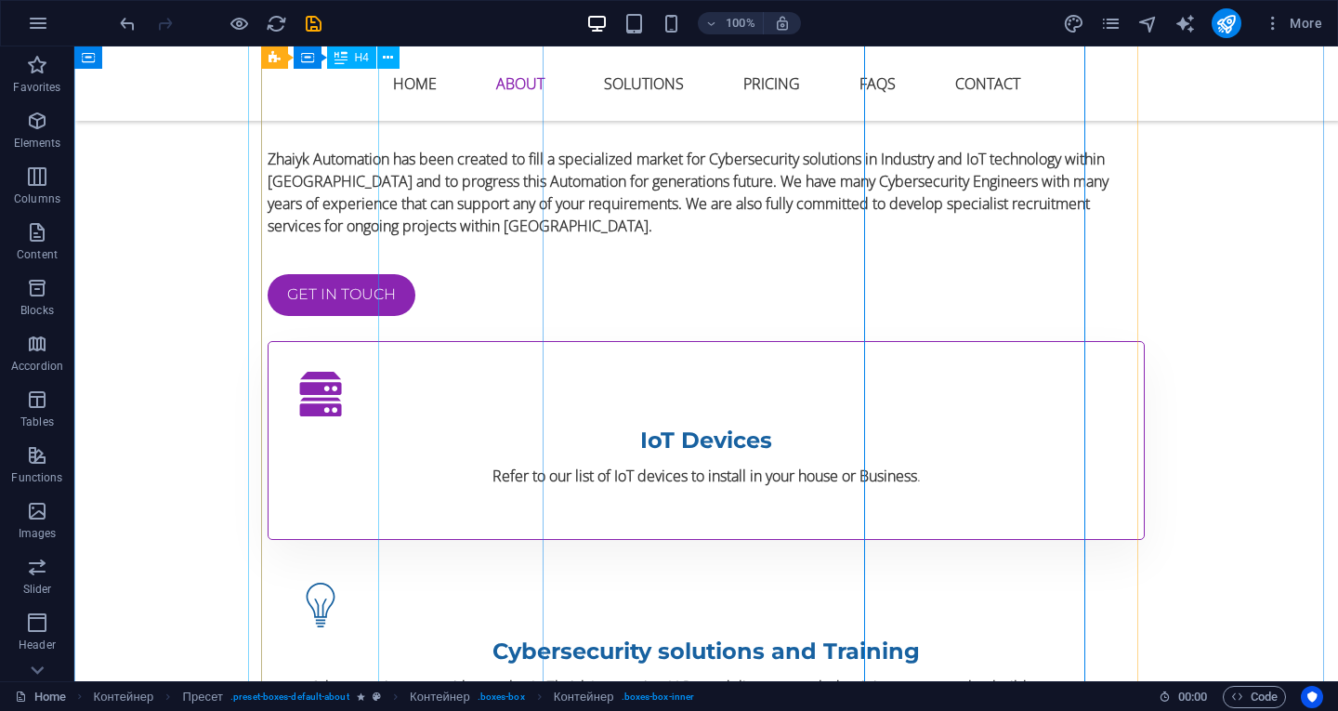
scroll to position [1666, 0]
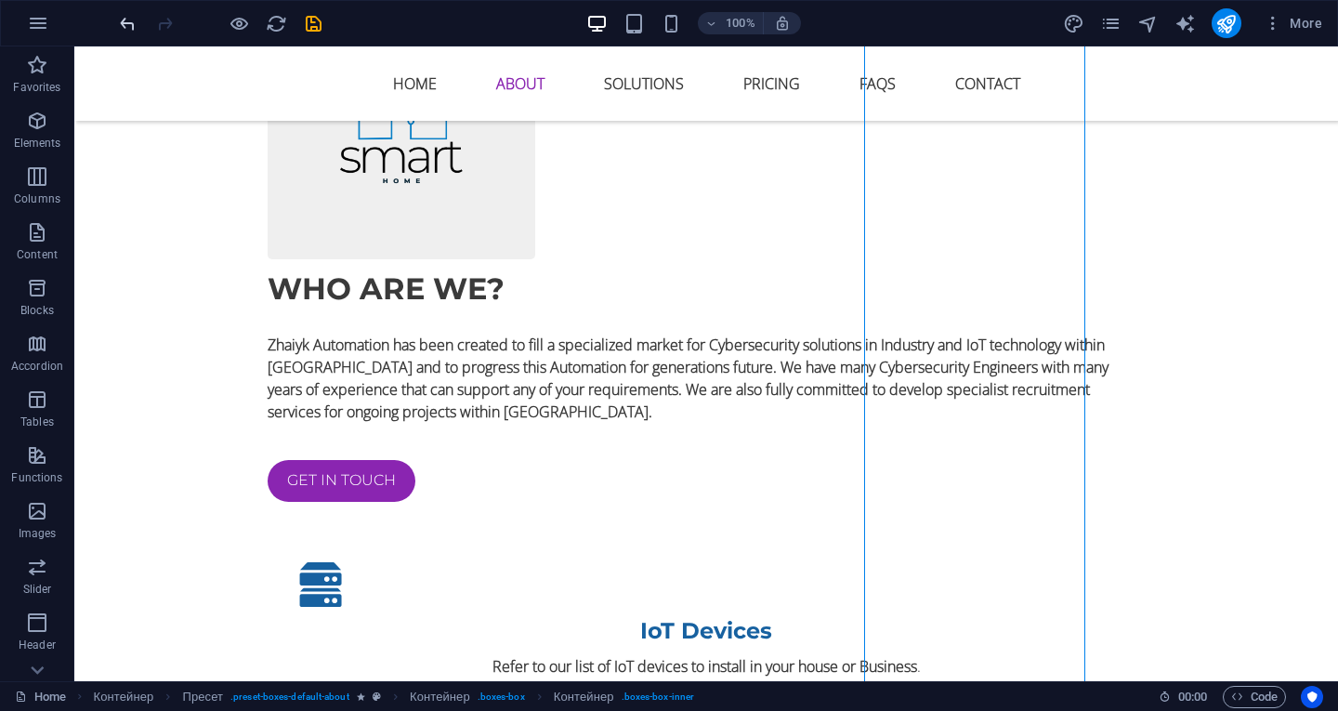
click at [138, 30] on div at bounding box center [220, 23] width 208 height 30
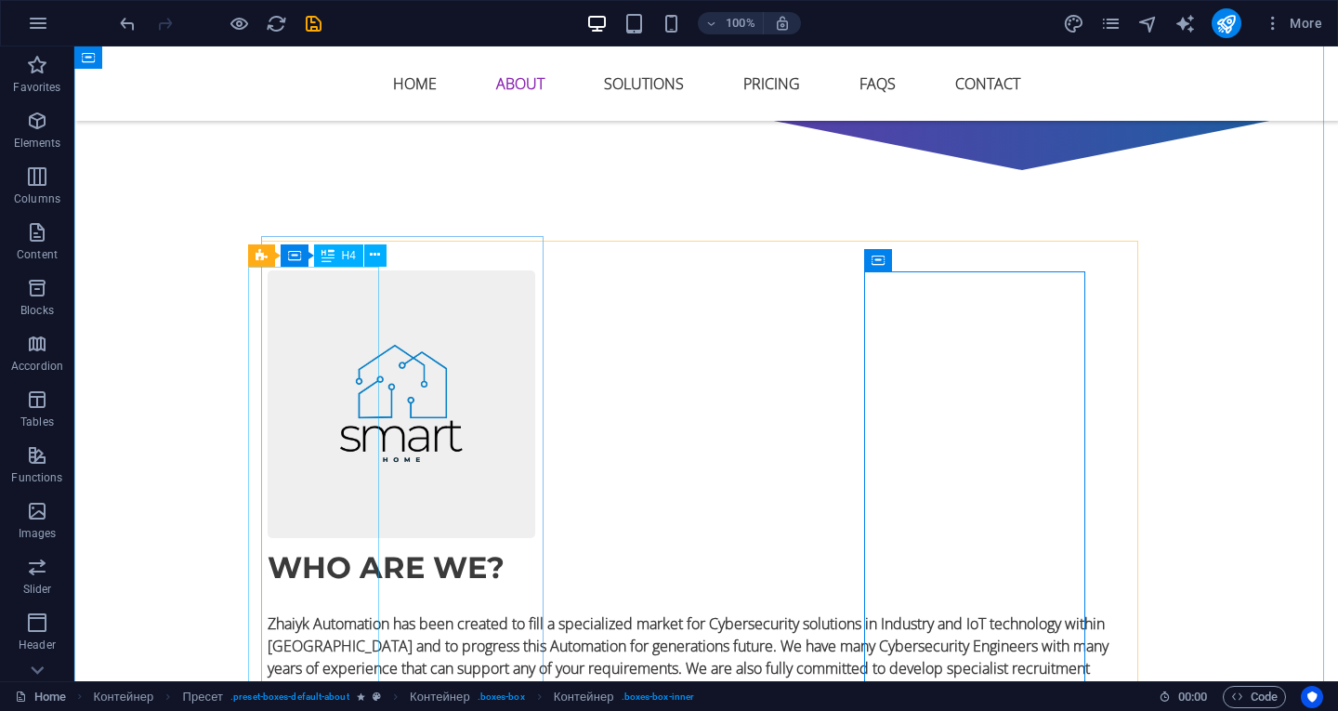
scroll to position [1202, 0]
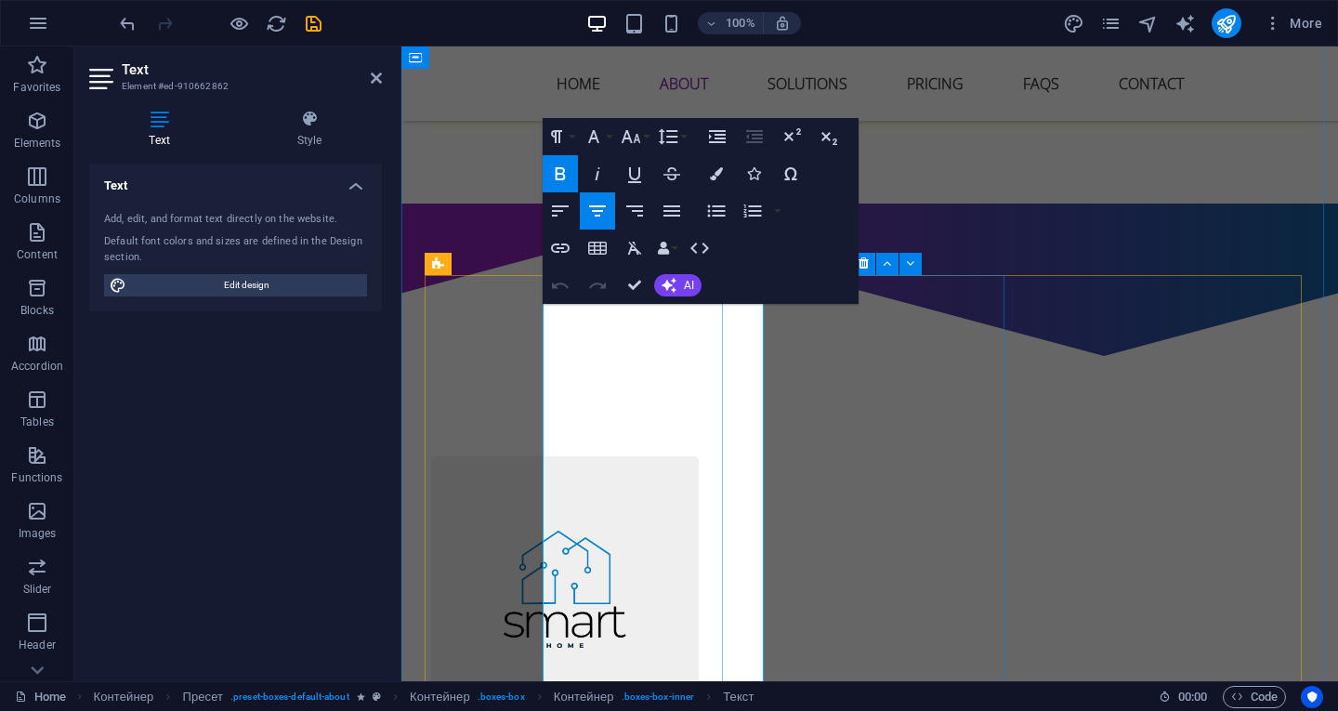
drag, startPoint x: 541, startPoint y: 311, endPoint x: 729, endPoint y: 404, distance: 209.5
copy p "Refer to our list of IoT devices to install in your house or Business ."
click at [466, 263] on icon at bounding box center [471, 264] width 13 height 22
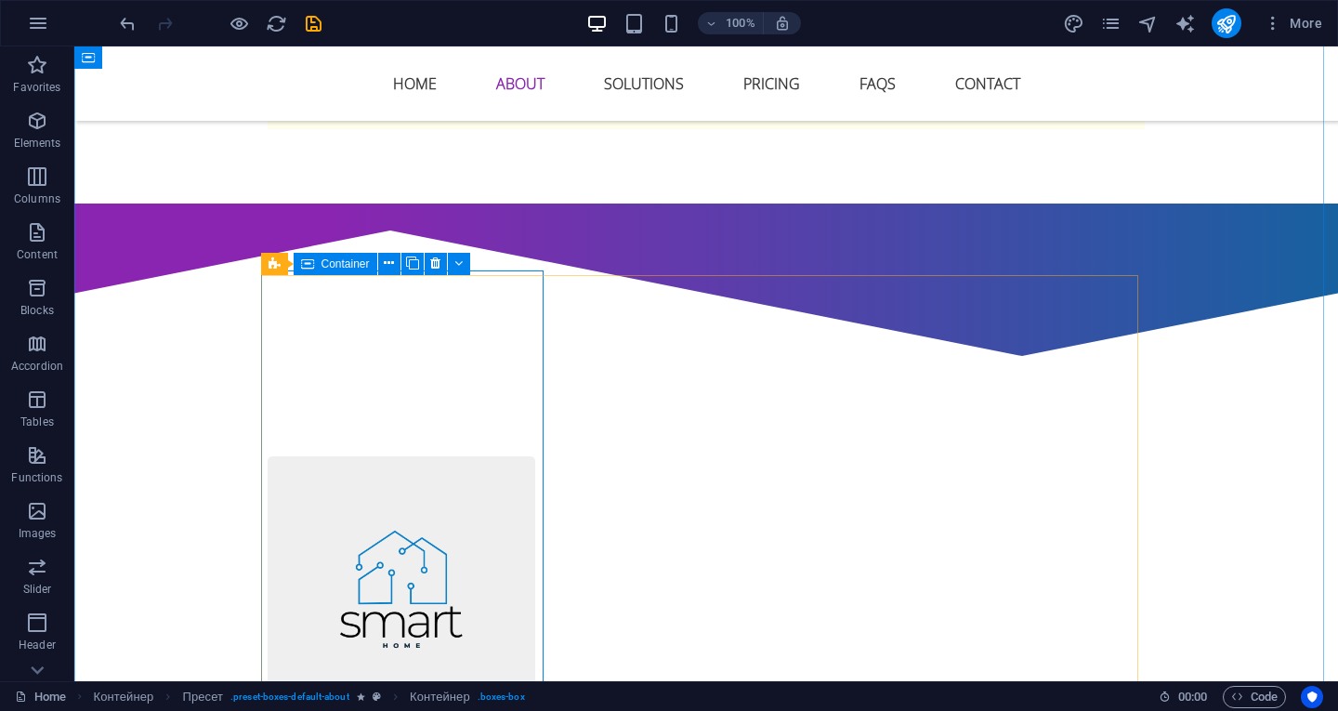
click at [323, 264] on font "Container" at bounding box center [346, 263] width 48 height 13
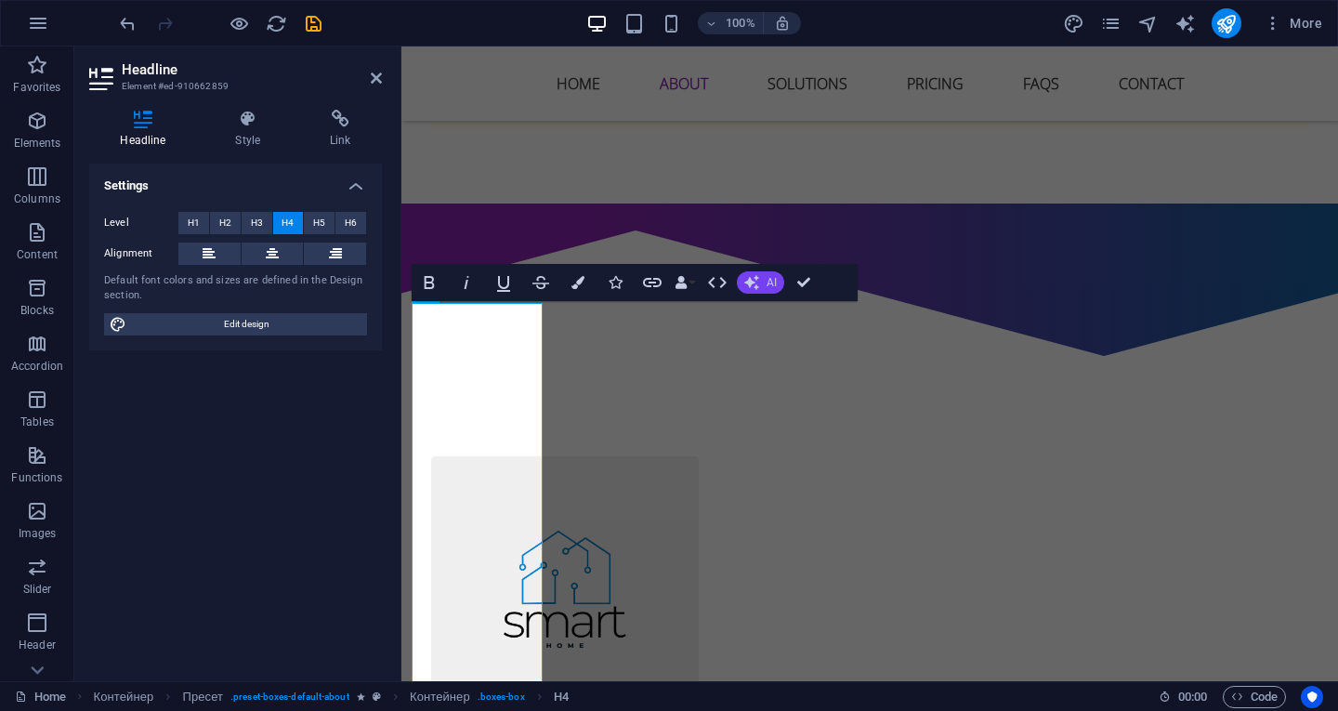
click at [769, 285] on font "AI" at bounding box center [772, 282] width 10 height 13
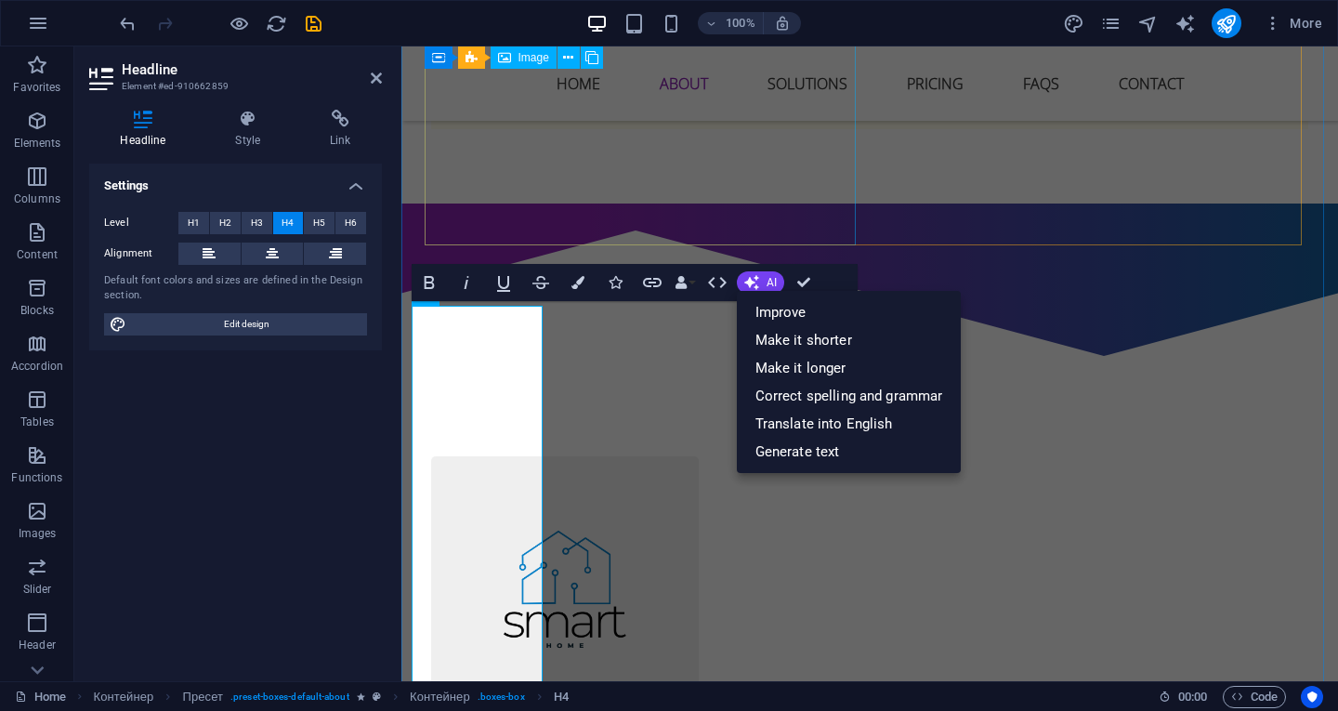
click at [699, 456] on figure at bounding box center [565, 590] width 268 height 268
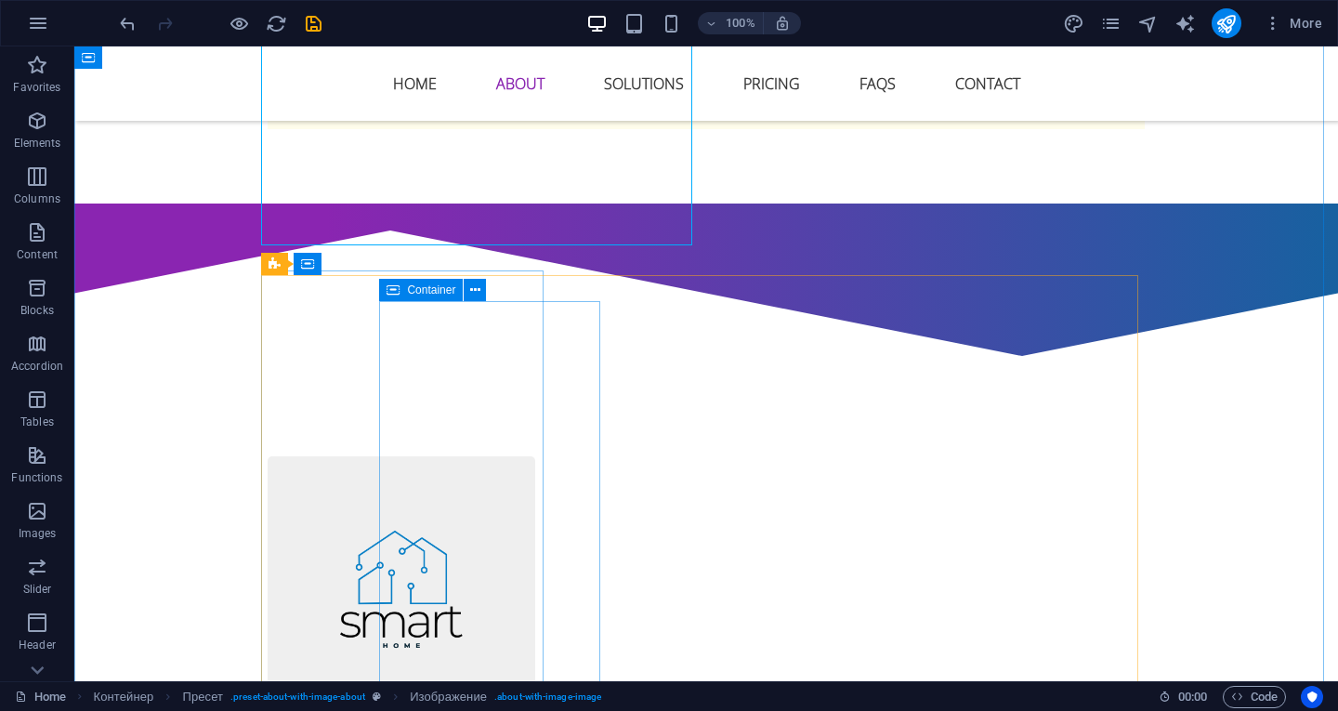
click at [394, 292] on icon at bounding box center [393, 290] width 13 height 22
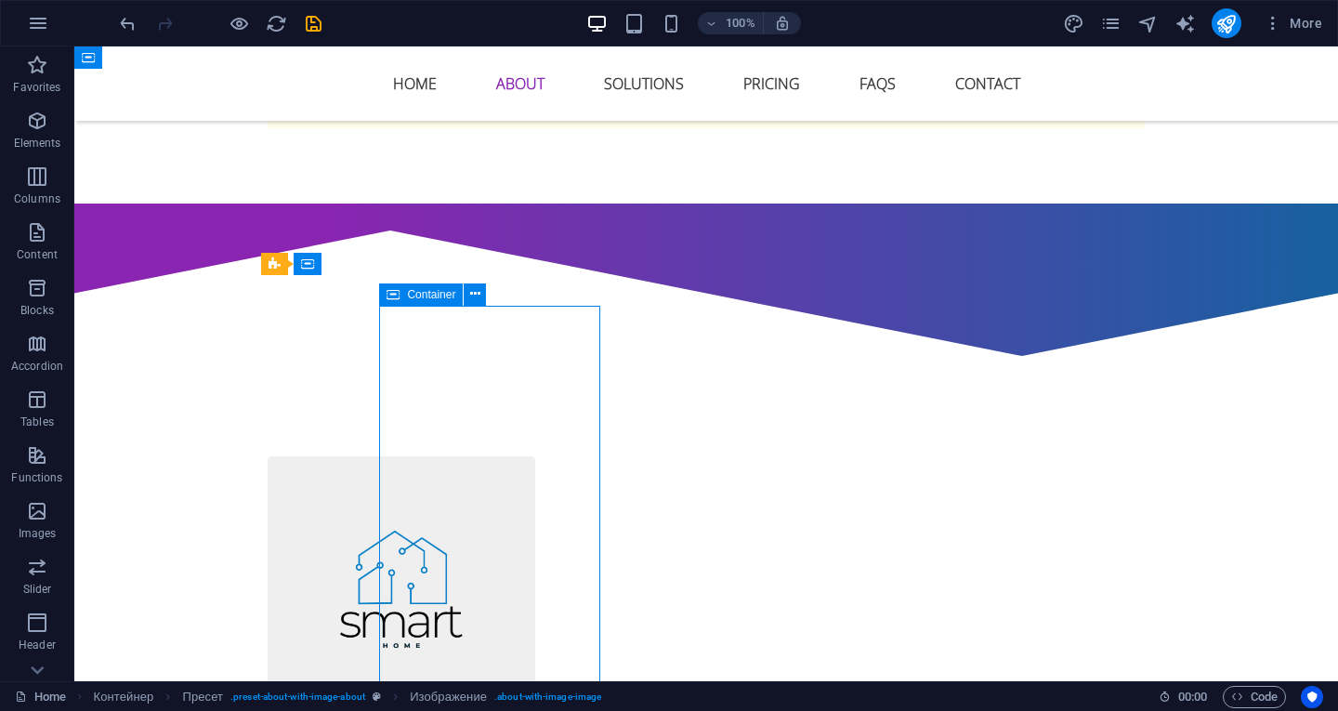
click at [394, 292] on icon at bounding box center [393, 294] width 13 height 22
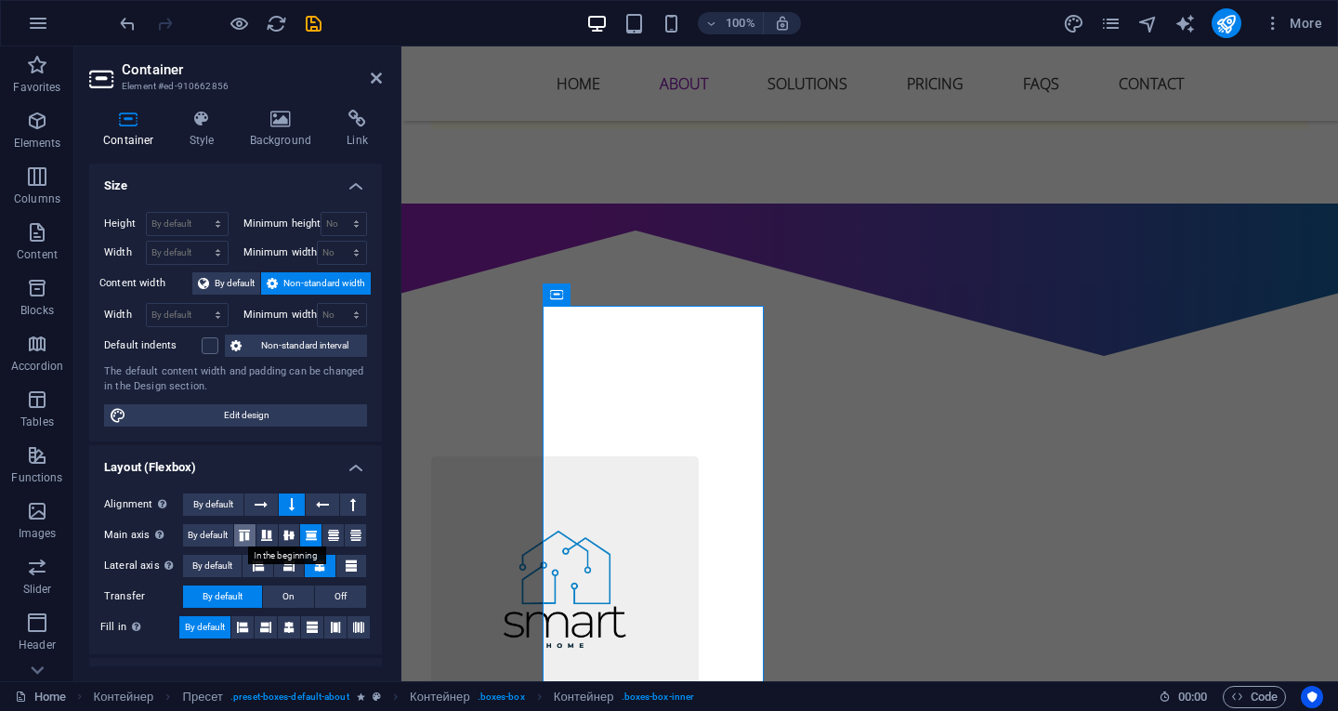
click at [245, 530] on icon at bounding box center [244, 535] width 22 height 11
click at [320, 500] on icon at bounding box center [322, 505] width 13 height 22
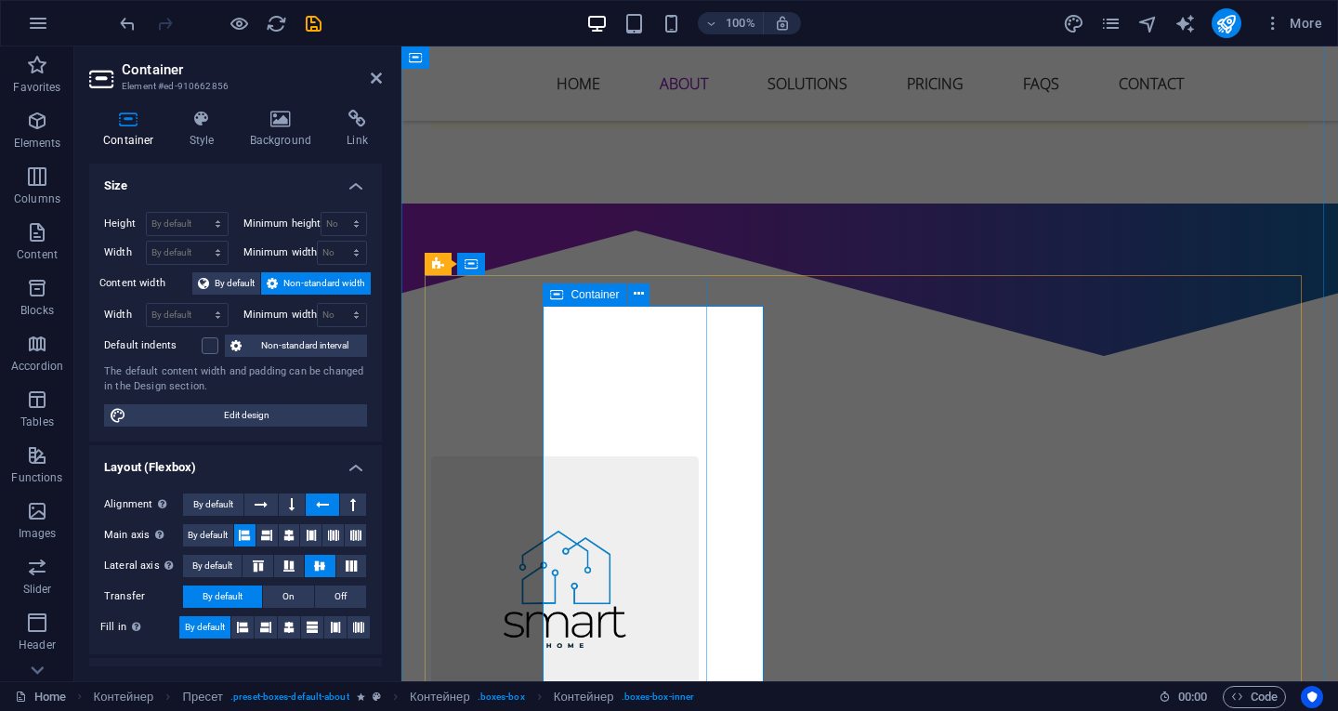
click at [311, 496] on button at bounding box center [322, 505] width 33 height 22
click at [351, 561] on icon at bounding box center [351, 565] width 22 height 11
click at [321, 563] on icon at bounding box center [320, 565] width 22 height 11
click at [258, 560] on icon at bounding box center [258, 565] width 22 height 11
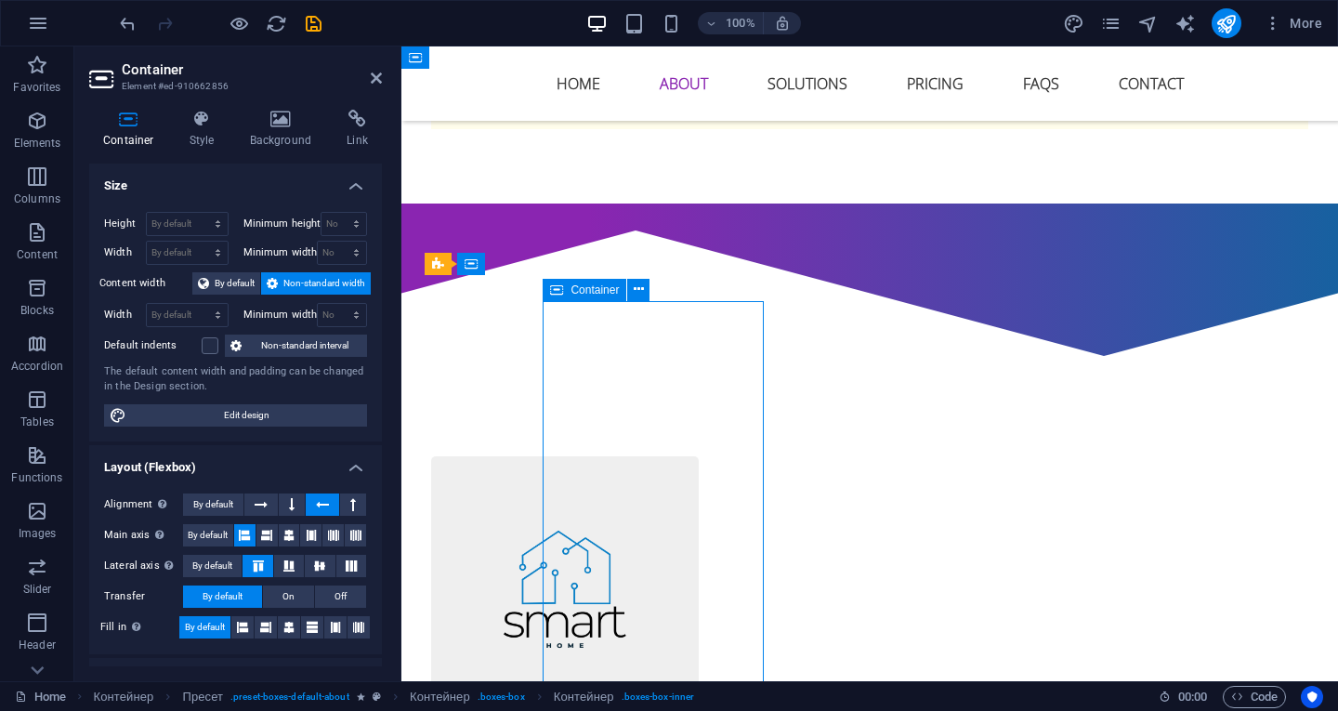
drag, startPoint x: 661, startPoint y: 441, endPoint x: 563, endPoint y: 454, distance: 98.6
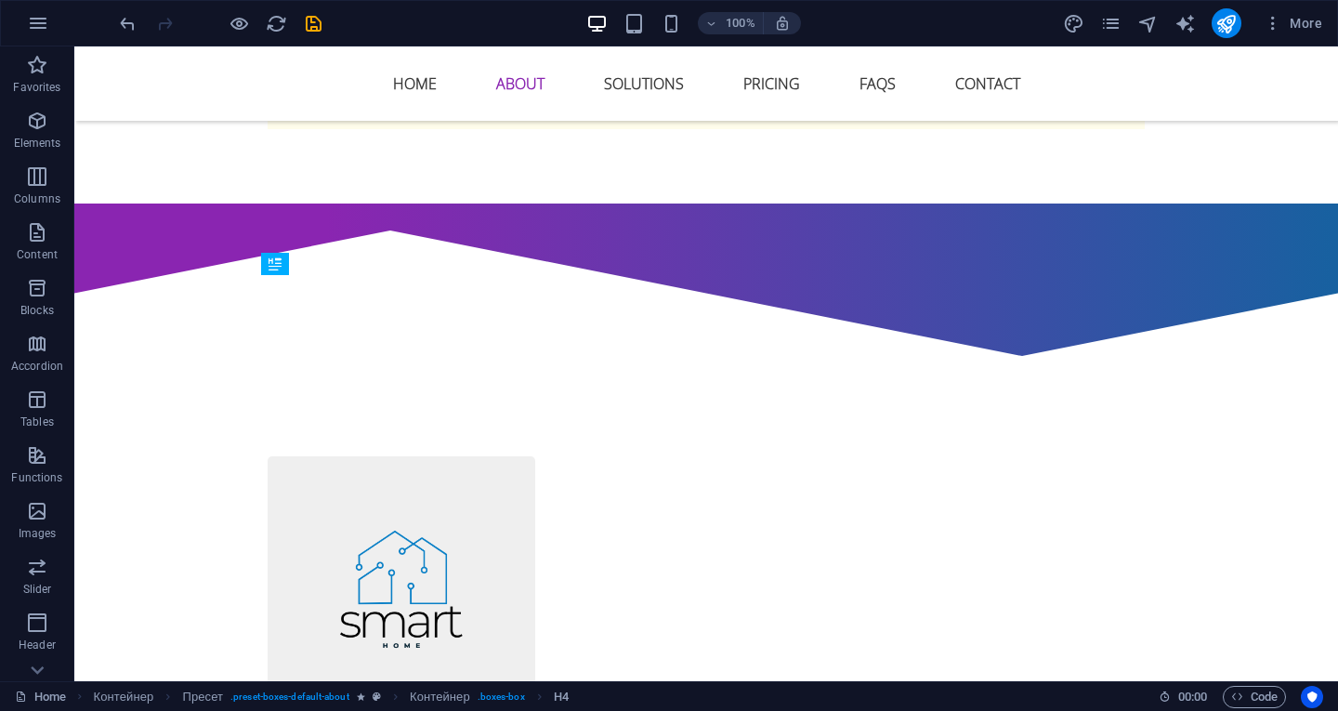
drag, startPoint x: 215, startPoint y: 454, endPoint x: 482, endPoint y: 460, distance: 267.7
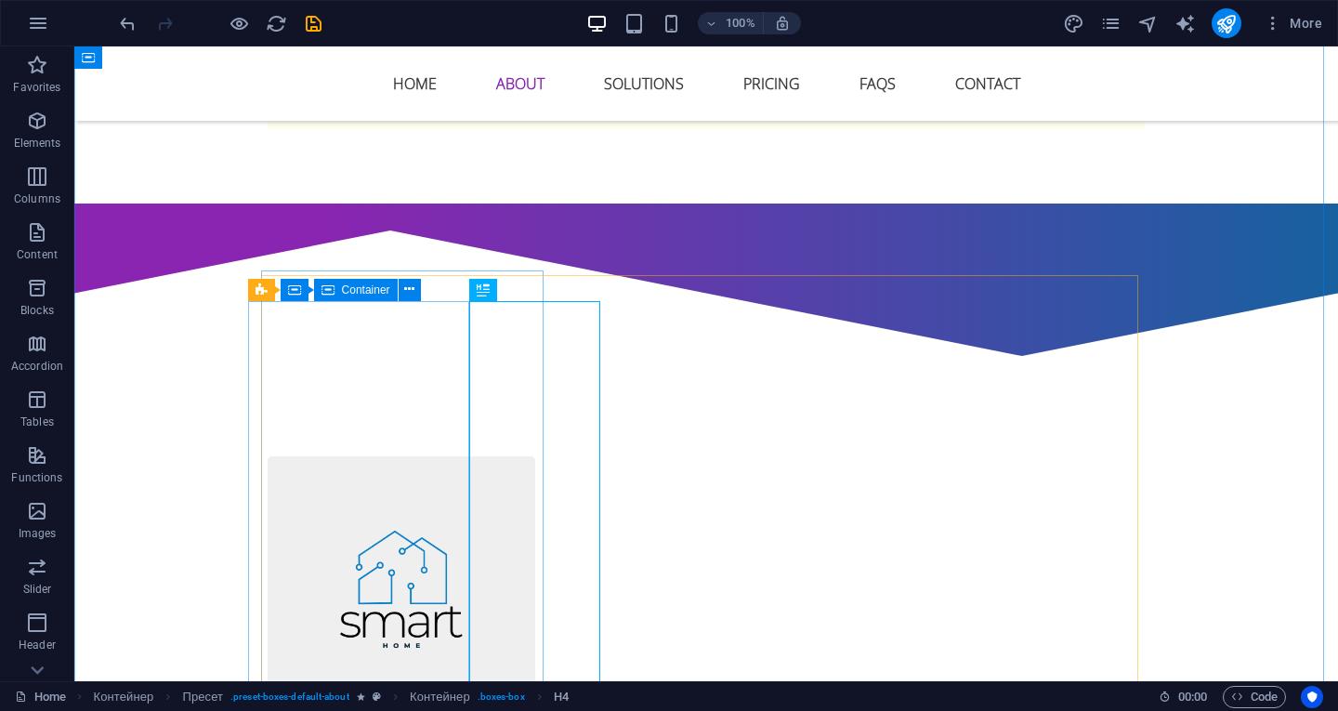
drag, startPoint x: 371, startPoint y: 389, endPoint x: 375, endPoint y: 452, distance: 63.3
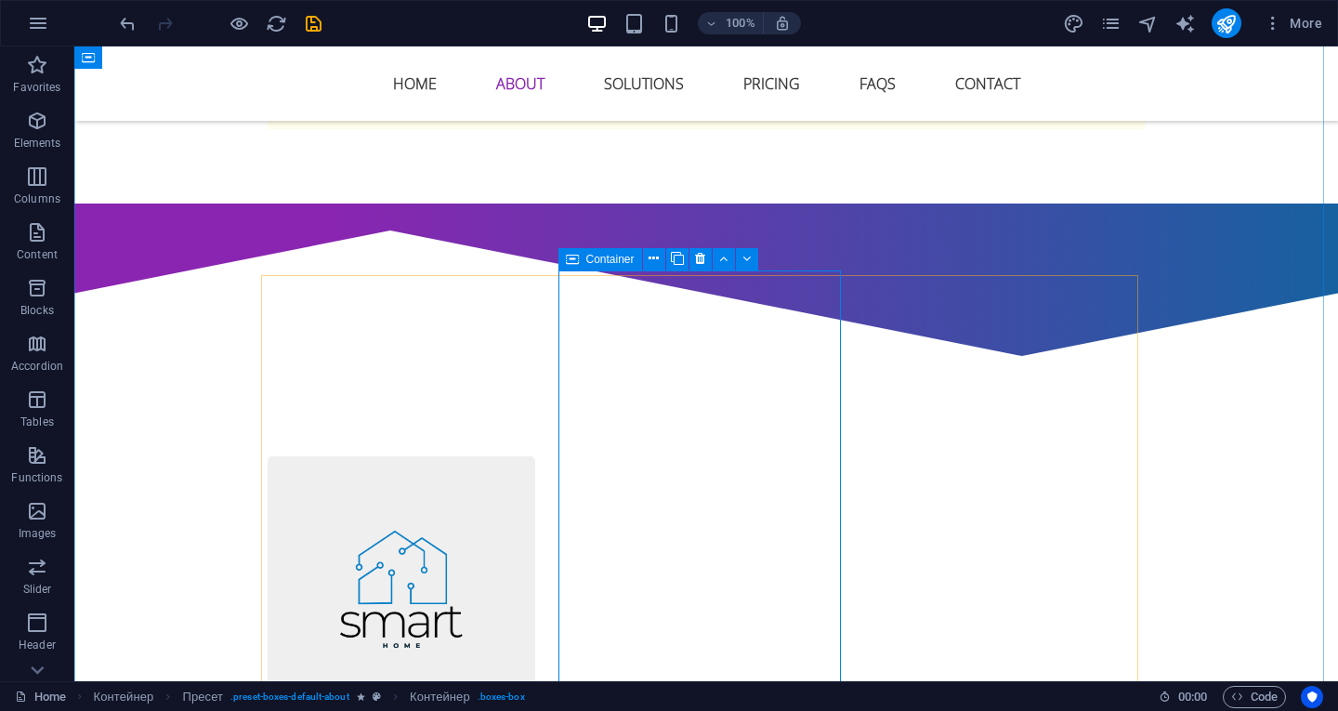
click at [588, 257] on font "Container" at bounding box center [610, 259] width 48 height 13
click at [574, 261] on icon at bounding box center [572, 264] width 13 height 22
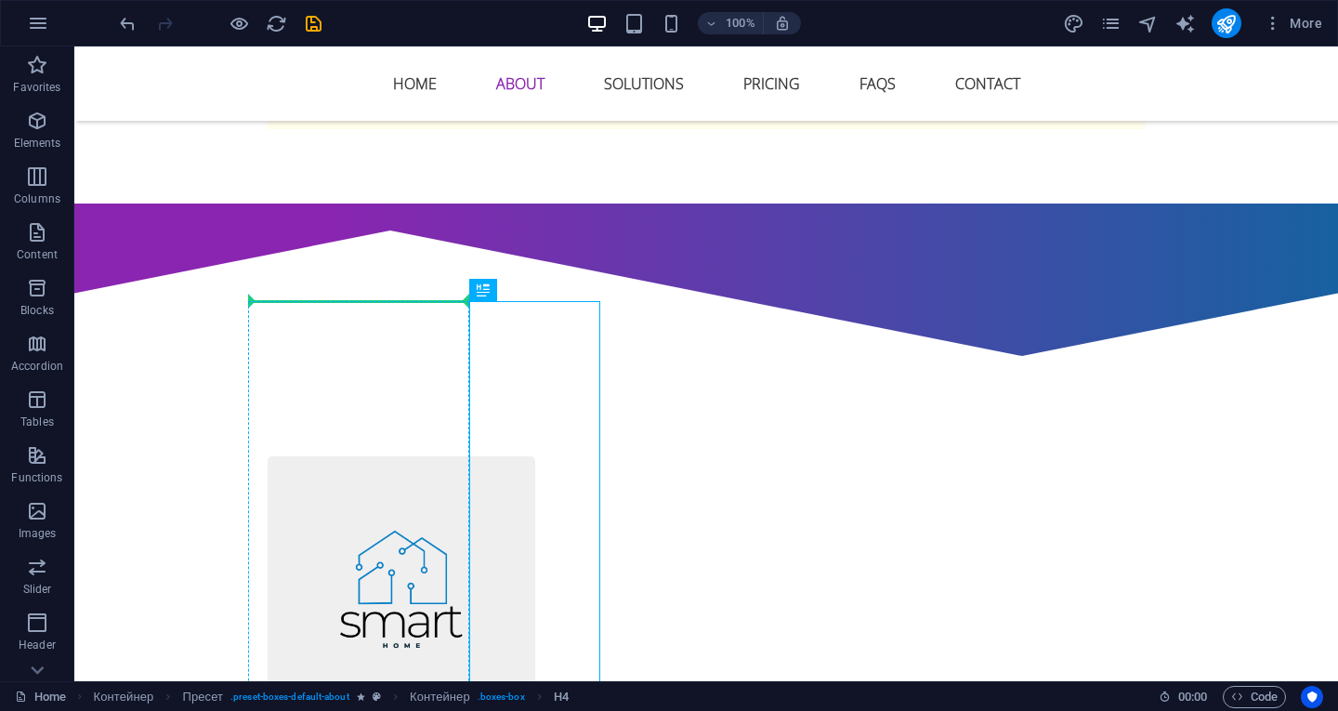
drag, startPoint x: 320, startPoint y: 333, endPoint x: 450, endPoint y: 342, distance: 130.5
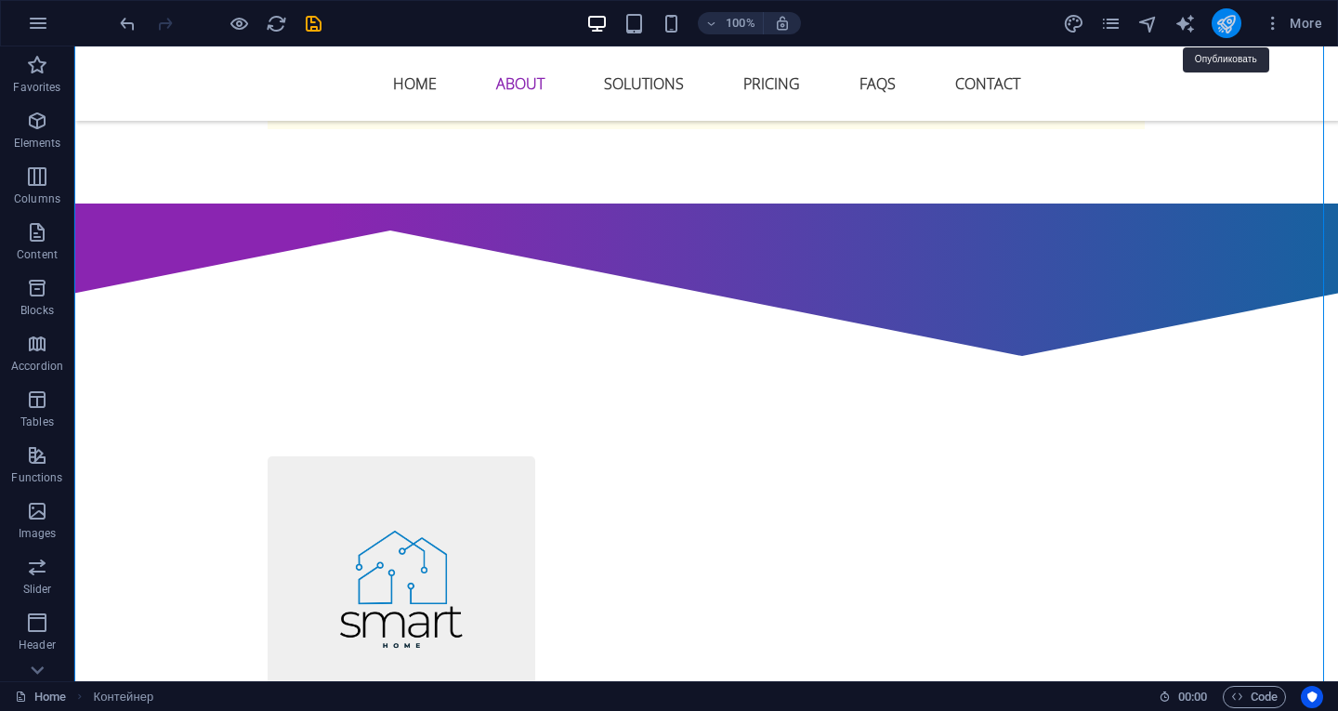
click at [1223, 26] on icon "publish" at bounding box center [1226, 23] width 21 height 21
checkbox input "false"
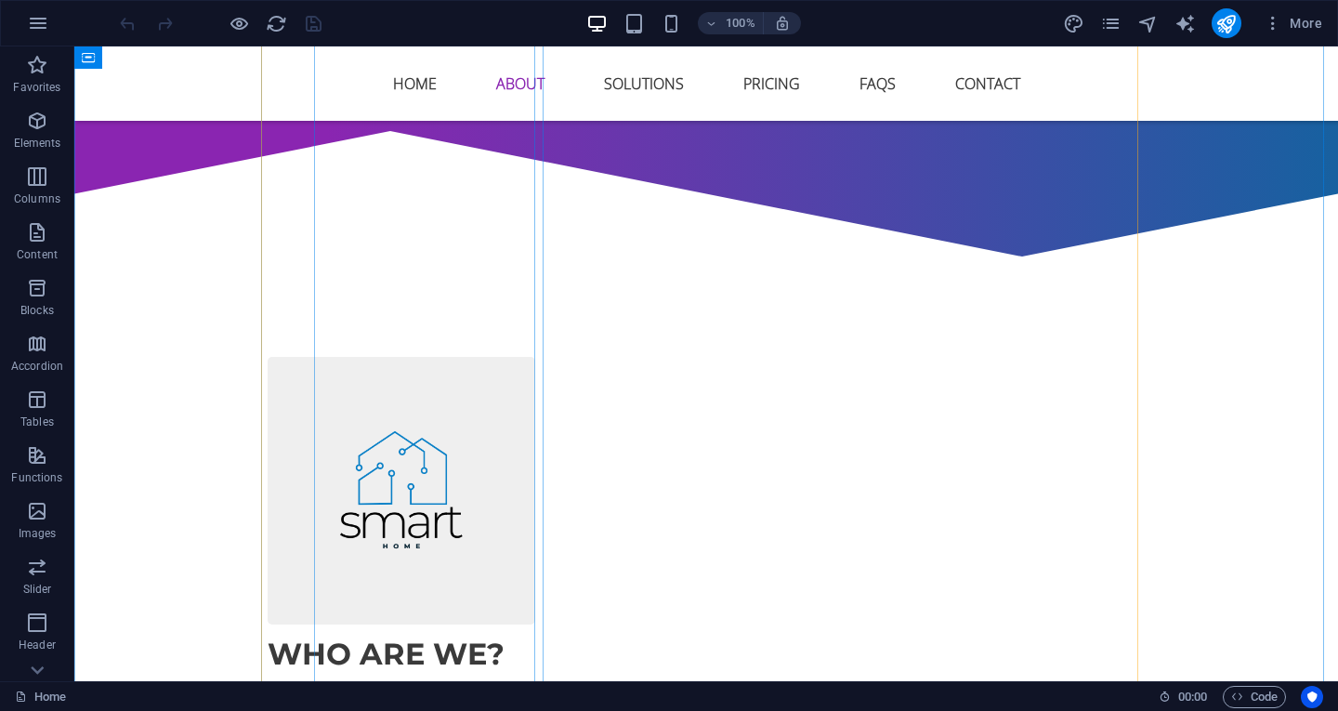
scroll to position [1580, 0]
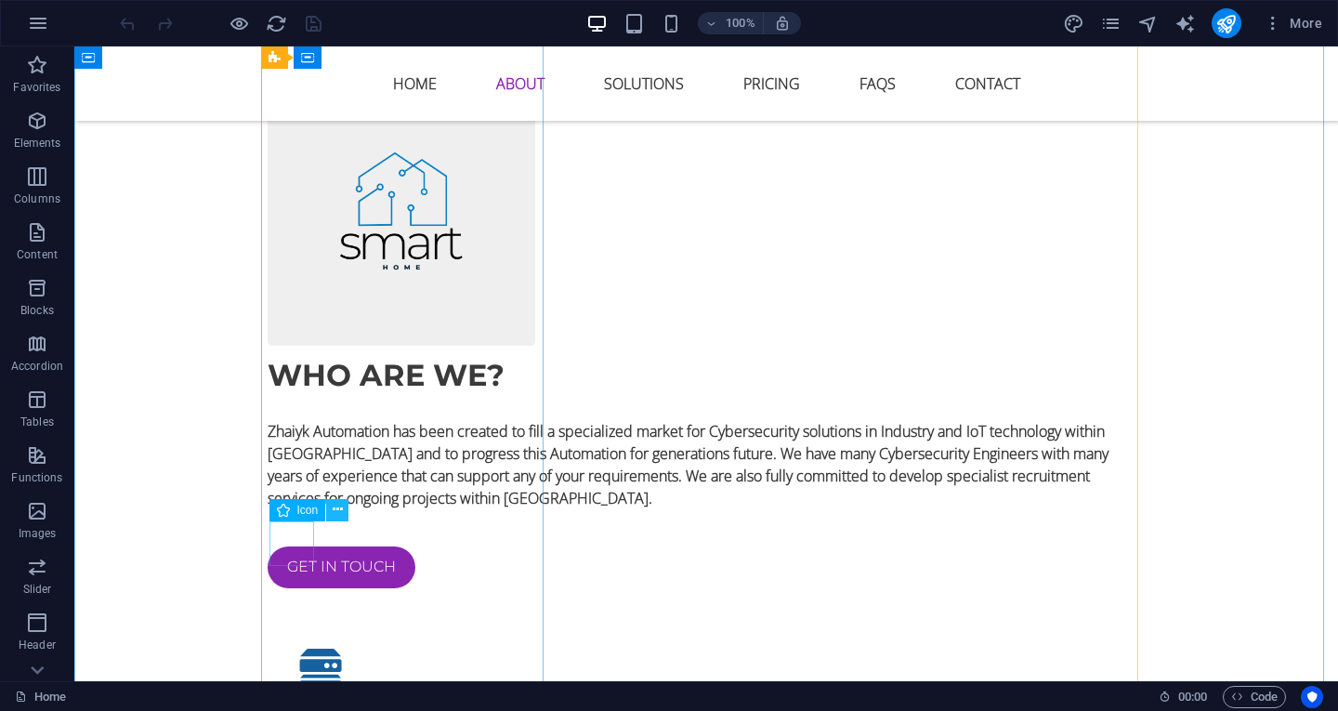
click at [334, 504] on icon at bounding box center [338, 510] width 10 height 20
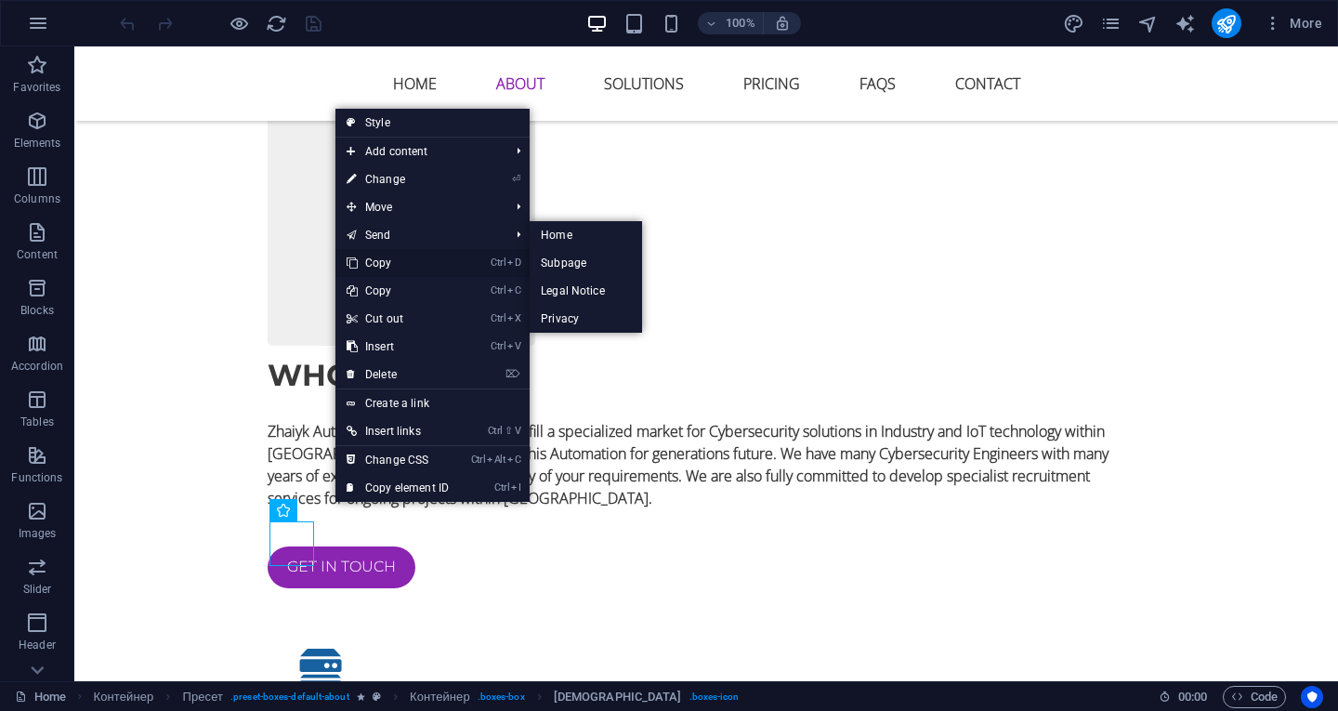
click at [386, 264] on font "Copy" at bounding box center [378, 263] width 27 height 13
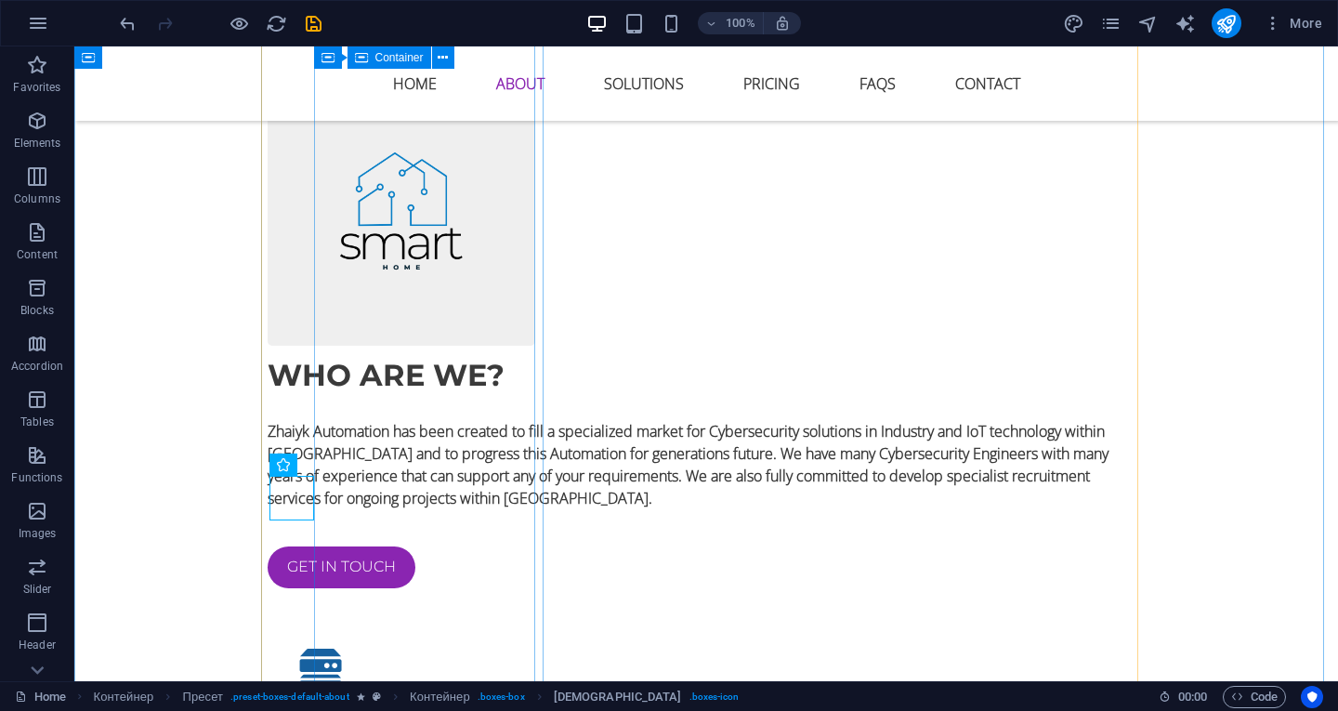
scroll to position [1602, 0]
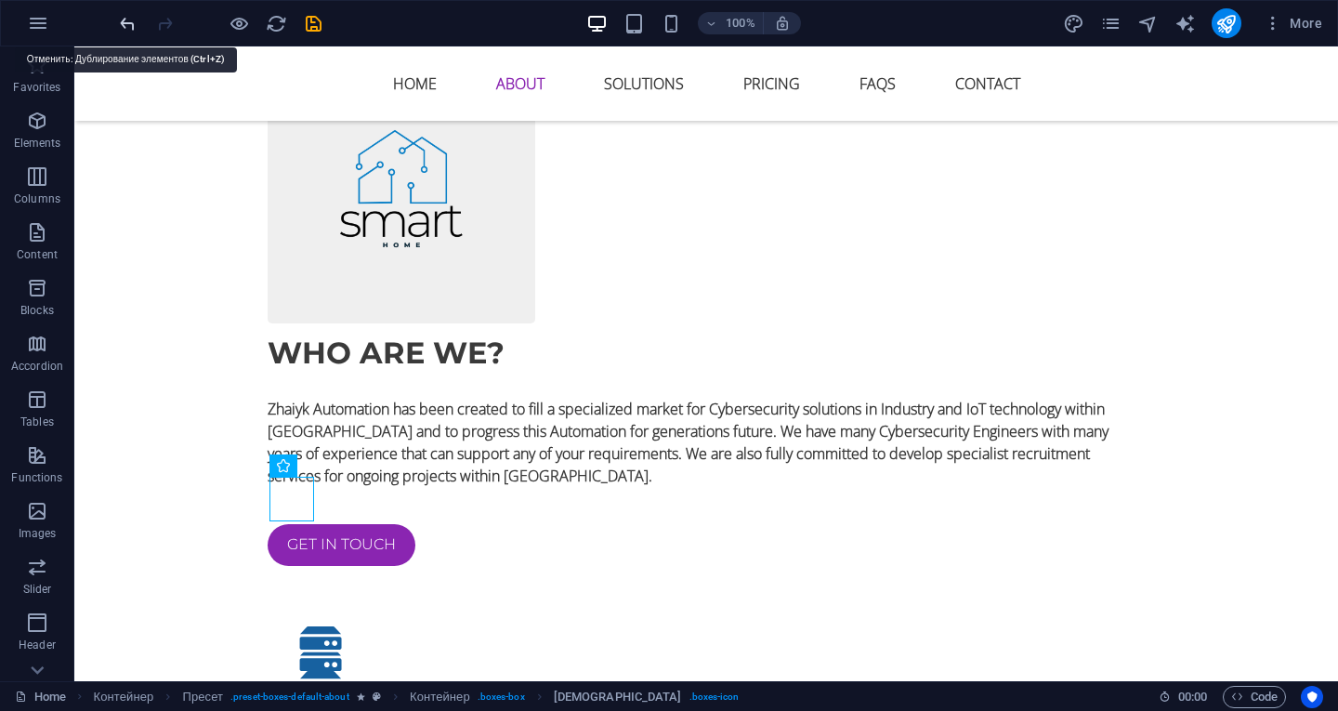
click at [134, 20] on icon "undo" at bounding box center [127, 23] width 21 height 21
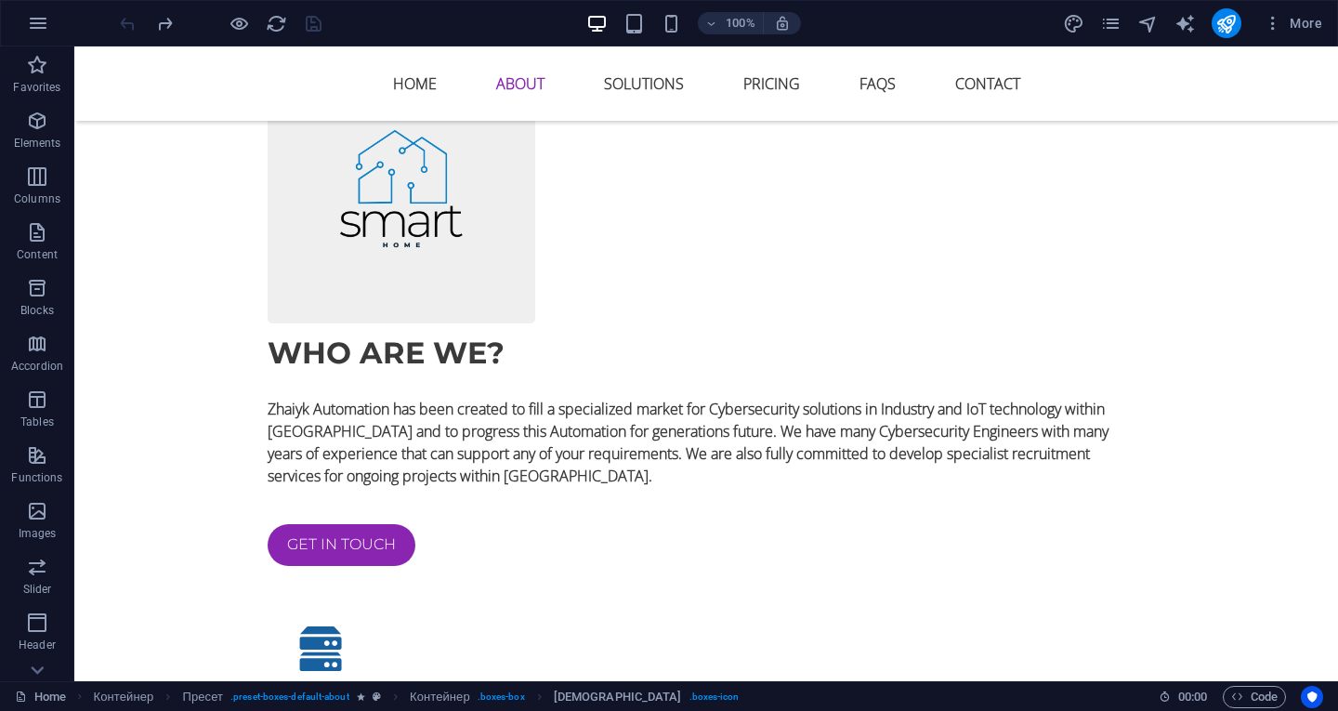
scroll to position [1580, 0]
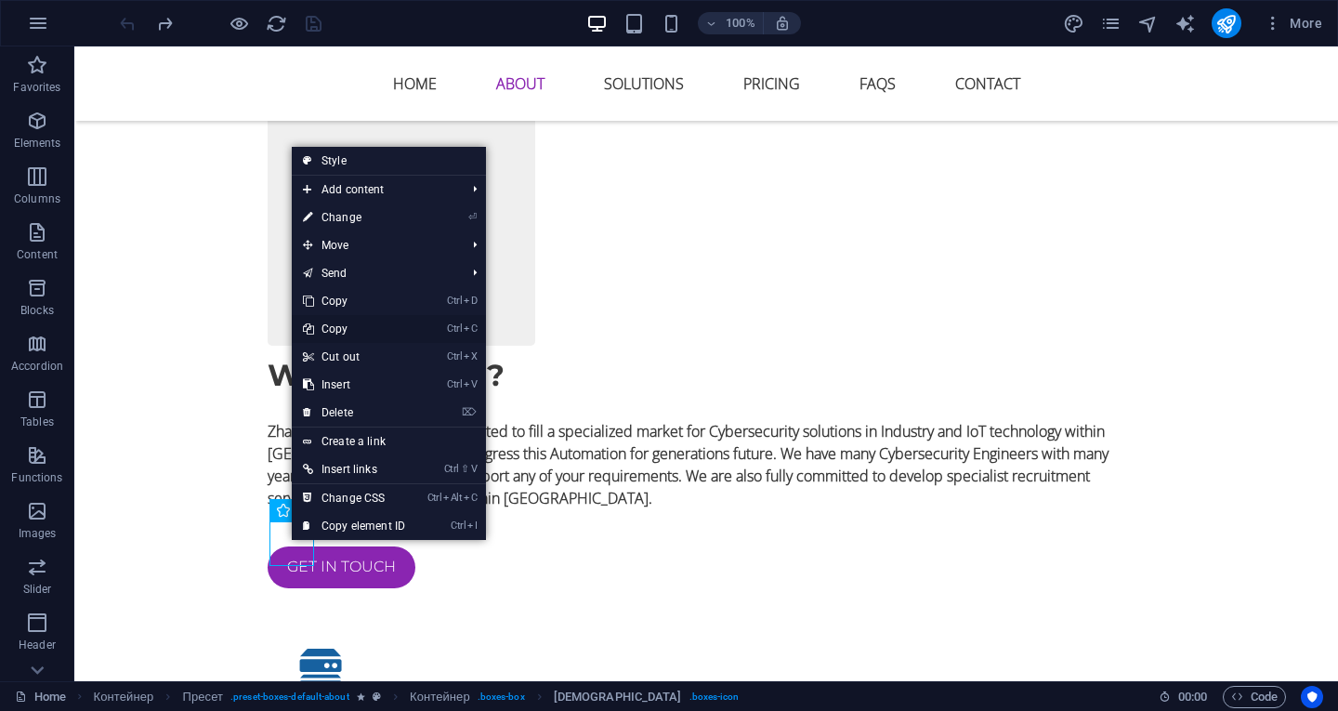
click at [339, 322] on link "Ctrl C Copy" at bounding box center [354, 329] width 125 height 28
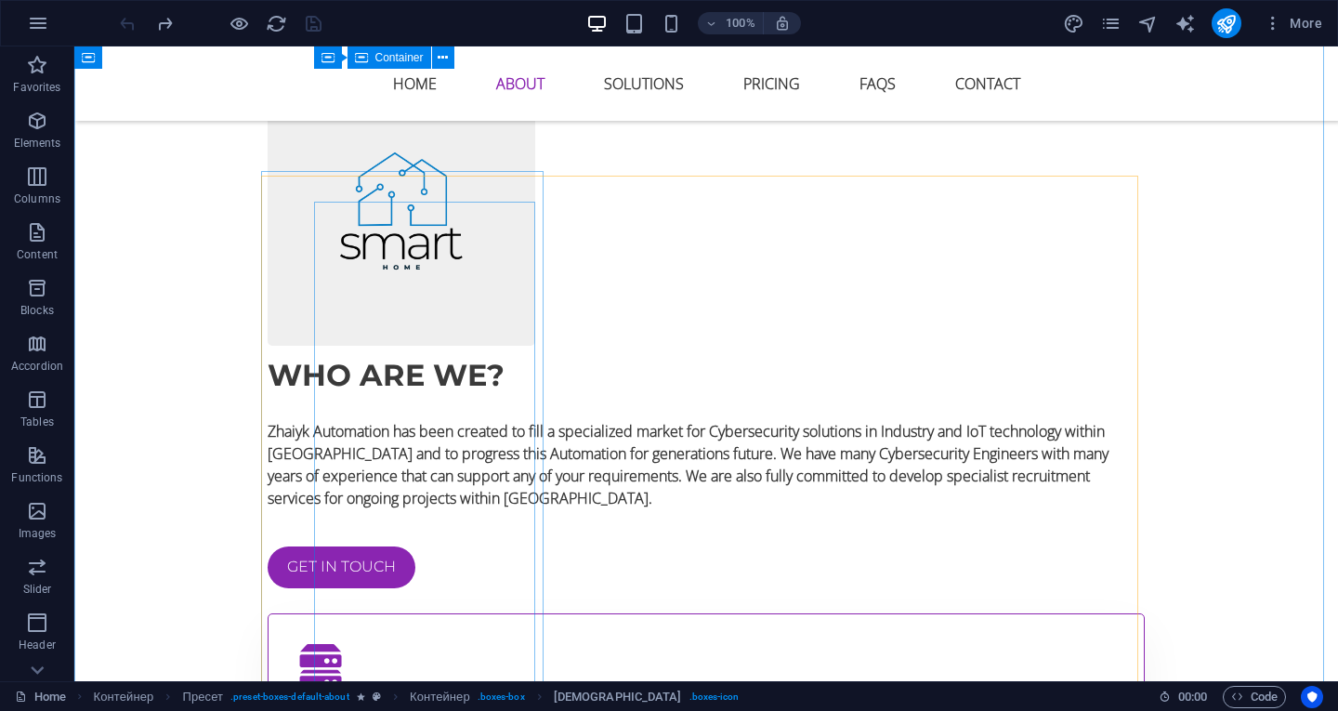
scroll to position [1301, 0]
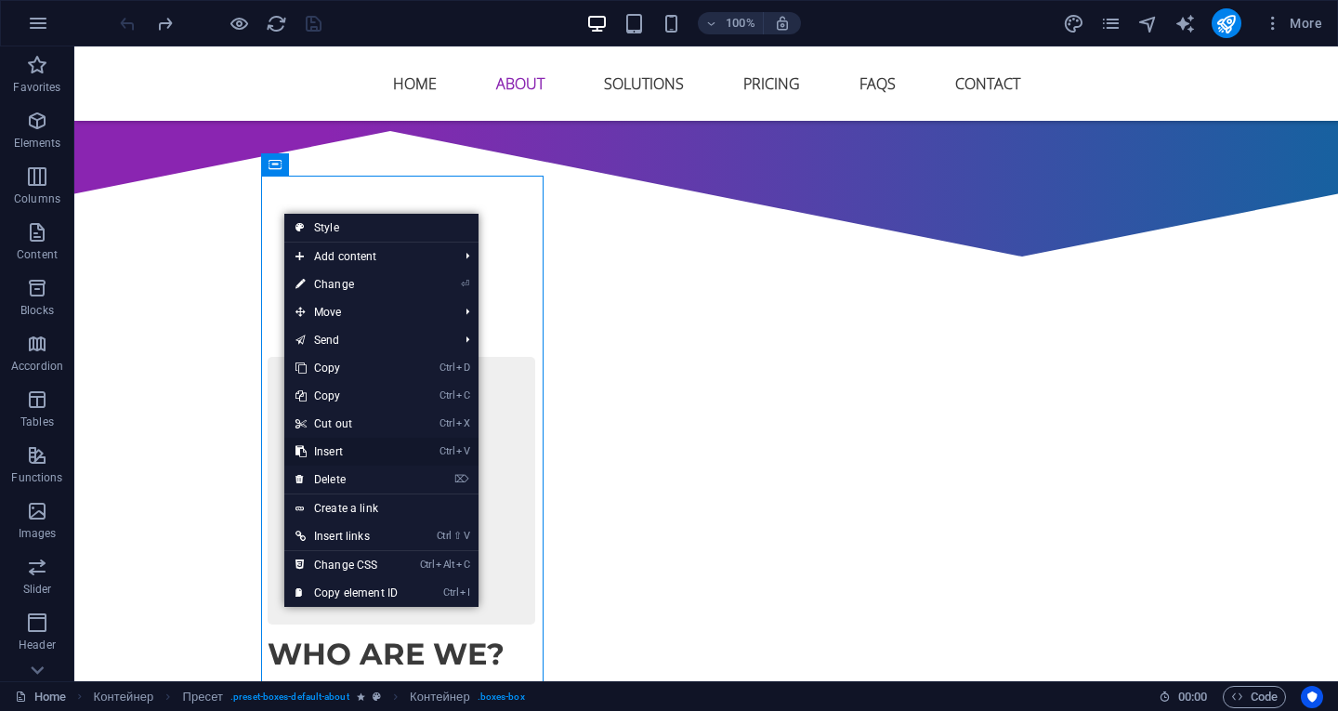
click at [341, 446] on font "Insert" at bounding box center [328, 451] width 29 height 13
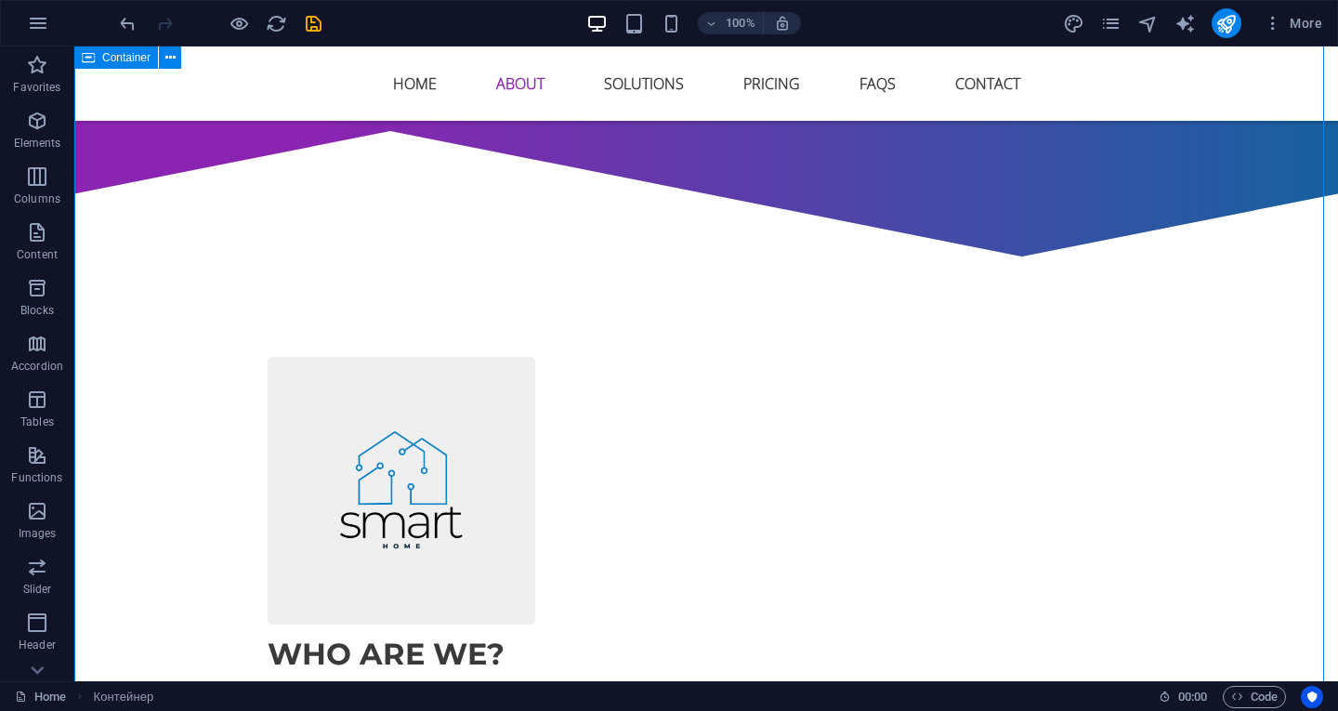
scroll to position [1394, 0]
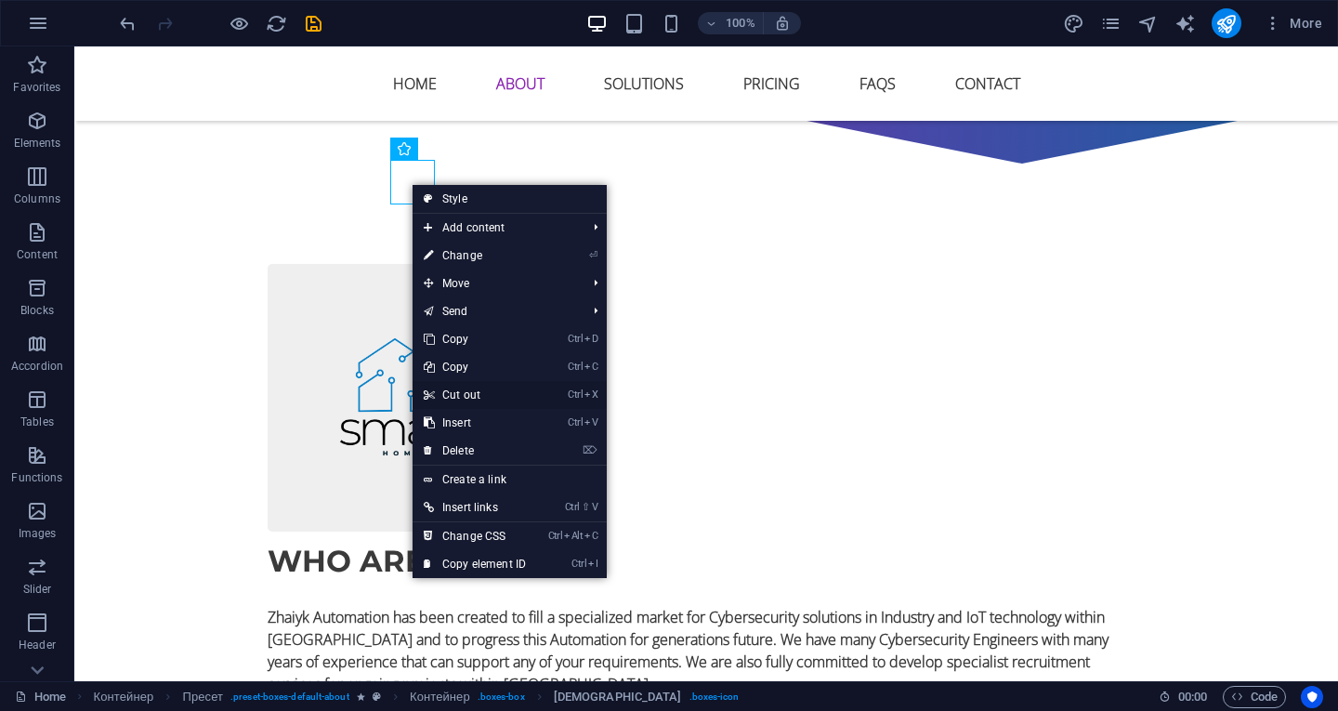
click at [457, 396] on font "Cut out" at bounding box center [461, 395] width 38 height 13
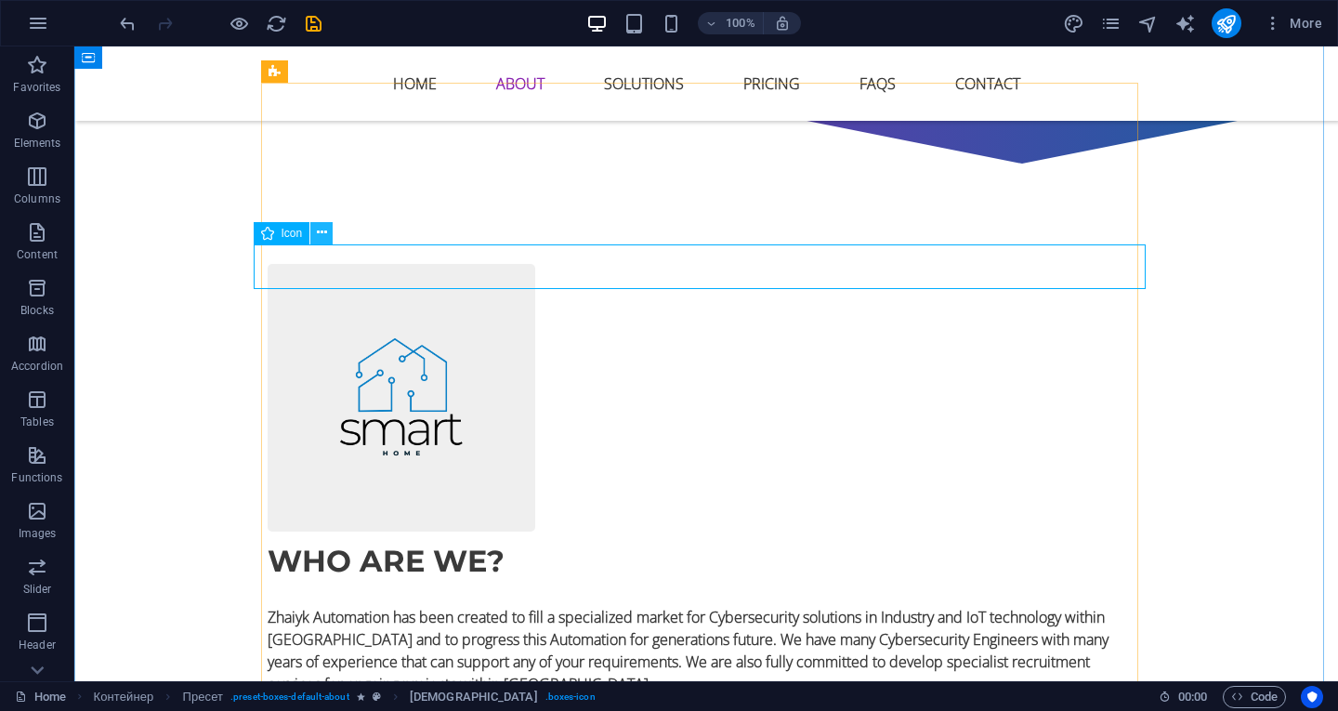
click at [322, 233] on icon at bounding box center [322, 233] width 10 height 20
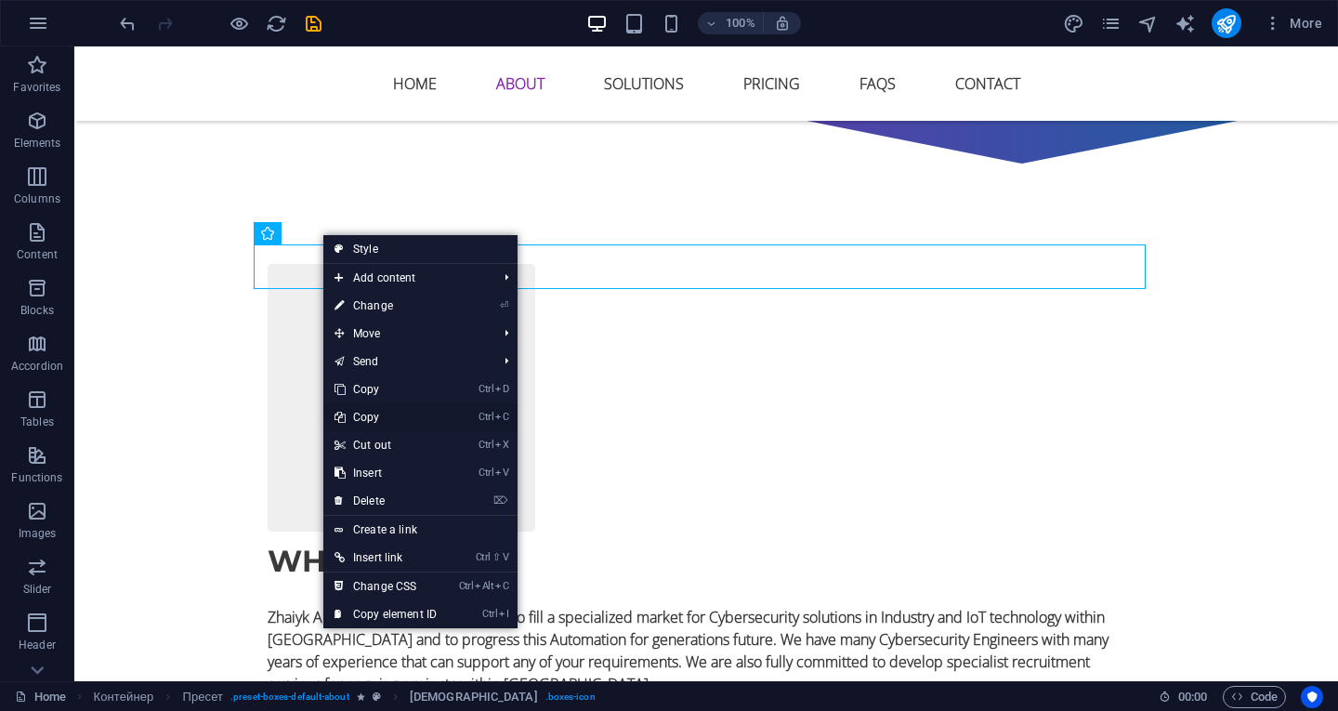
click at [373, 418] on font "Copy" at bounding box center [366, 417] width 27 height 13
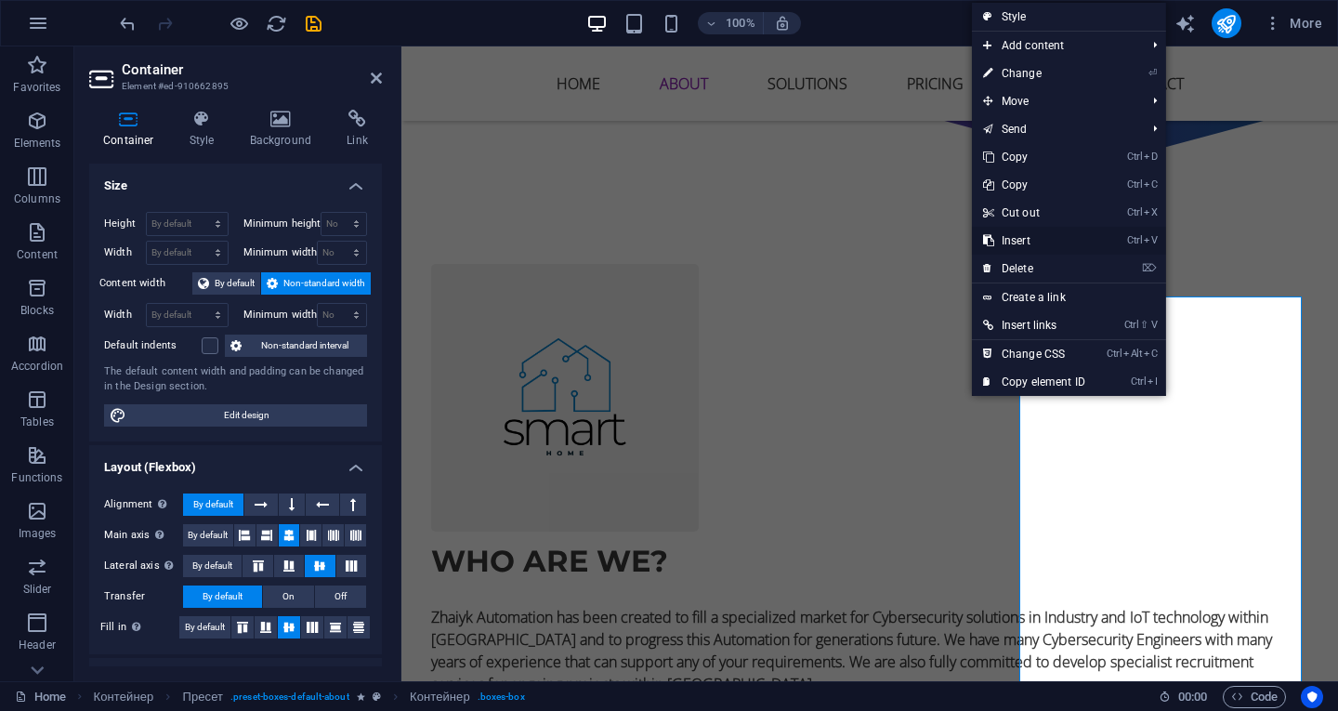
click at [1022, 238] on font "Insert" at bounding box center [1016, 240] width 29 height 13
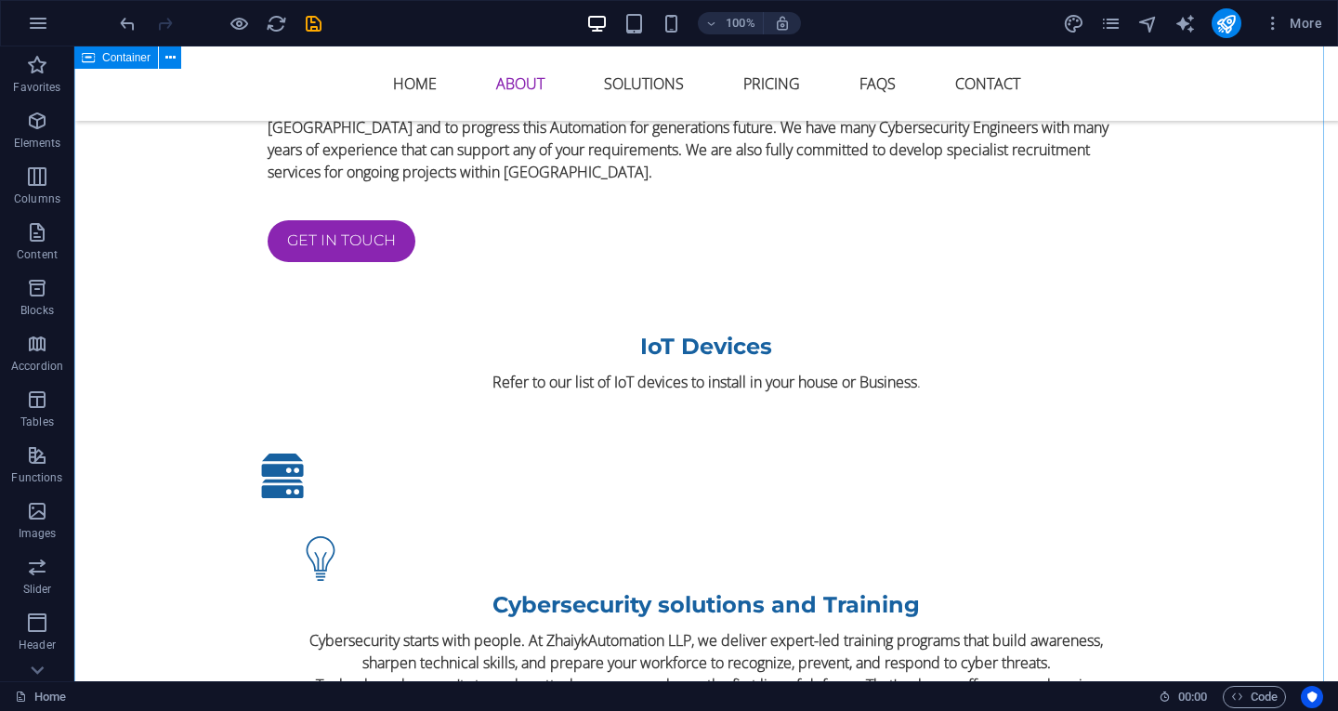
scroll to position [1534, 0]
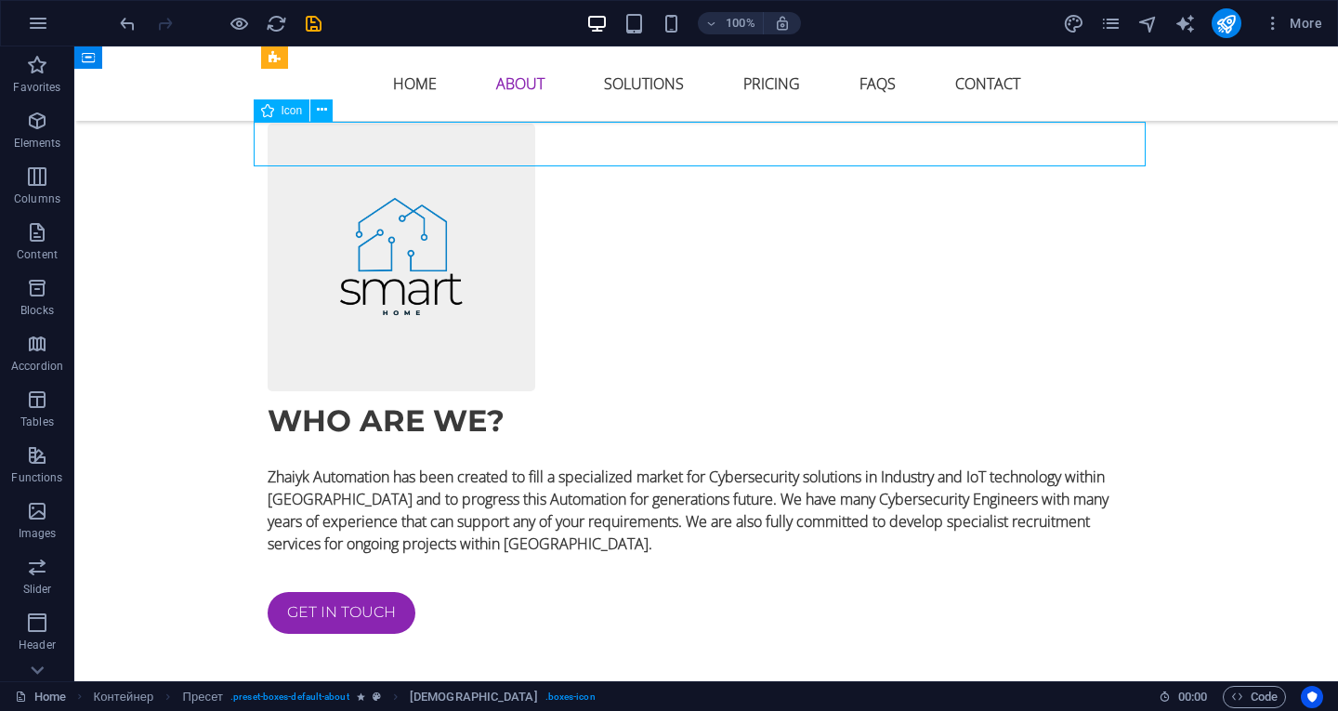
scroll to position [1442, 0]
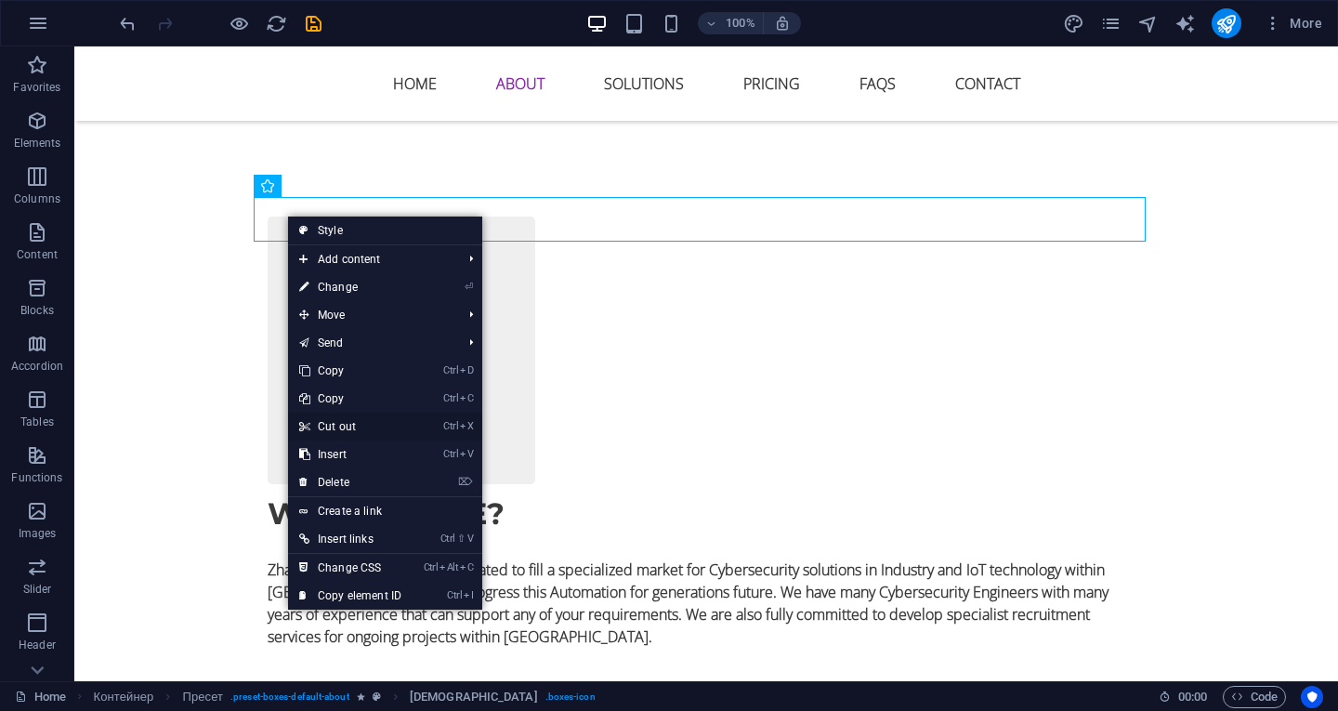
click at [349, 419] on link "Ctrl X Cut out" at bounding box center [350, 427] width 125 height 28
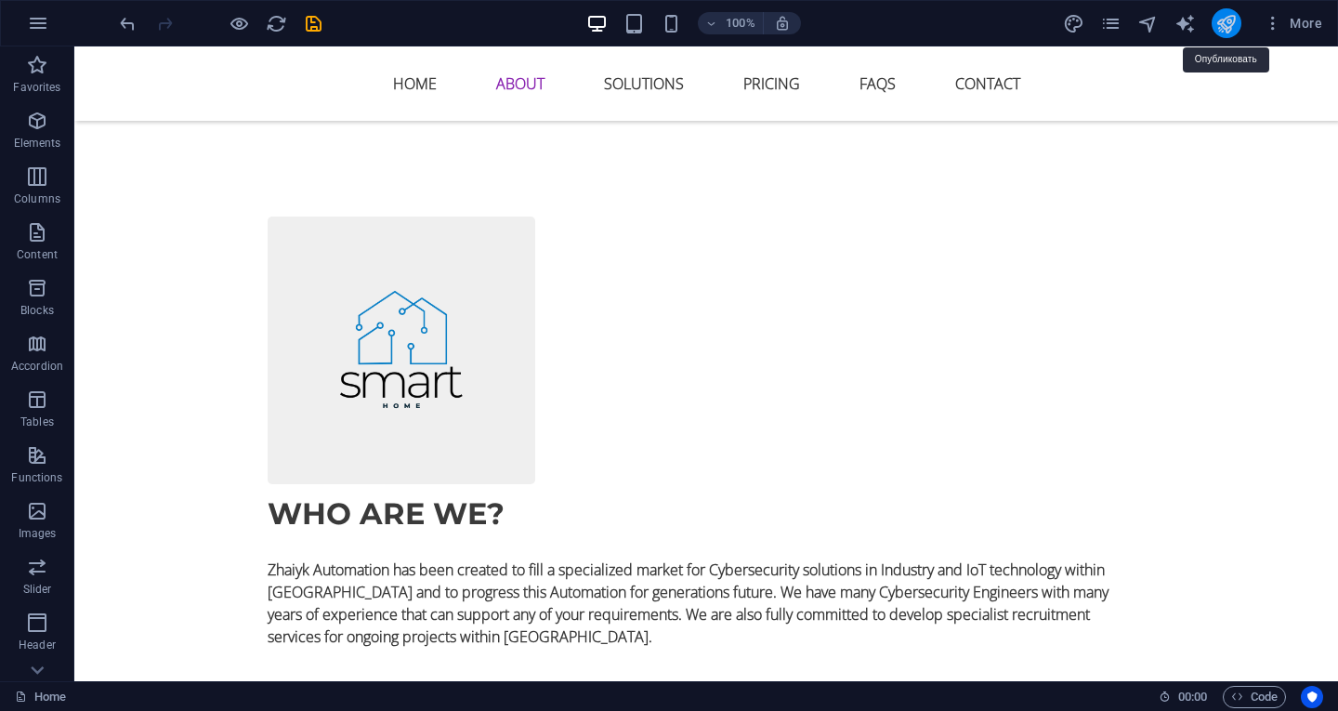
click at [1223, 28] on icon "publish" at bounding box center [1226, 23] width 21 height 21
checkbox input "false"
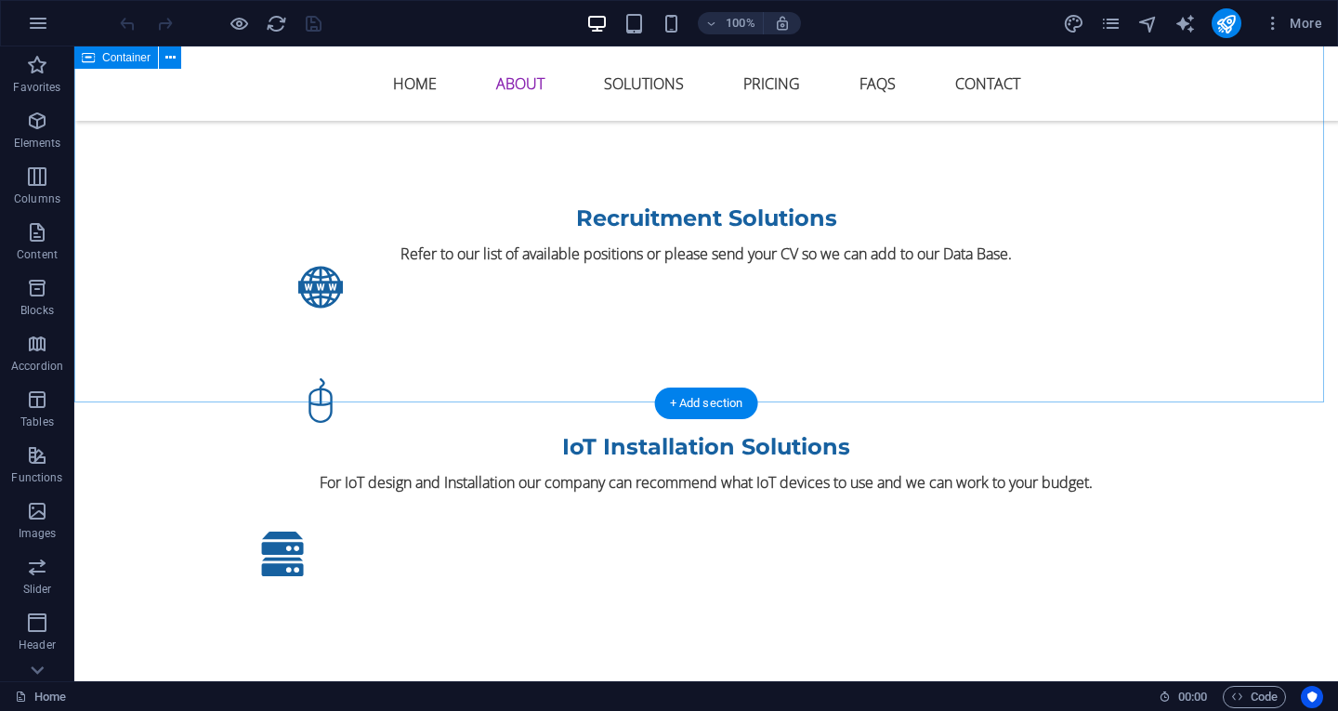
scroll to position [2509, 0]
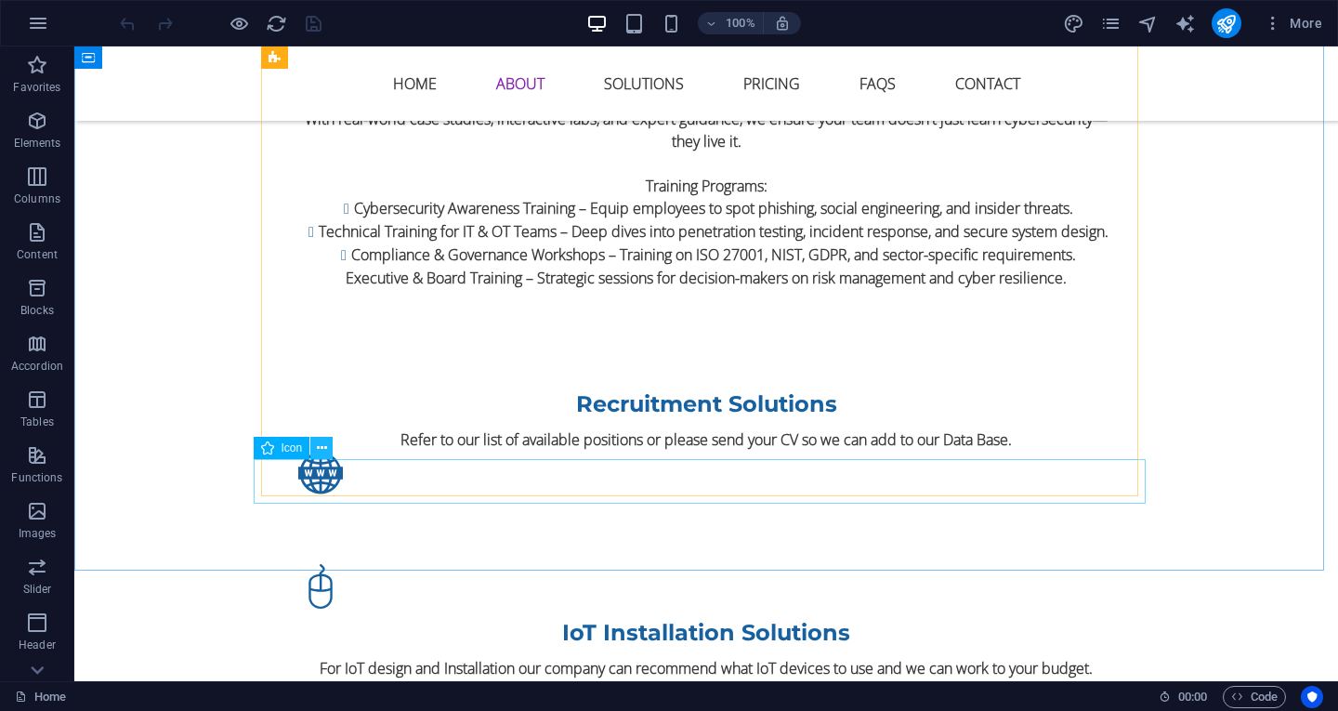
click at [322, 446] on icon at bounding box center [322, 449] width 10 height 20
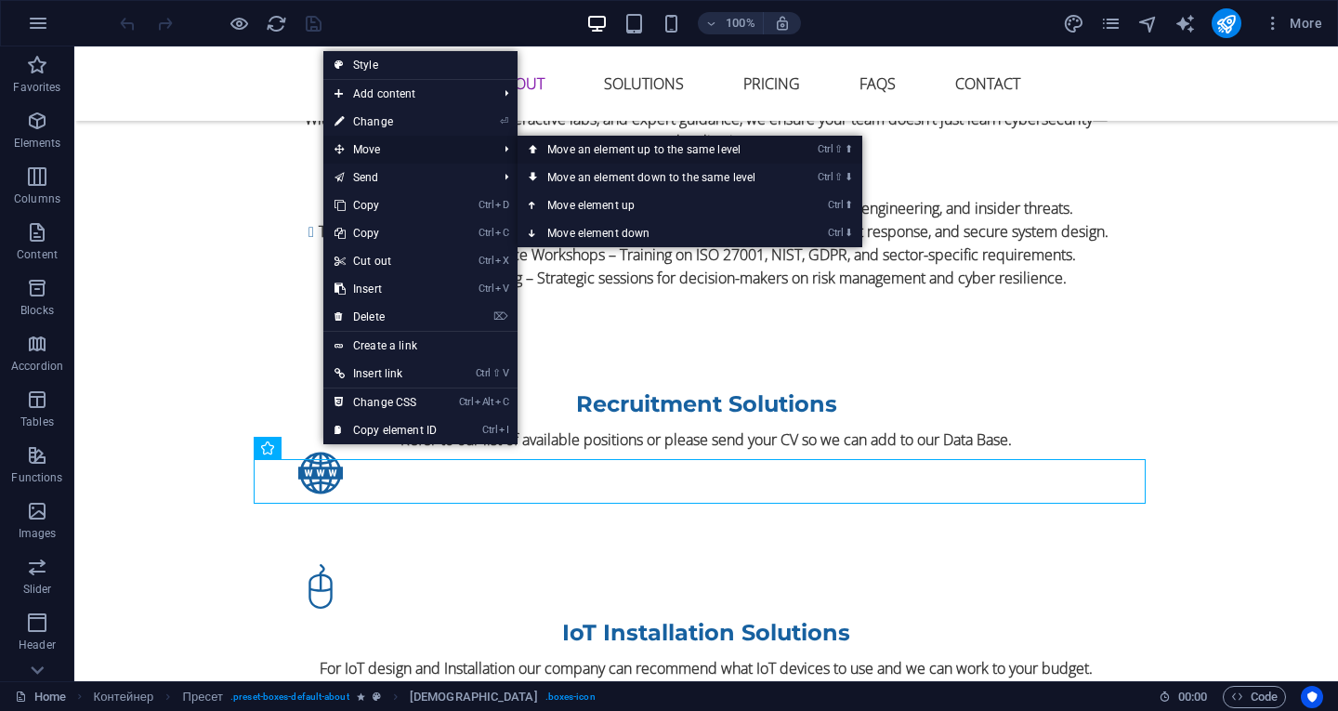
click at [586, 149] on font "Move an element up to the same level" at bounding box center [643, 149] width 193 height 13
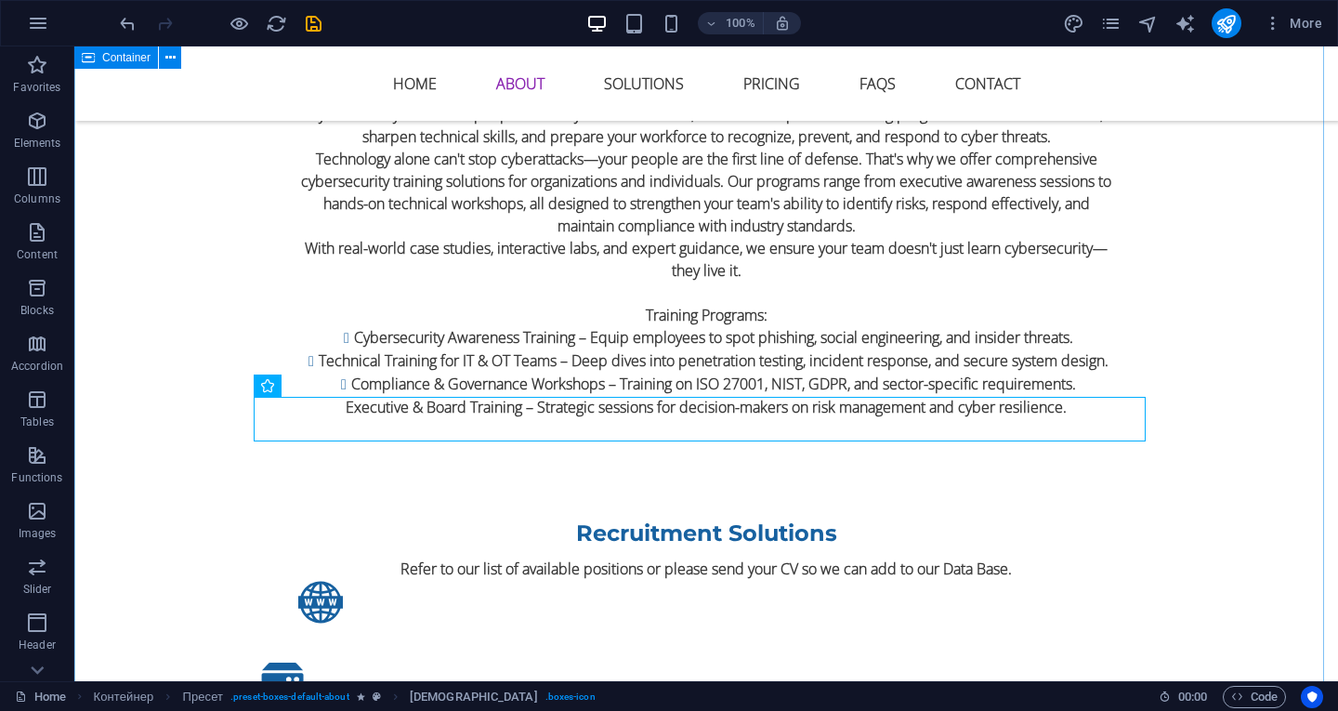
scroll to position [2417, 0]
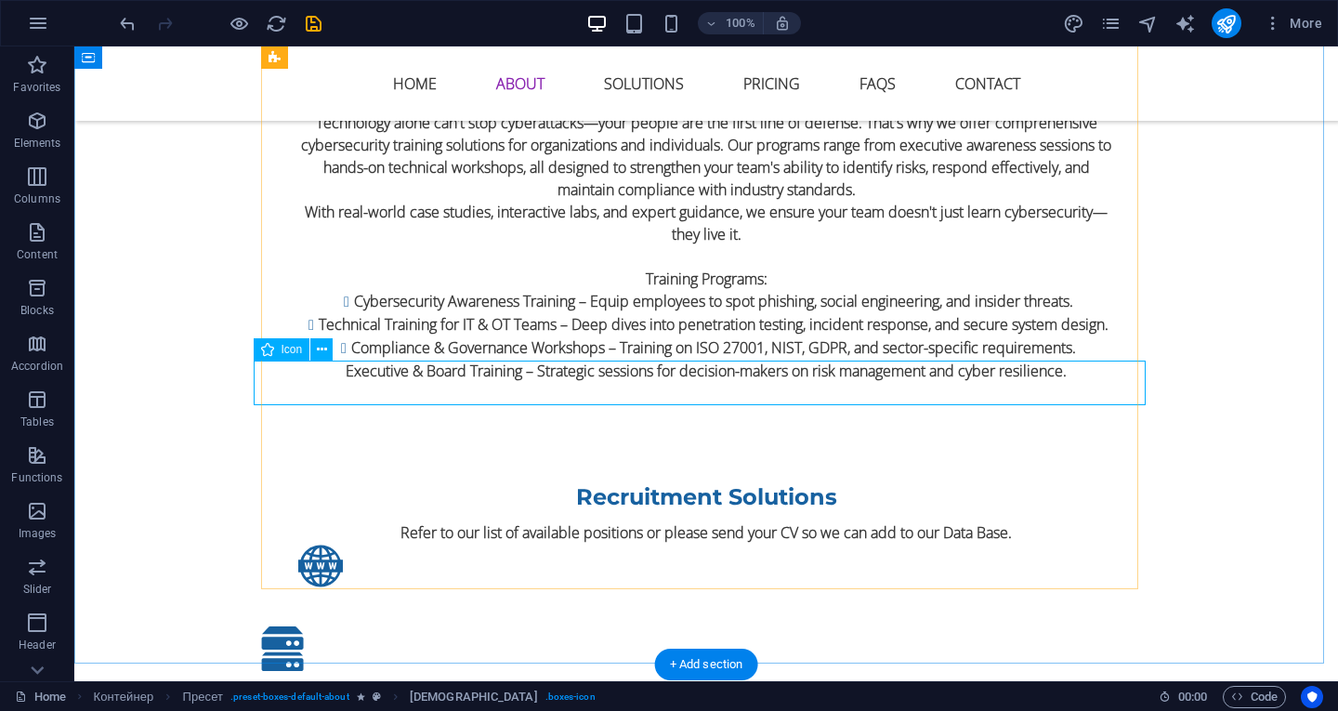
click at [392, 626] on figure at bounding box center [706, 648] width 892 height 45
select select "xMidYMid"
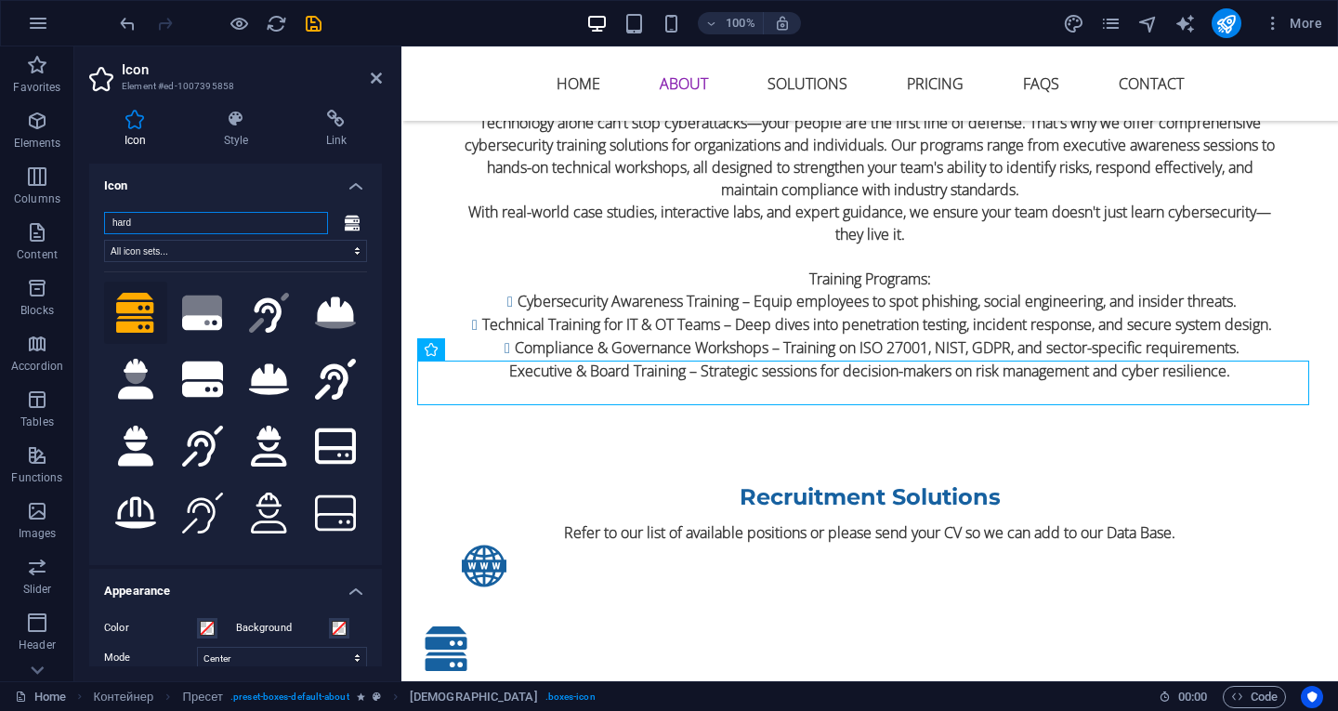
drag, startPoint x: 1305, startPoint y: 385, endPoint x: 570, endPoint y: 366, distance: 735.4
click at [570, 626] on figure at bounding box center [870, 648] width 892 height 45
click at [435, 626] on figure at bounding box center [870, 648] width 892 height 45
click at [487, 350] on icon at bounding box center [486, 350] width 10 height 20
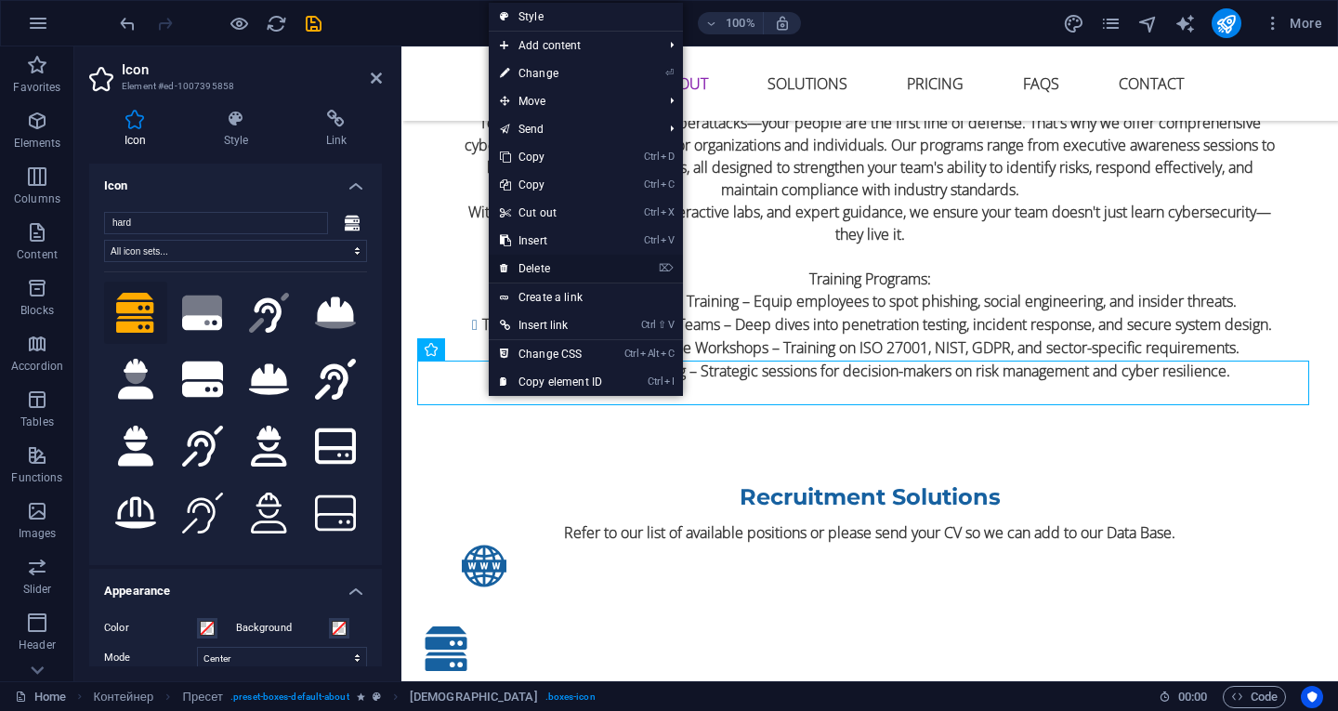
click at [554, 266] on link "⌦ Delete" at bounding box center [551, 269] width 125 height 28
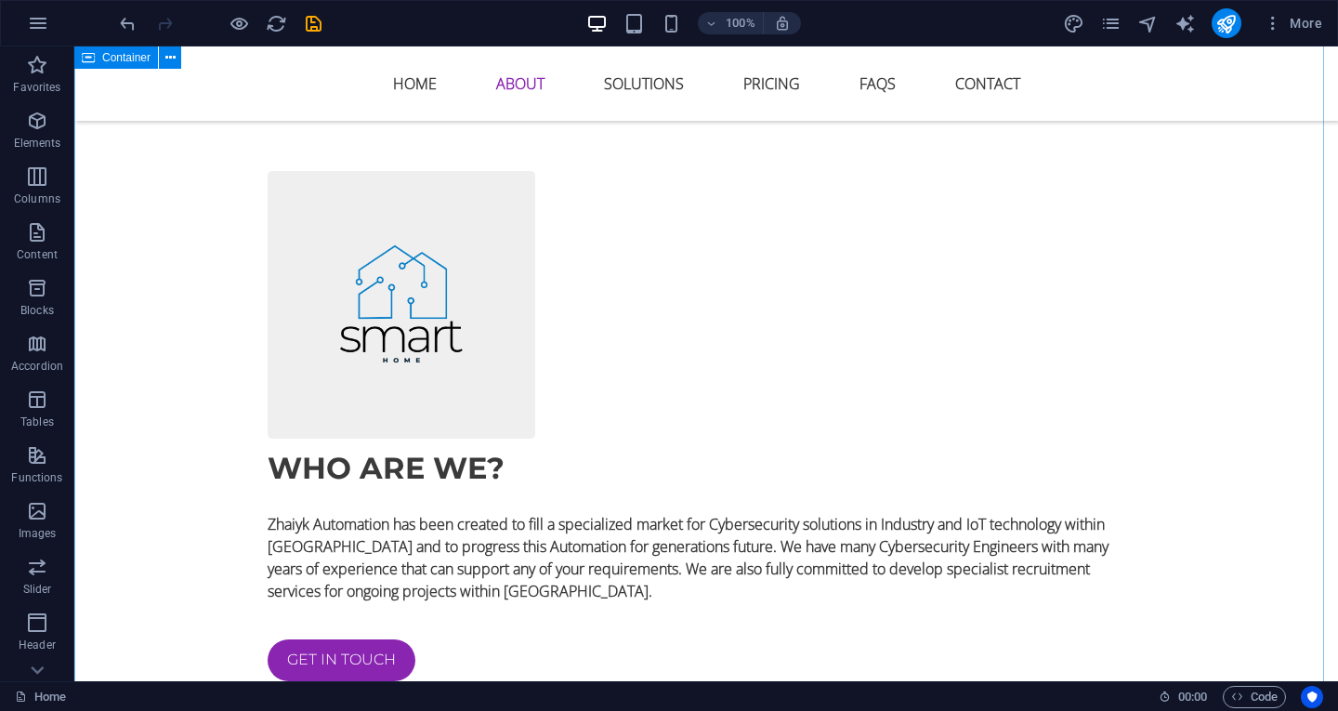
scroll to position [1580, 0]
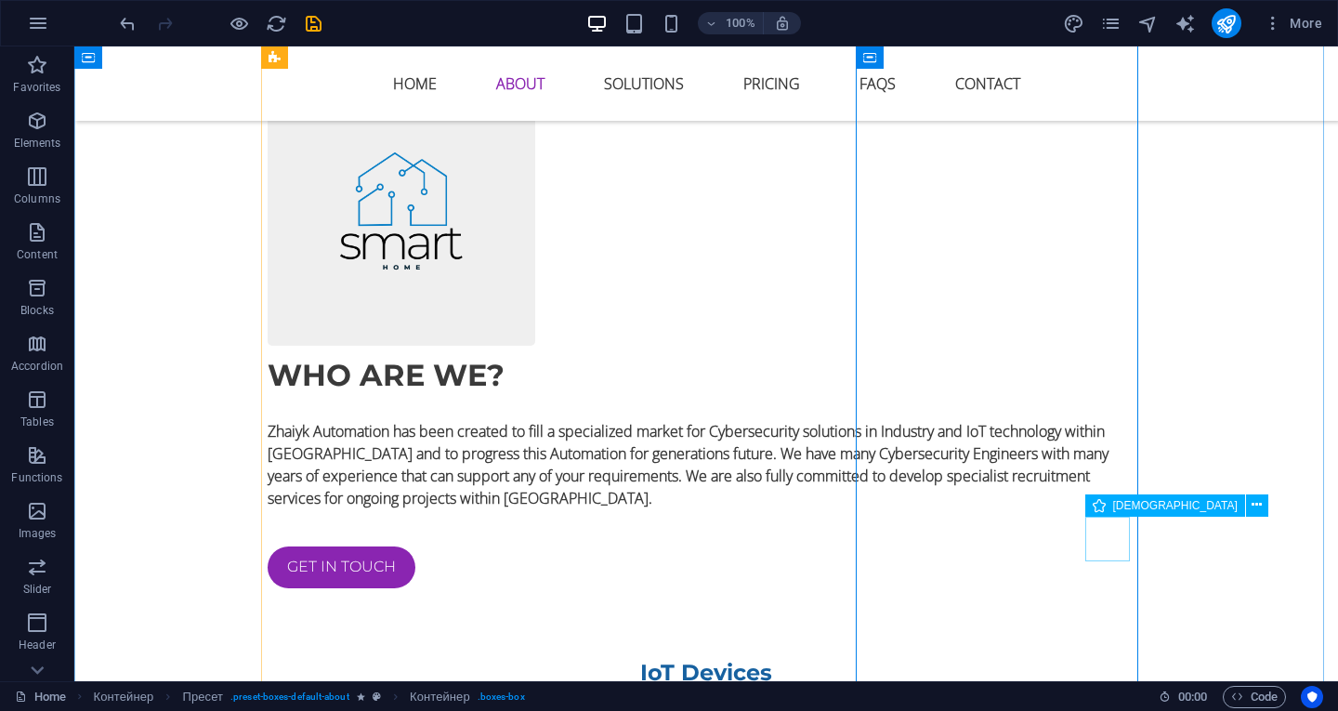
click at [1149, 509] on icon at bounding box center [1154, 510] width 10 height 20
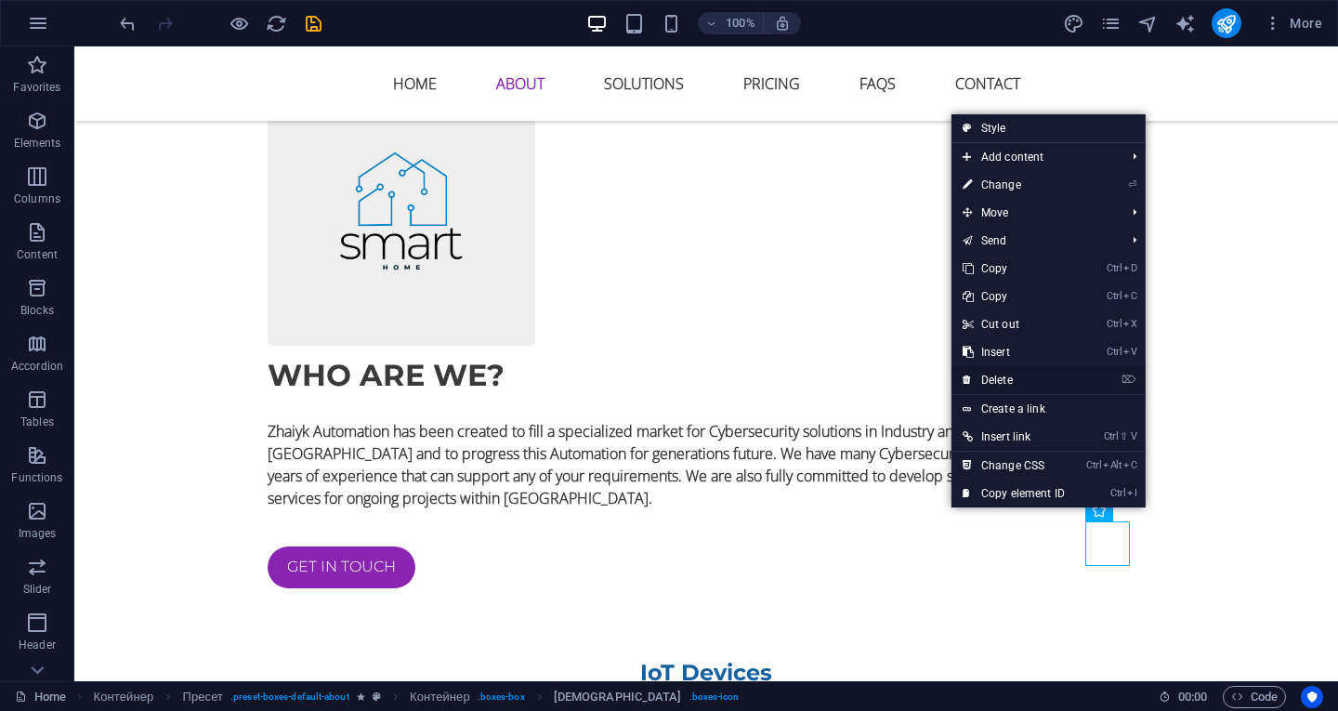
click at [993, 378] on font "Delete" at bounding box center [997, 380] width 32 height 13
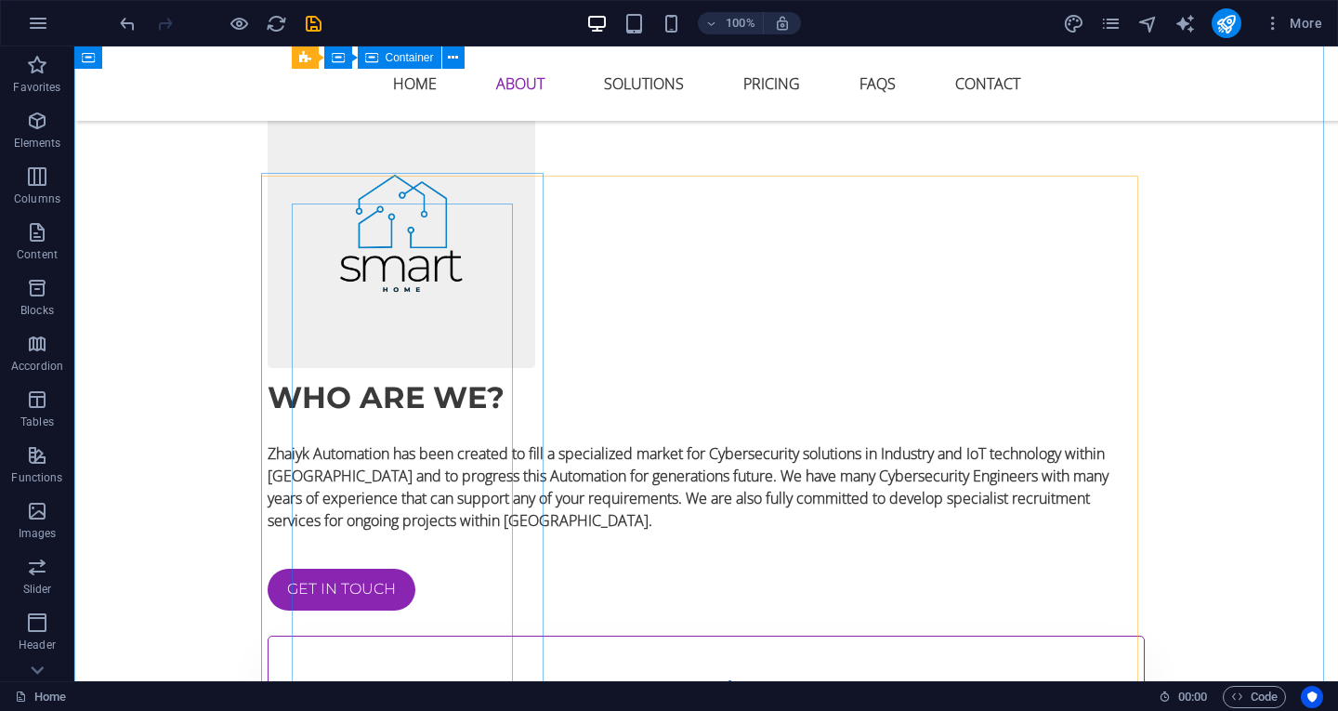
scroll to position [1301, 0]
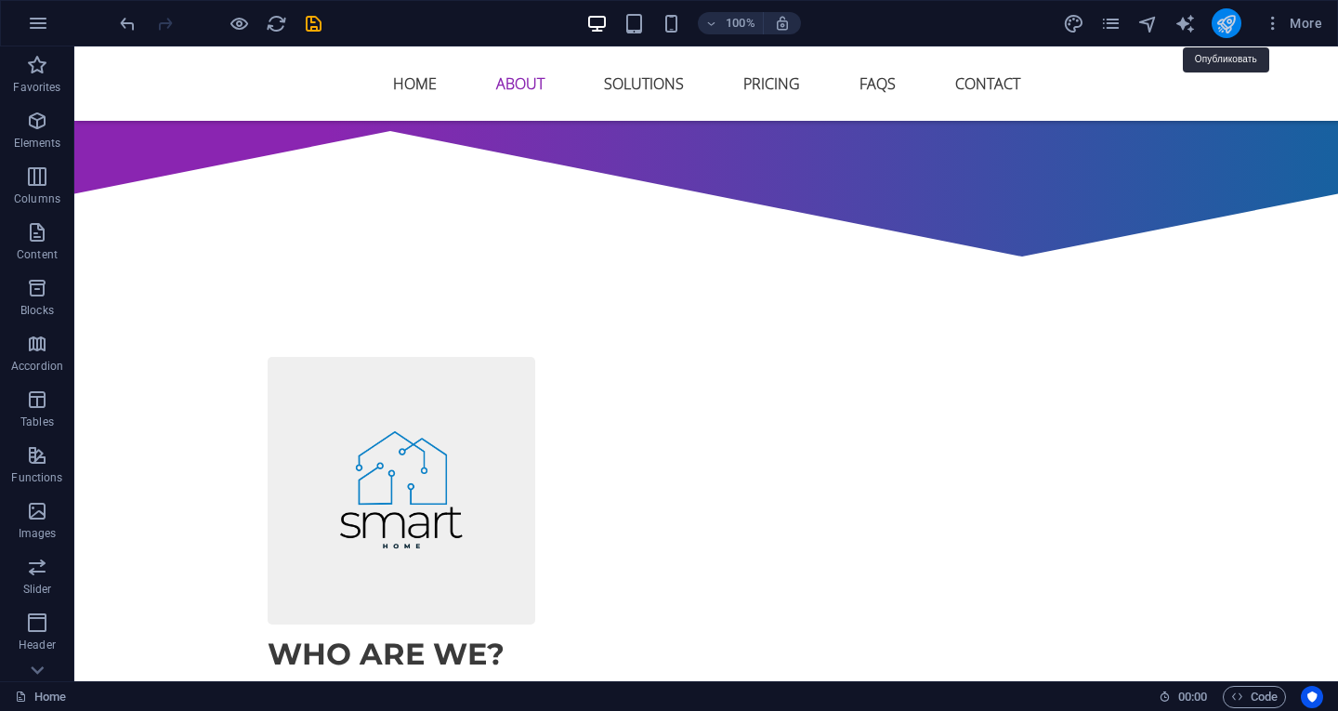
click at [1217, 17] on icon "publish" at bounding box center [1226, 23] width 21 height 21
checkbox input "false"
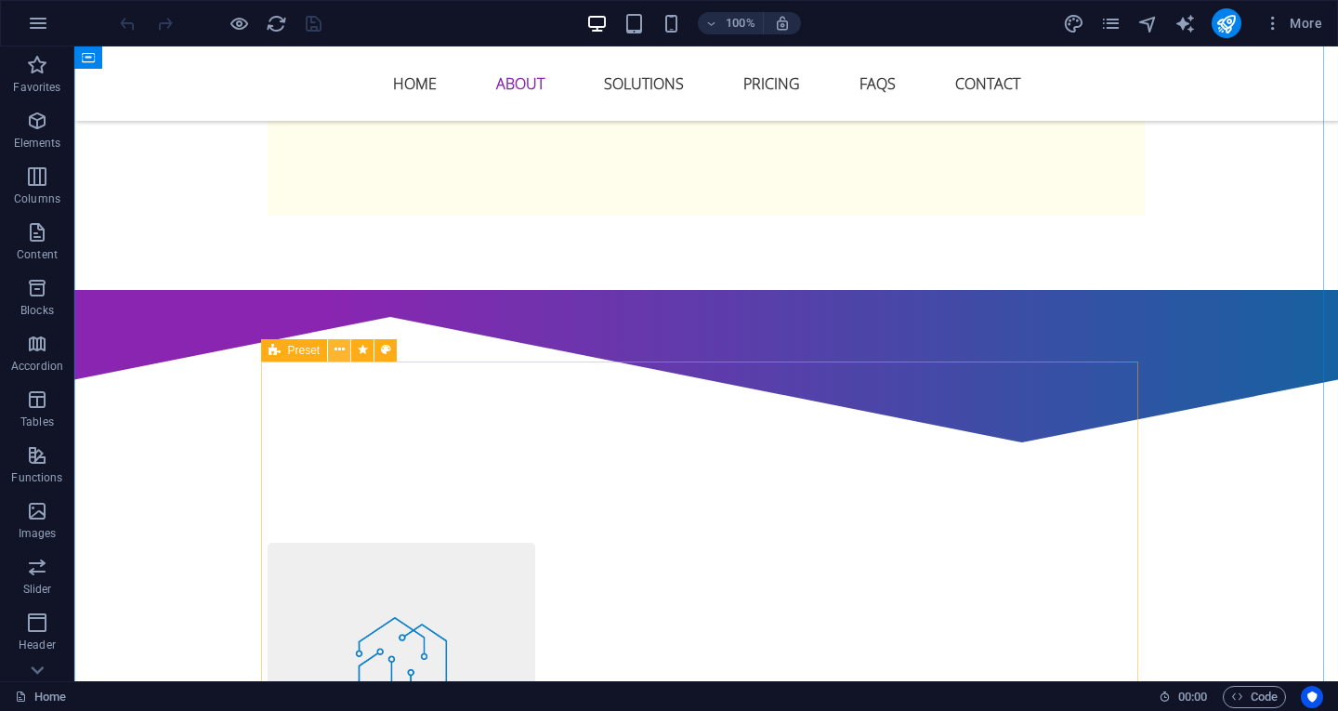
click at [339, 343] on icon at bounding box center [340, 350] width 10 height 20
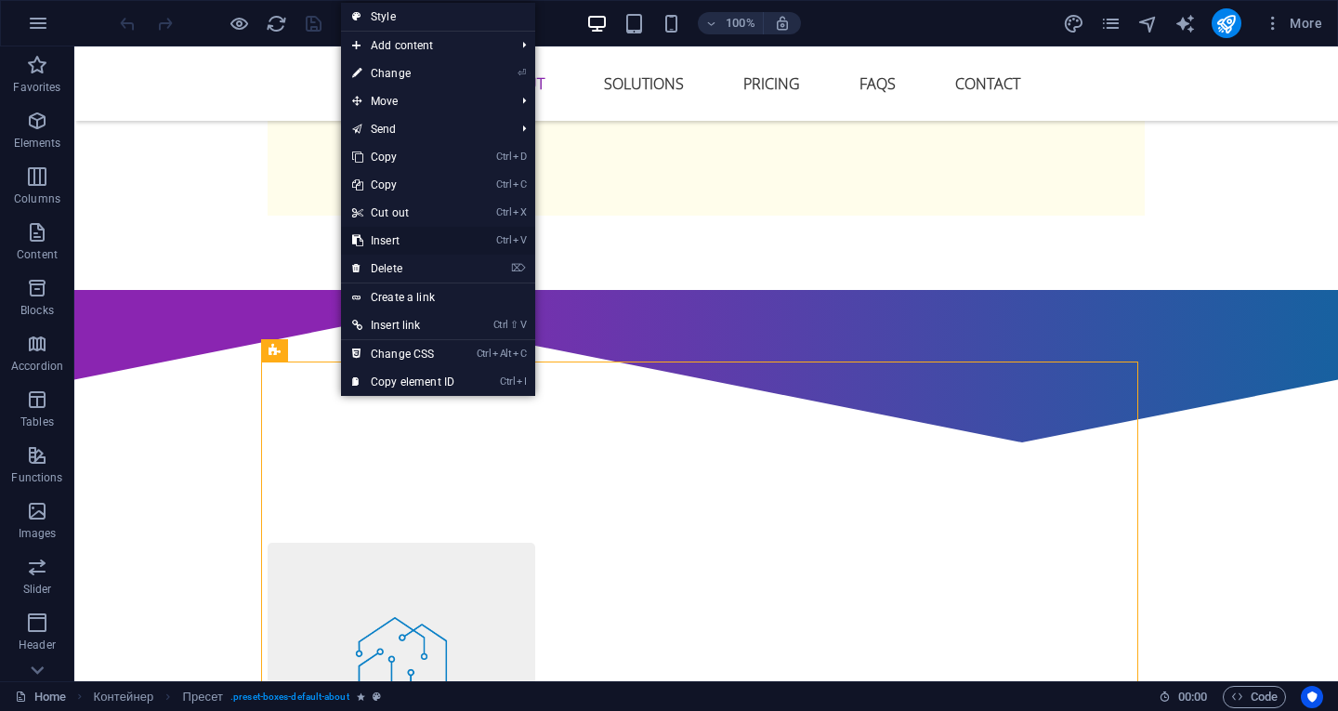
click at [393, 240] on font "Insert" at bounding box center [385, 240] width 29 height 13
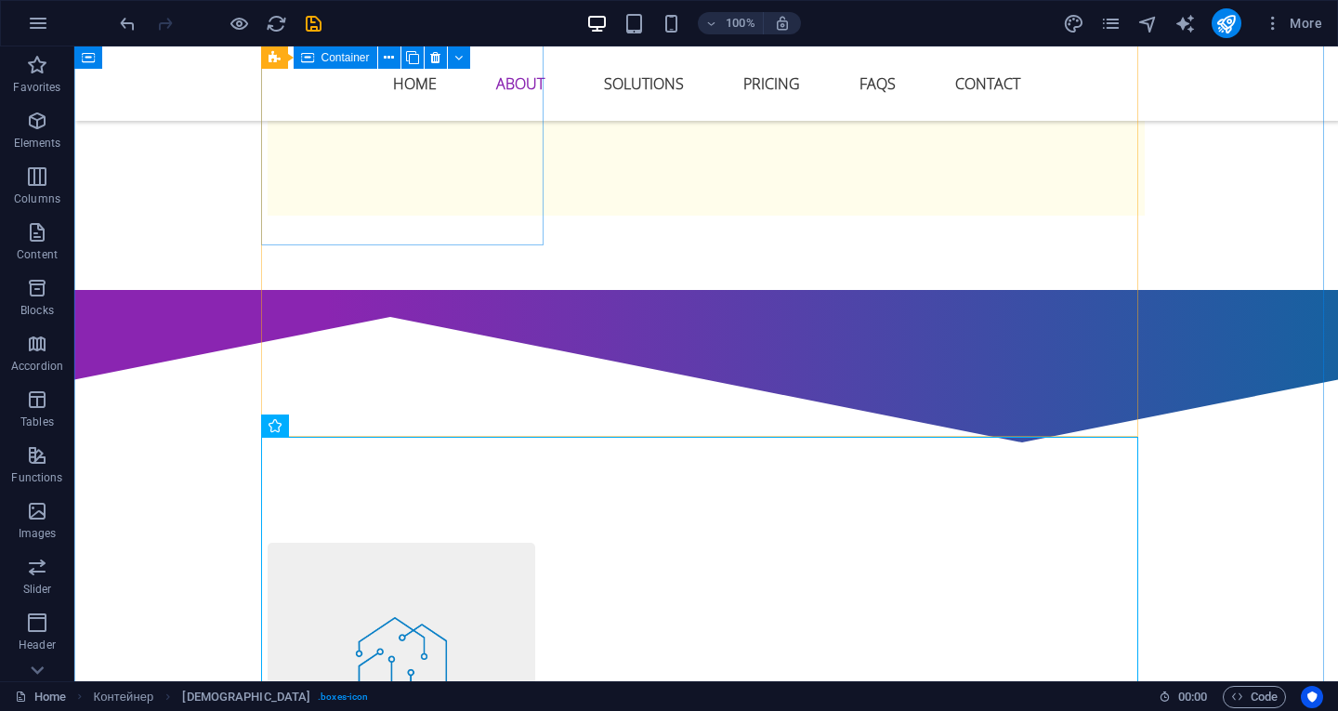
scroll to position [3066, 0]
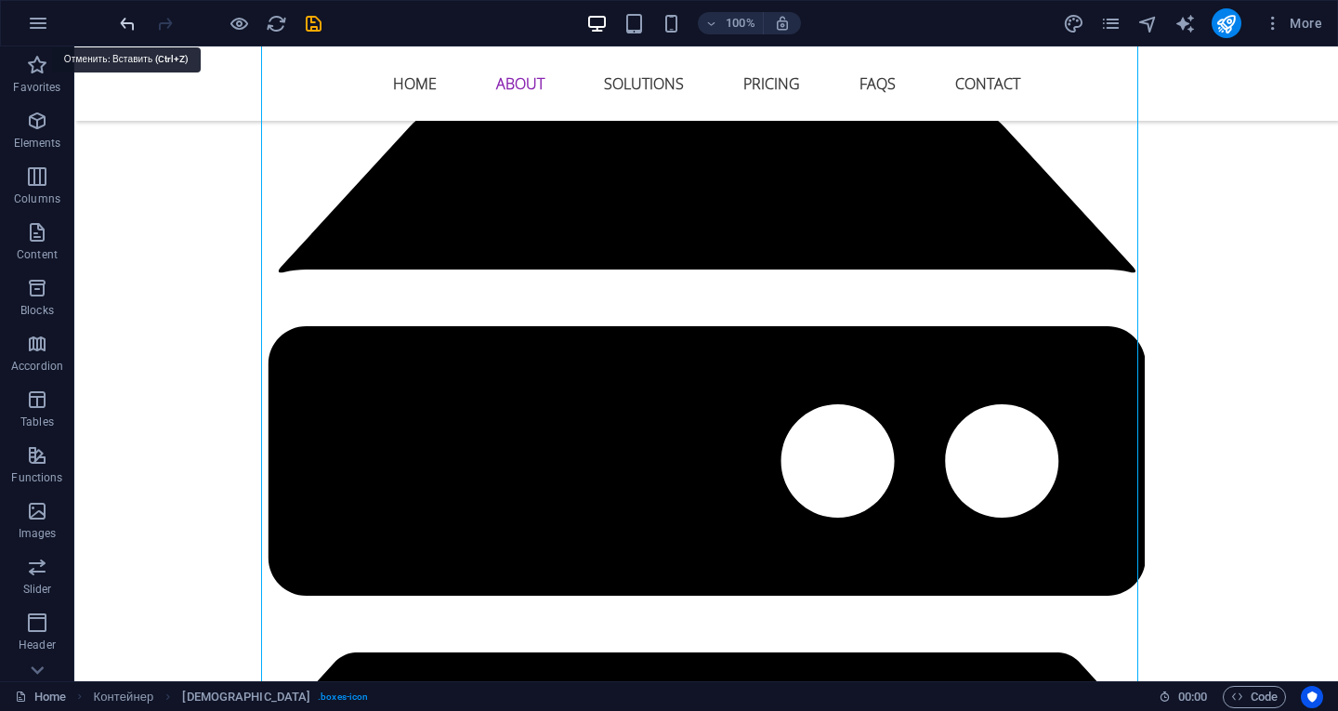
click at [128, 30] on icon "undo" at bounding box center [127, 23] width 21 height 21
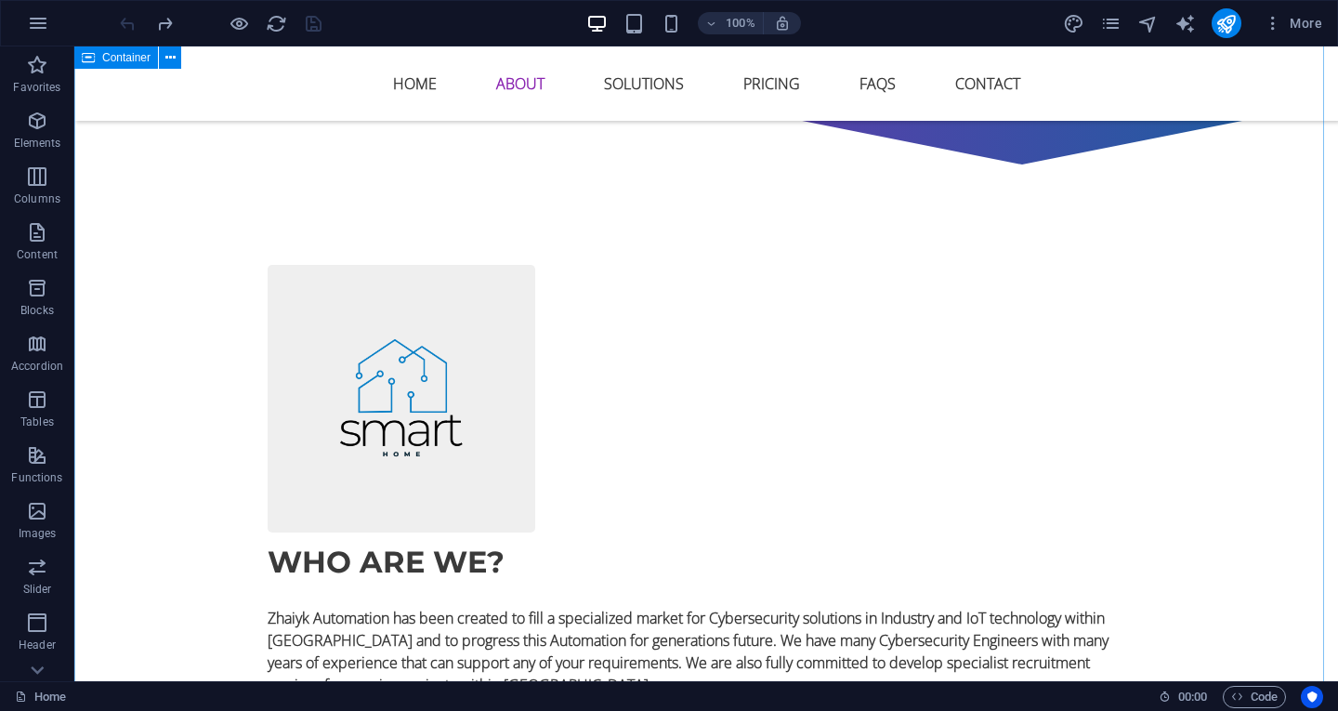
scroll to position [1114, 0]
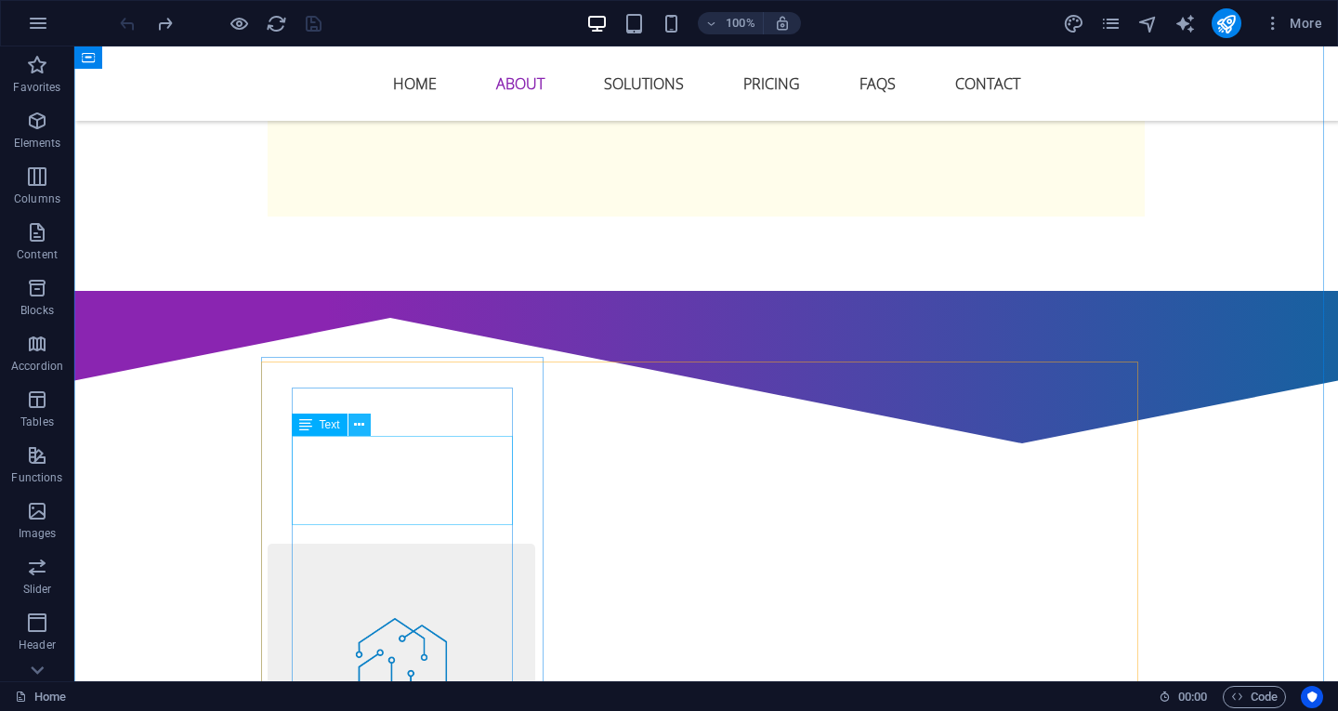
click at [362, 427] on icon at bounding box center [359, 425] width 10 height 20
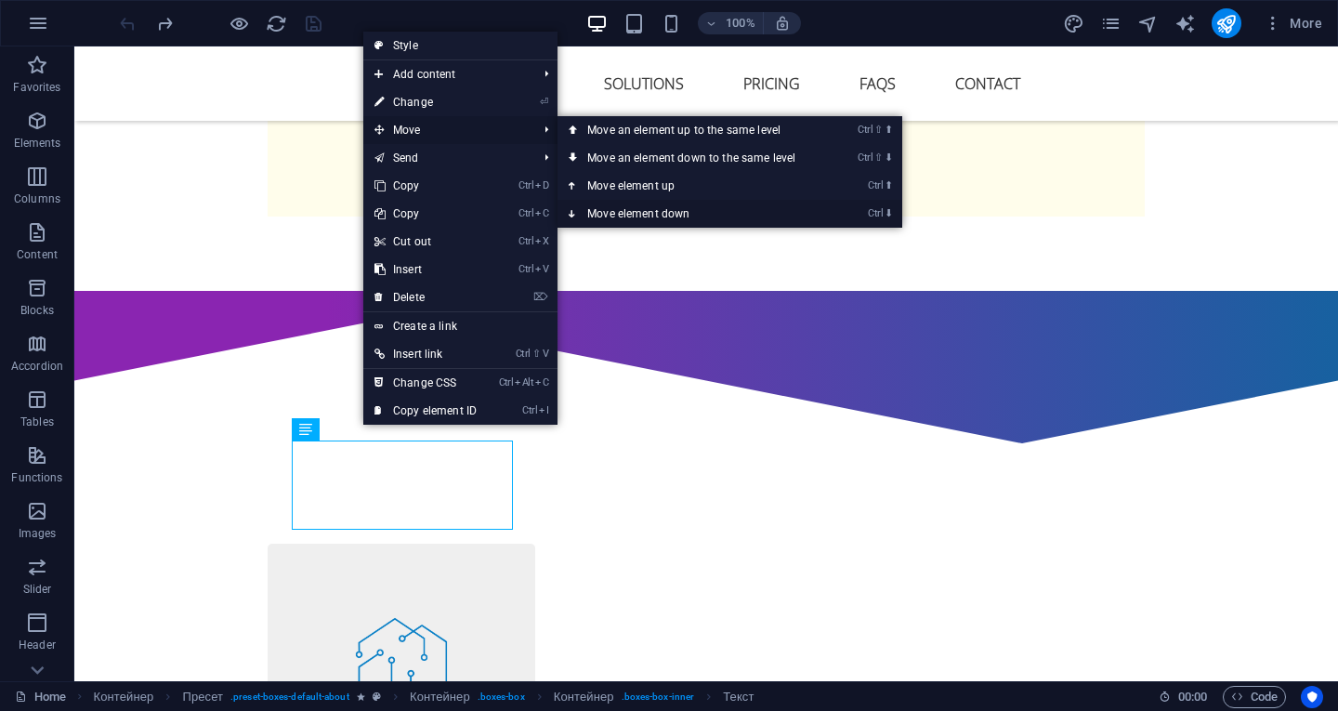
click at [607, 214] on font "Move element down" at bounding box center [638, 213] width 102 height 13
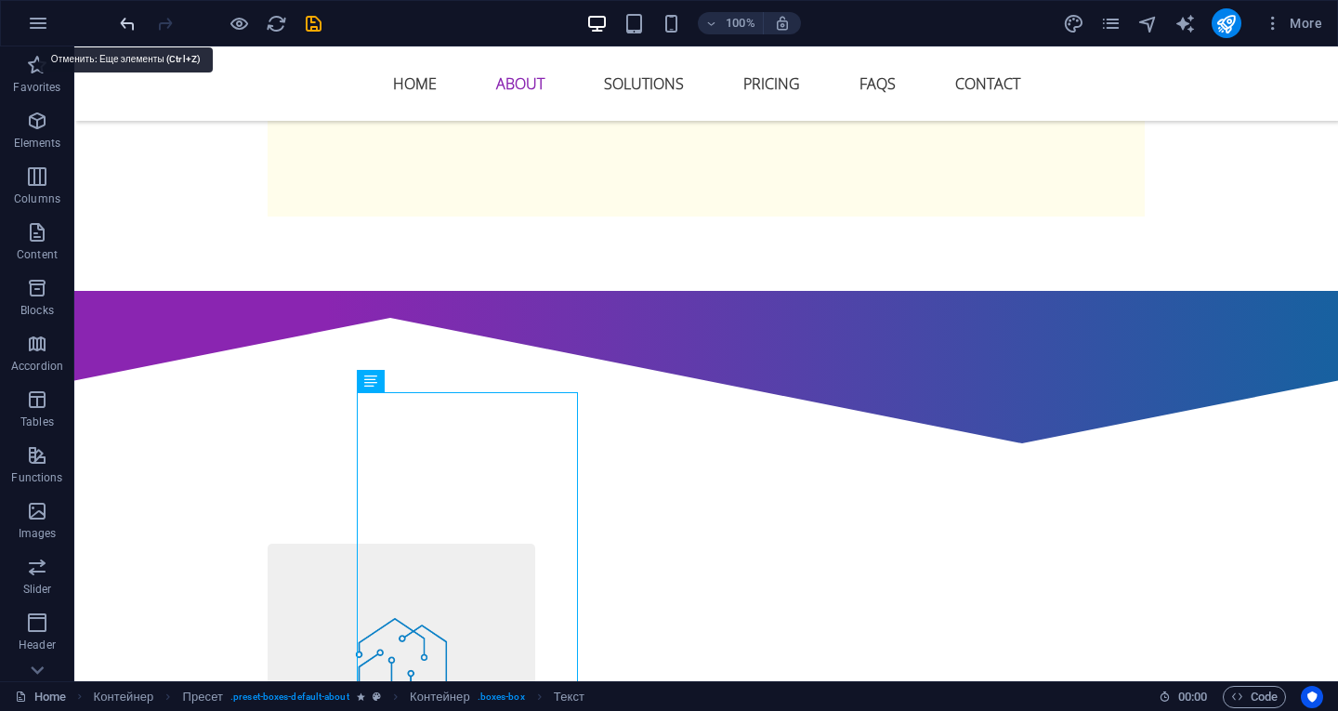
click at [124, 28] on icon "undo" at bounding box center [127, 23] width 21 height 21
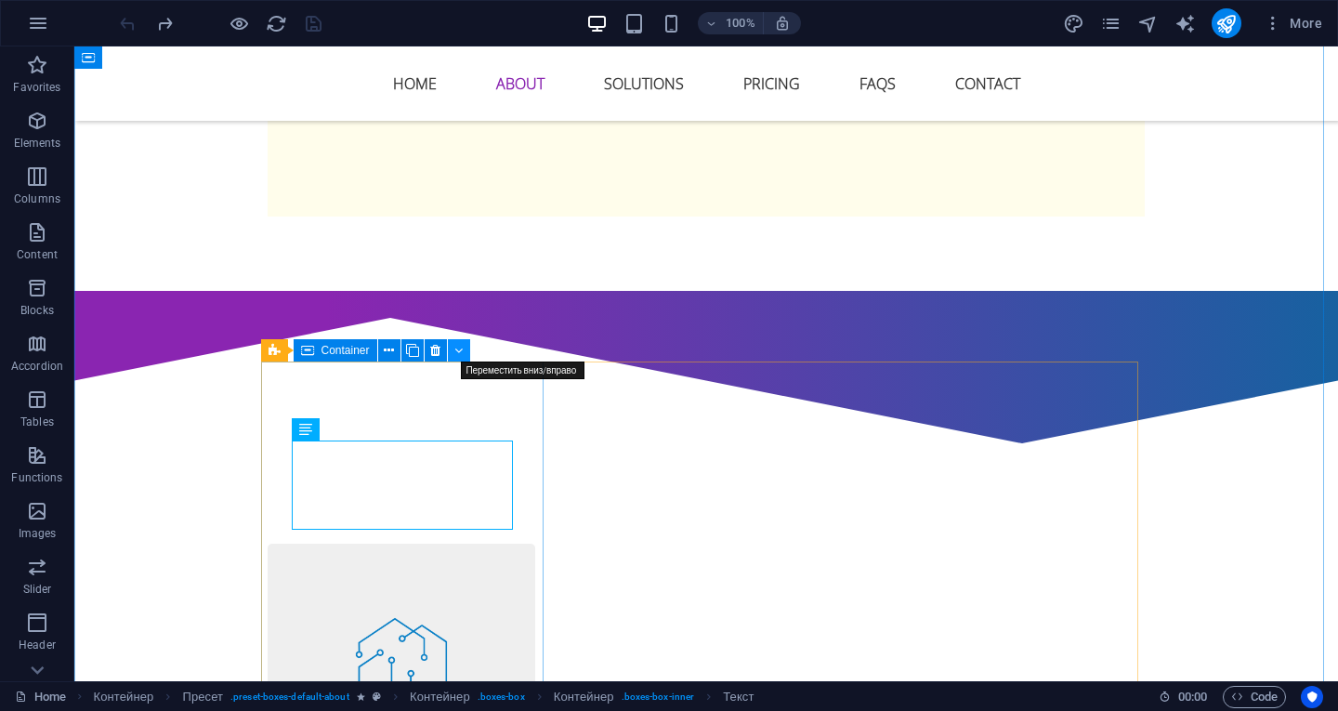
click at [461, 350] on icon at bounding box center [458, 351] width 8 height 20
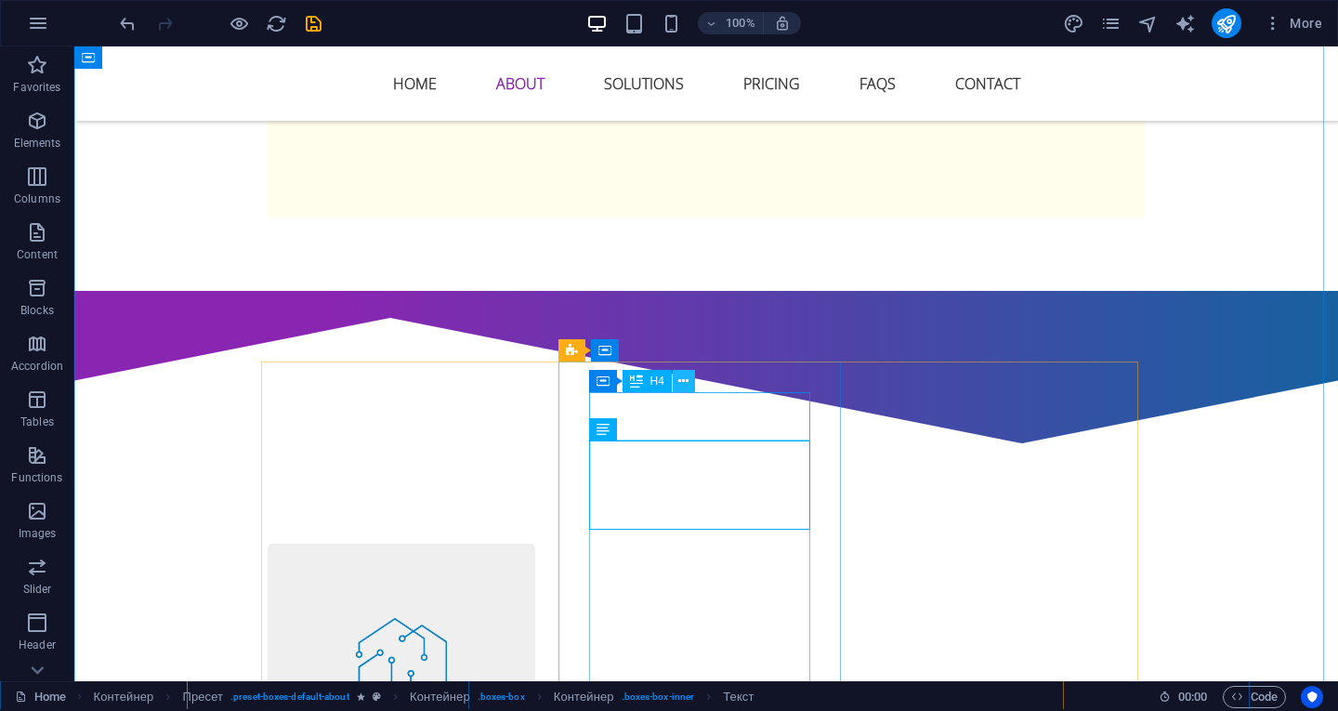
click at [681, 382] on icon at bounding box center [683, 382] width 10 height 20
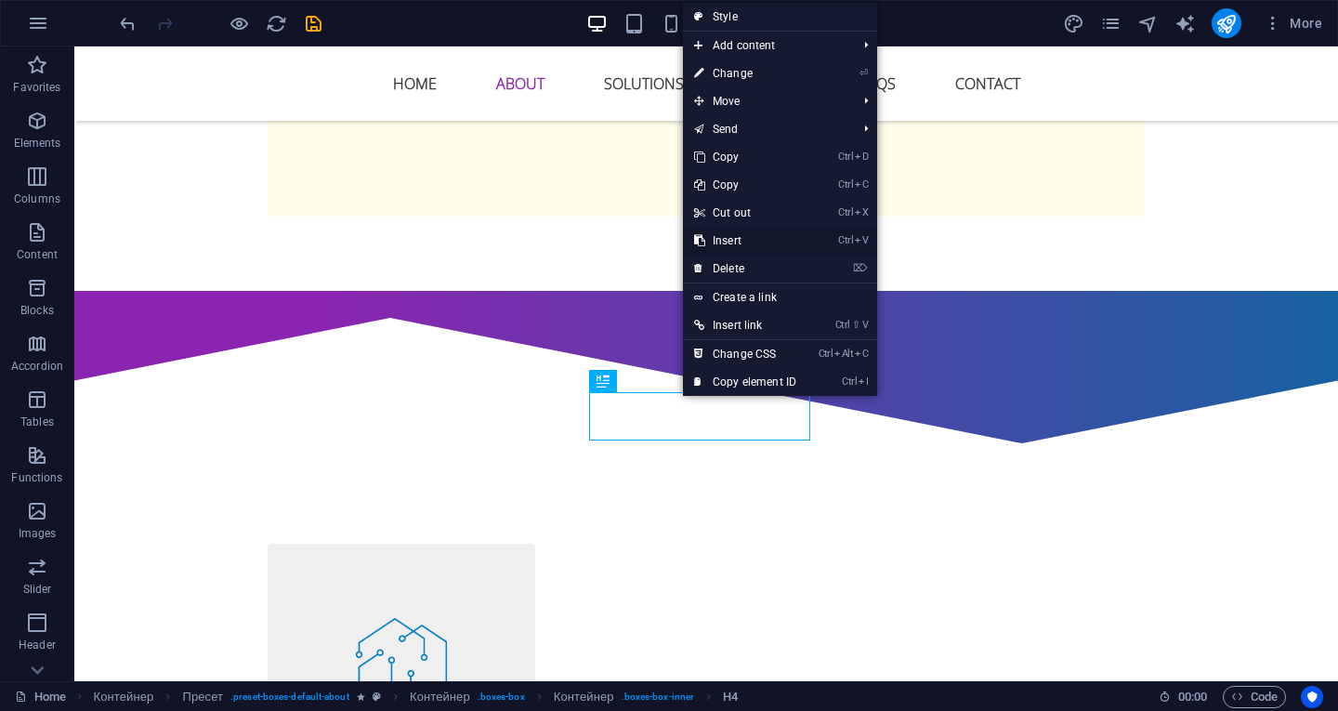
click at [728, 244] on font "Insert" at bounding box center [727, 240] width 29 height 13
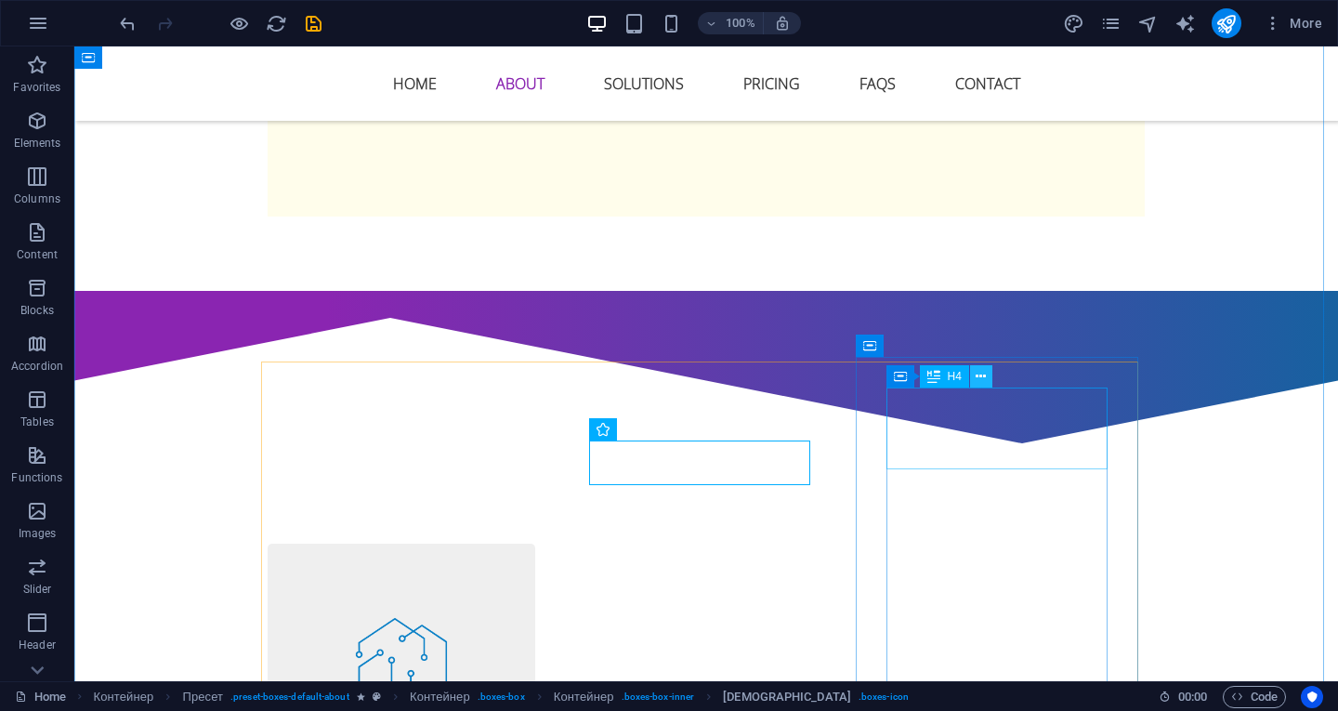
click at [981, 375] on icon at bounding box center [981, 377] width 10 height 20
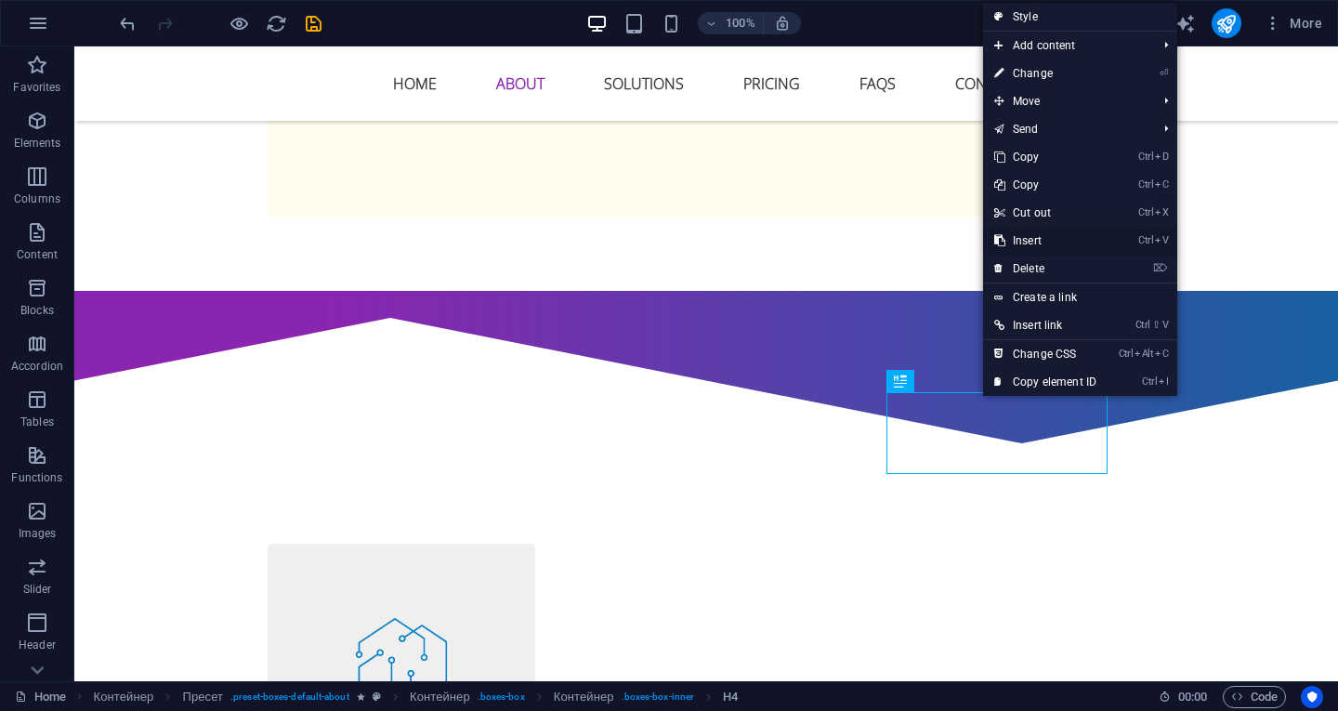
click at [1023, 231] on link "Ctrl V Insert" at bounding box center [1045, 241] width 125 height 28
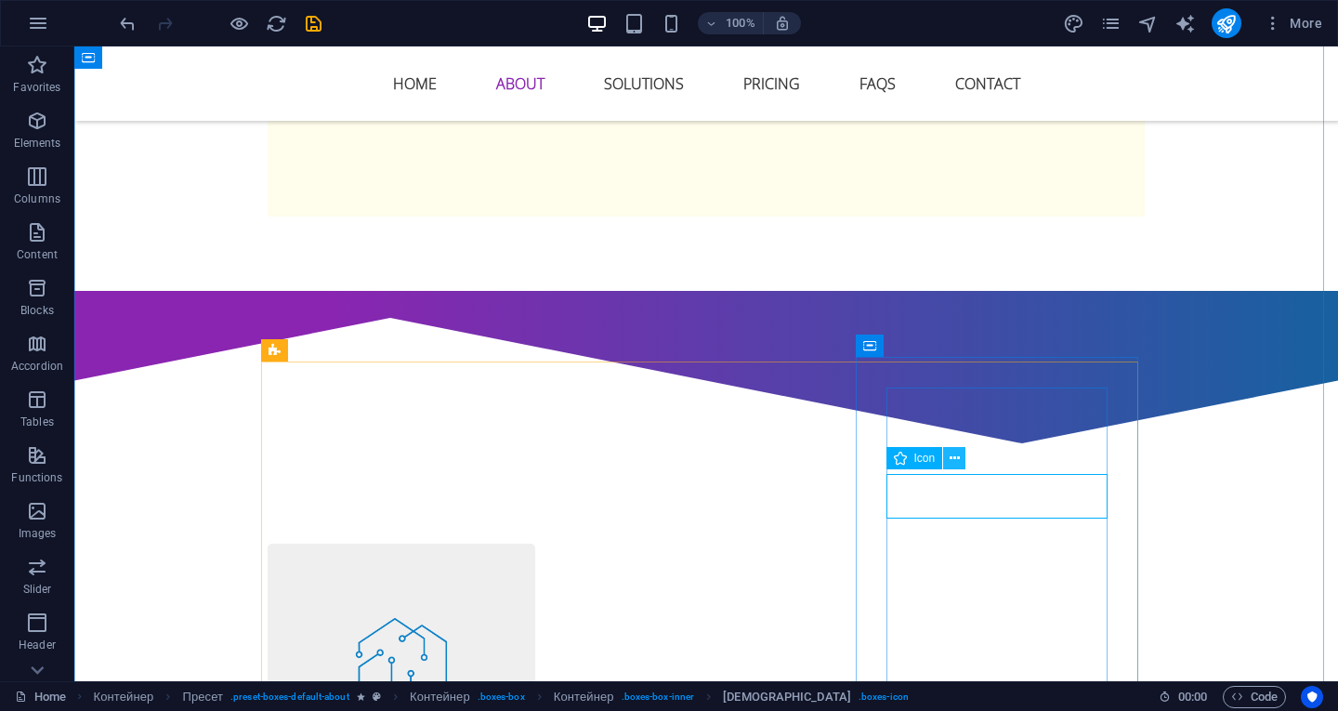
click at [955, 457] on icon at bounding box center [955, 459] width 10 height 20
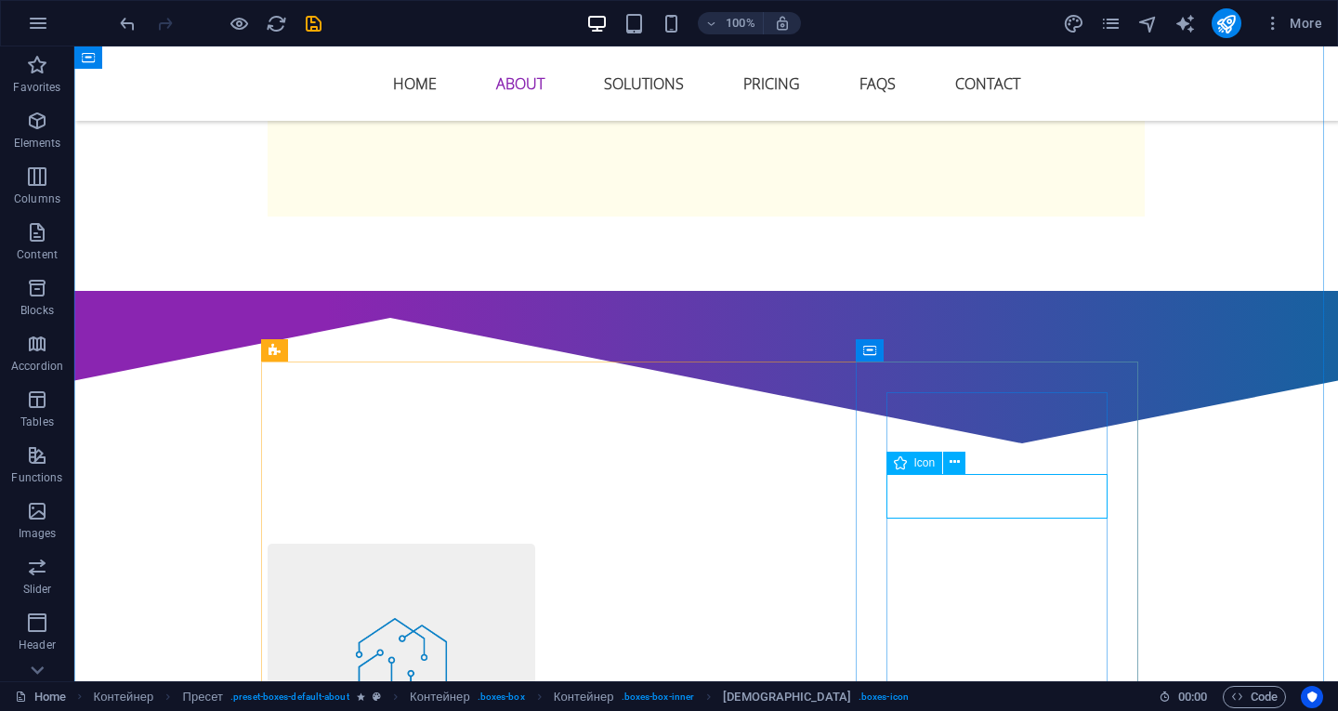
select select "xMidYMid"
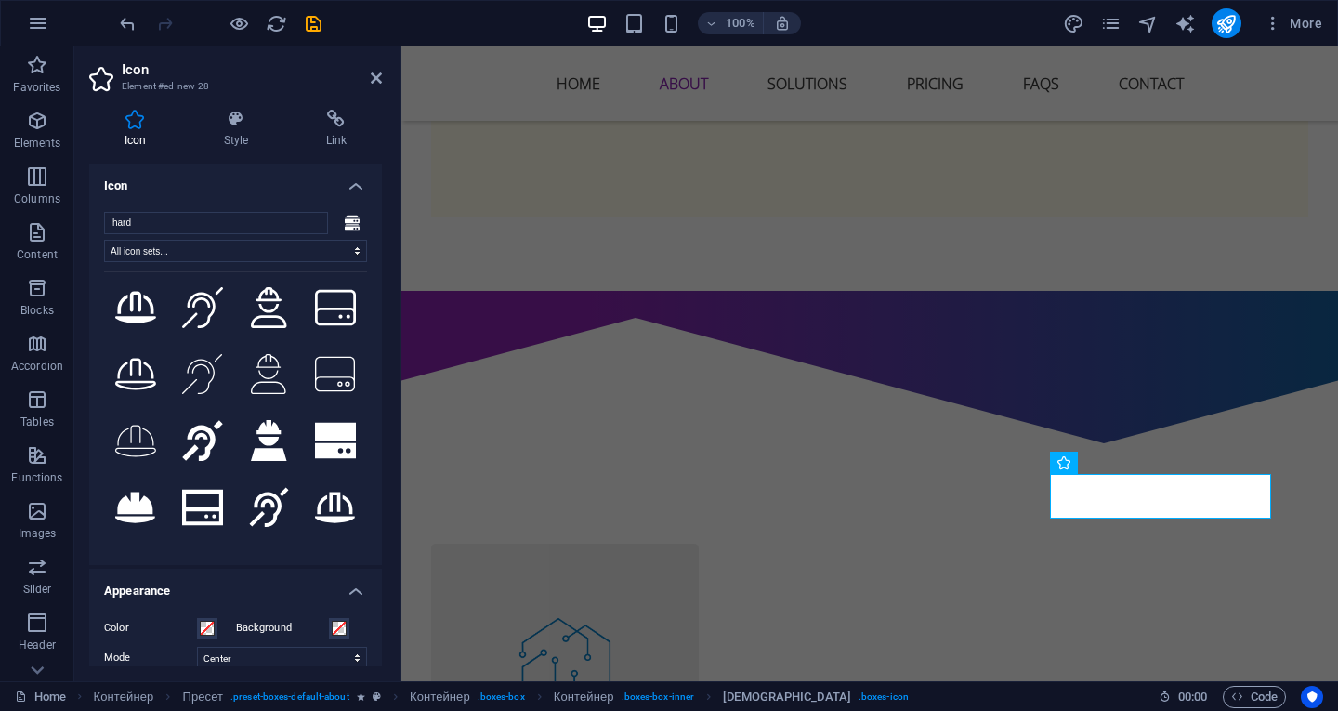
scroll to position [186, 0]
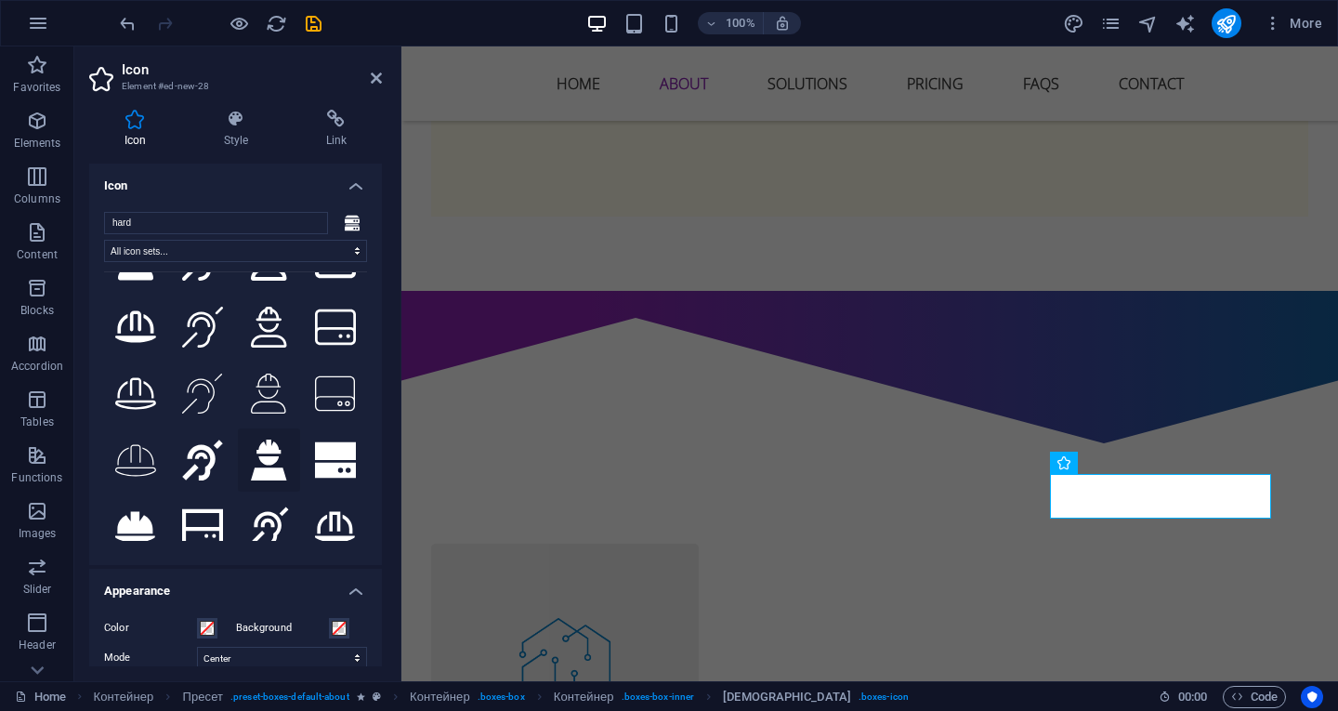
click at [268, 428] on button at bounding box center [269, 459] width 63 height 63
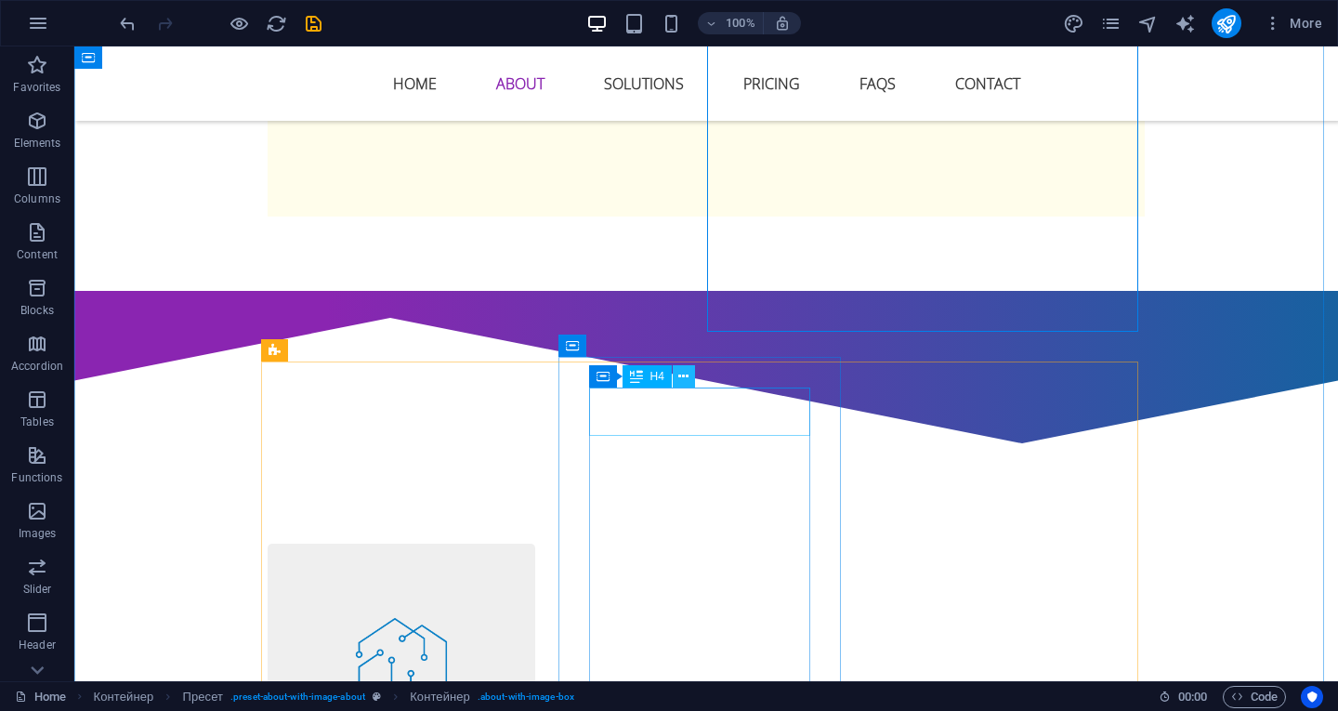
click at [683, 369] on icon at bounding box center [683, 377] width 10 height 20
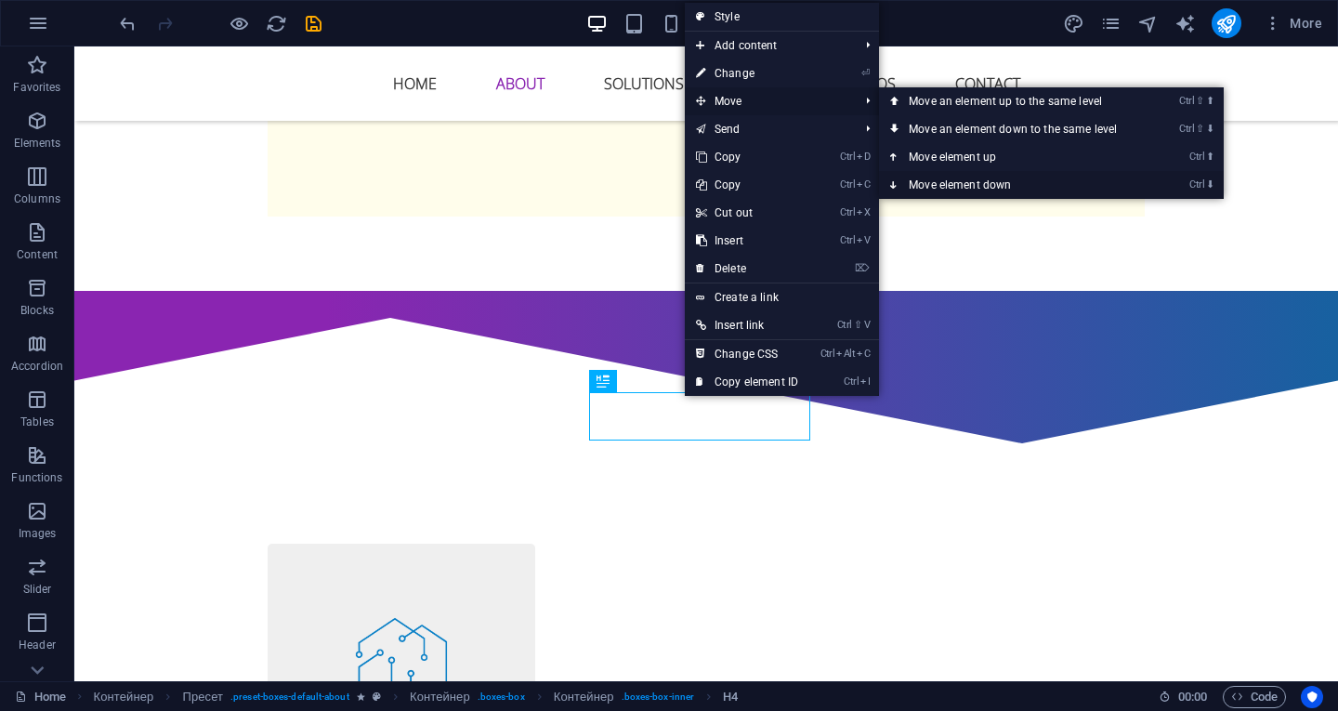
click at [944, 191] on font "Move element down" at bounding box center [960, 184] width 102 height 13
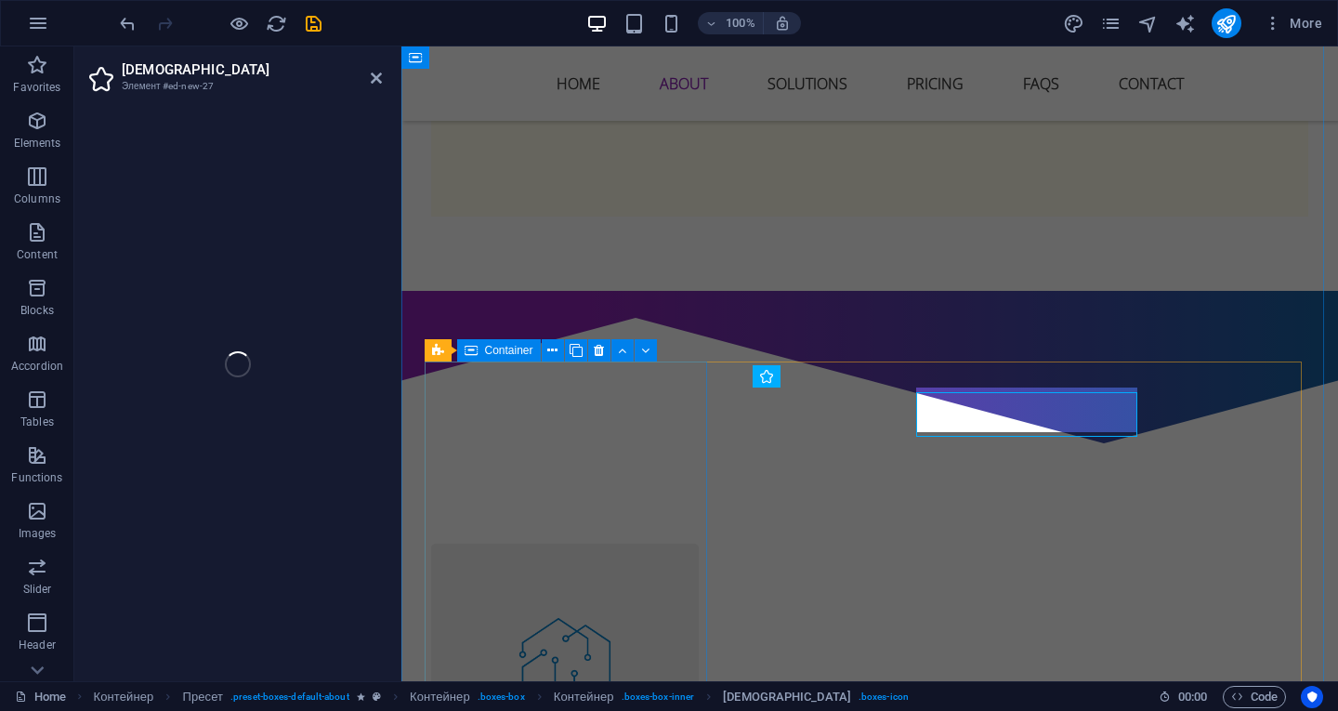
select select "xMidYMid"
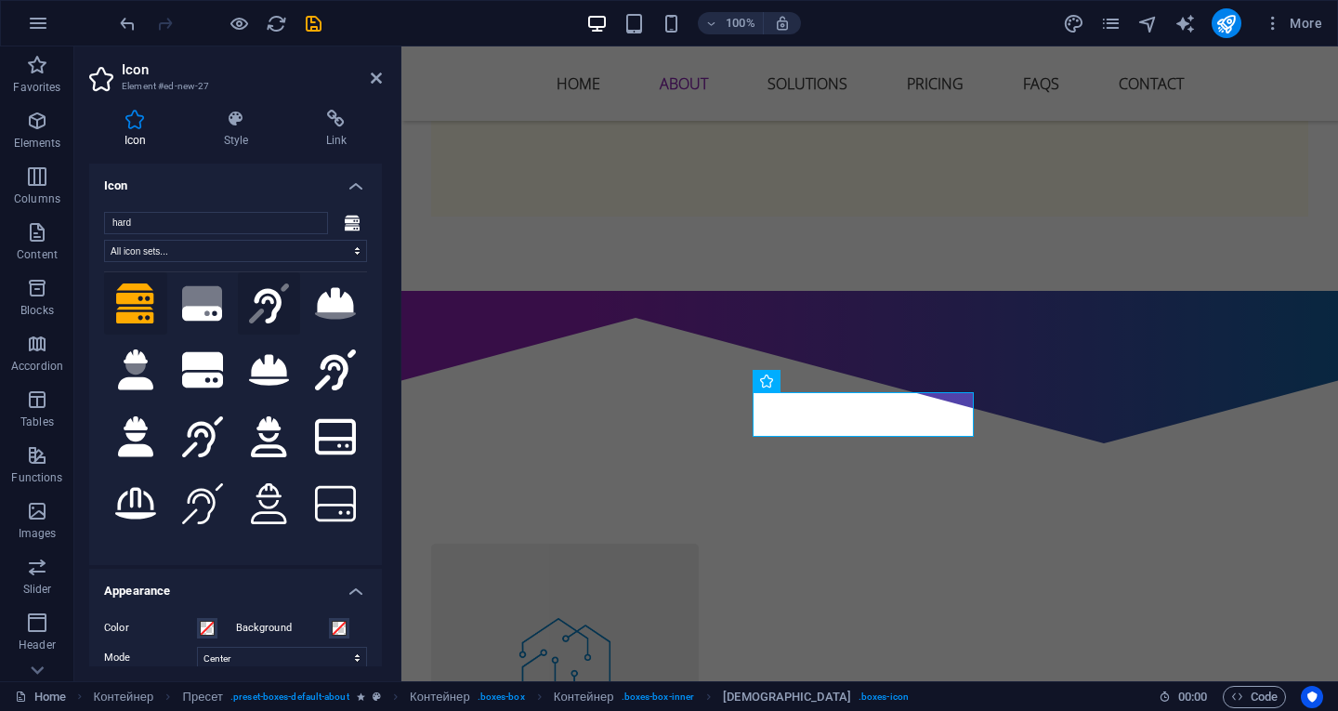
scroll to position [0, 0]
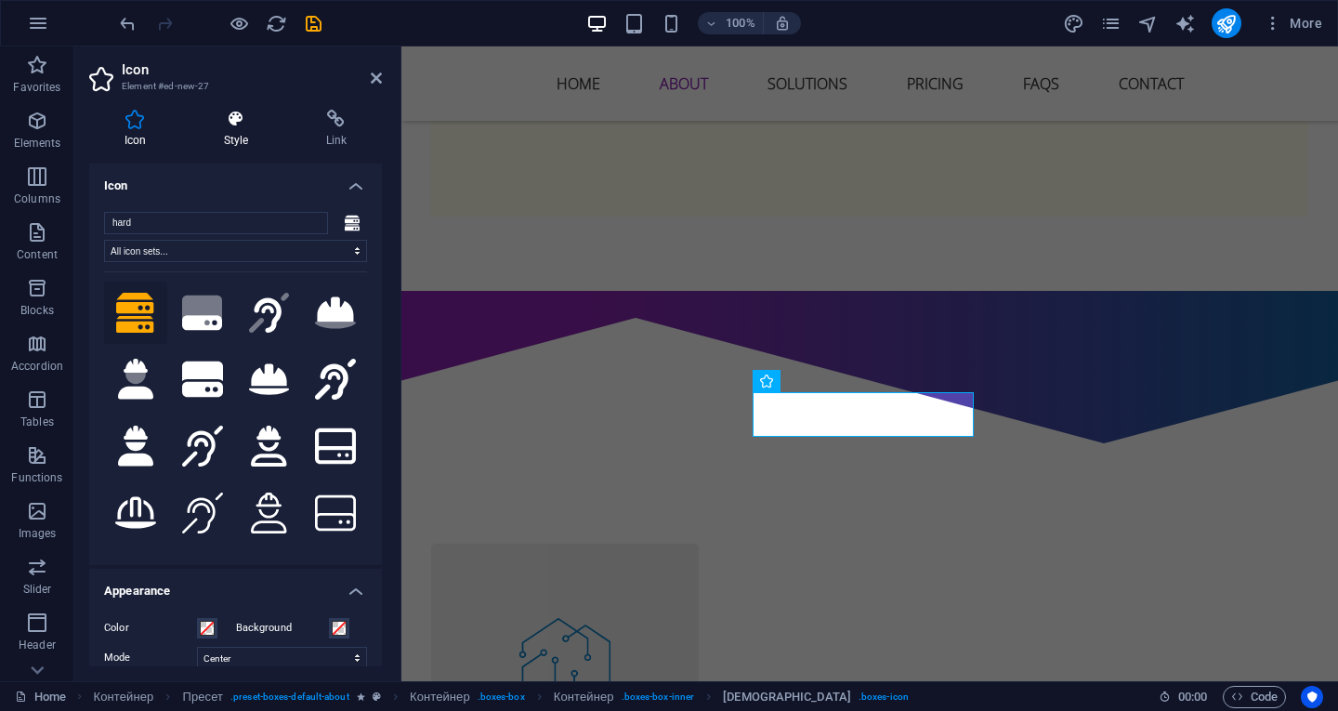
click at [250, 127] on icon at bounding box center [236, 119] width 95 height 19
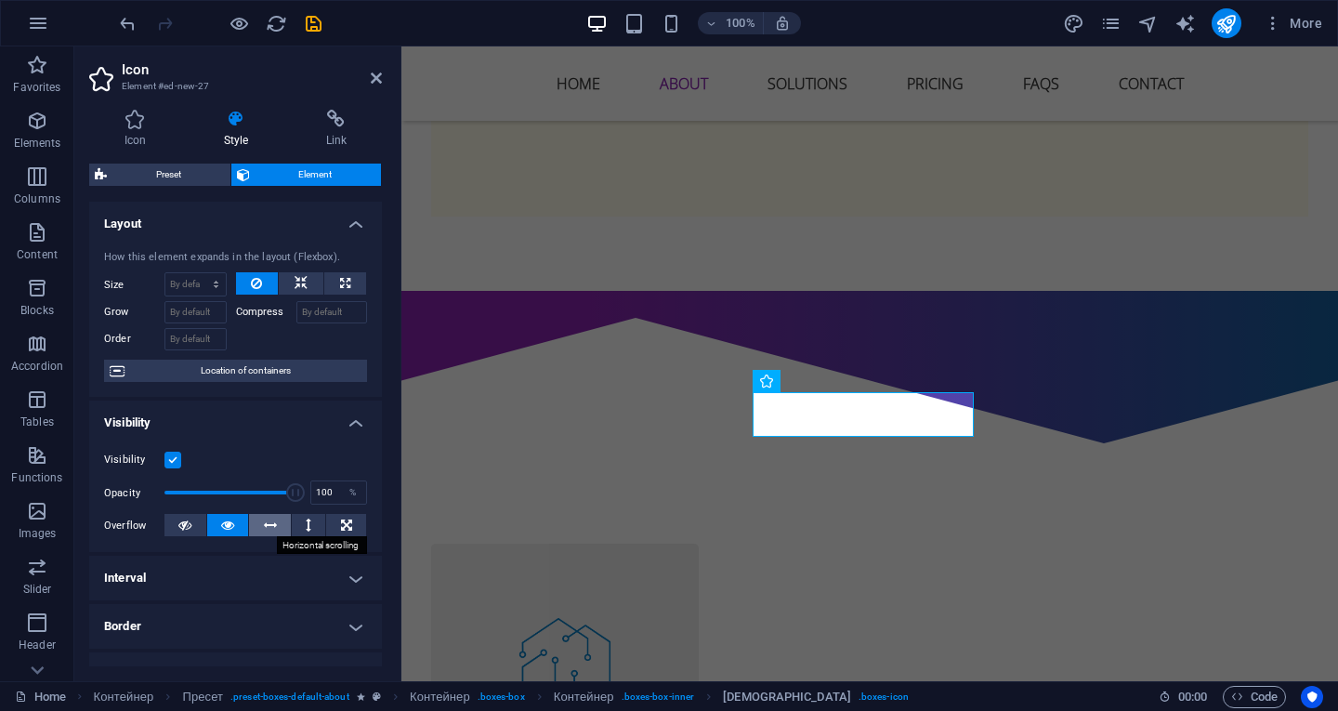
click at [275, 519] on button at bounding box center [270, 525] width 42 height 22
click at [346, 522] on icon at bounding box center [346, 525] width 11 height 22
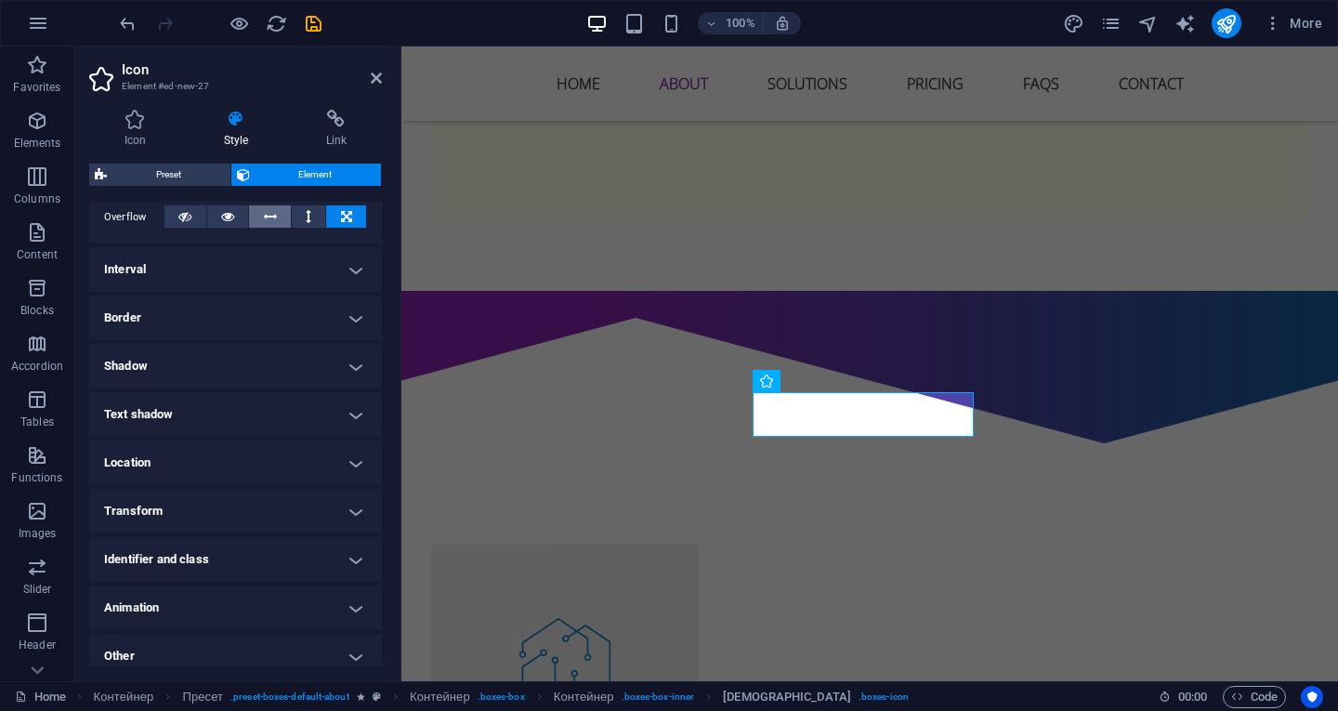
scroll to position [321, 0]
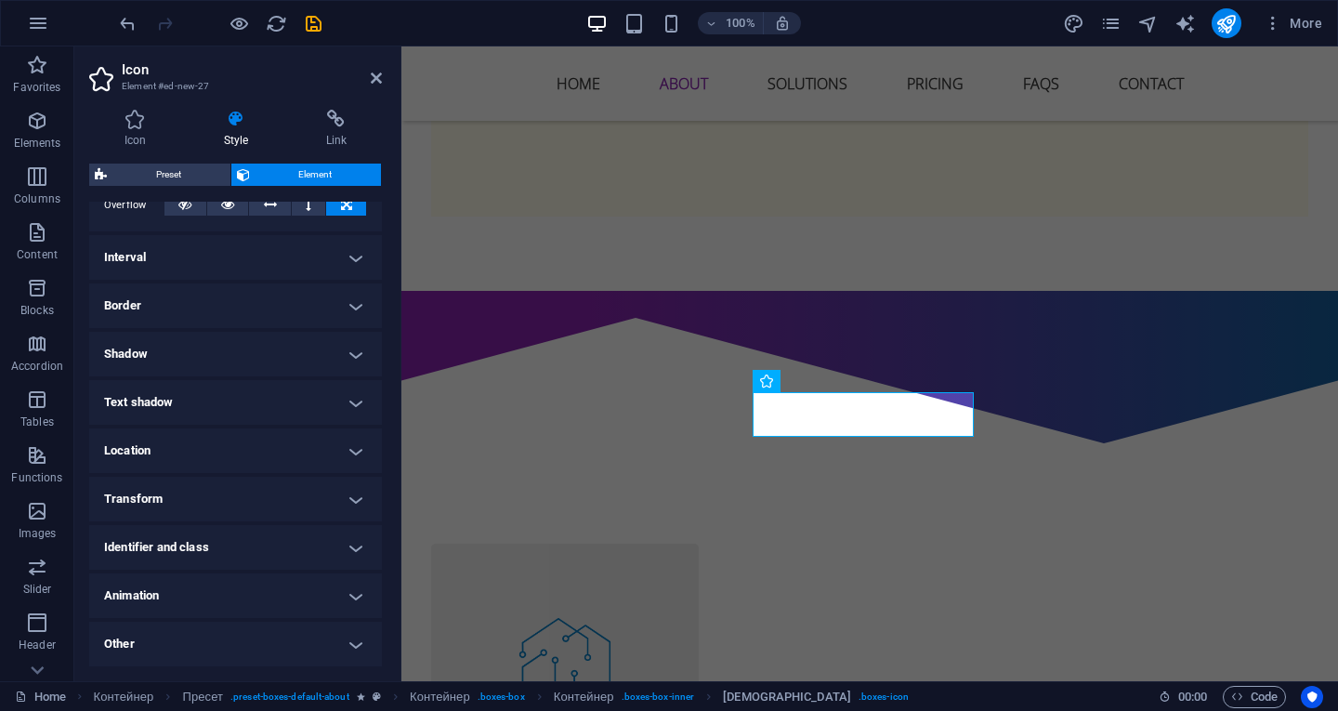
click at [218, 441] on h4 "Location" at bounding box center [235, 450] width 293 height 45
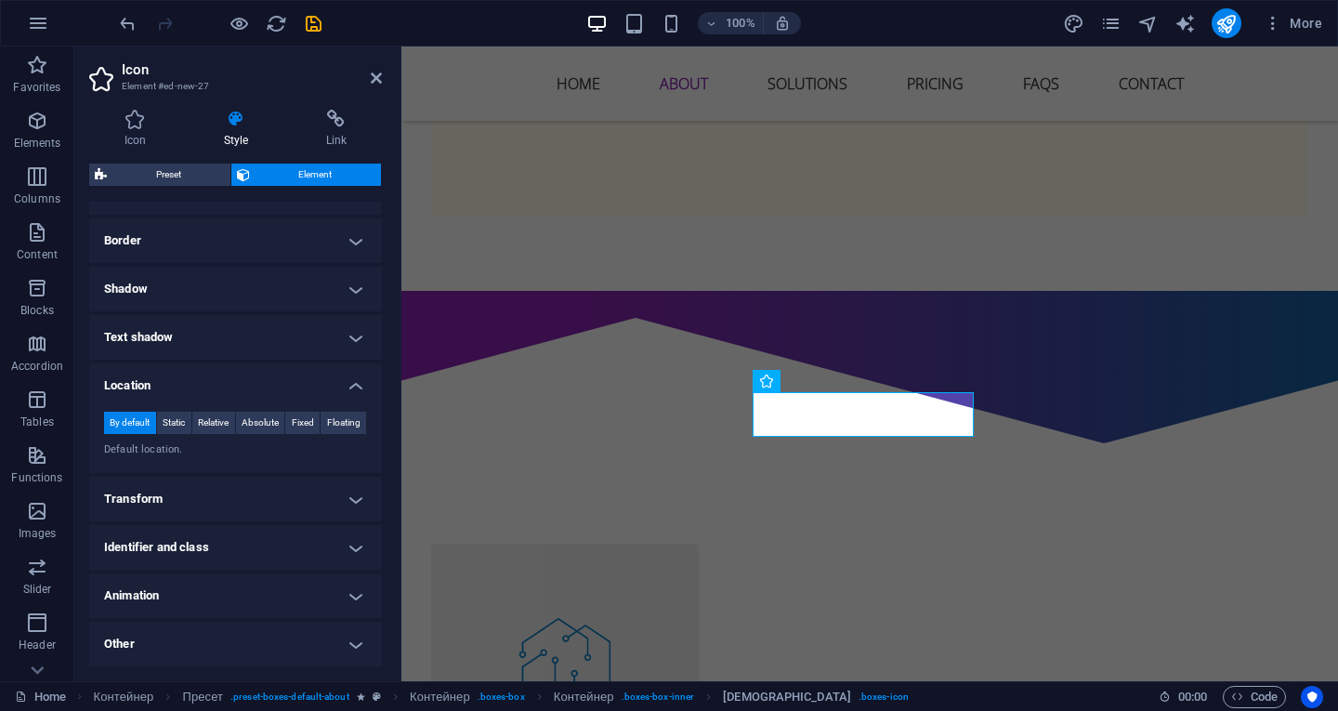
scroll to position [408, 0]
click at [188, 641] on h4 "Other" at bounding box center [235, 644] width 293 height 45
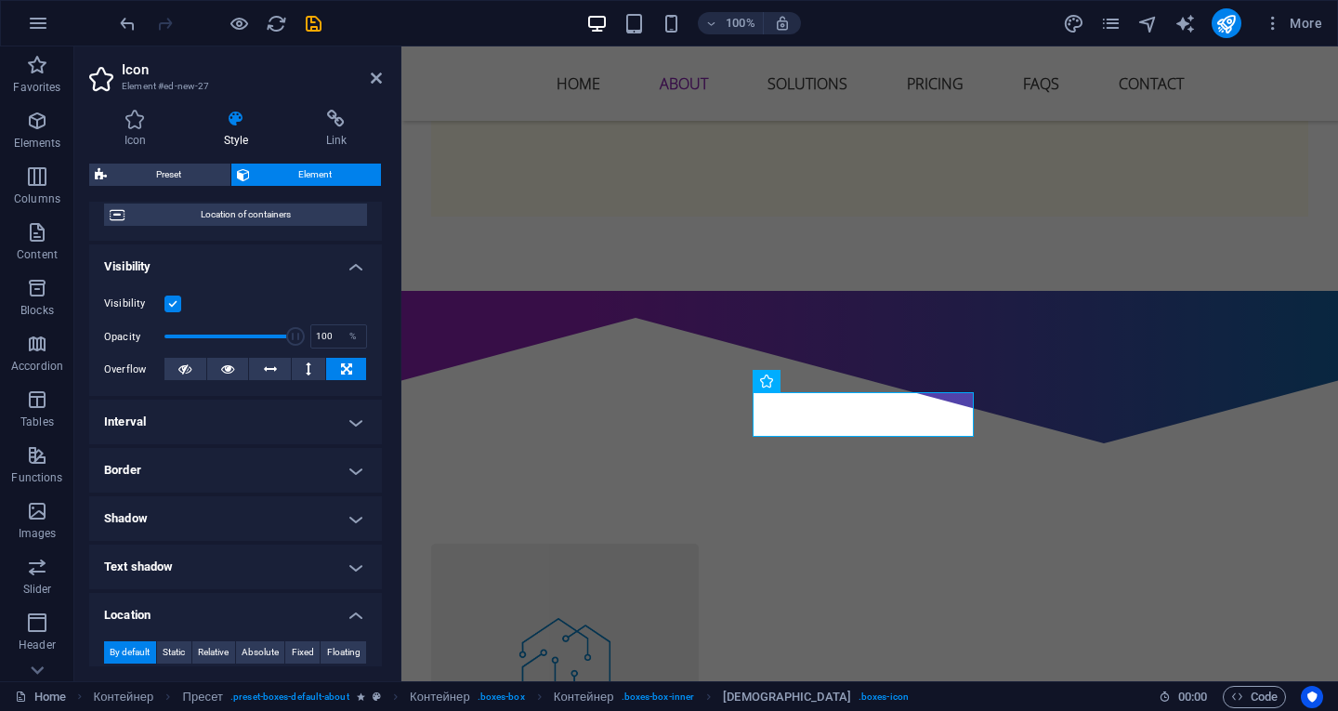
scroll to position [0, 0]
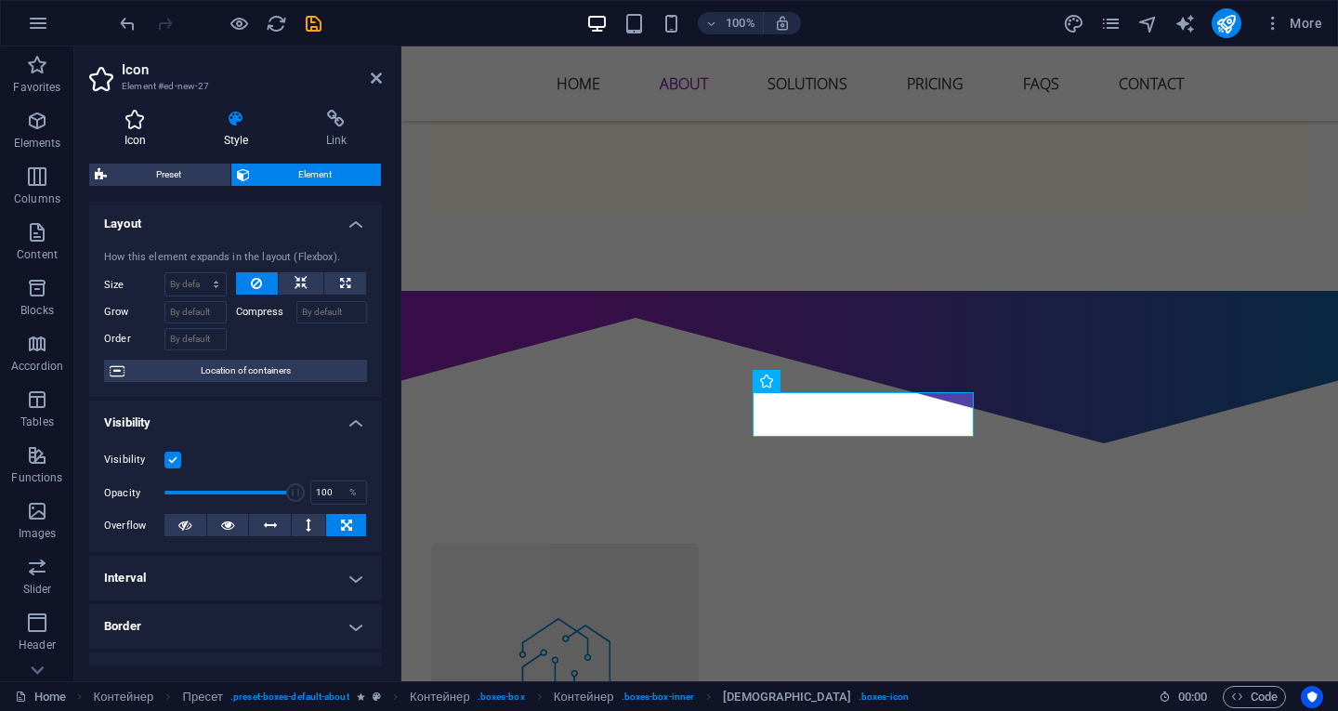
click at [142, 130] on h4 "Icon" at bounding box center [138, 129] width 99 height 39
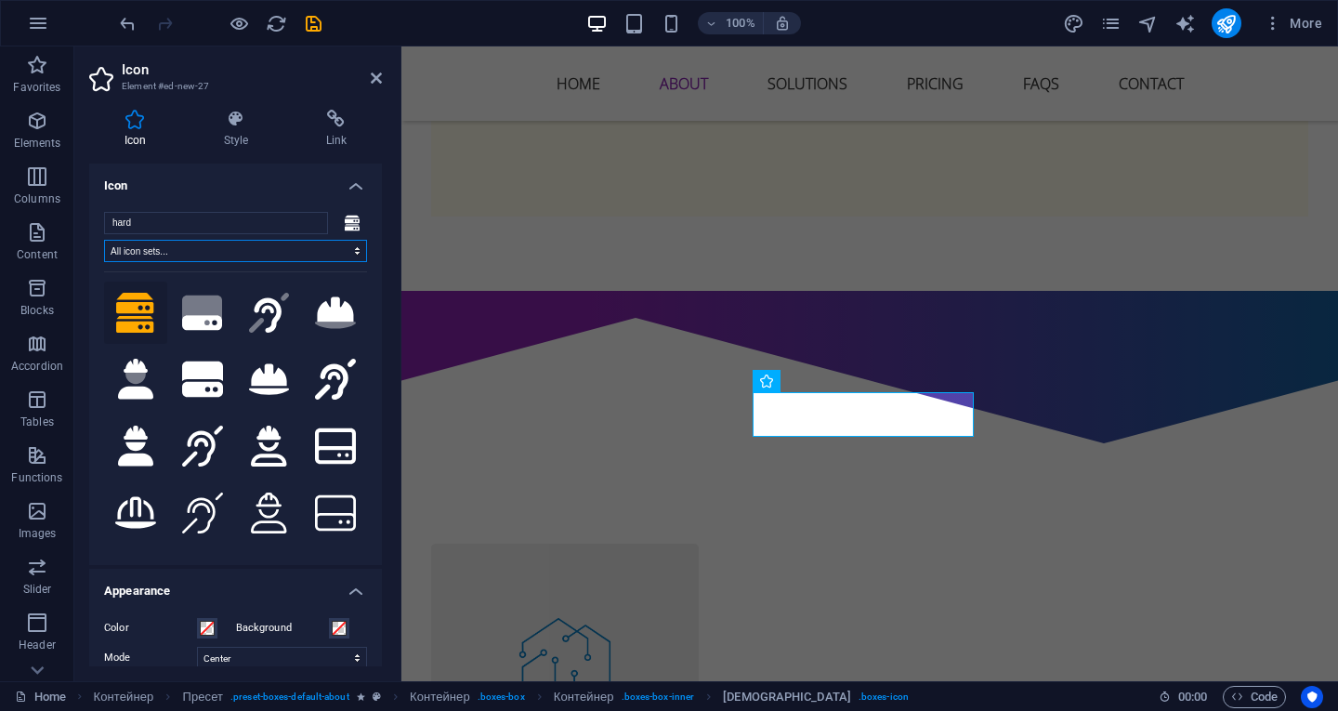
click at [288, 247] on select "All icon sets... IcoFont Ionicons FontAwesome Brands FontAwesome Duotone FontAw…" at bounding box center [235, 251] width 263 height 22
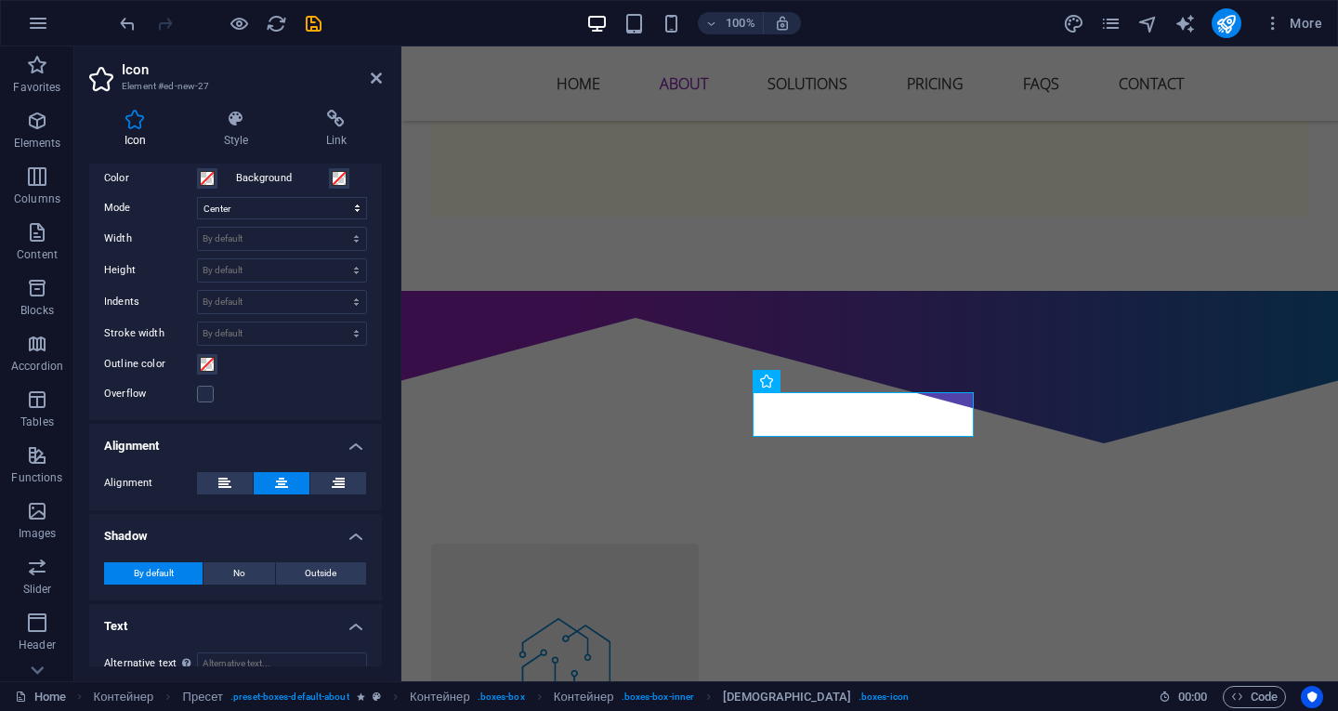
scroll to position [465, 0]
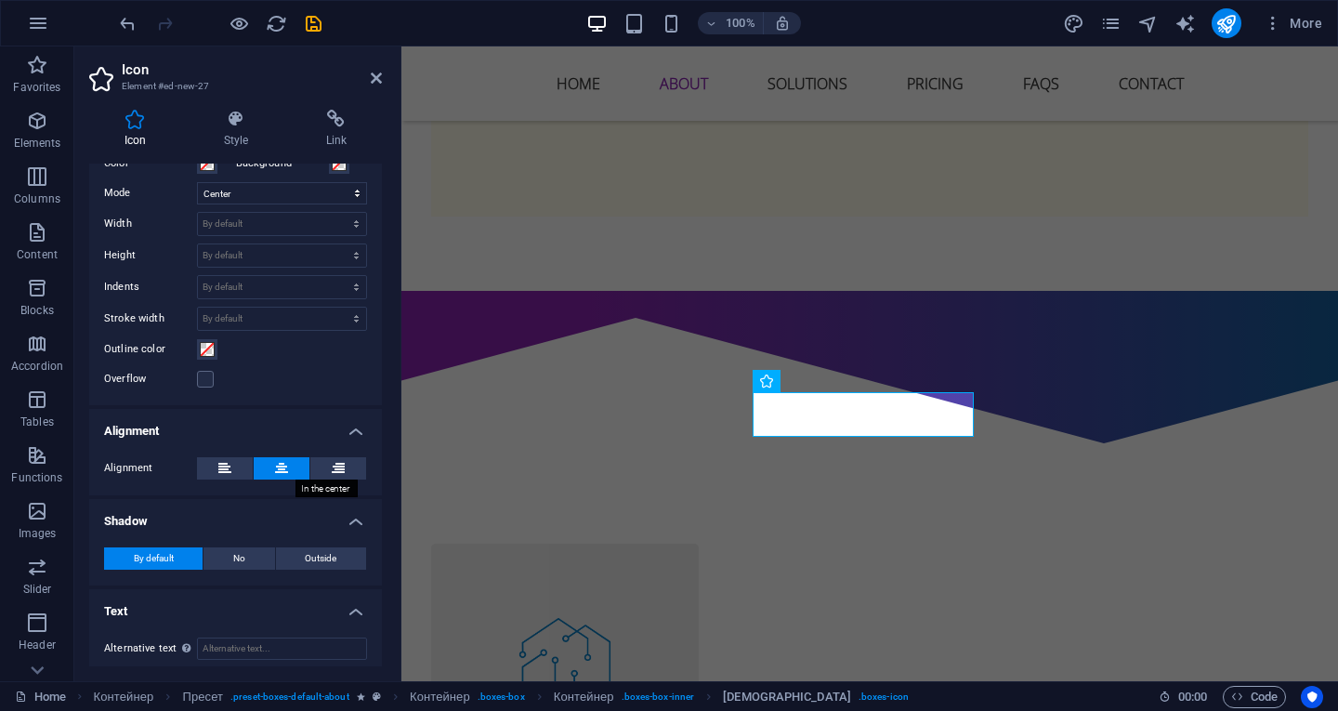
click at [289, 466] on button at bounding box center [282, 468] width 56 height 22
click at [328, 462] on button at bounding box center [338, 468] width 56 height 22
click at [232, 462] on button at bounding box center [225, 468] width 56 height 22
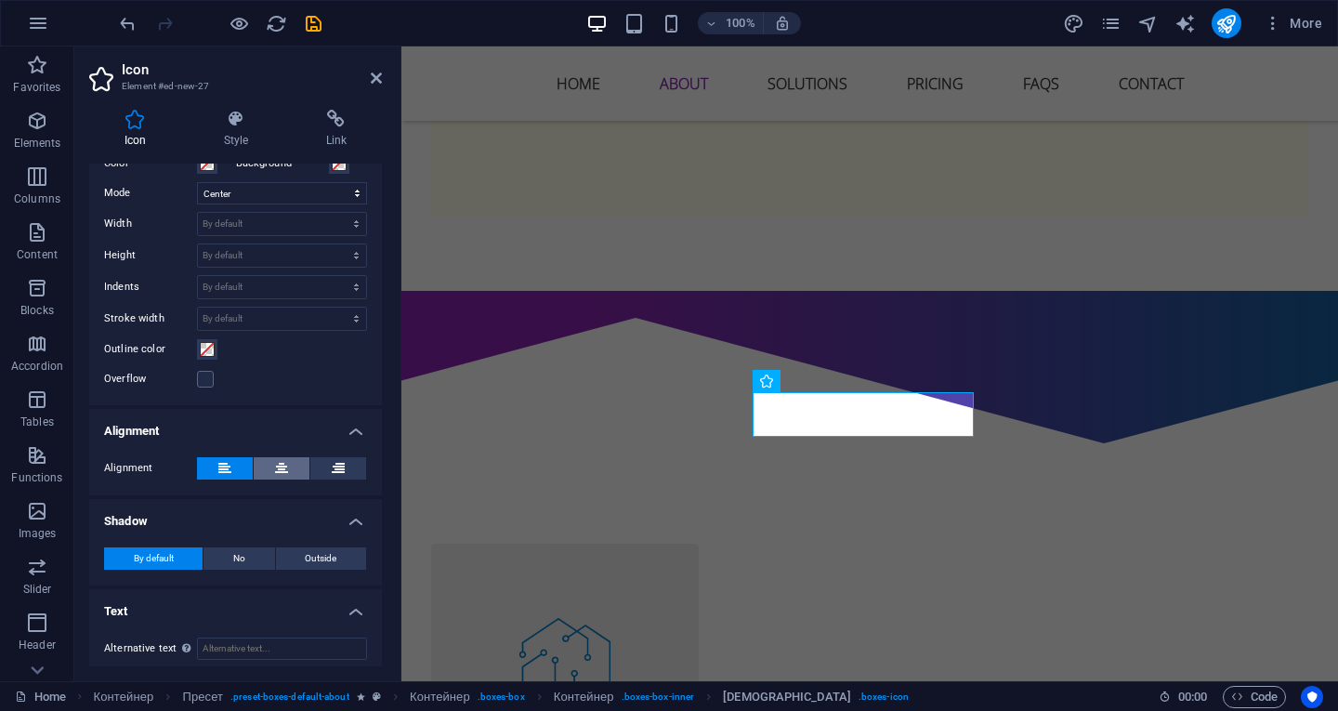
click at [288, 461] on button at bounding box center [282, 468] width 56 height 22
click at [856, 376] on icon at bounding box center [855, 382] width 10 height 20
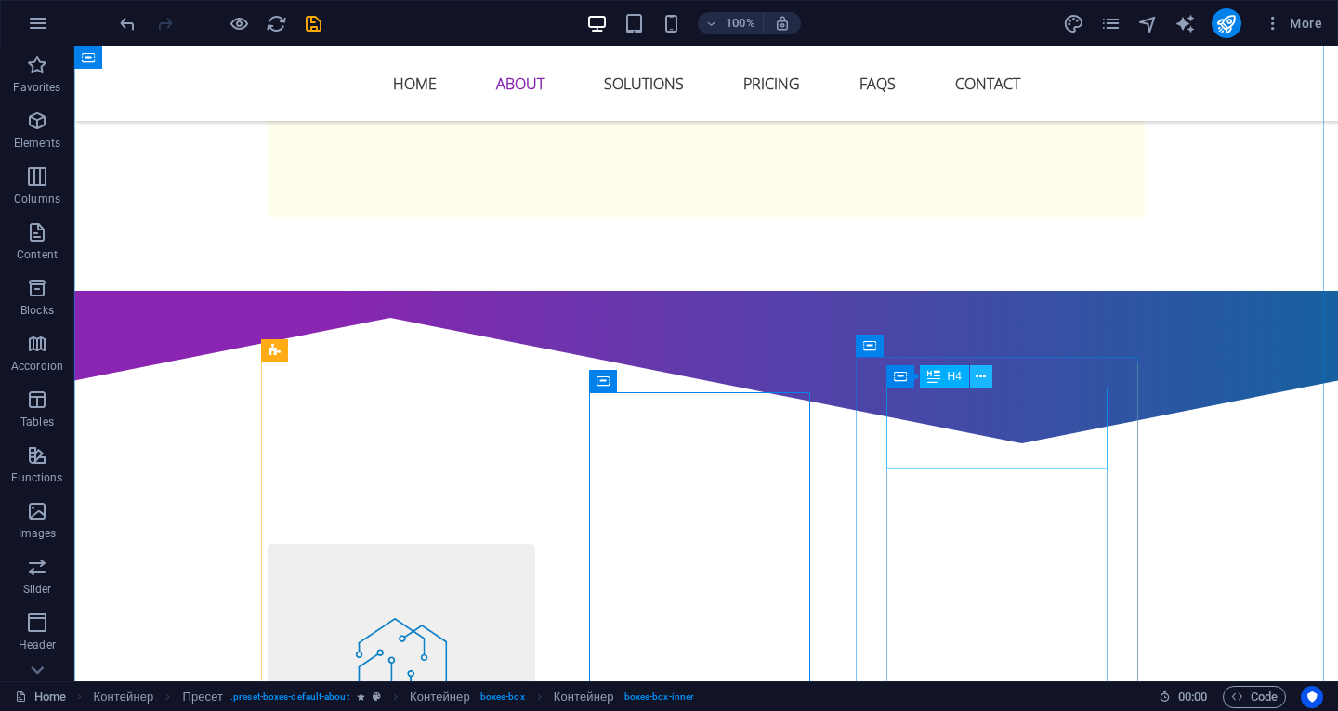
click at [989, 375] on button at bounding box center [981, 376] width 22 height 22
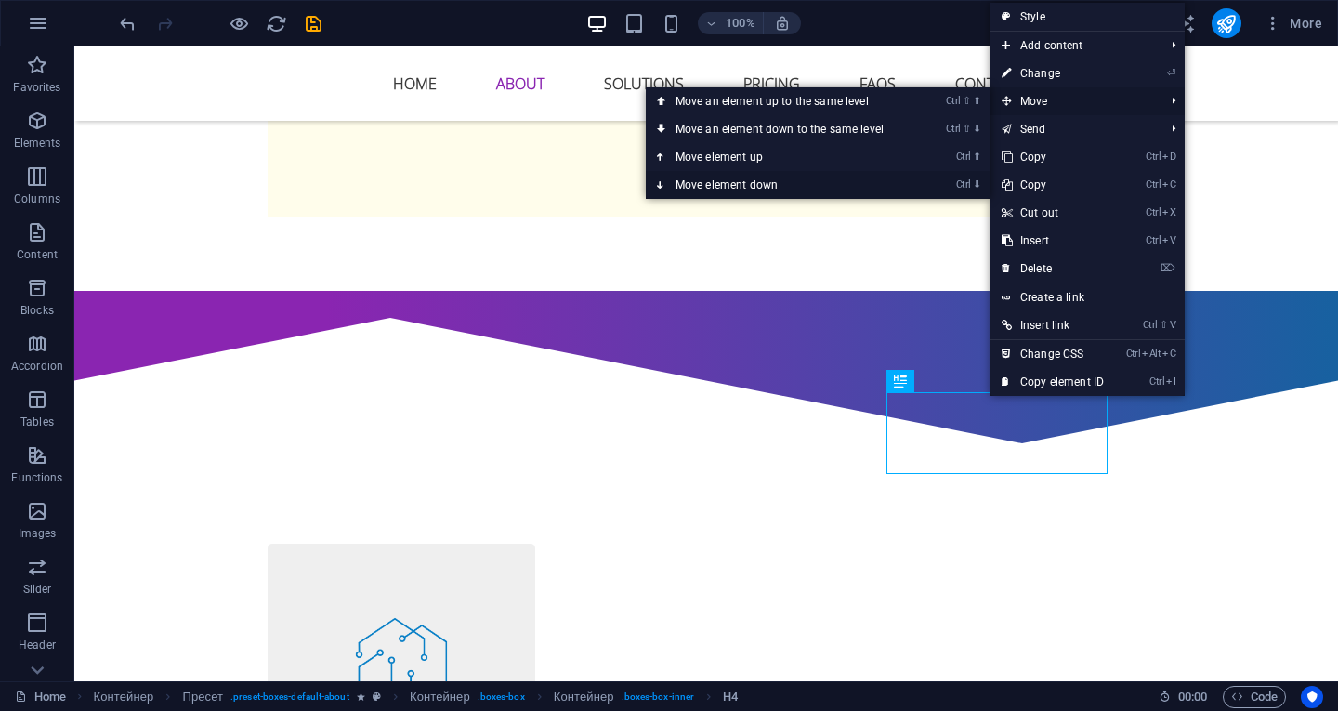
click at [781, 179] on link "Ctrl ⬇ Move element down" at bounding box center [783, 185] width 275 height 28
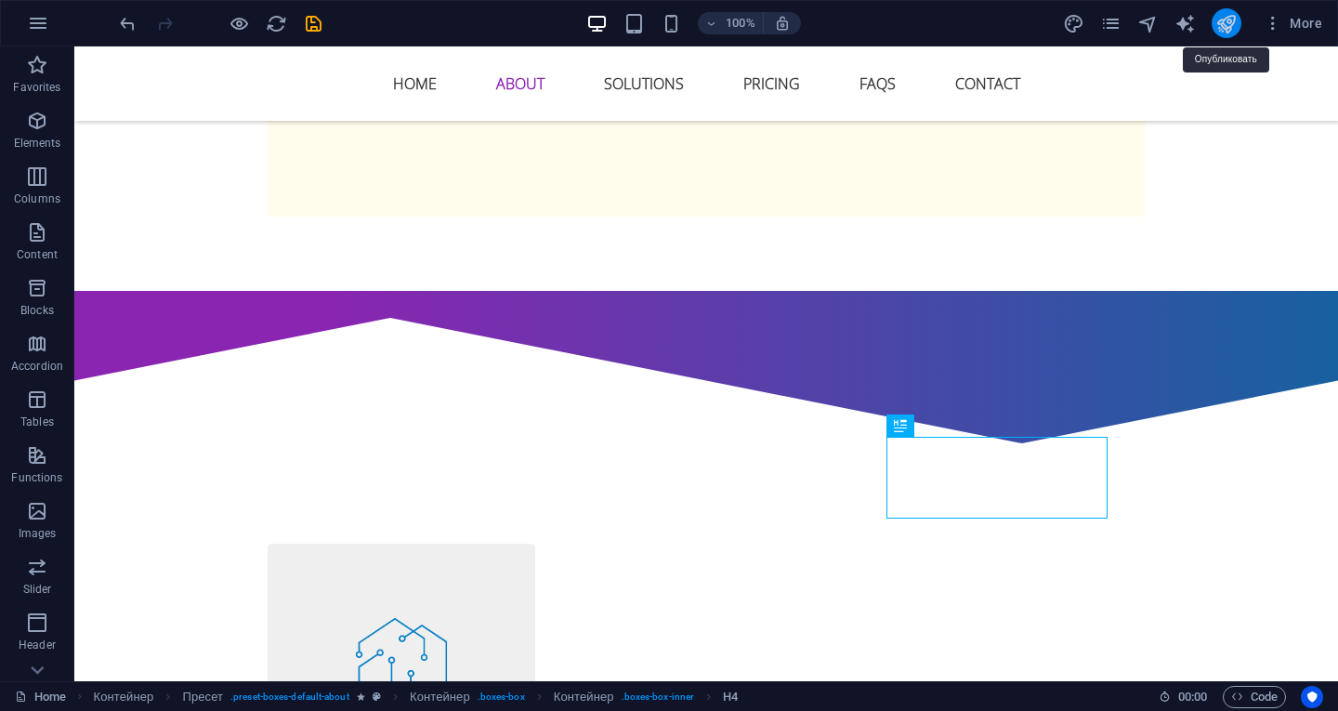
click at [1230, 23] on icon "publish" at bounding box center [1226, 23] width 21 height 21
checkbox input "false"
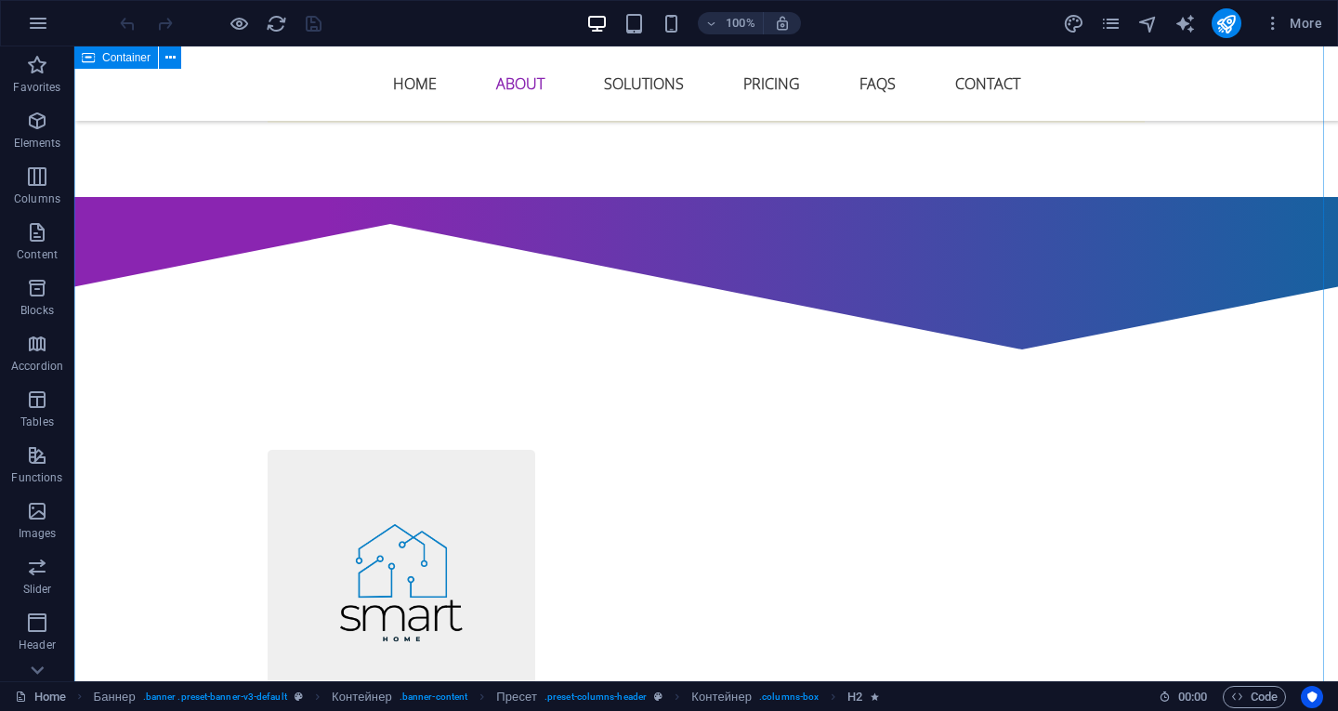
scroll to position [1301, 0]
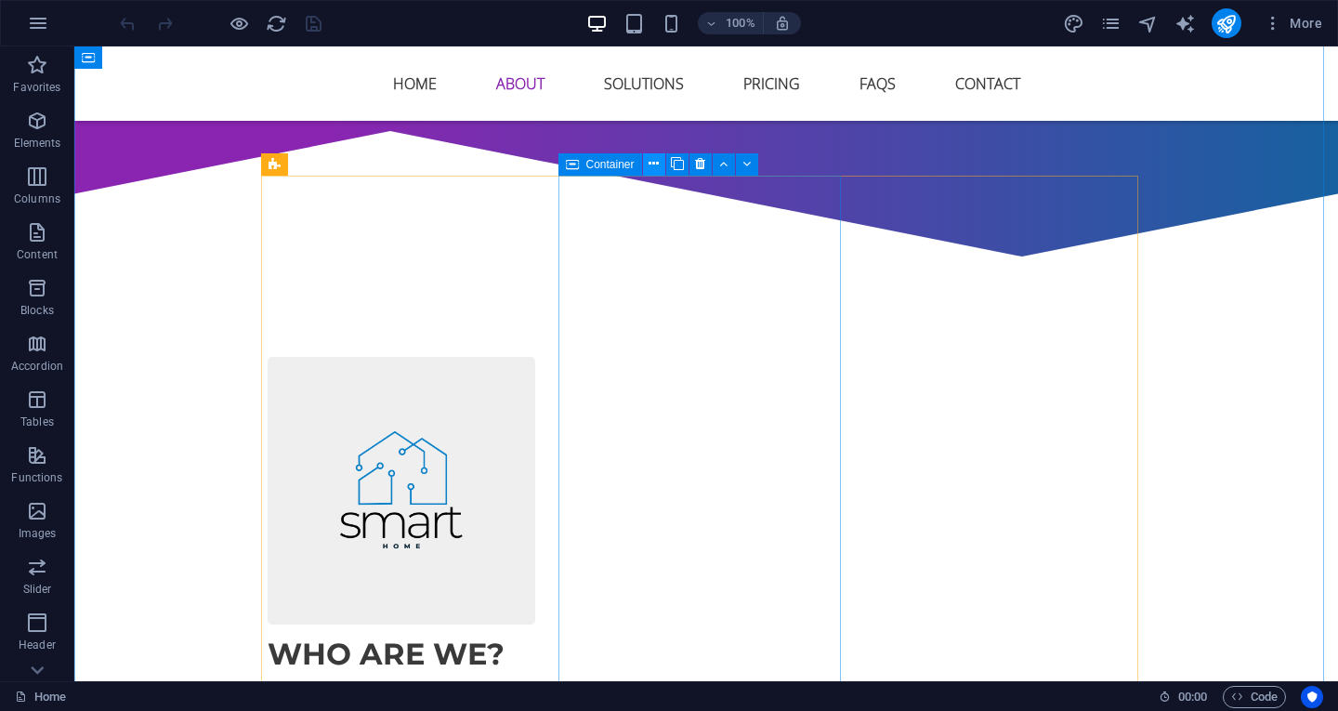
click at [650, 163] on icon at bounding box center [654, 164] width 10 height 20
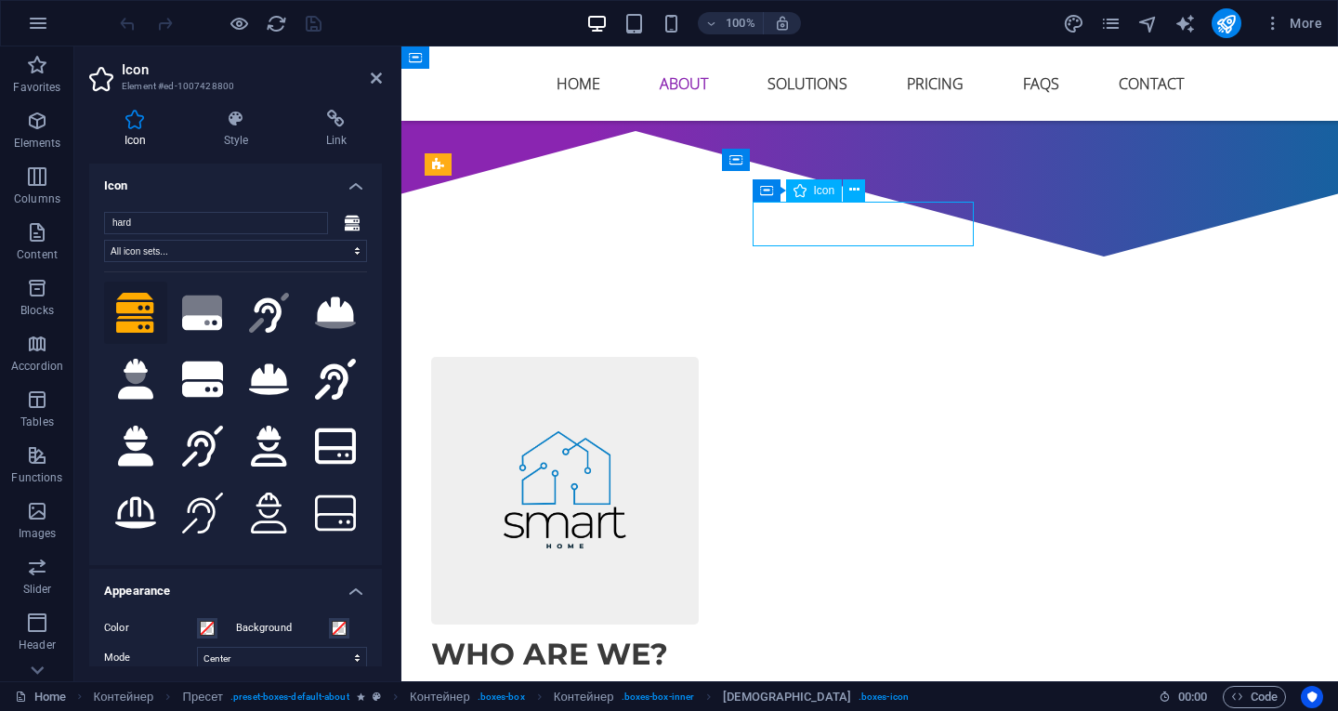
drag, startPoint x: 770, startPoint y: 221, endPoint x: 805, endPoint y: 219, distance: 34.4
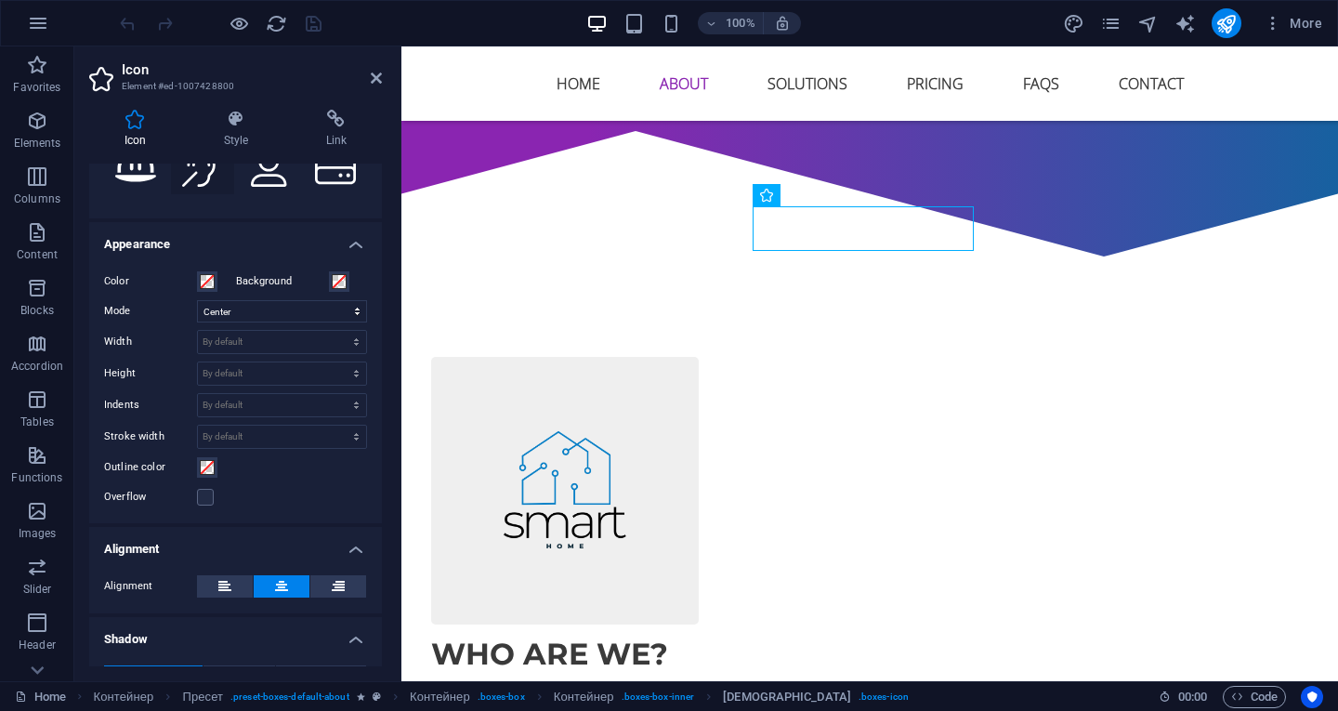
scroll to position [372, 0]
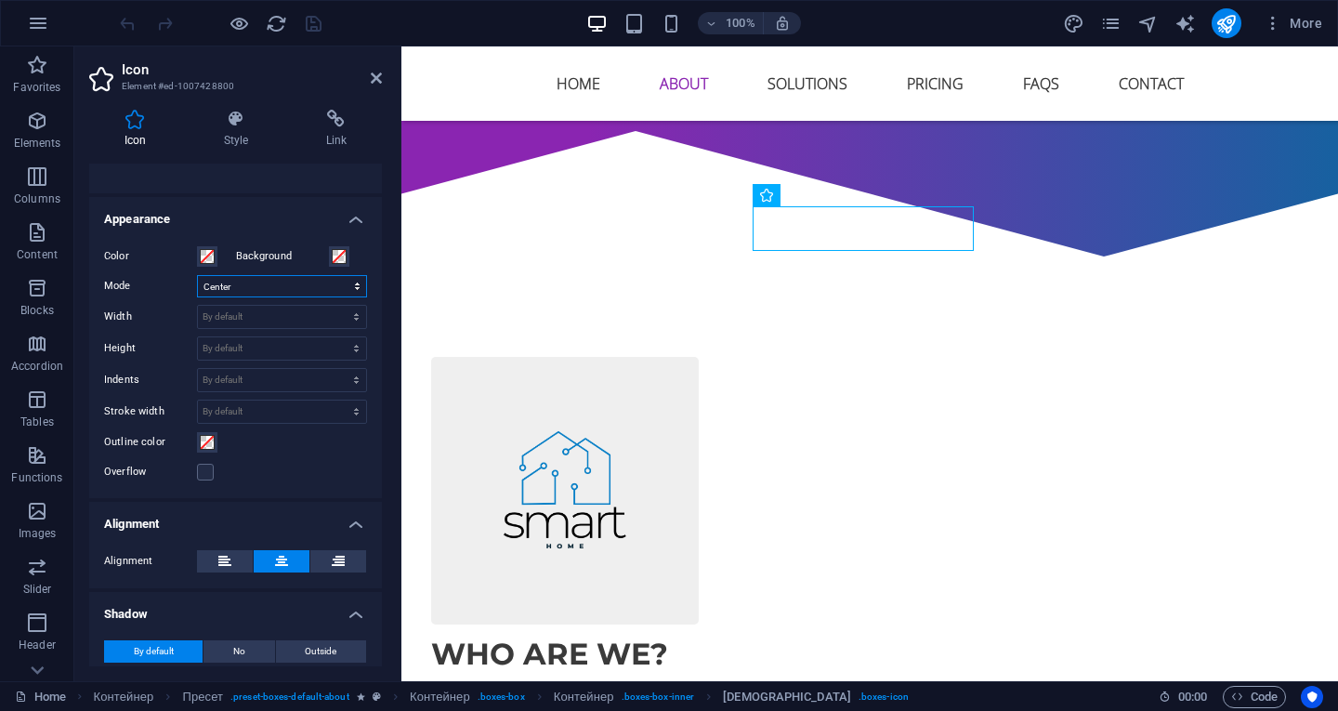
click at [270, 285] on select "Scale Left Center On the right" at bounding box center [282, 286] width 170 height 22
click at [197, 275] on select "Scale Left Center On the right" at bounding box center [282, 286] width 170 height 22
click at [249, 288] on select "Scale Left Center On the right" at bounding box center [282, 286] width 170 height 22
click at [197, 275] on select "Scale Left Center On the right" at bounding box center [282, 286] width 170 height 22
click at [245, 291] on select "Scale Left Center On the right" at bounding box center [282, 286] width 170 height 22
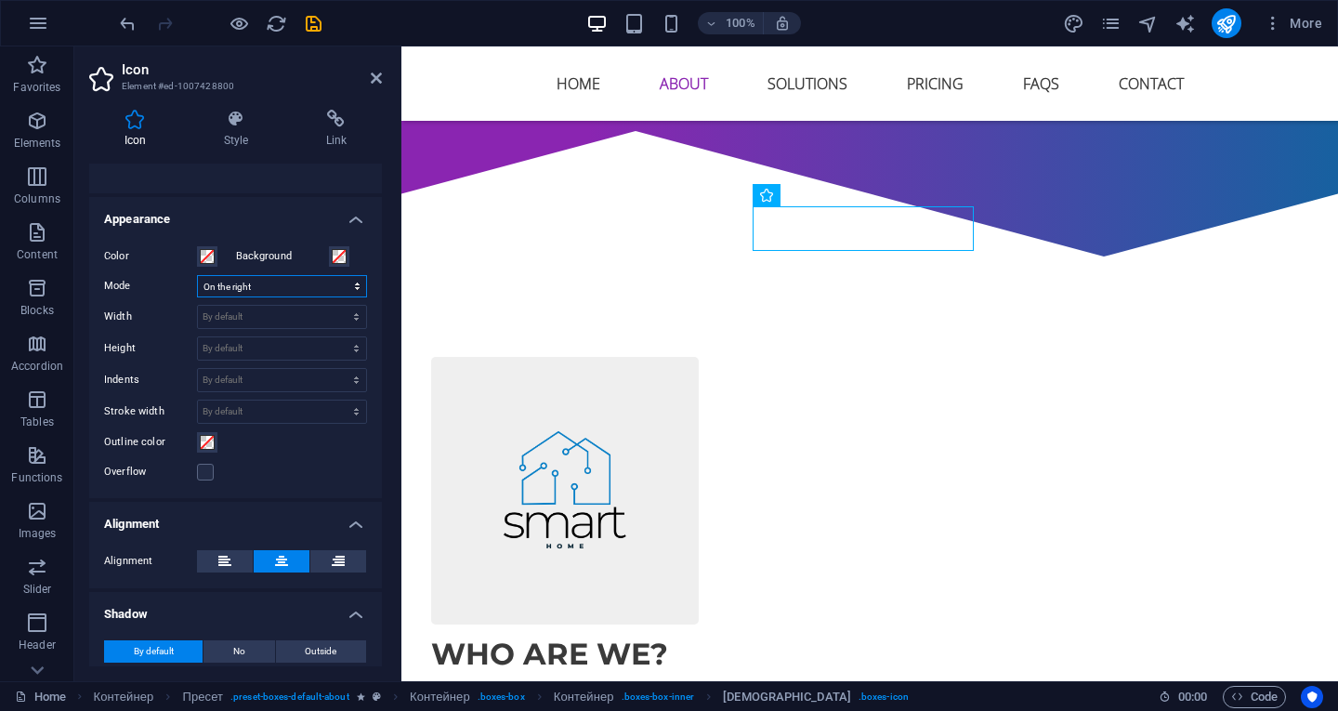
click at [197, 275] on select "Scale Left Center On the right" at bounding box center [282, 286] width 170 height 22
click at [233, 289] on select "Scale Left Center On the right" at bounding box center [282, 286] width 170 height 22
select select "xMidYMid"
click at [197, 275] on select "Scale Left Center On the right" at bounding box center [282, 286] width 170 height 22
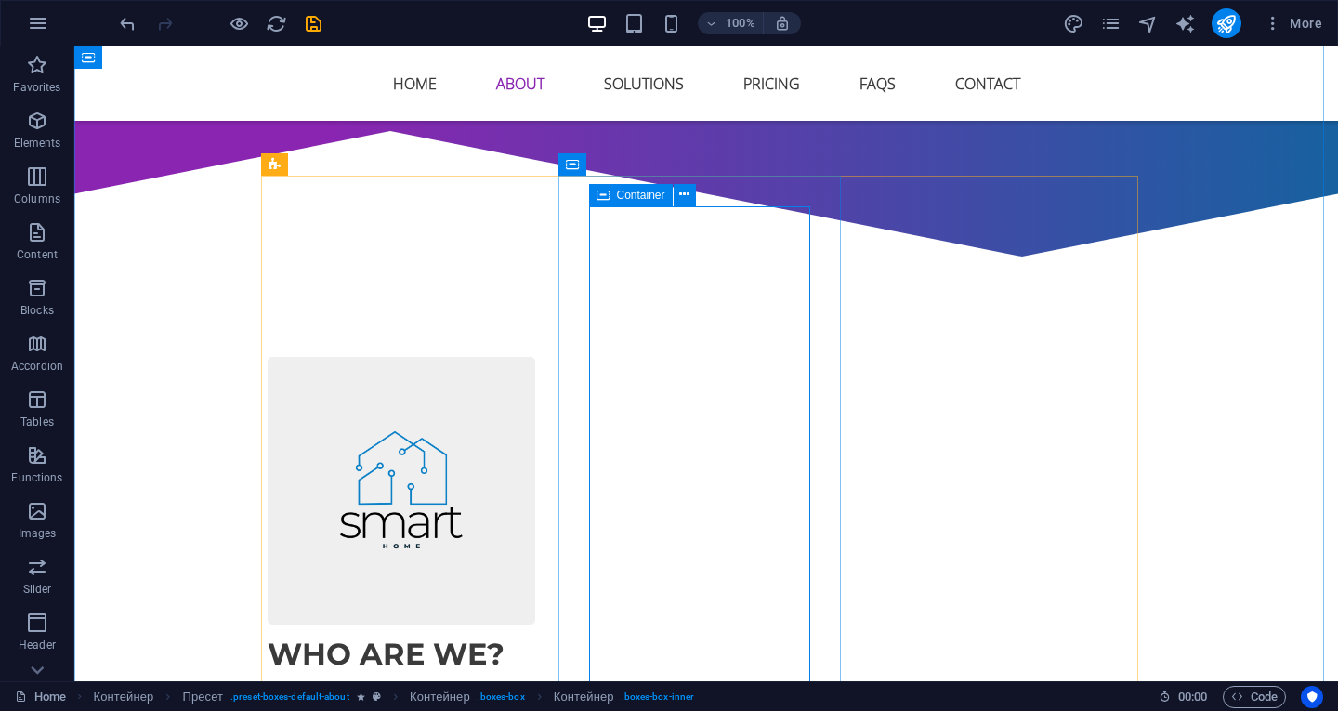
click at [607, 191] on icon at bounding box center [603, 195] width 13 height 22
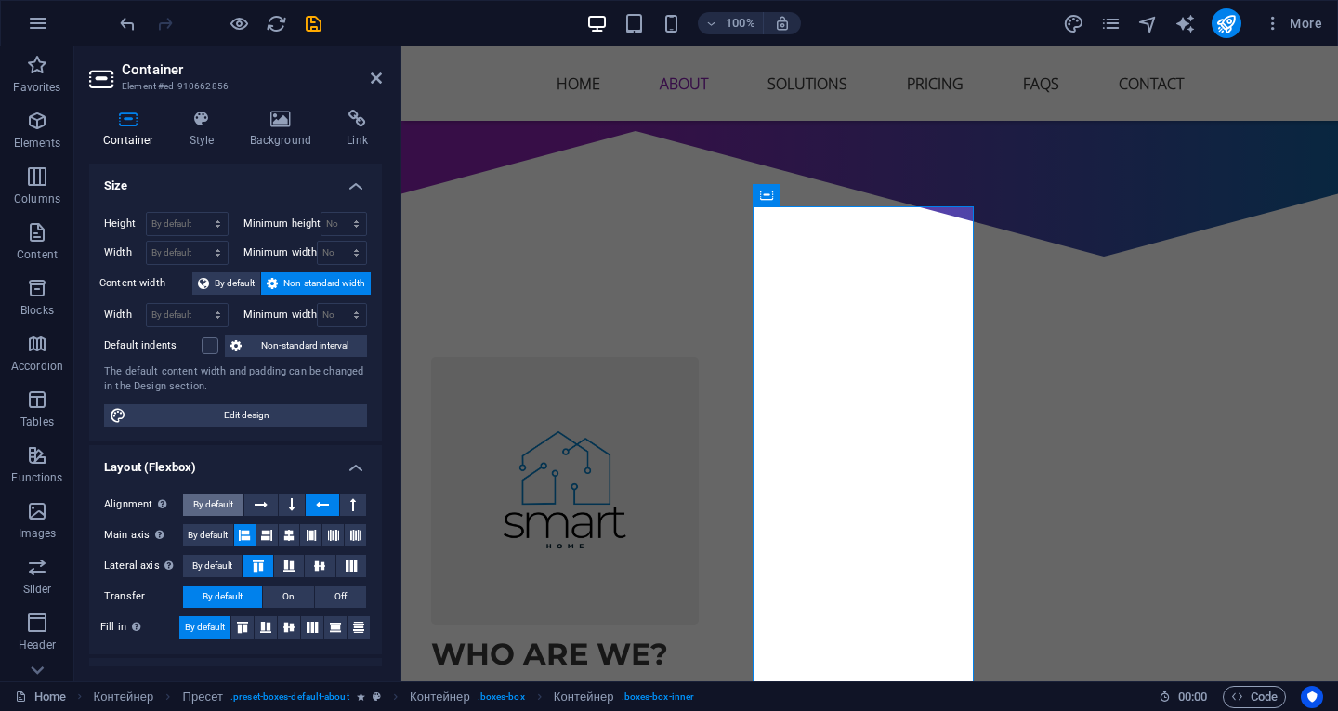
click at [218, 501] on font "By default" at bounding box center [213, 504] width 40 height 10
click at [258, 496] on icon at bounding box center [261, 505] width 13 height 22
click at [286, 530] on icon at bounding box center [288, 535] width 11 height 22
click at [1219, 18] on icon "publish" at bounding box center [1226, 23] width 21 height 21
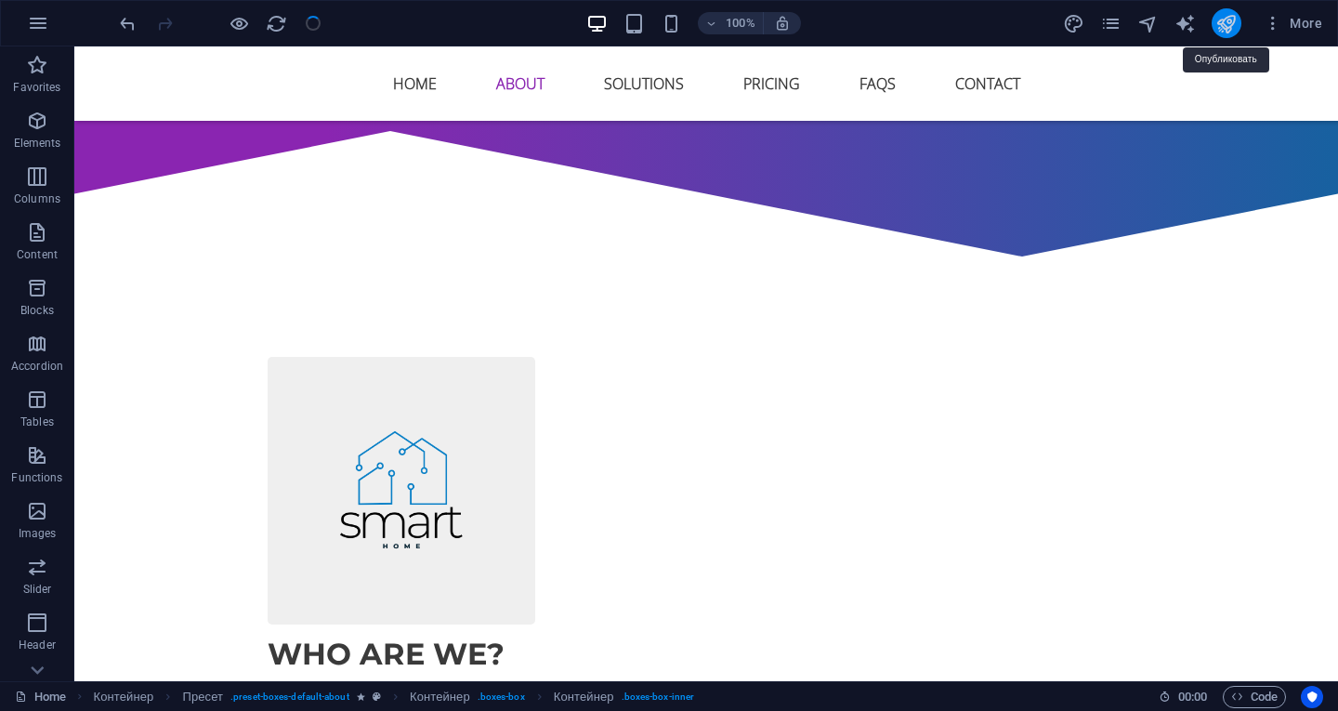
checkbox input "false"
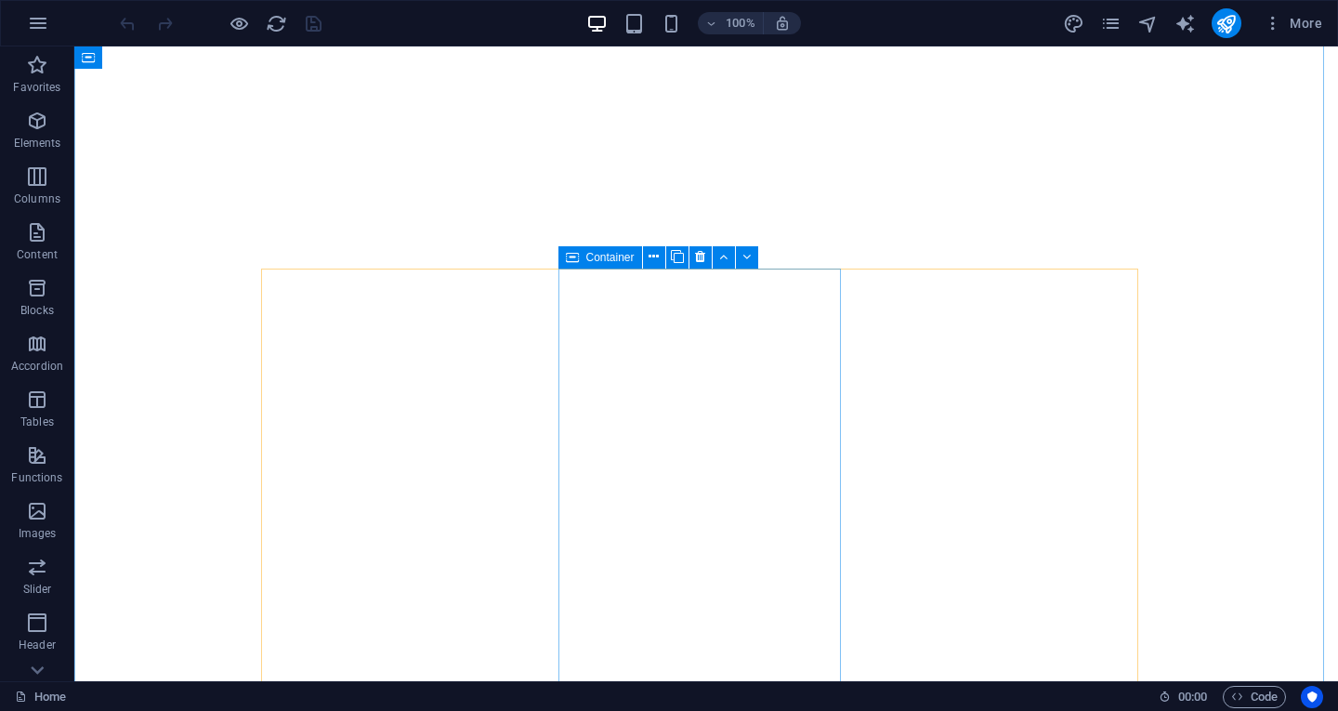
click at [570, 252] on icon at bounding box center [572, 257] width 13 height 22
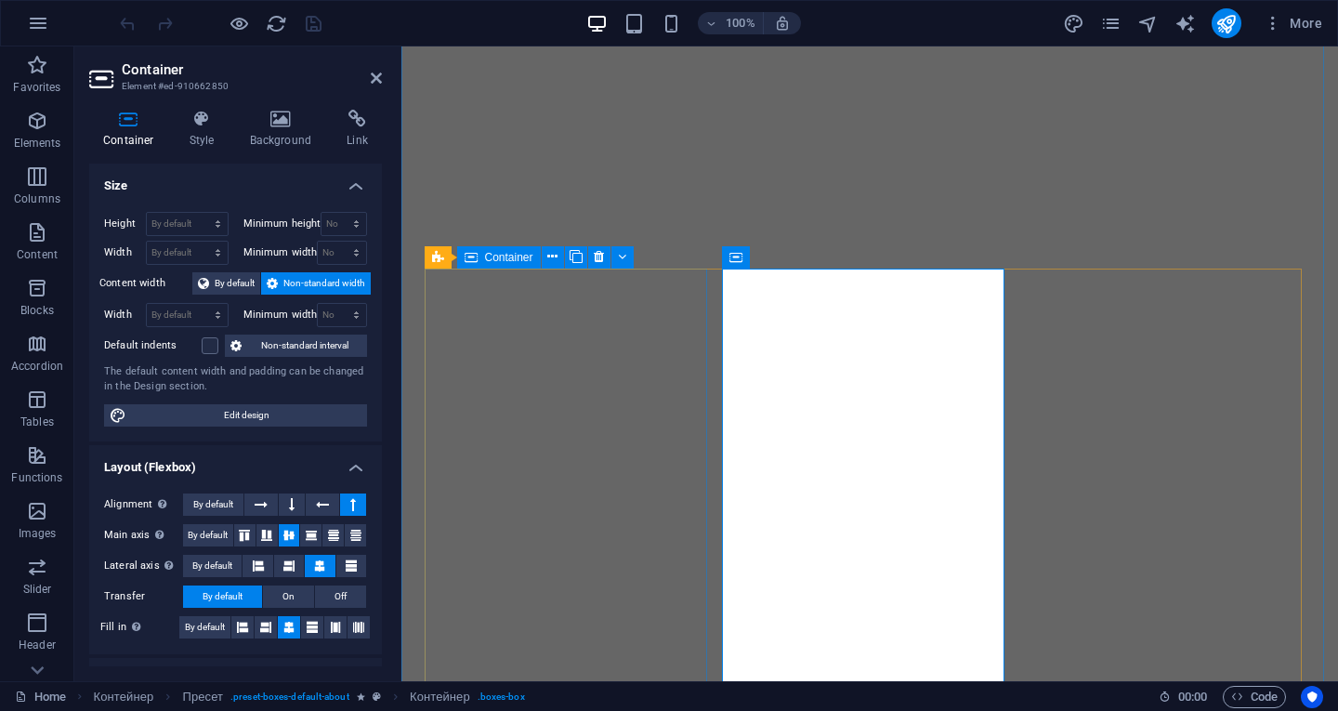
click at [469, 258] on icon at bounding box center [471, 257] width 13 height 22
click at [612, 258] on button at bounding box center [623, 257] width 22 height 22
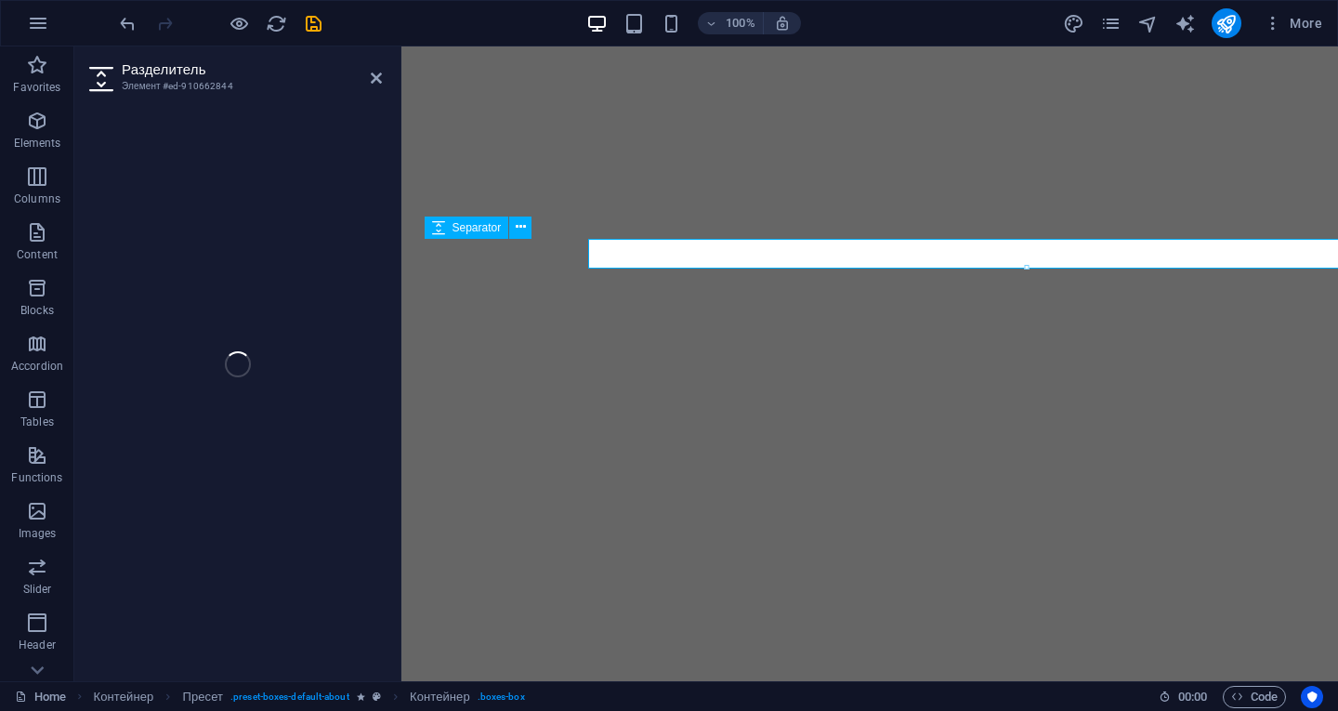
select select "rem"
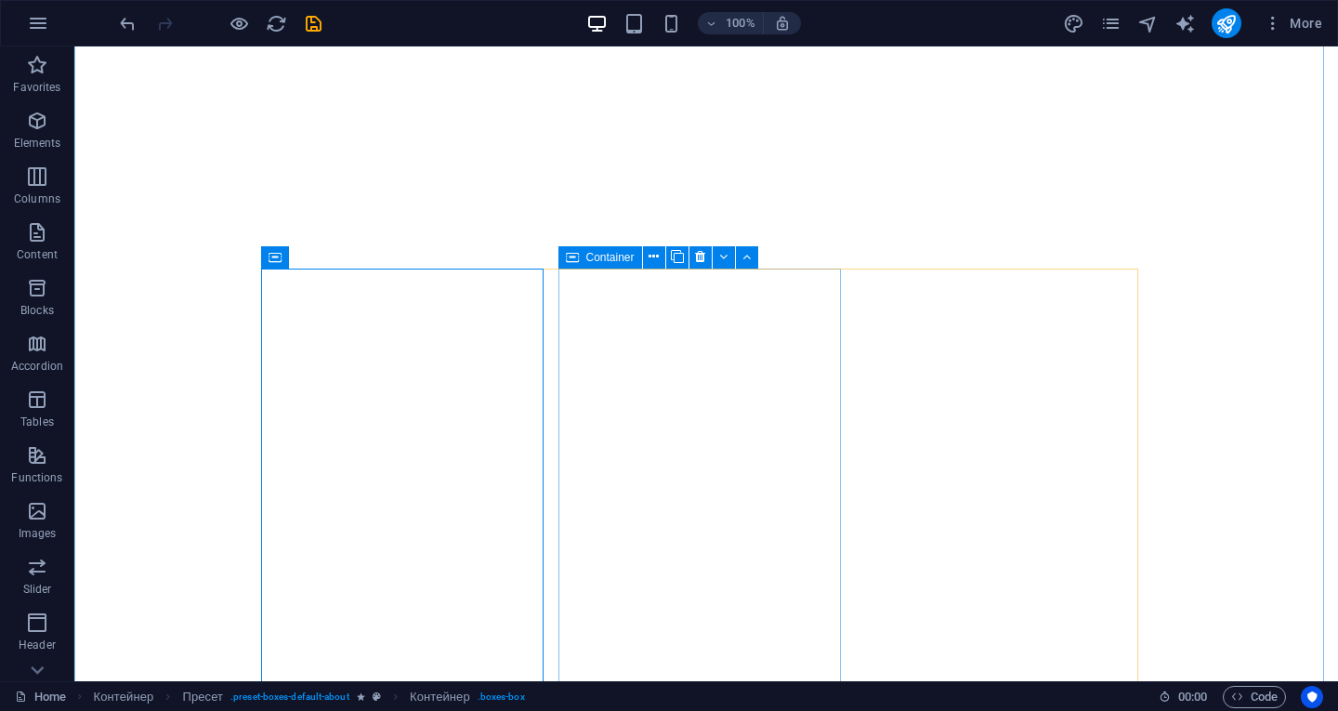
click at [574, 252] on icon at bounding box center [572, 257] width 13 height 22
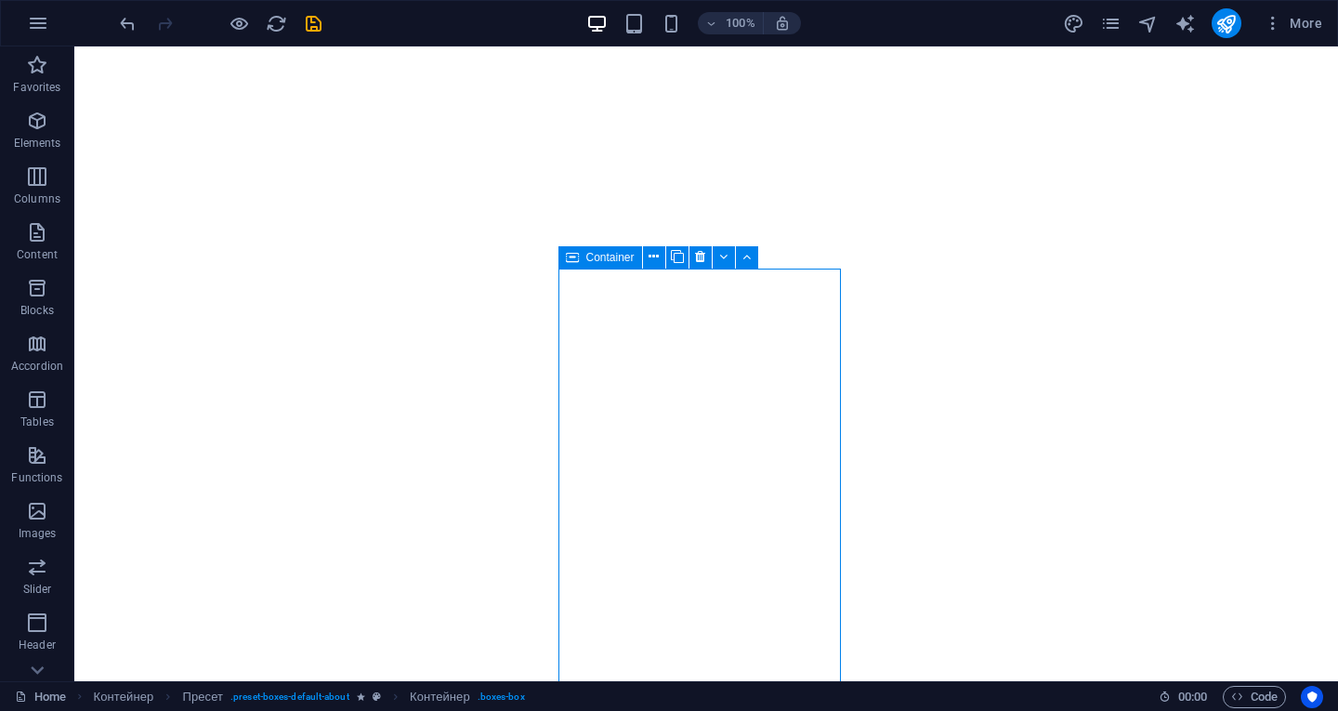
click at [574, 252] on icon at bounding box center [572, 257] width 13 height 22
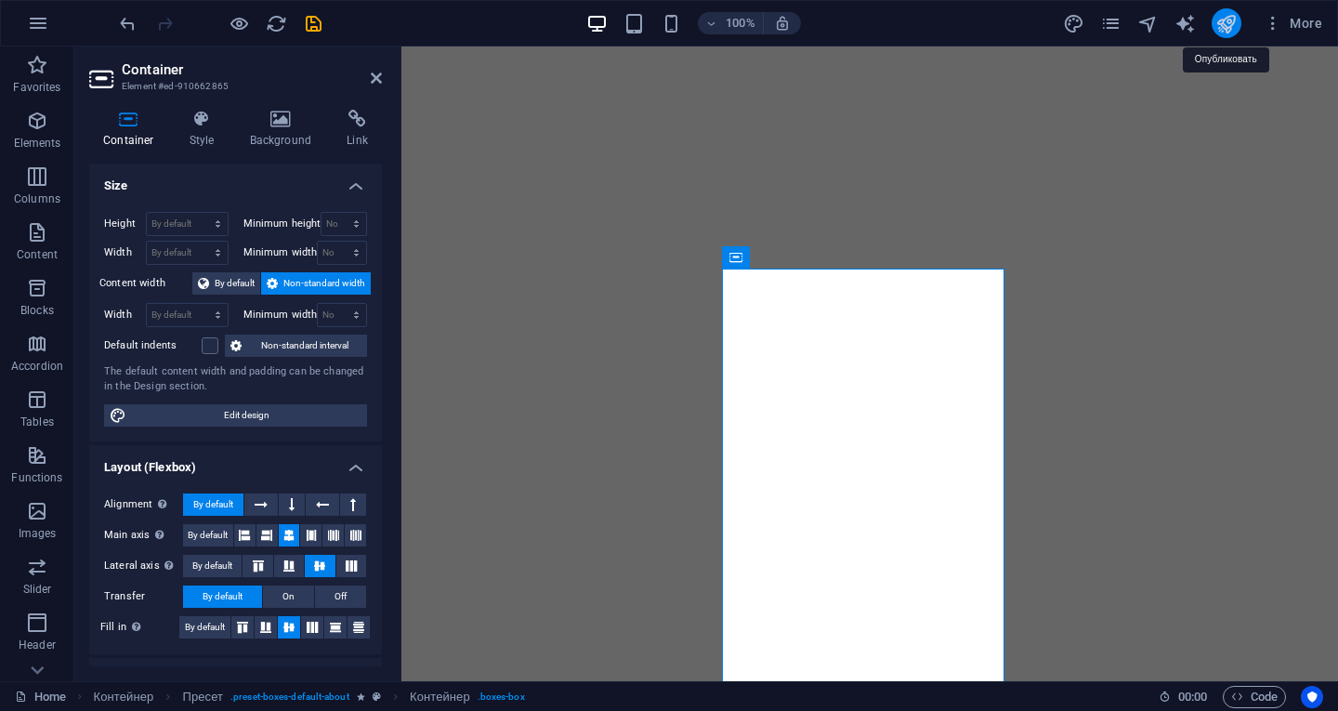
click at [1227, 19] on icon "publish" at bounding box center [1226, 23] width 21 height 21
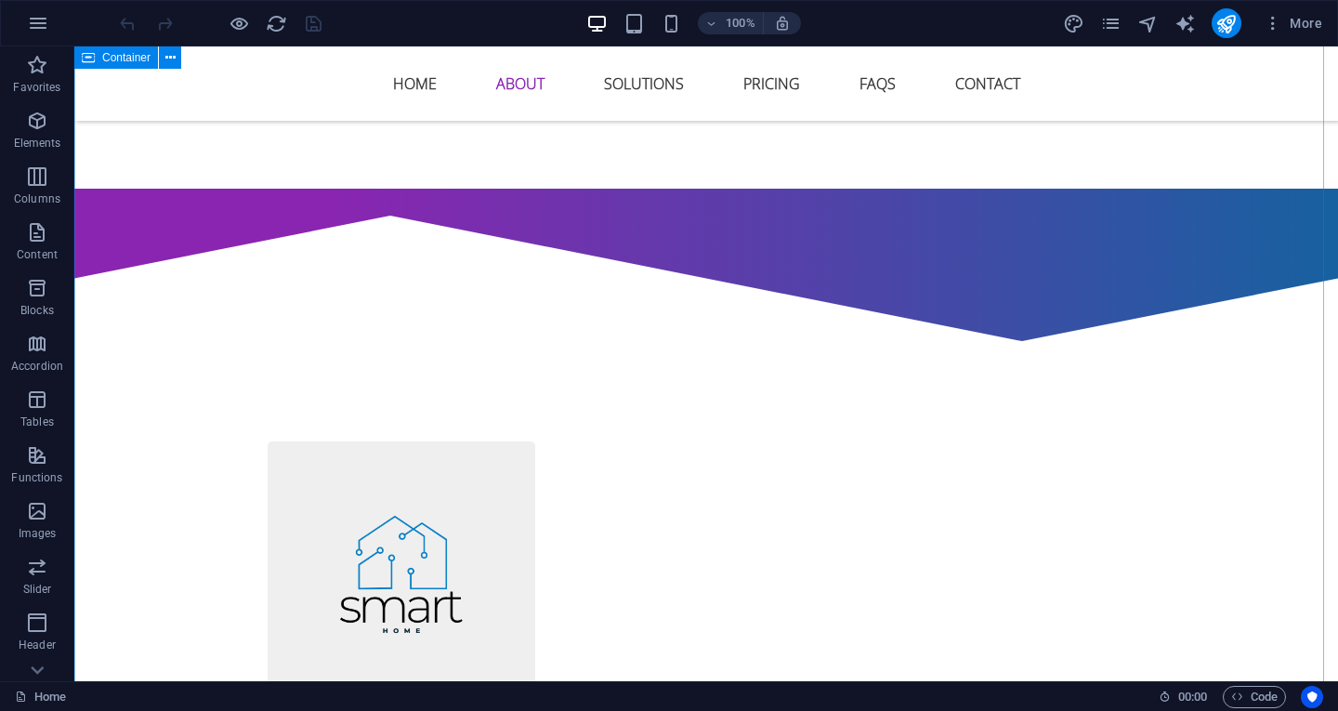
scroll to position [1301, 0]
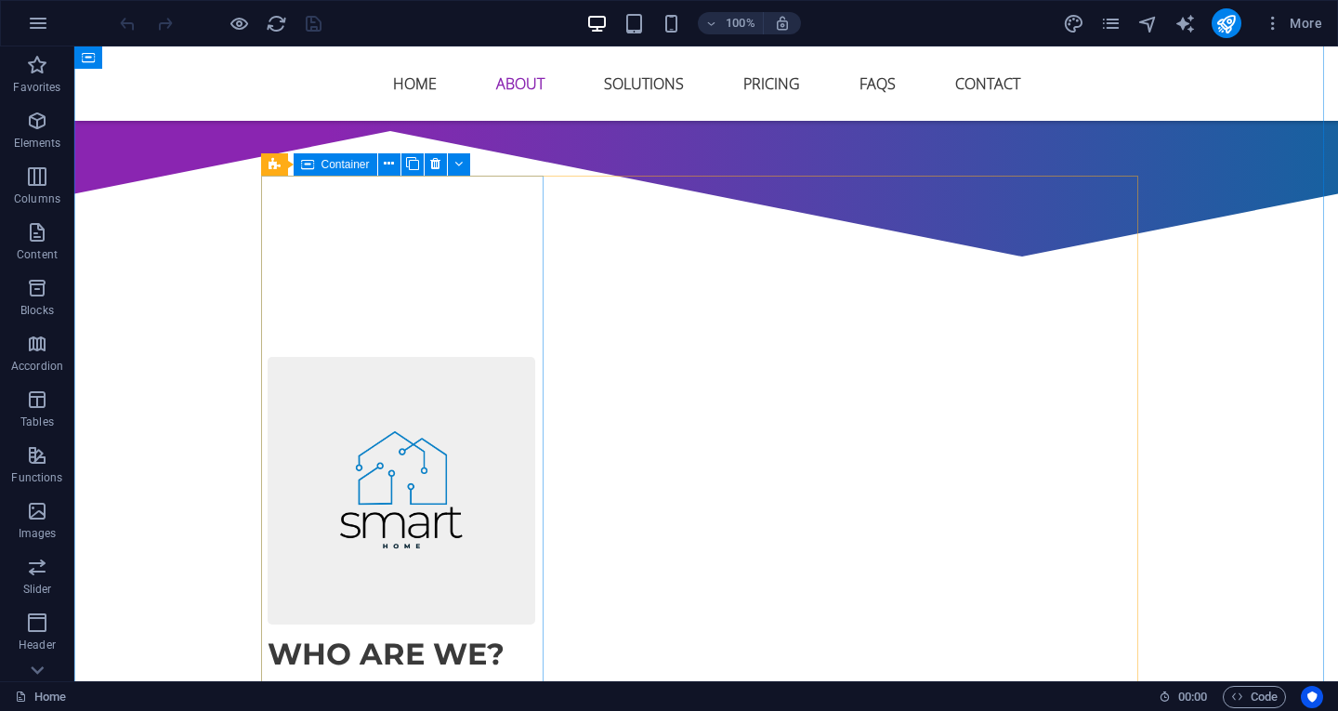
click at [304, 165] on icon at bounding box center [307, 164] width 13 height 22
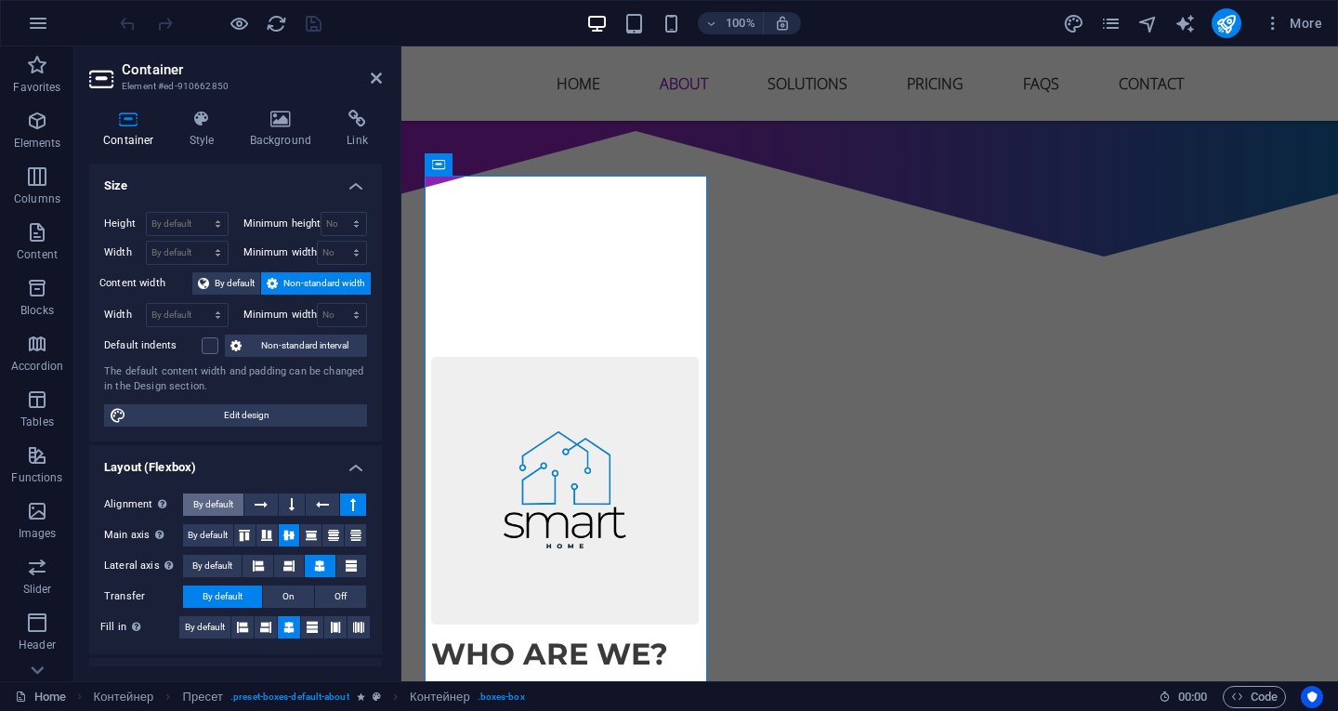
click at [214, 510] on span "By default" at bounding box center [213, 505] width 40 height 22
click at [346, 502] on button at bounding box center [353, 505] width 26 height 22
click at [438, 163] on icon at bounding box center [438, 164] width 12 height 22
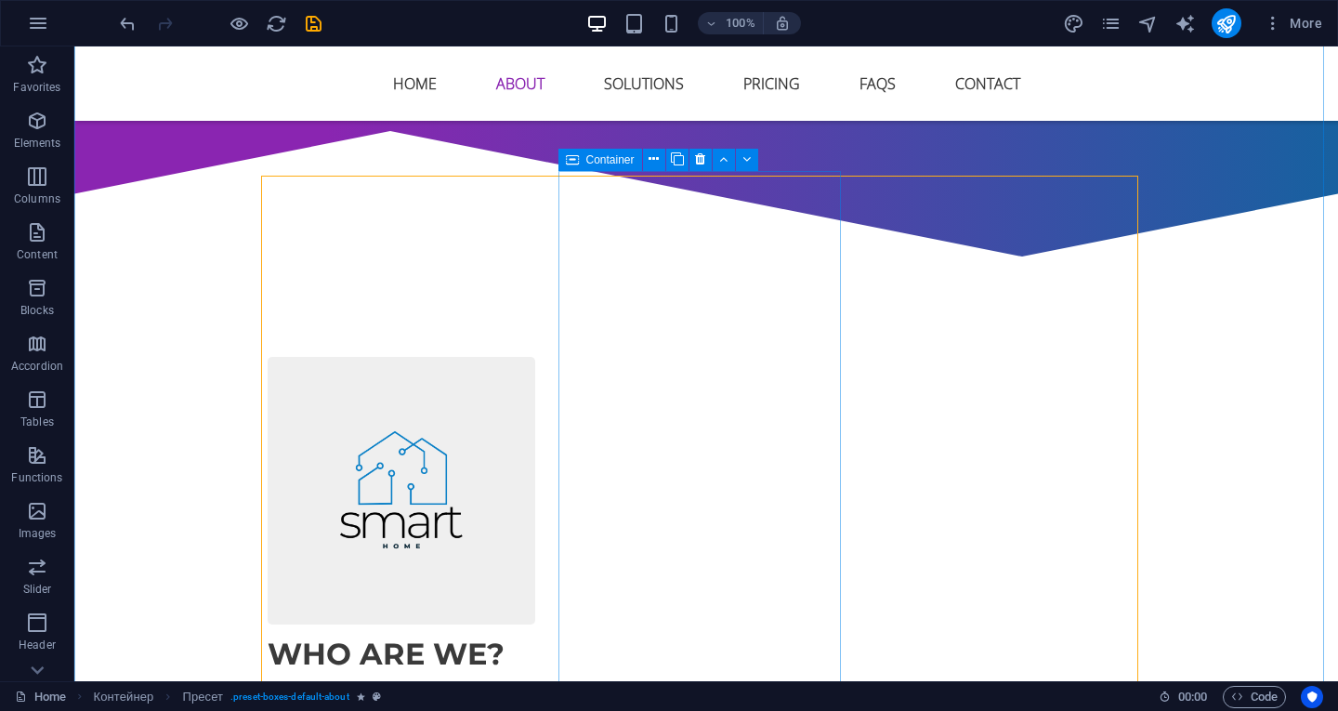
click at [573, 158] on icon at bounding box center [572, 160] width 13 height 22
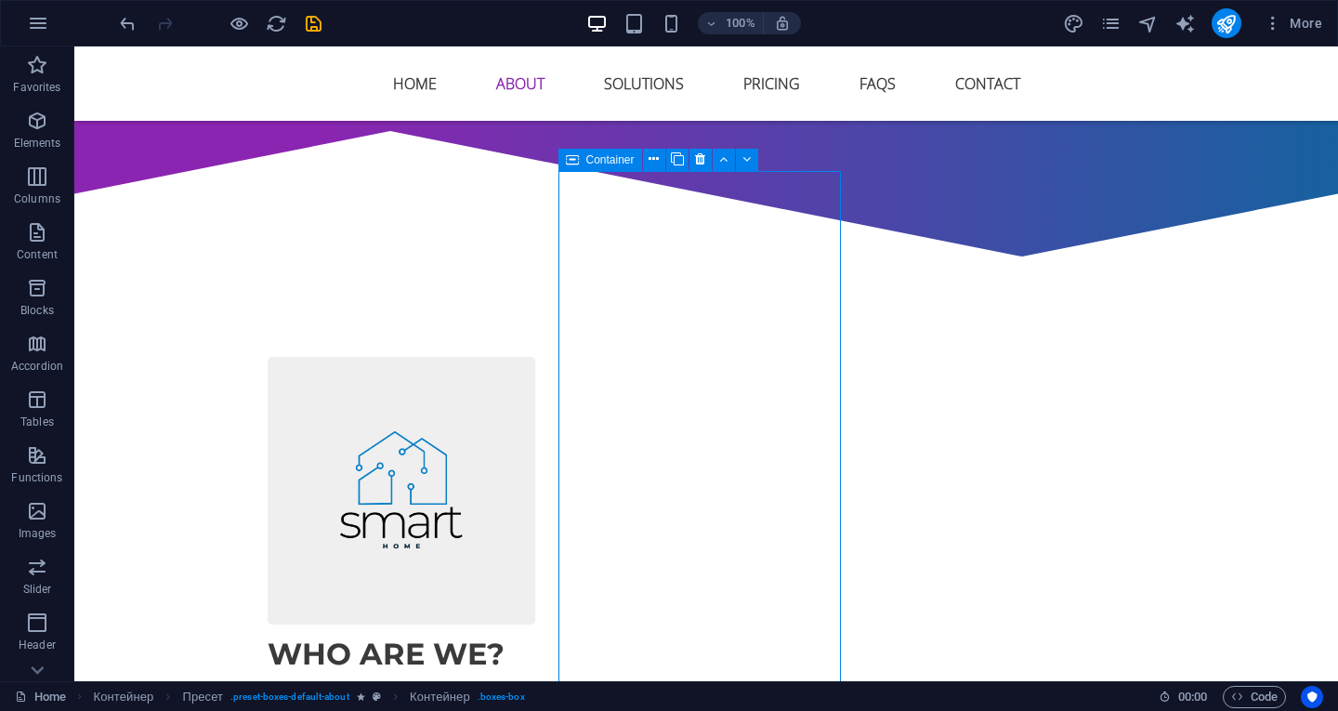
click at [573, 158] on icon at bounding box center [572, 160] width 13 height 22
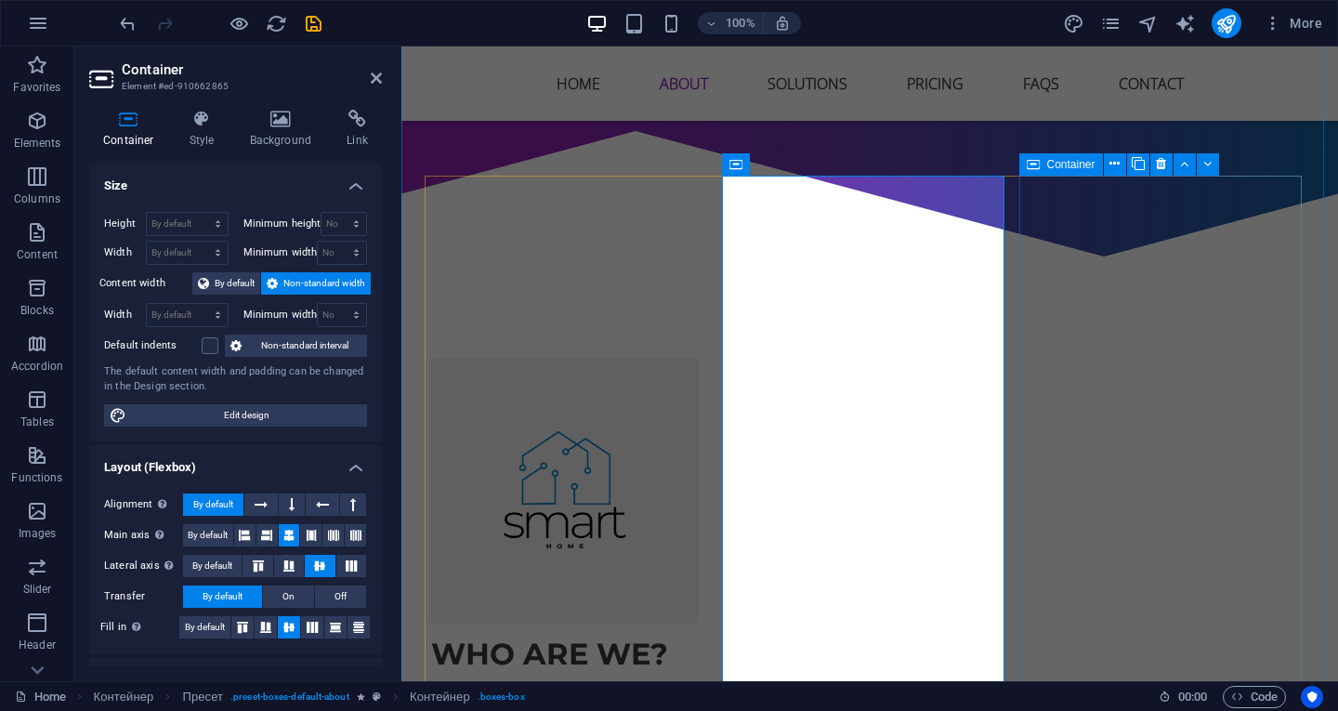
click at [1035, 160] on icon at bounding box center [1033, 164] width 13 height 22
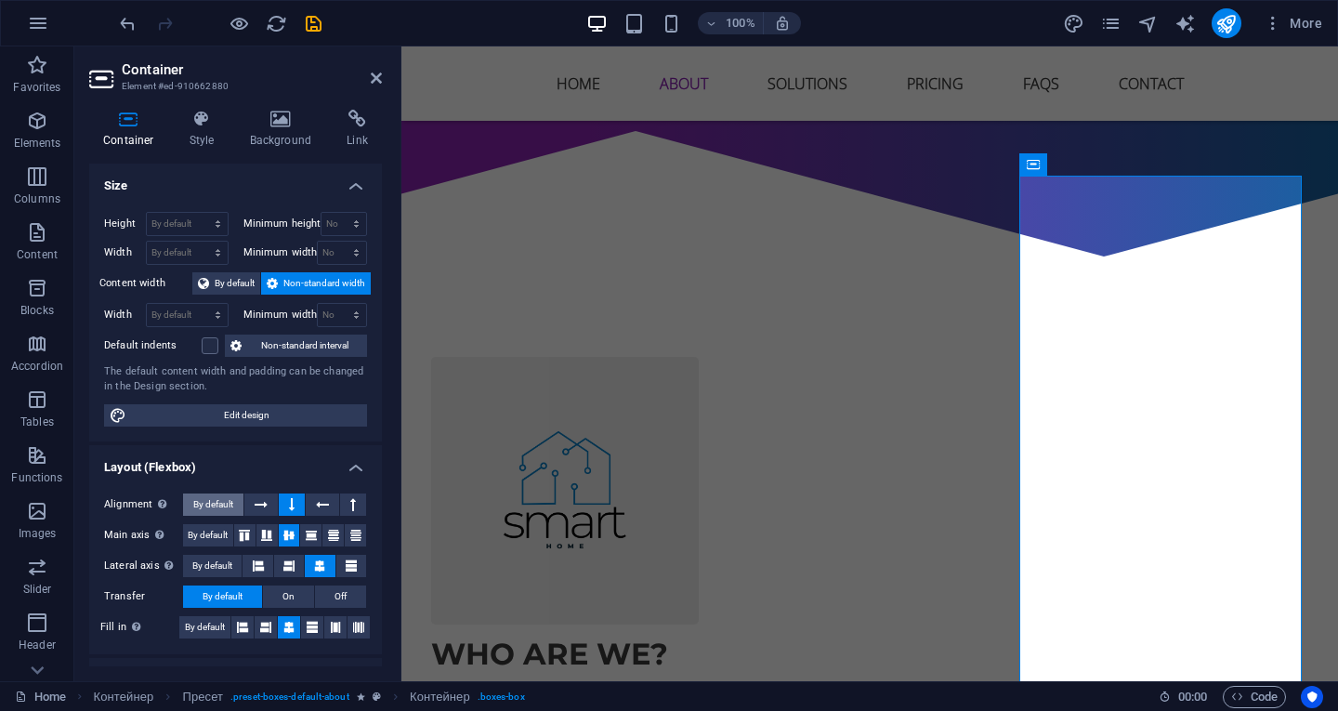
click at [210, 498] on span "By default" at bounding box center [213, 505] width 40 height 22
click at [286, 501] on button at bounding box center [292, 505] width 26 height 22
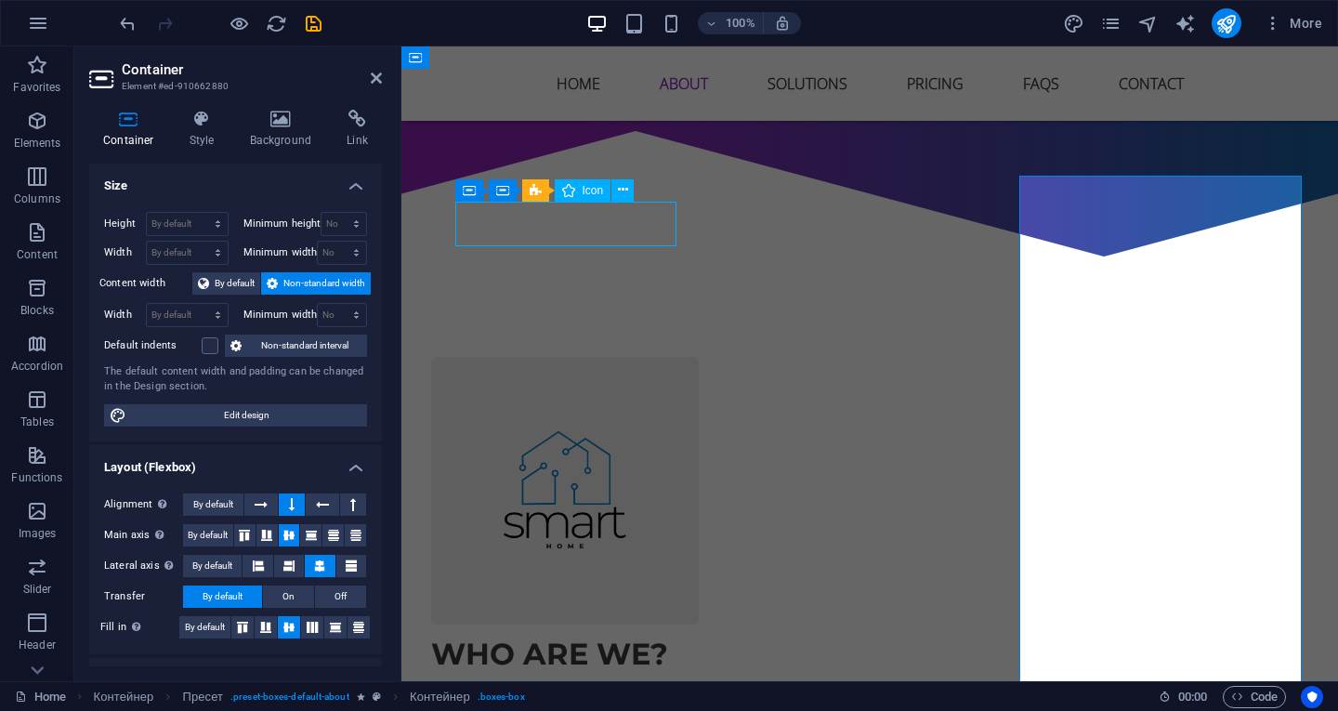
select select "xMidYMid"
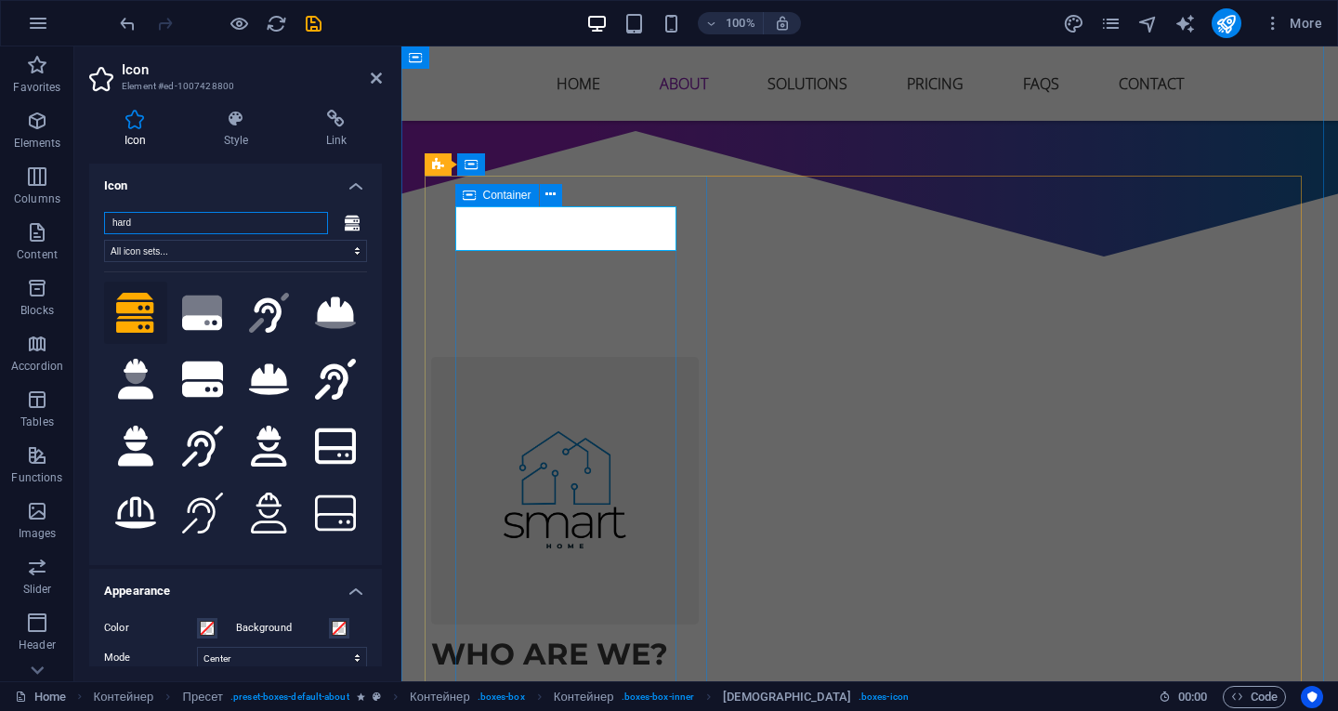
click at [467, 191] on icon at bounding box center [469, 195] width 13 height 22
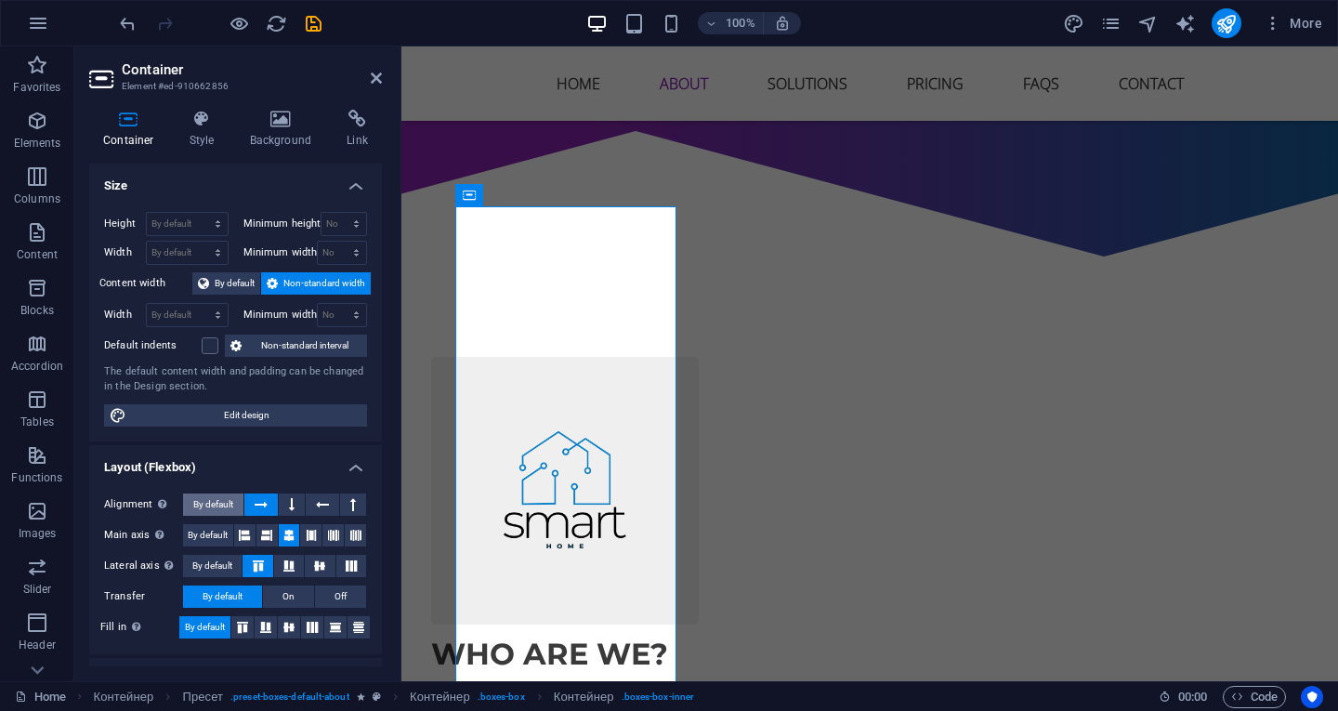
click at [206, 506] on font "By default" at bounding box center [213, 504] width 40 height 10
click at [287, 497] on button at bounding box center [292, 505] width 26 height 22
click at [228, 503] on font "By default" at bounding box center [213, 504] width 40 height 10
click at [341, 500] on button at bounding box center [353, 505] width 26 height 22
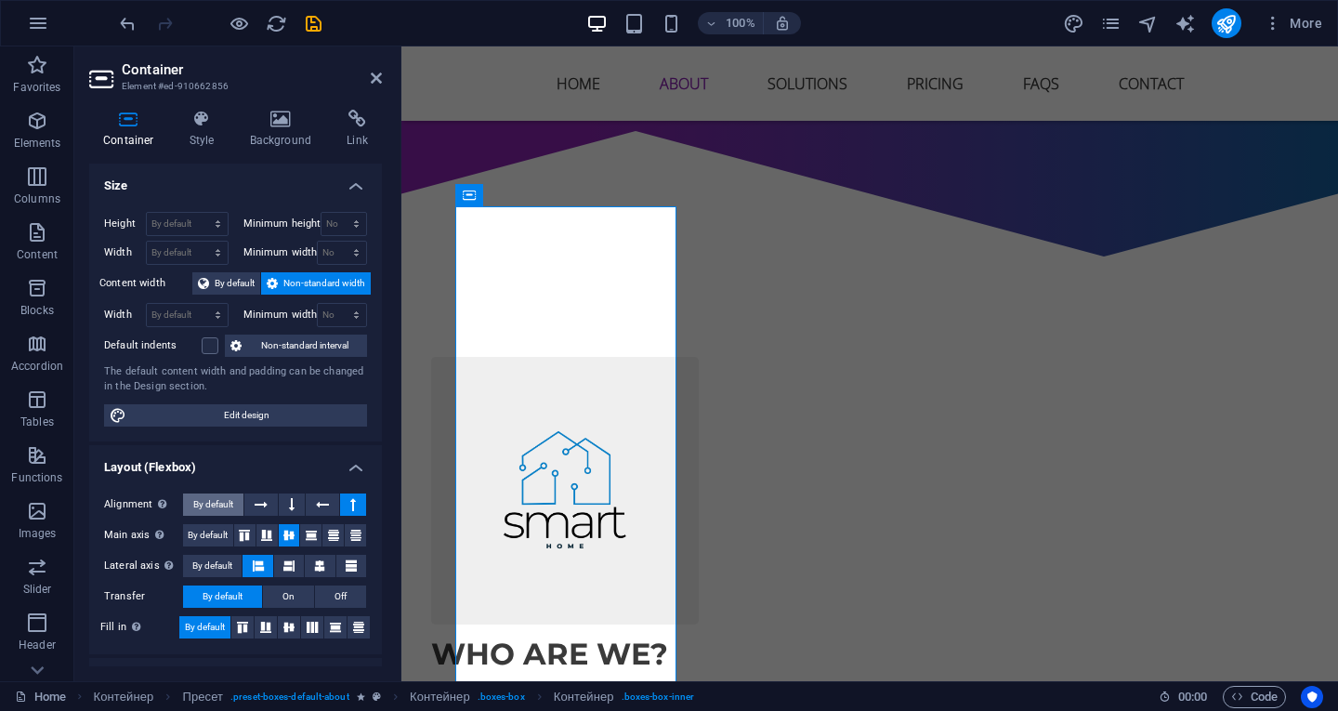
click at [205, 500] on font "By default" at bounding box center [213, 504] width 40 height 10
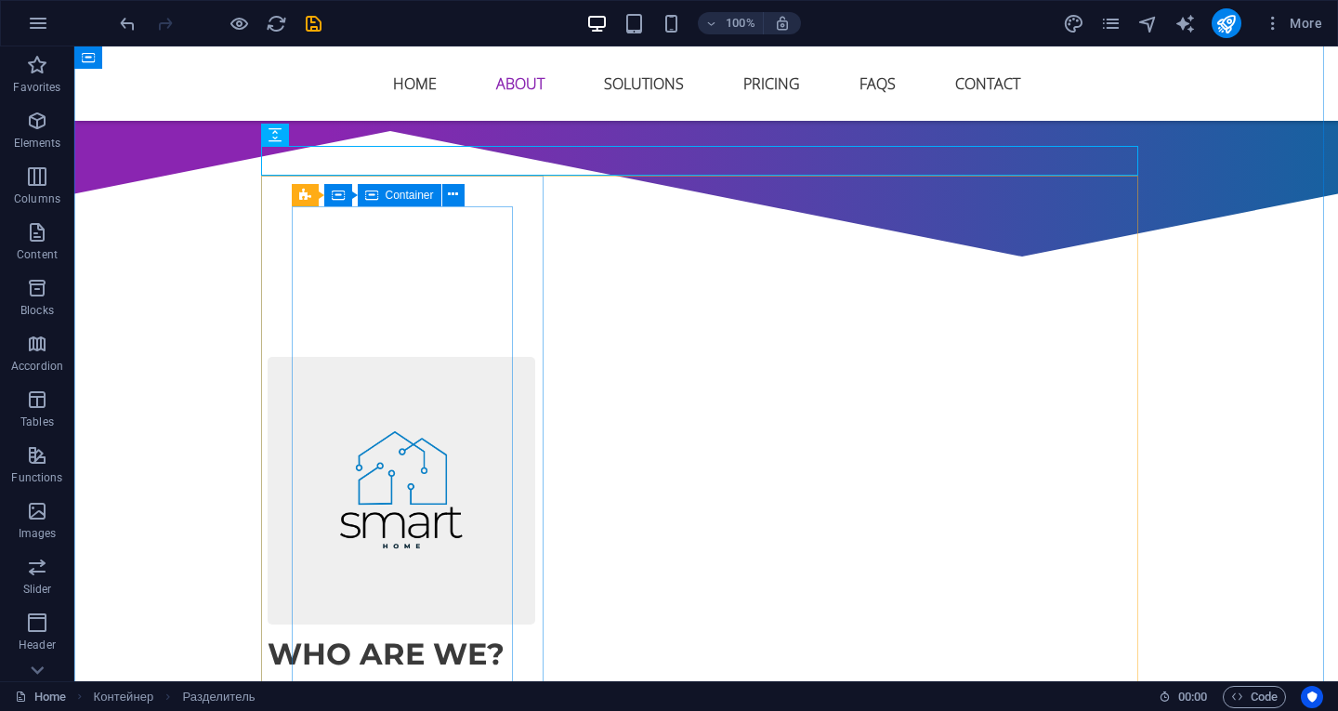
click at [367, 191] on icon at bounding box center [371, 195] width 13 height 22
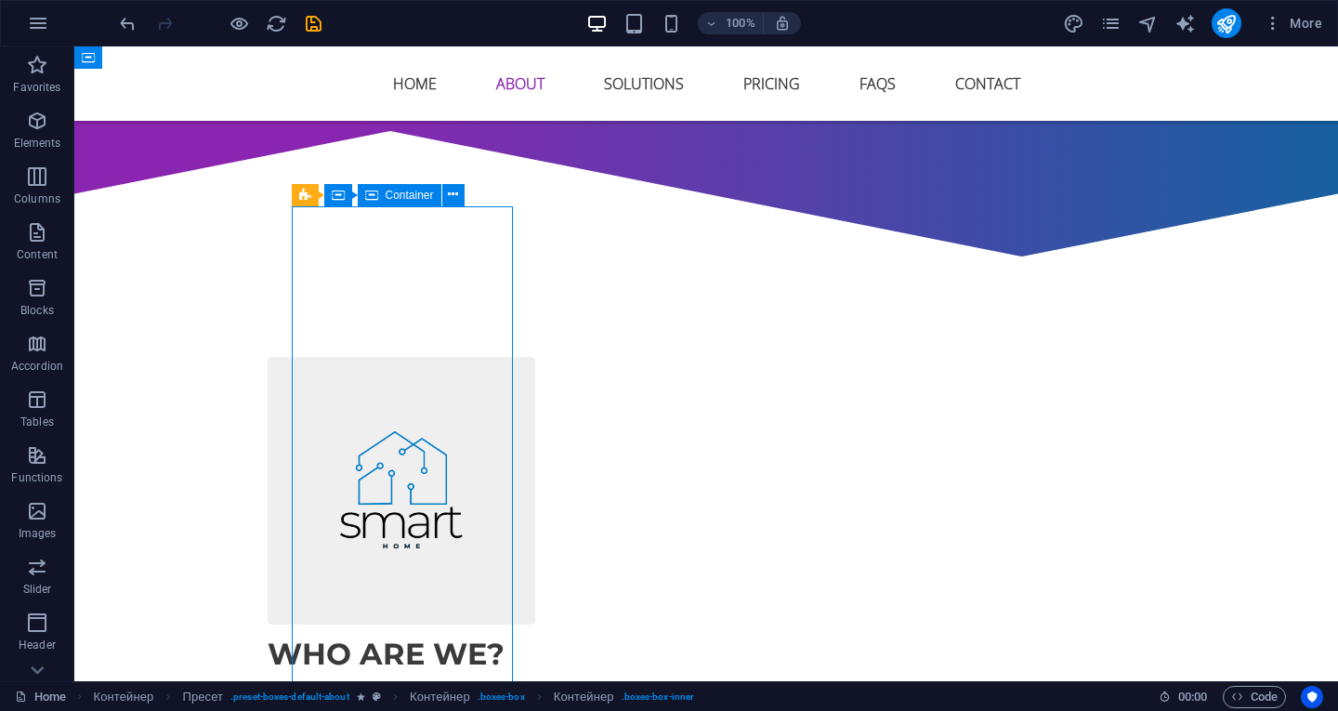
click at [367, 191] on icon at bounding box center [371, 195] width 13 height 22
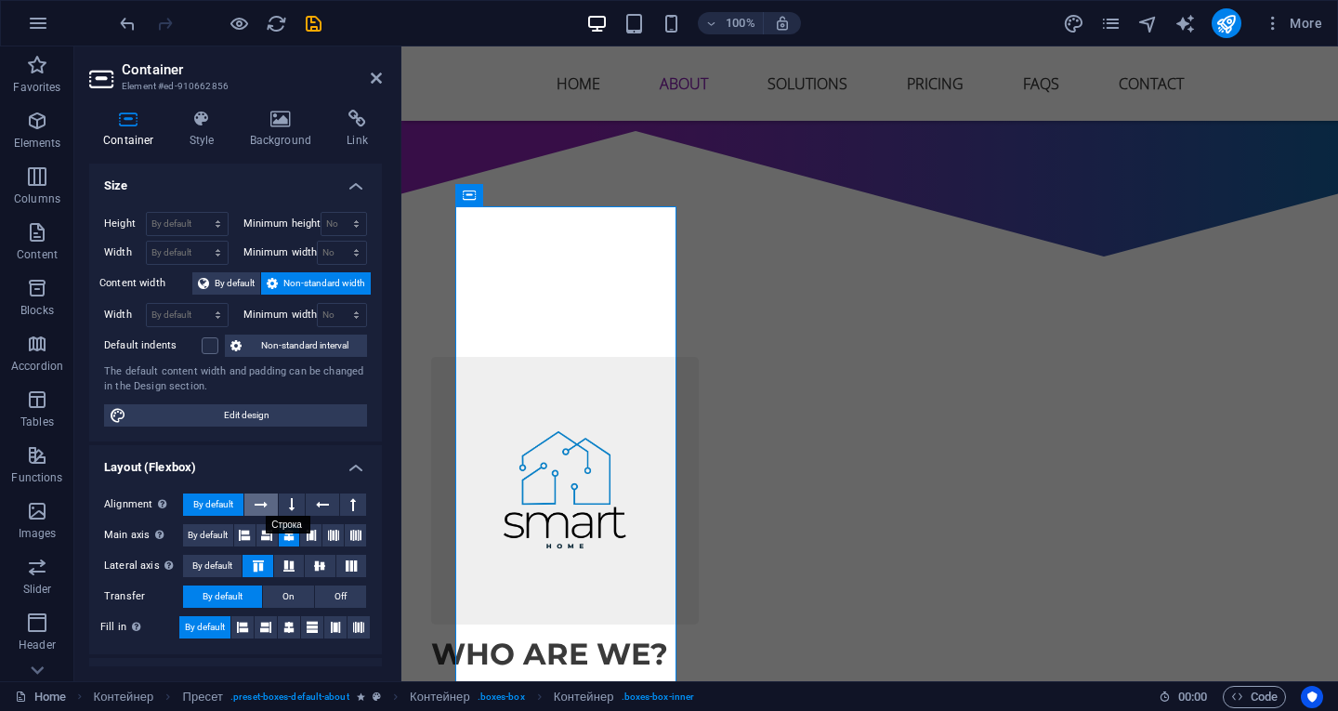
click at [263, 503] on icon at bounding box center [261, 505] width 13 height 22
click at [222, 495] on span "By default" at bounding box center [213, 505] width 40 height 22
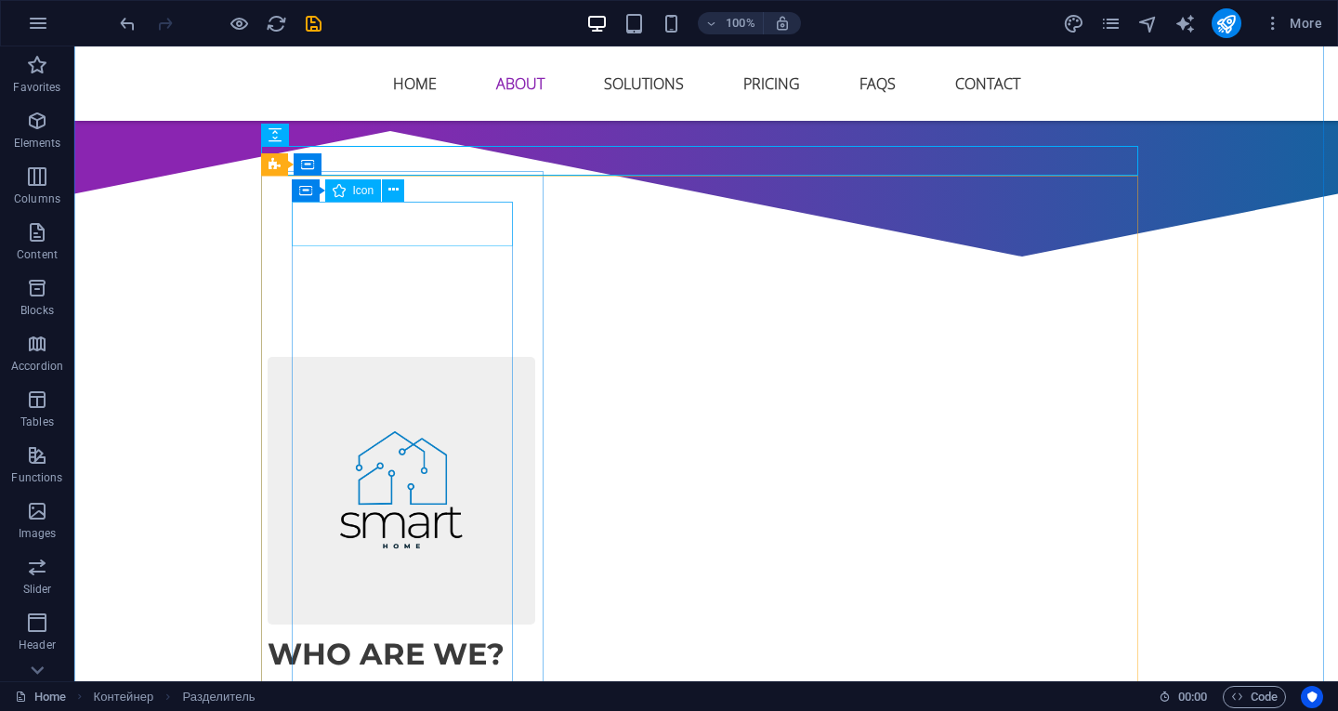
select select "xMidYMid"
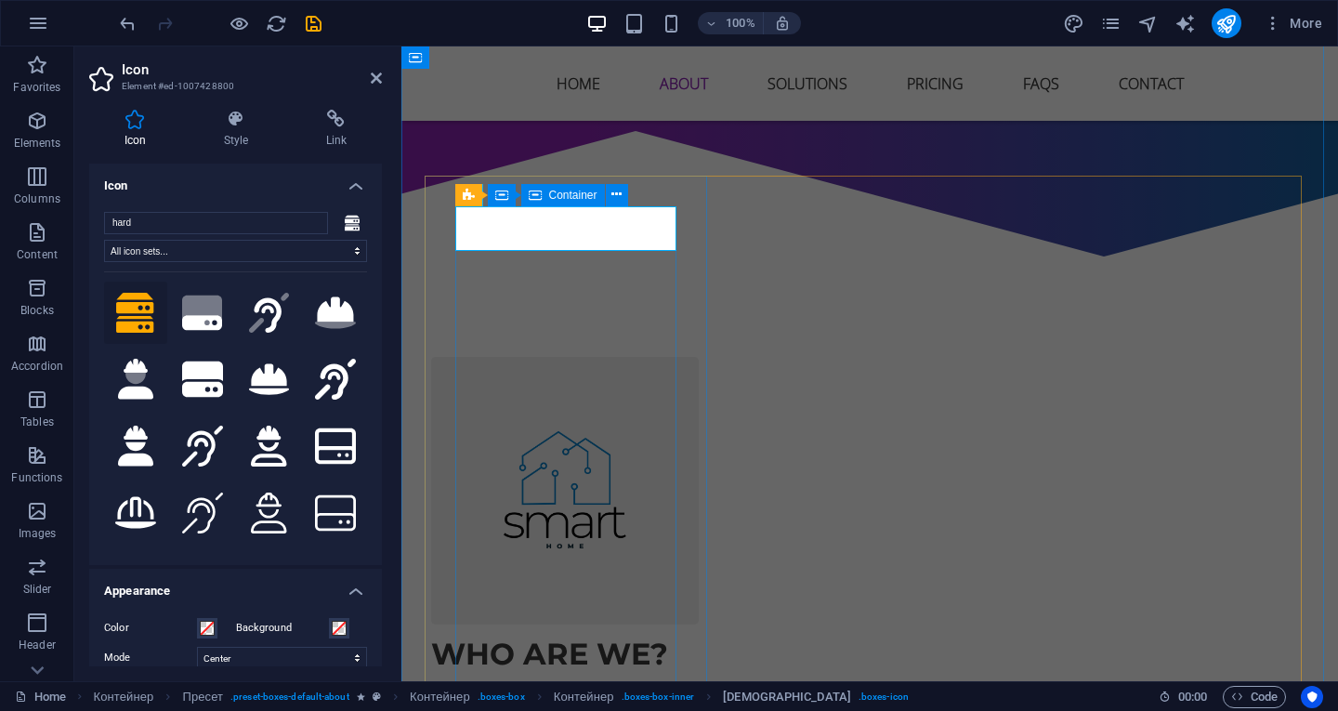
click at [537, 191] on icon at bounding box center [535, 195] width 13 height 22
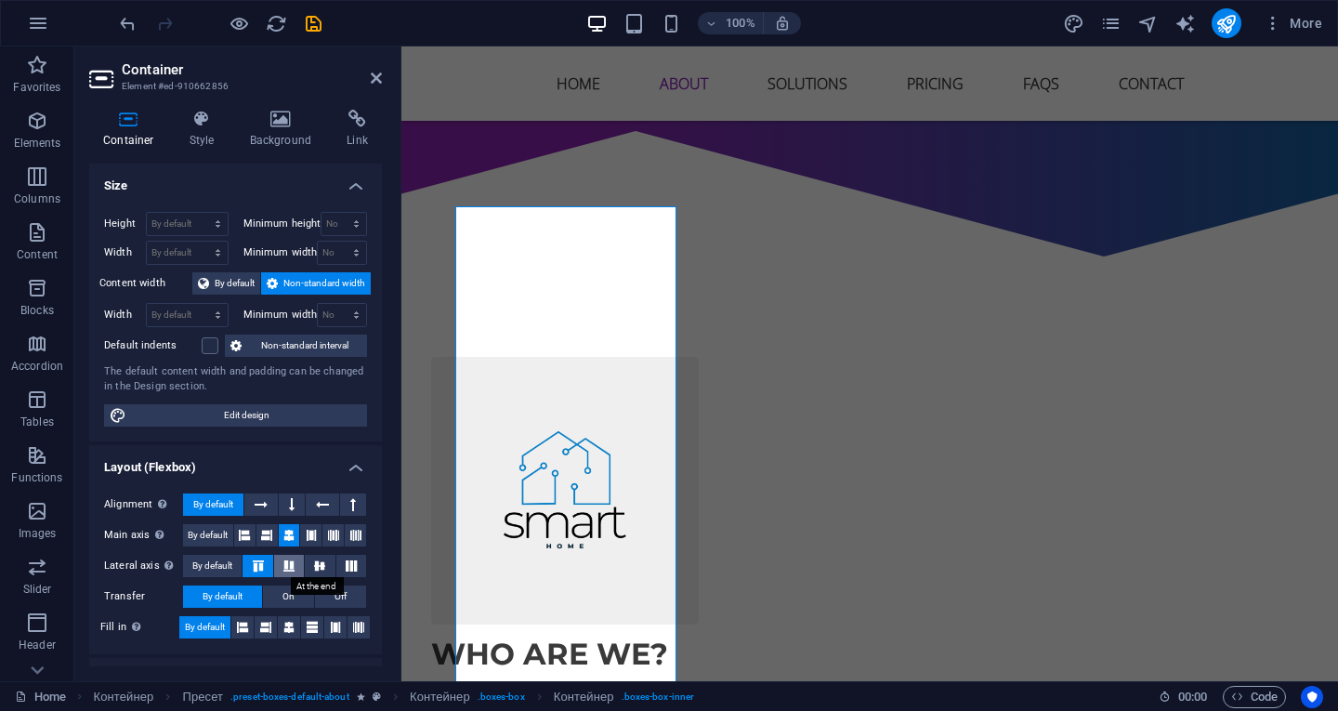
click at [289, 567] on icon at bounding box center [289, 565] width 22 height 11
click at [313, 564] on icon at bounding box center [320, 565] width 22 height 11
click at [288, 565] on icon at bounding box center [289, 565] width 22 height 11
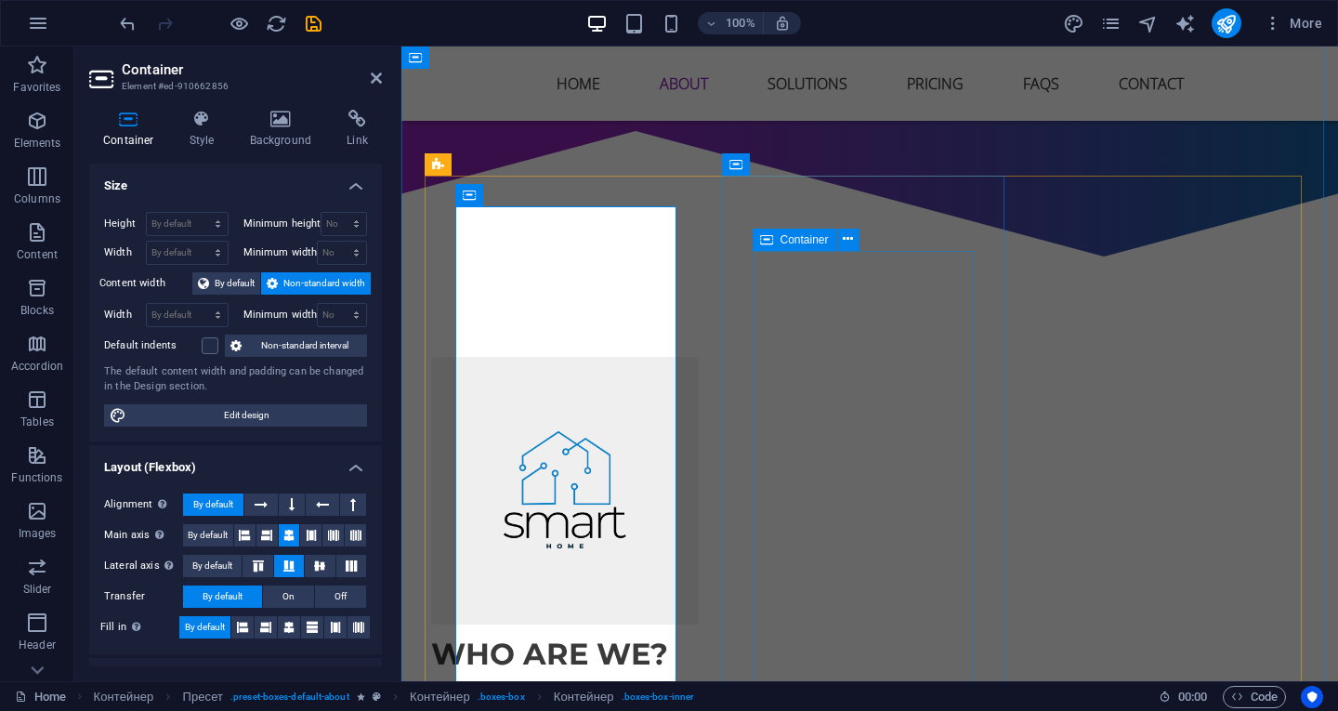
click at [763, 237] on icon at bounding box center [766, 240] width 13 height 22
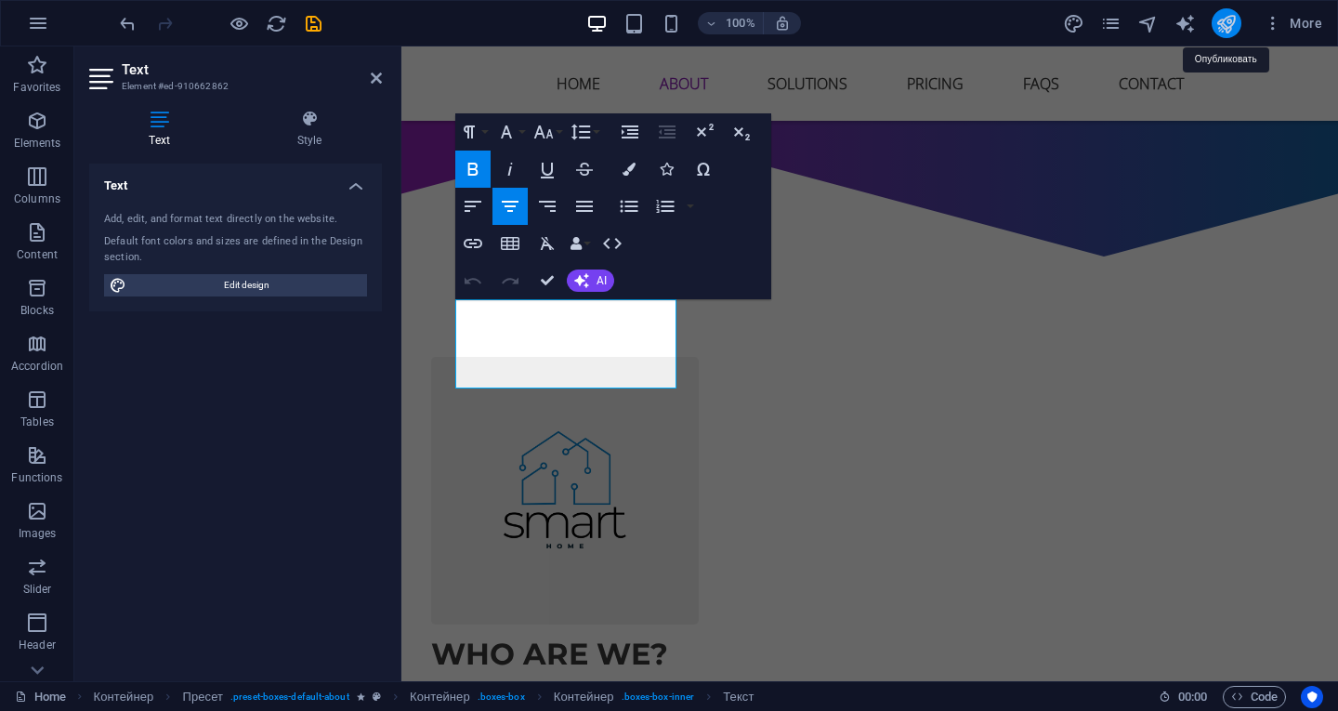
click at [1234, 25] on icon "publish" at bounding box center [1226, 23] width 21 height 21
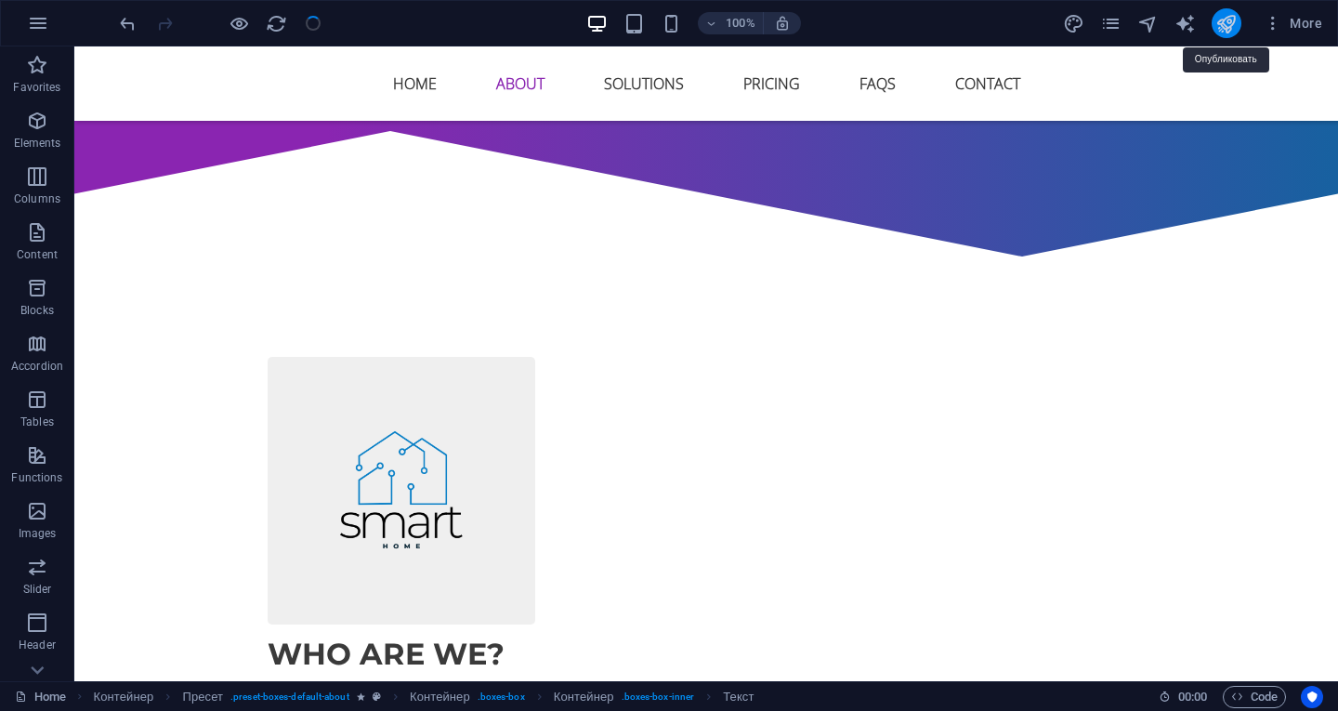
checkbox input "false"
